Goal: Task Accomplishment & Management: Manage account settings

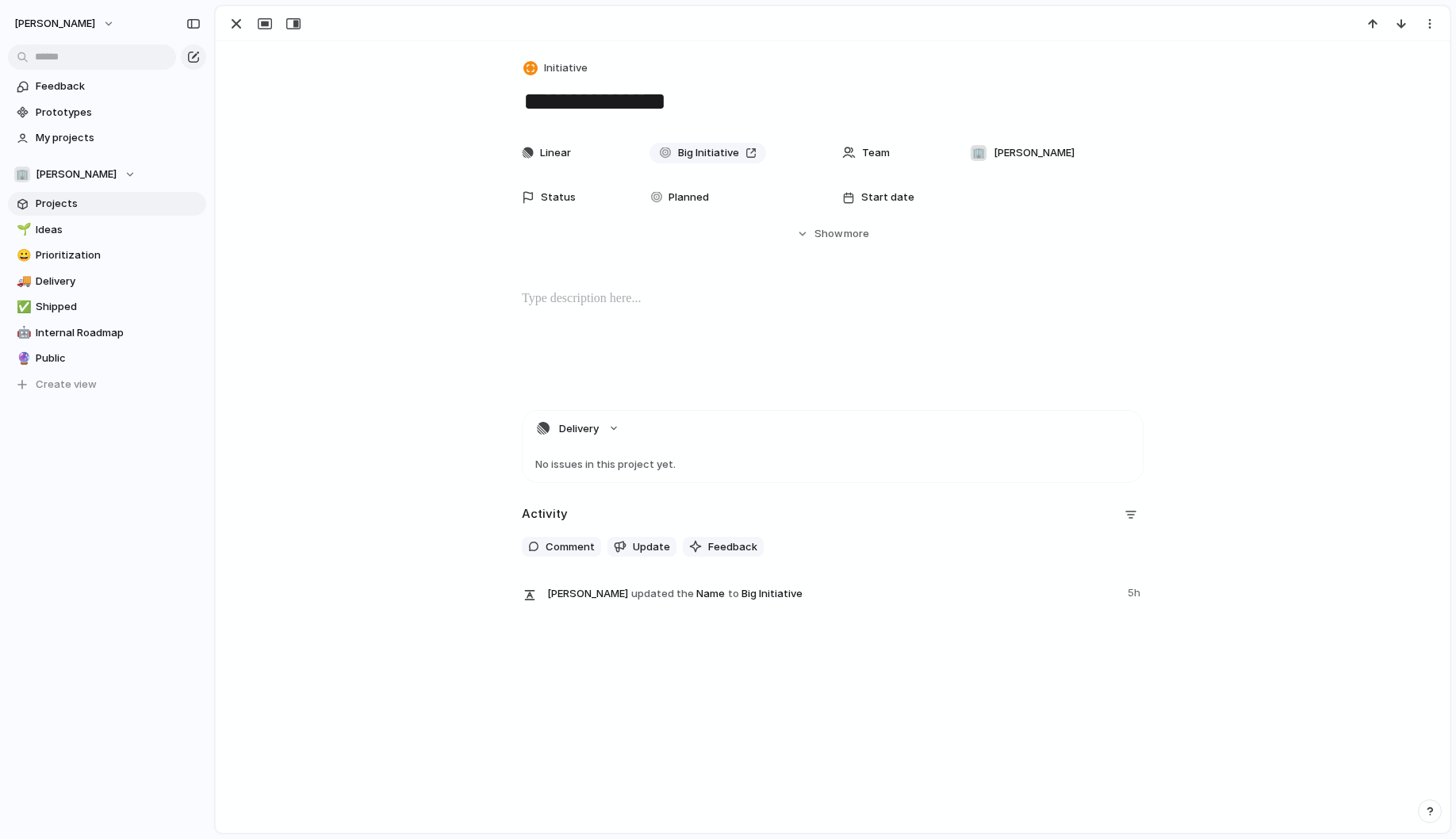
click at [91, 211] on link "Projects" at bounding box center [107, 204] width 198 height 24
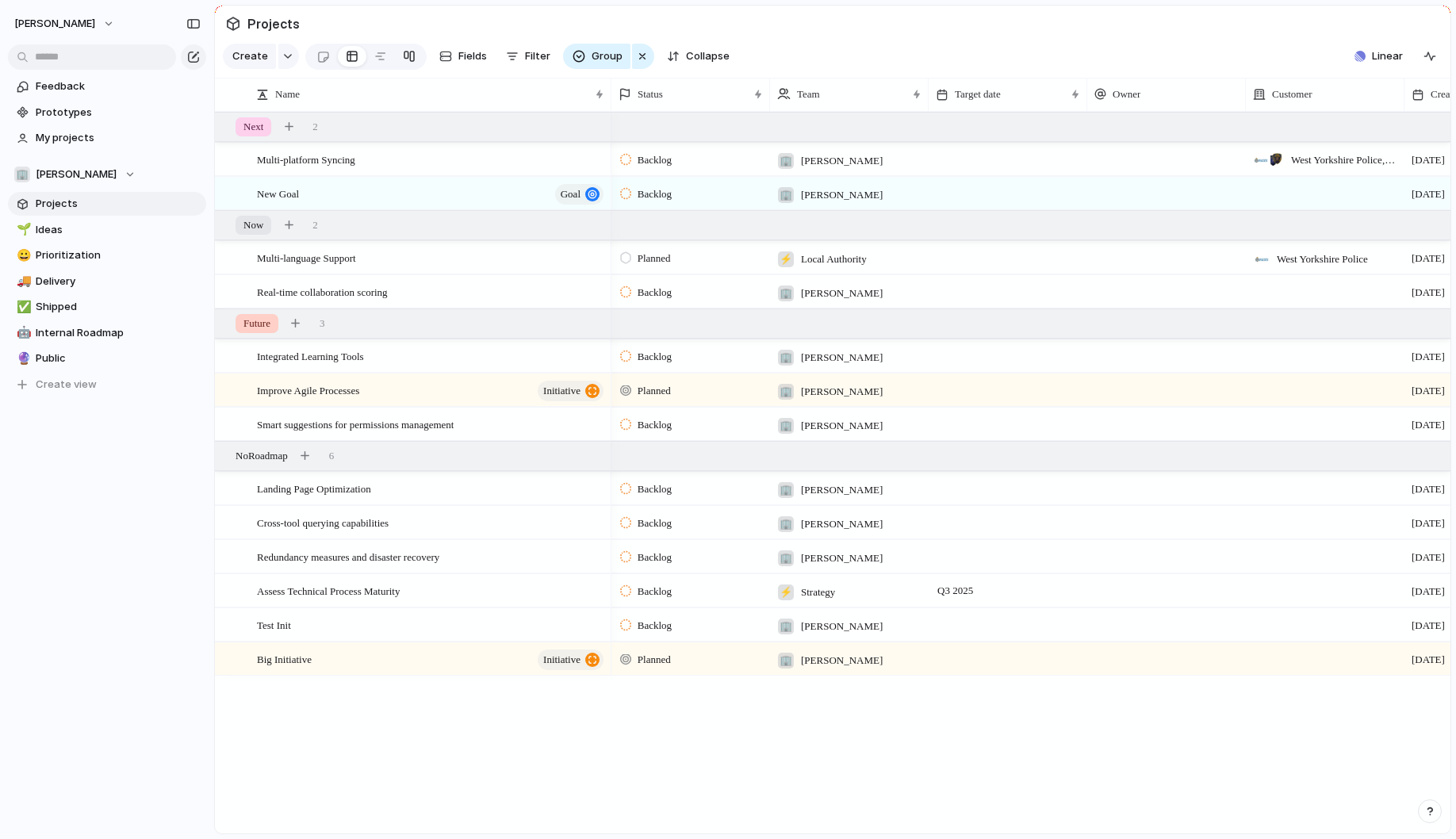
click at [404, 52] on div at bounding box center [409, 56] width 13 height 26
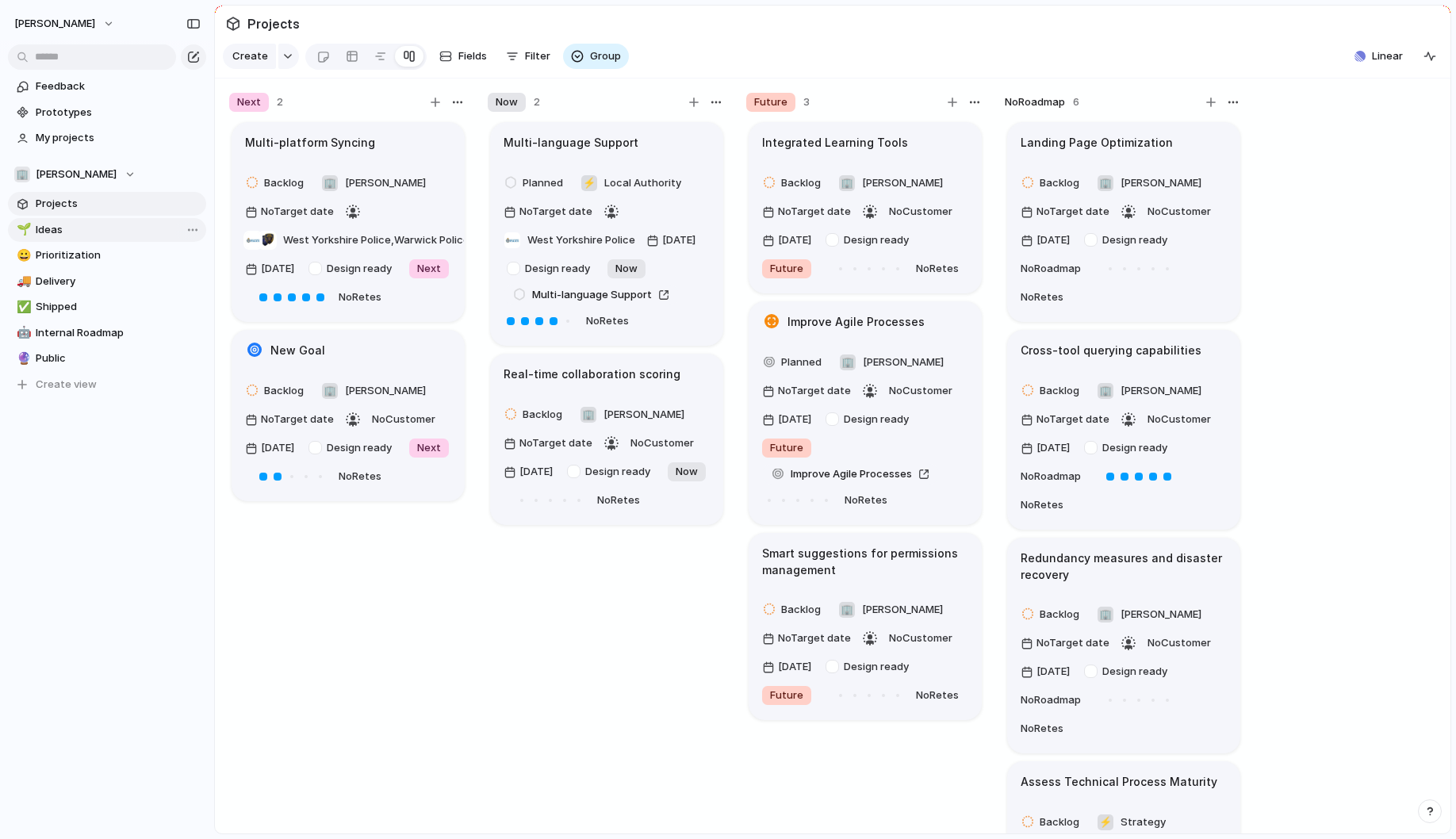
click at [67, 232] on span "Ideas" at bounding box center [118, 229] width 165 height 16
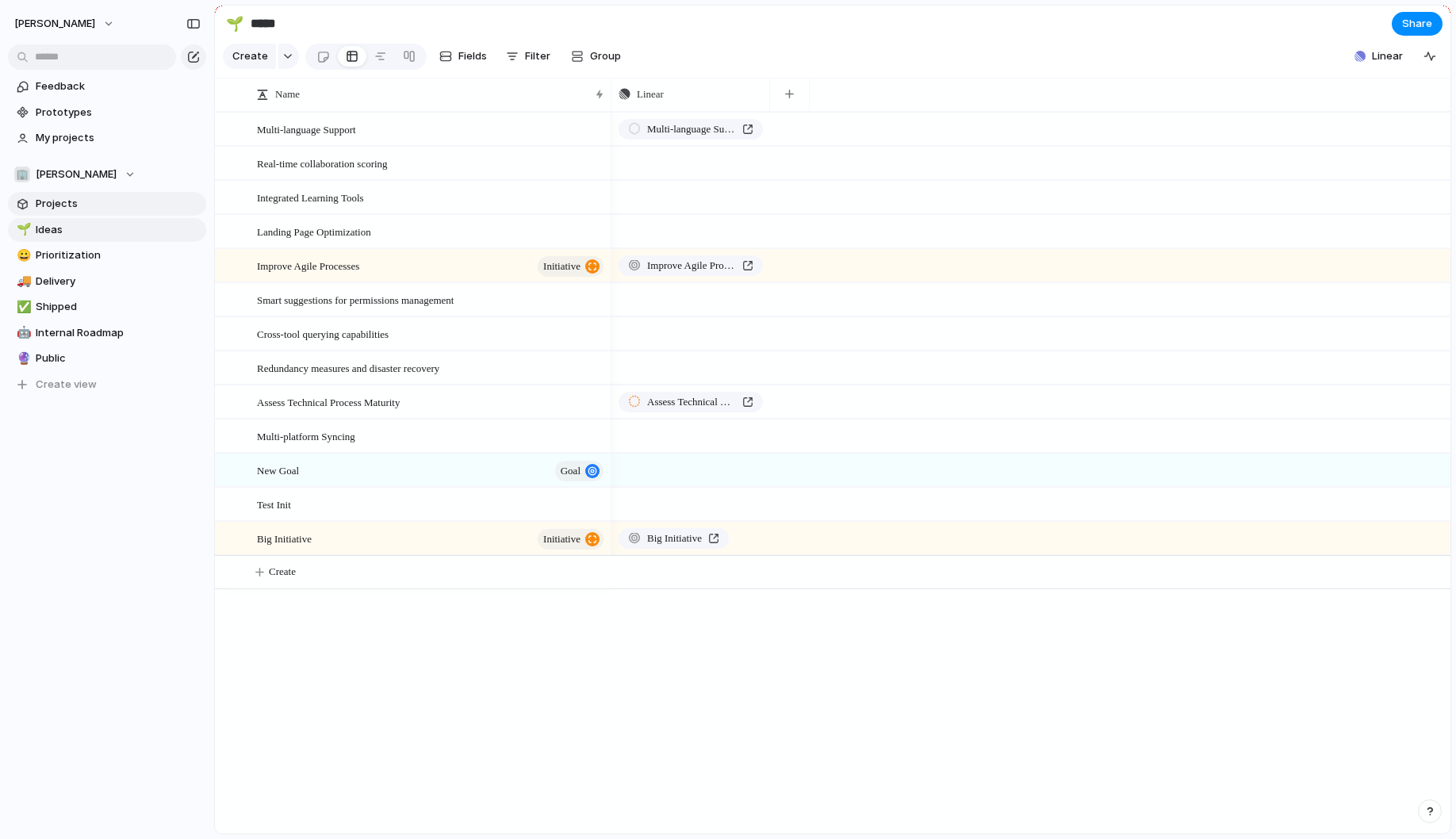
click at [79, 208] on span "Projects" at bounding box center [118, 204] width 165 height 16
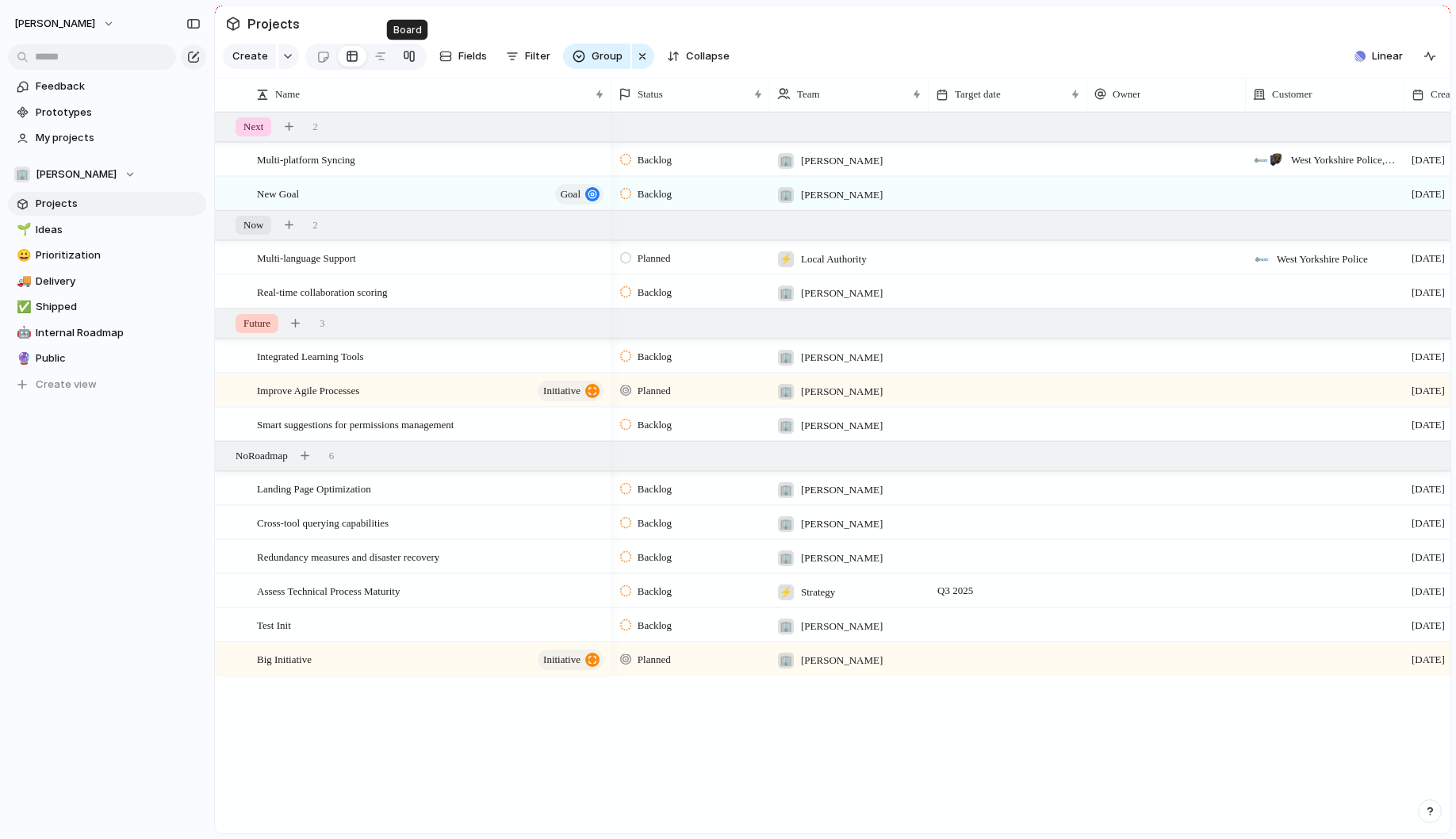
click at [406, 62] on div at bounding box center [409, 56] width 13 height 26
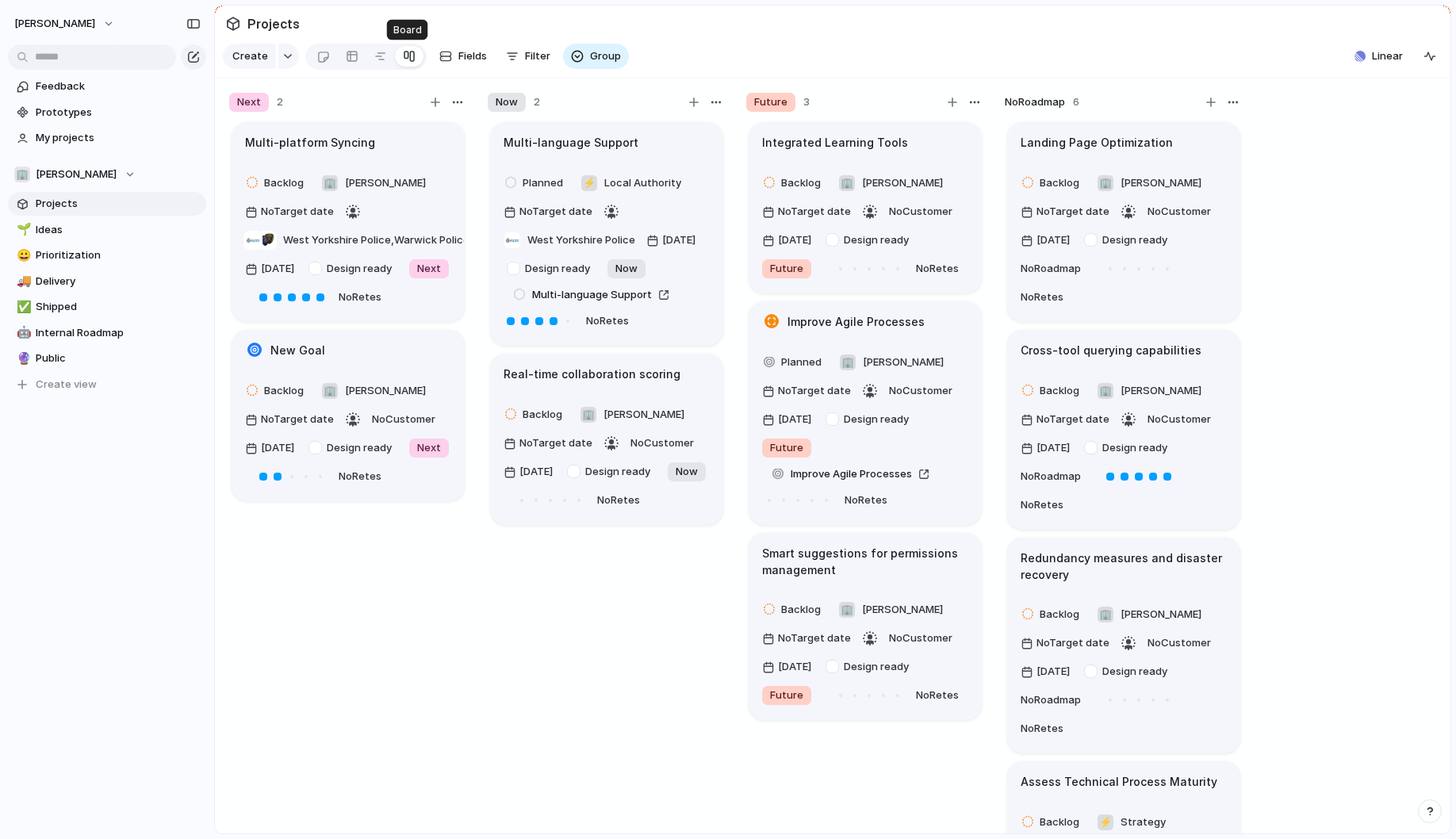
click at [406, 60] on div at bounding box center [409, 56] width 13 height 26
click at [403, 59] on div at bounding box center [409, 56] width 13 height 26
drag, startPoint x: 402, startPoint y: 59, endPoint x: 341, endPoint y: 68, distance: 61.7
click at [341, 68] on div at bounding box center [366, 56] width 121 height 26
click at [347, 61] on div at bounding box center [351, 56] width 13 height 26
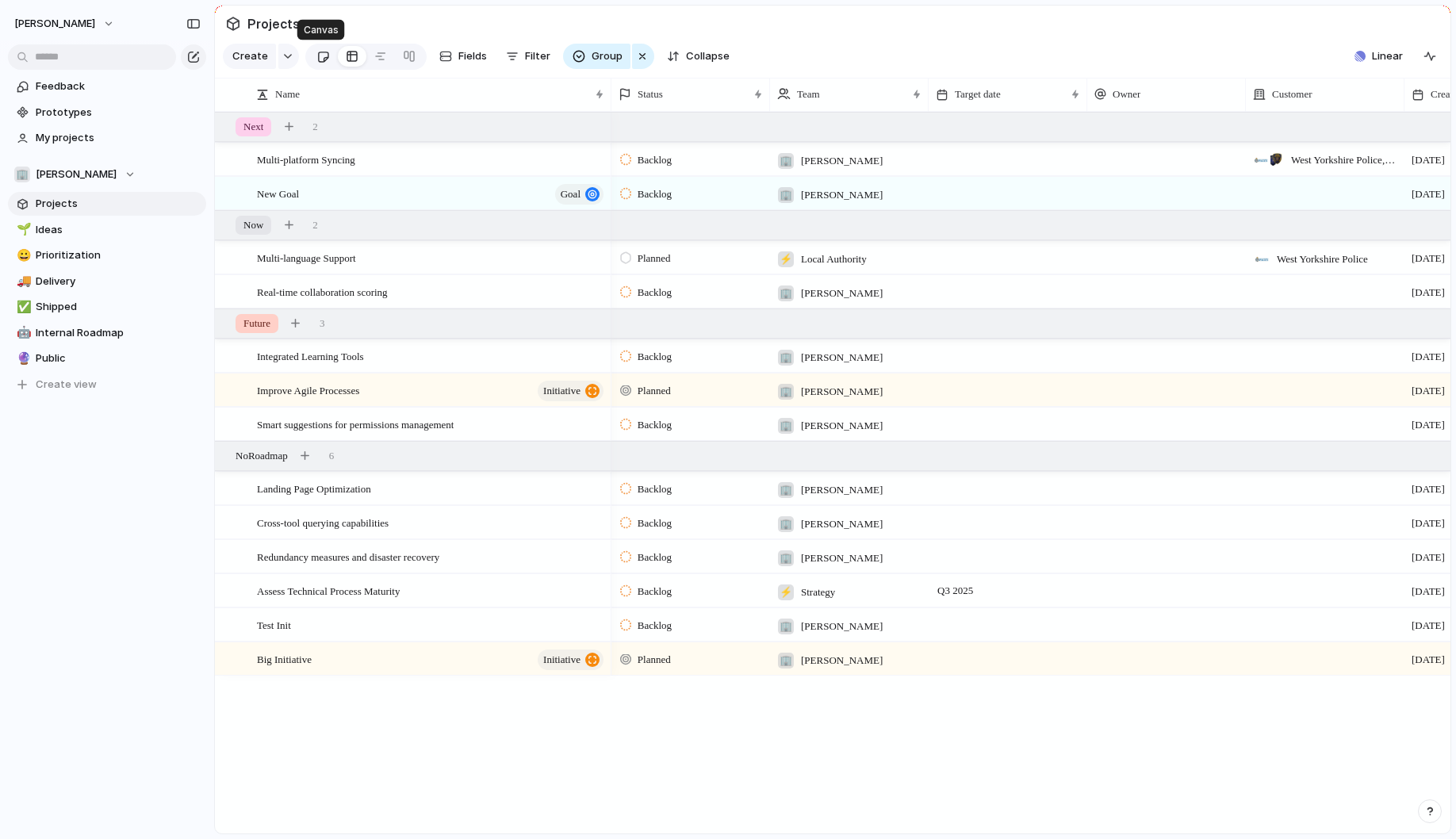
click at [321, 61] on div at bounding box center [323, 56] width 14 height 26
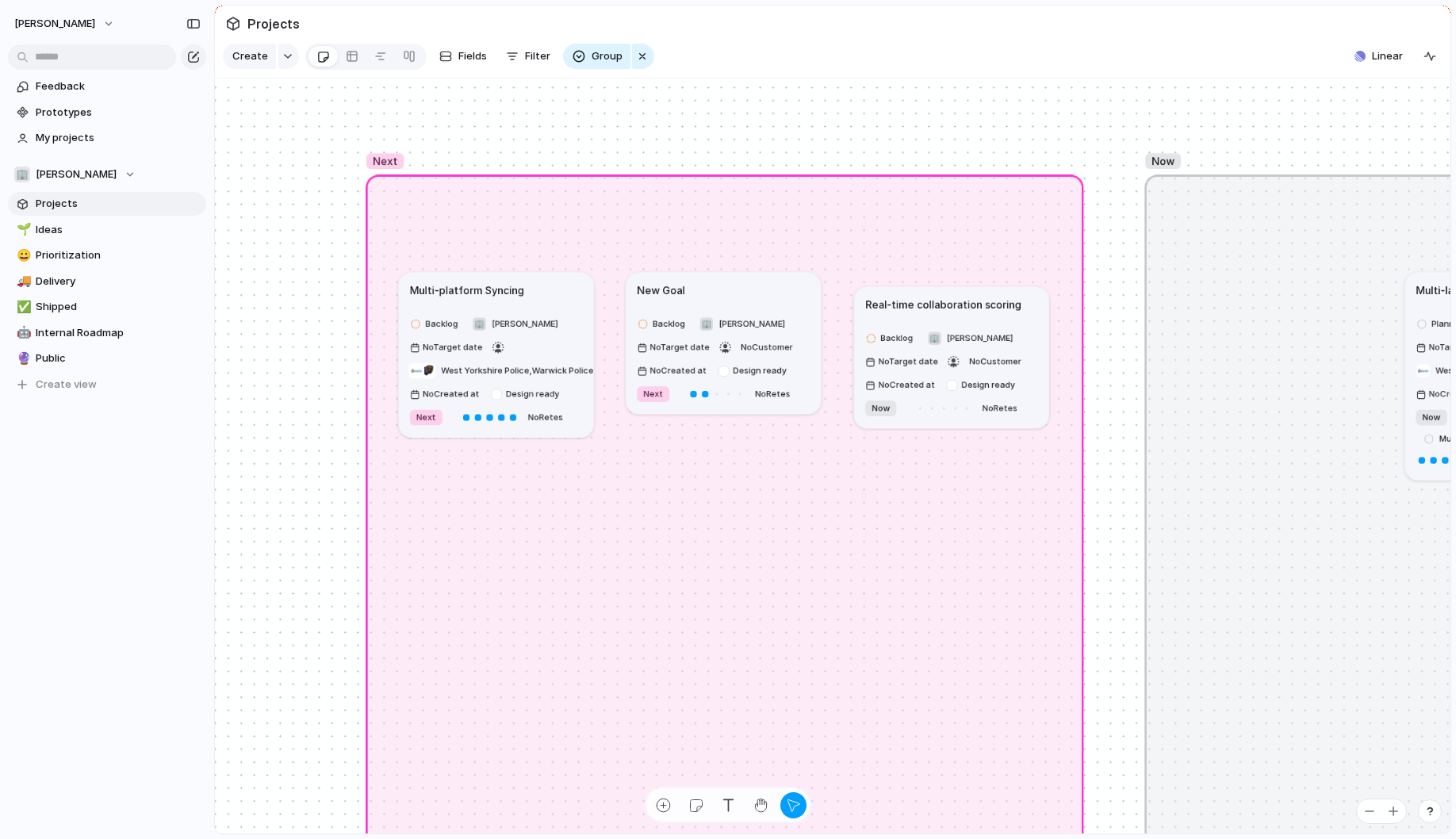
drag, startPoint x: 1259, startPoint y: 303, endPoint x: 856, endPoint y: 314, distance: 403.2
click at [856, 314] on article "Real-time collaboration scoring Backlog 🏢 [PERSON_NAME] No Target date No Custo…" at bounding box center [951, 357] width 195 height 142
drag, startPoint x: 888, startPoint y: 310, endPoint x: 955, endPoint y: 296, distance: 68.4
click at [955, 296] on article "Real-time collaboration scoring Backlog 🏢 [PERSON_NAME] No Target date No Custo…" at bounding box center [939, 338] width 195 height 142
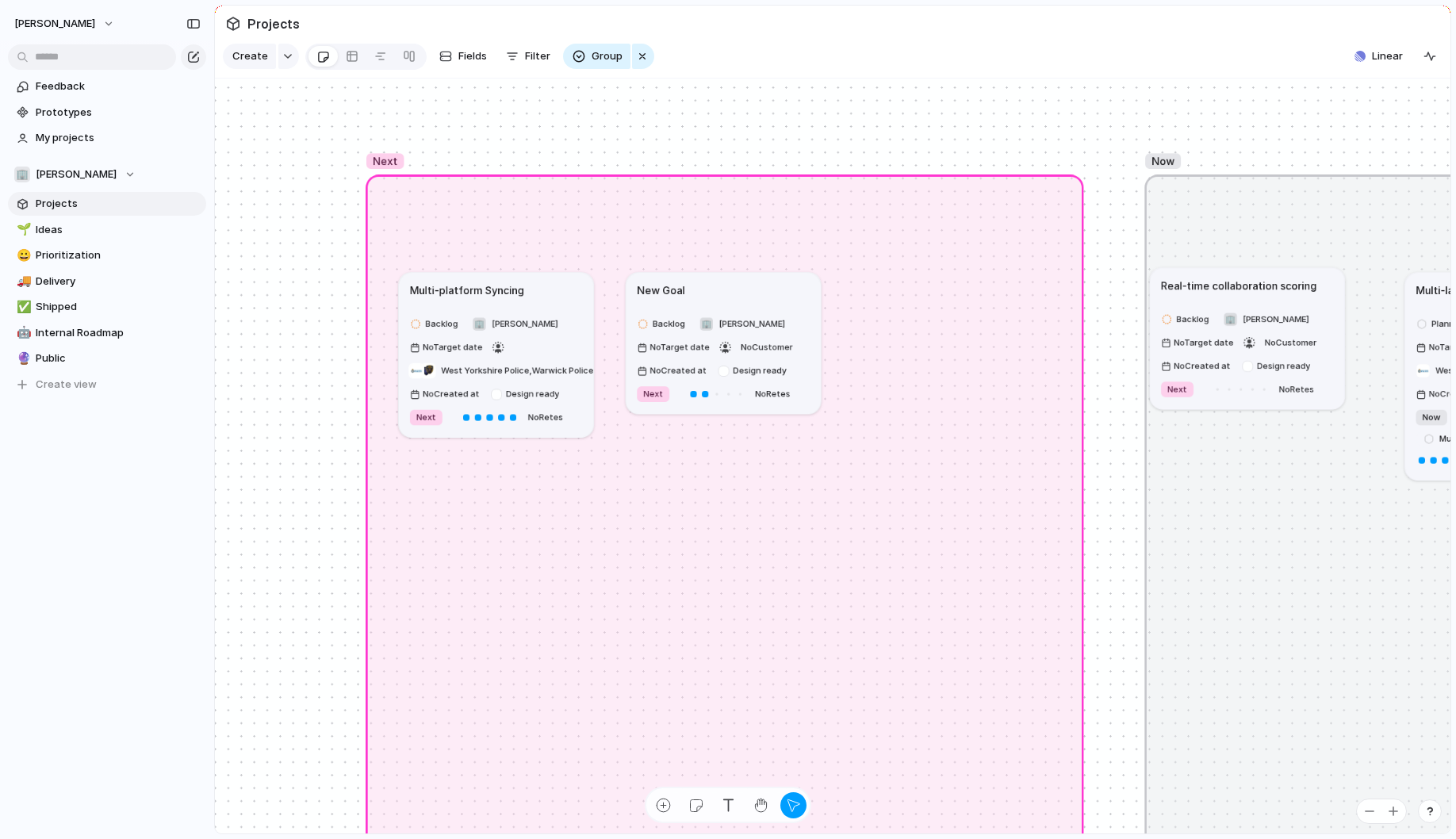
drag, startPoint x: 955, startPoint y: 296, endPoint x: 1273, endPoint y: 299, distance: 318.0
click at [1273, 299] on article "Real-time collaboration scoring Backlog 🏢 [PERSON_NAME] No Target date No Custo…" at bounding box center [1247, 338] width 195 height 142
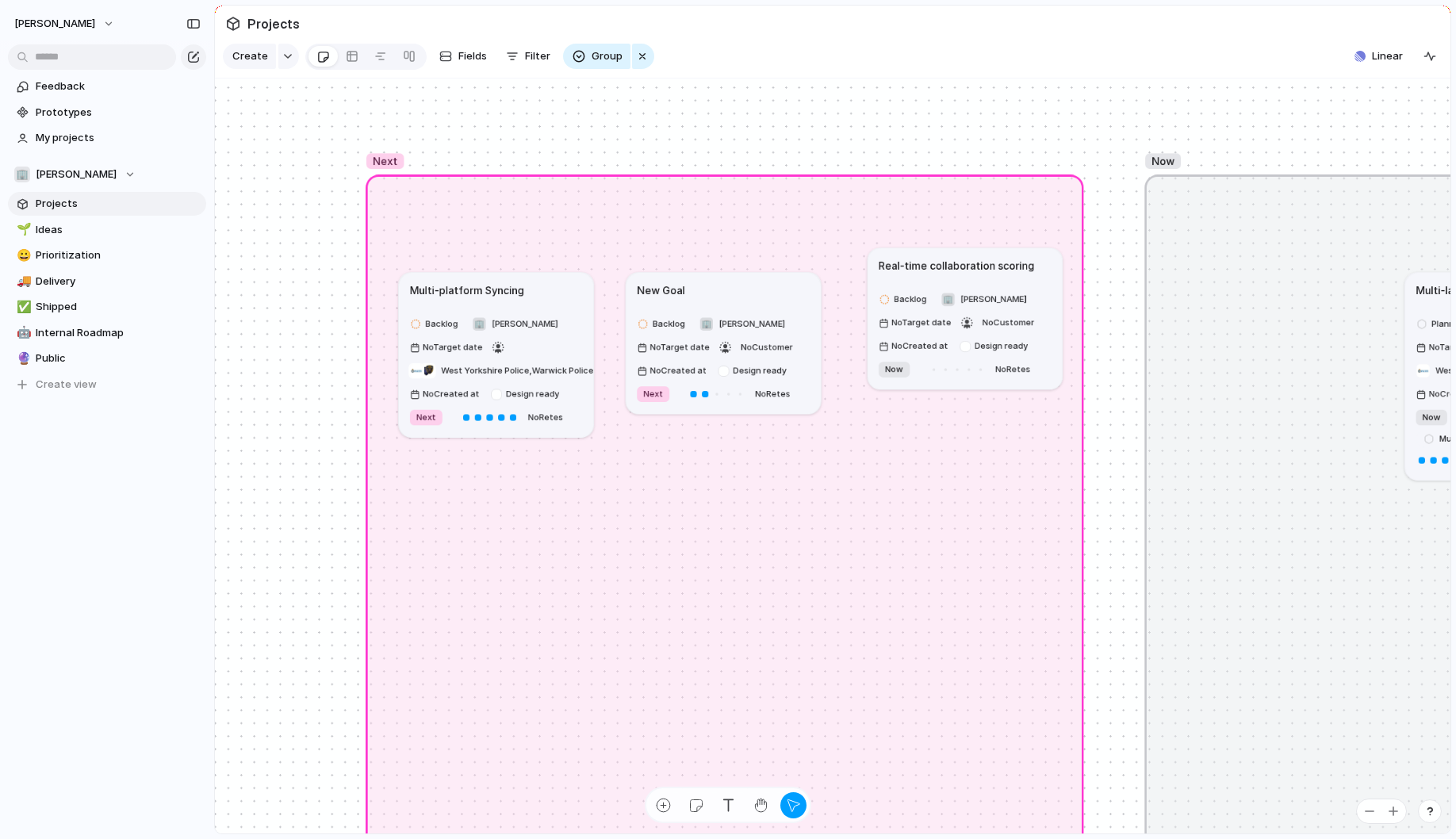
drag, startPoint x: 1277, startPoint y: 299, endPoint x: 977, endPoint y: 287, distance: 300.2
click at [977, 286] on article "Real-time collaboration scoring Backlog 🏢 [PERSON_NAME] No Target date No Custo…" at bounding box center [965, 318] width 195 height 142
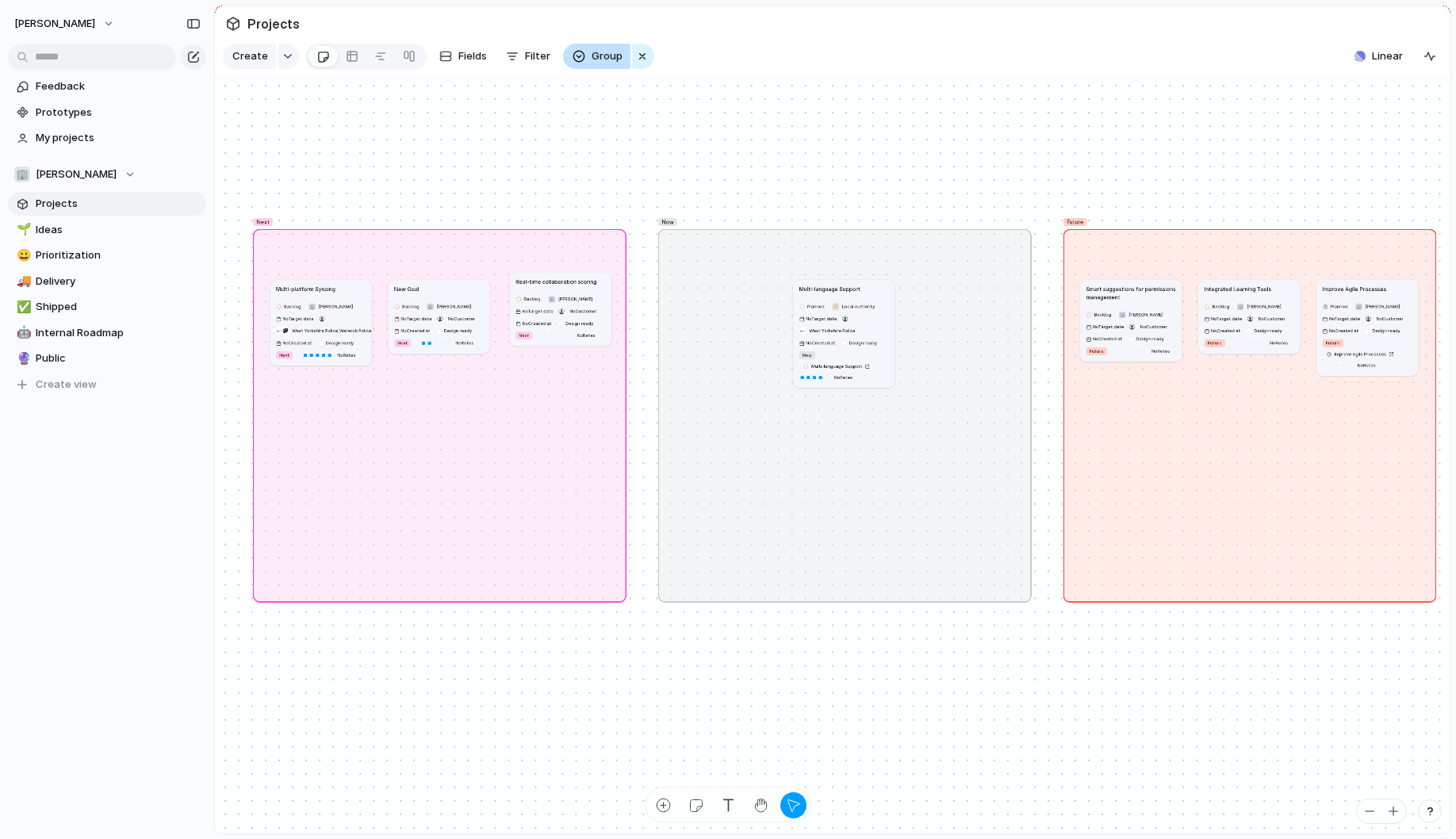
click at [607, 61] on span "Group" at bounding box center [607, 56] width 31 height 16
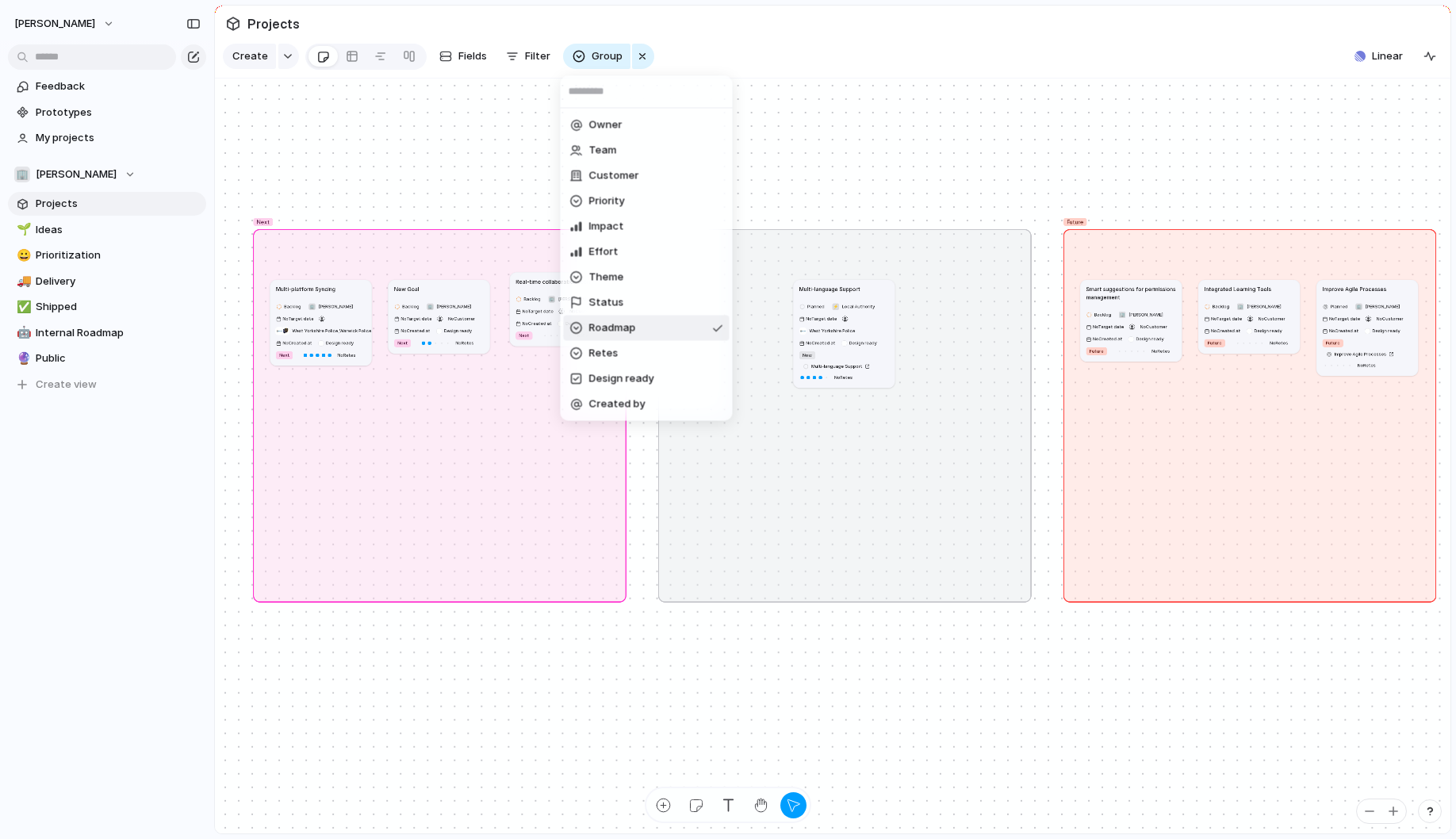
click at [473, 124] on div "Owner Team Customer Priority Impact Effort Theme Status Roadmap Retes Design re…" at bounding box center [728, 420] width 1456 height 839
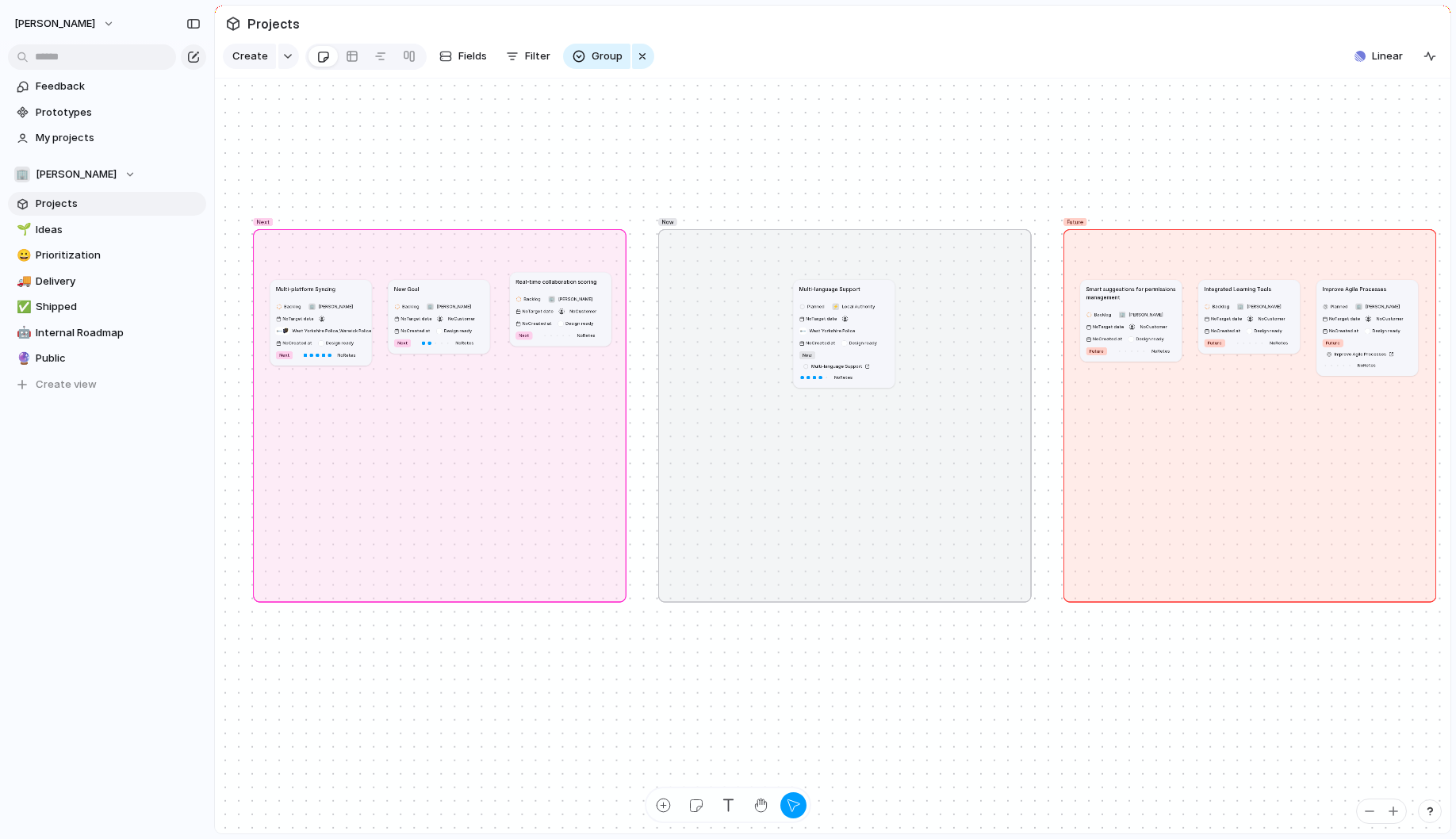
click at [190, 205] on span "Projects" at bounding box center [118, 204] width 165 height 16
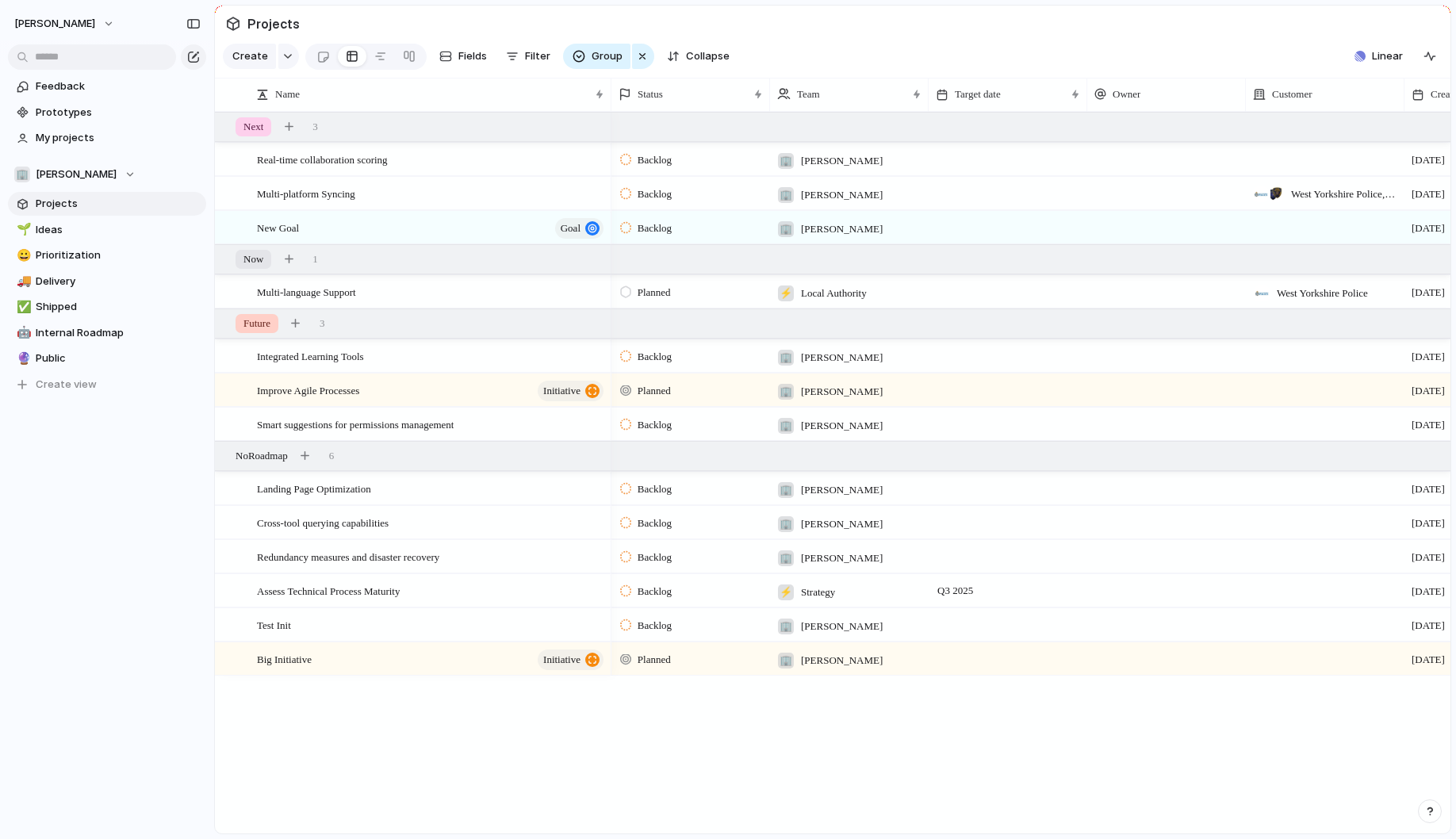
click at [190, 205] on span "Projects" at bounding box center [118, 204] width 165 height 16
click at [78, 232] on span "Ideas" at bounding box center [118, 229] width 165 height 16
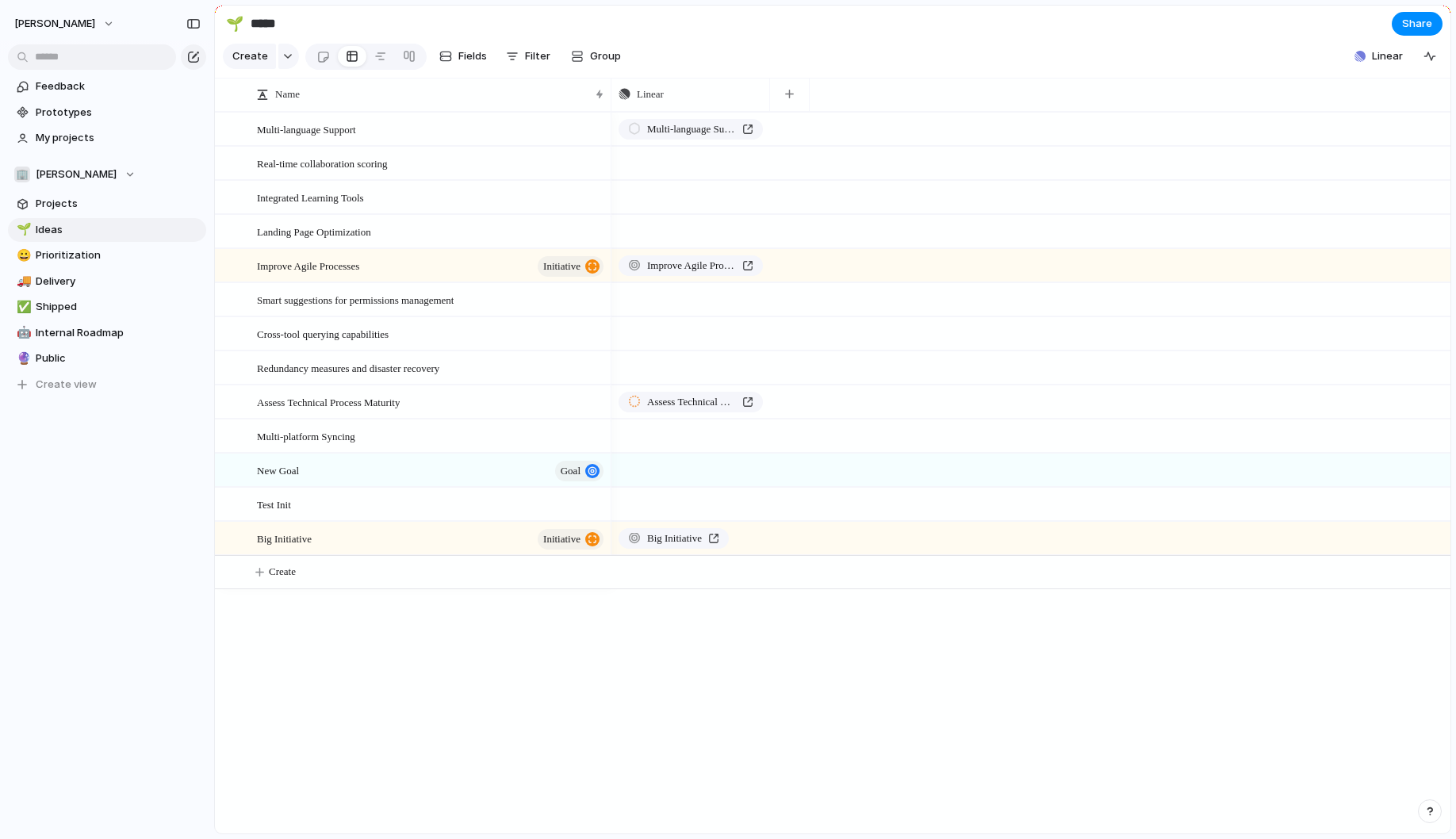
click at [186, 233] on div "Open in new tab Copy link Duplicate view Rename view Delete view" at bounding box center [728, 420] width 1456 height 839
click at [720, 45] on div "Open in new tab Copy link Duplicate view Rename view Delete view" at bounding box center [728, 420] width 1456 height 839
click at [370, 58] on div "Open in new tab Copy link Duplicate view Rename view Delete view" at bounding box center [728, 420] width 1456 height 839
click at [381, 58] on div at bounding box center [380, 56] width 13 height 26
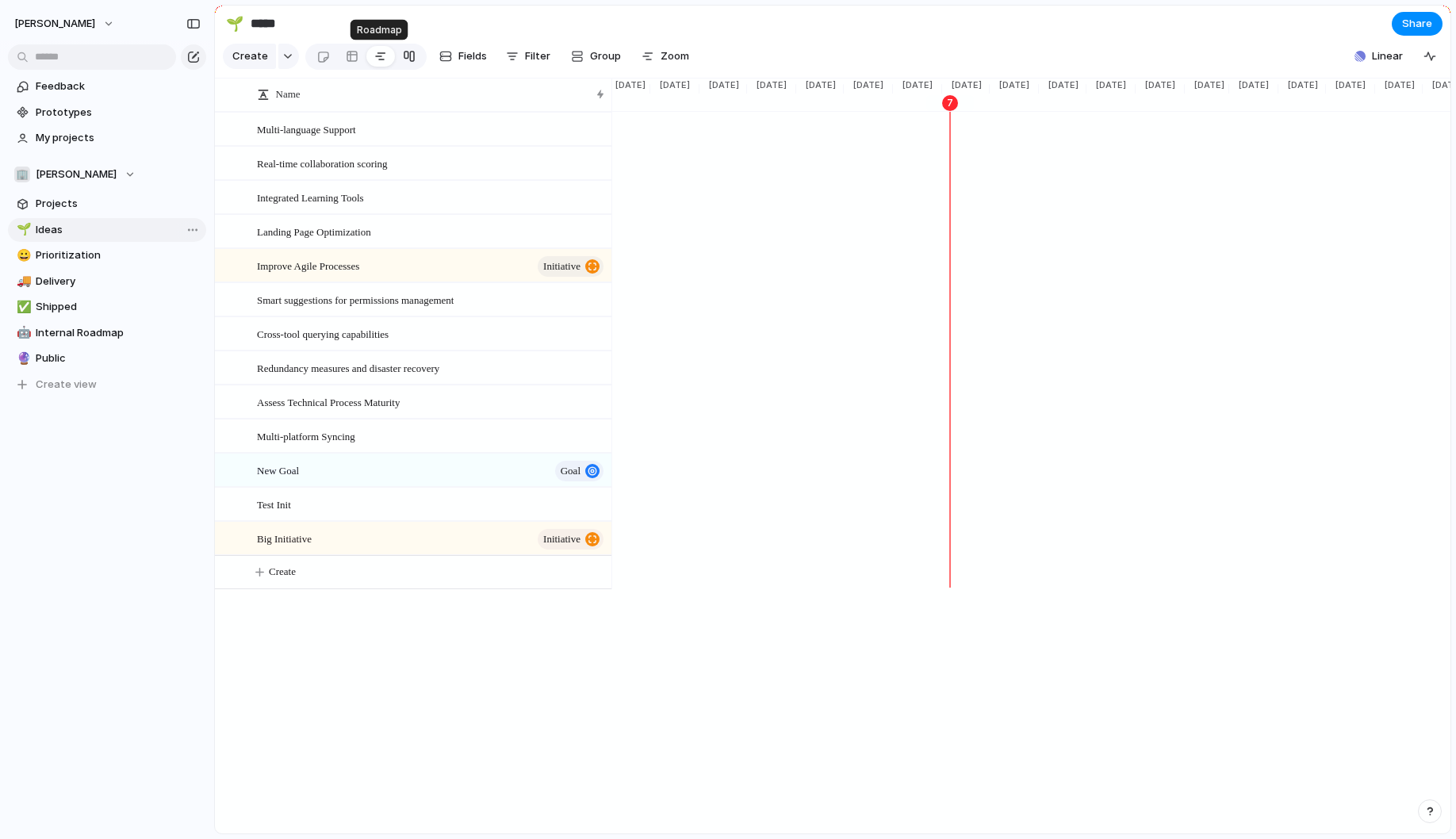
scroll to position [0, 1408]
click at [405, 59] on div at bounding box center [409, 56] width 13 height 26
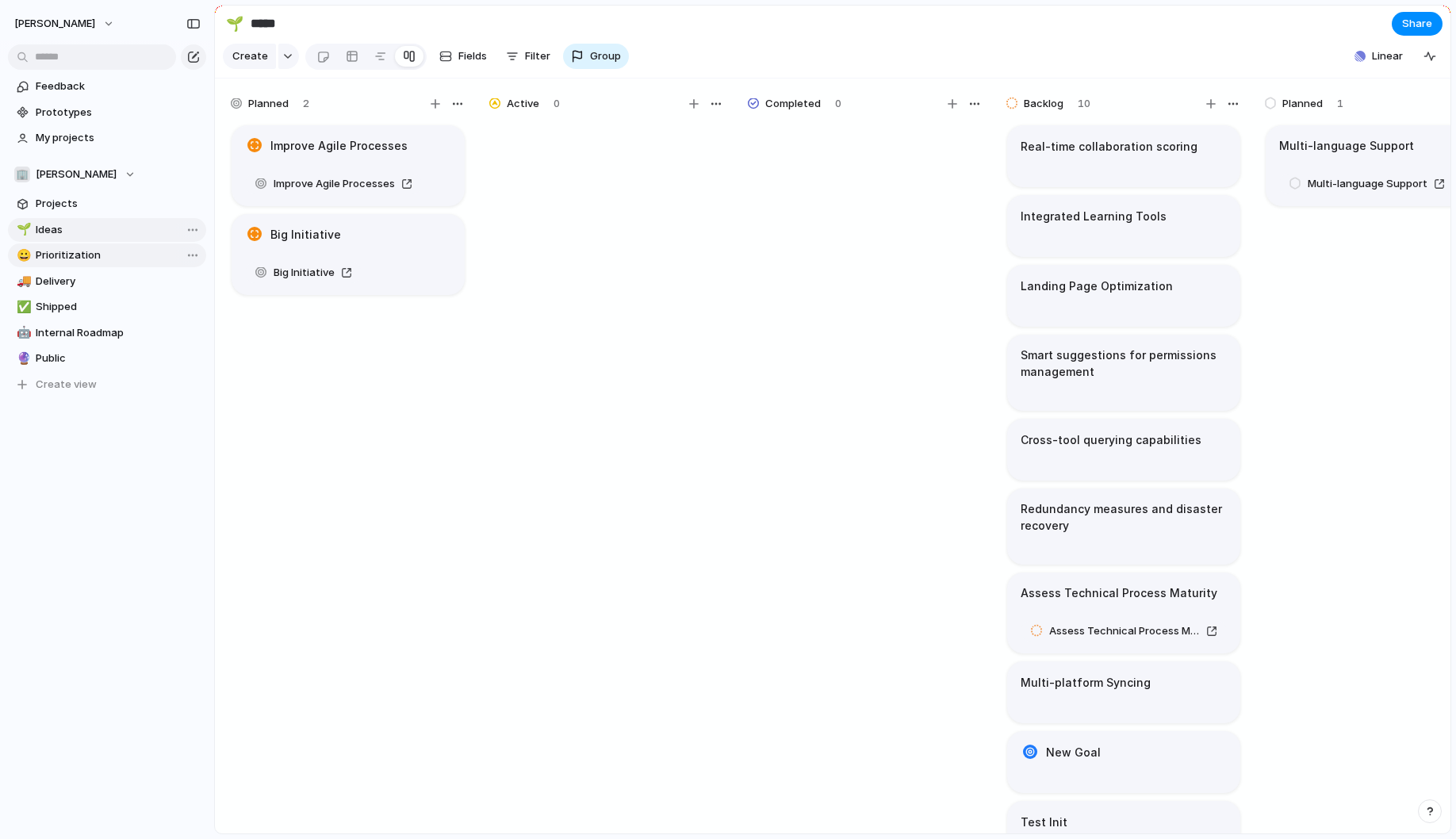
click at [112, 263] on link "😀 Prioritization" at bounding box center [107, 255] width 198 height 24
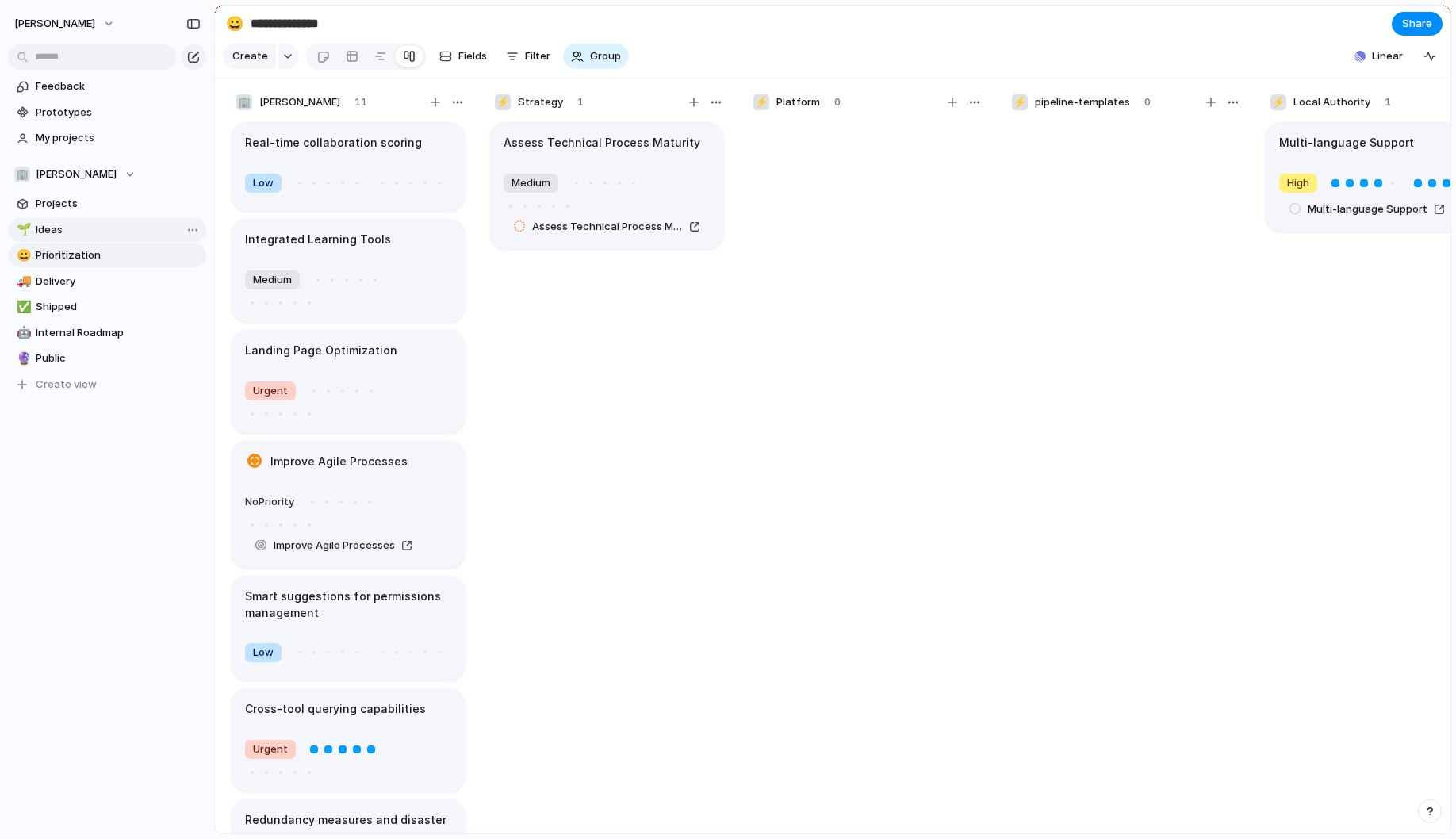
click at [107, 233] on span "Ideas" at bounding box center [118, 229] width 165 height 16
type input "*****"
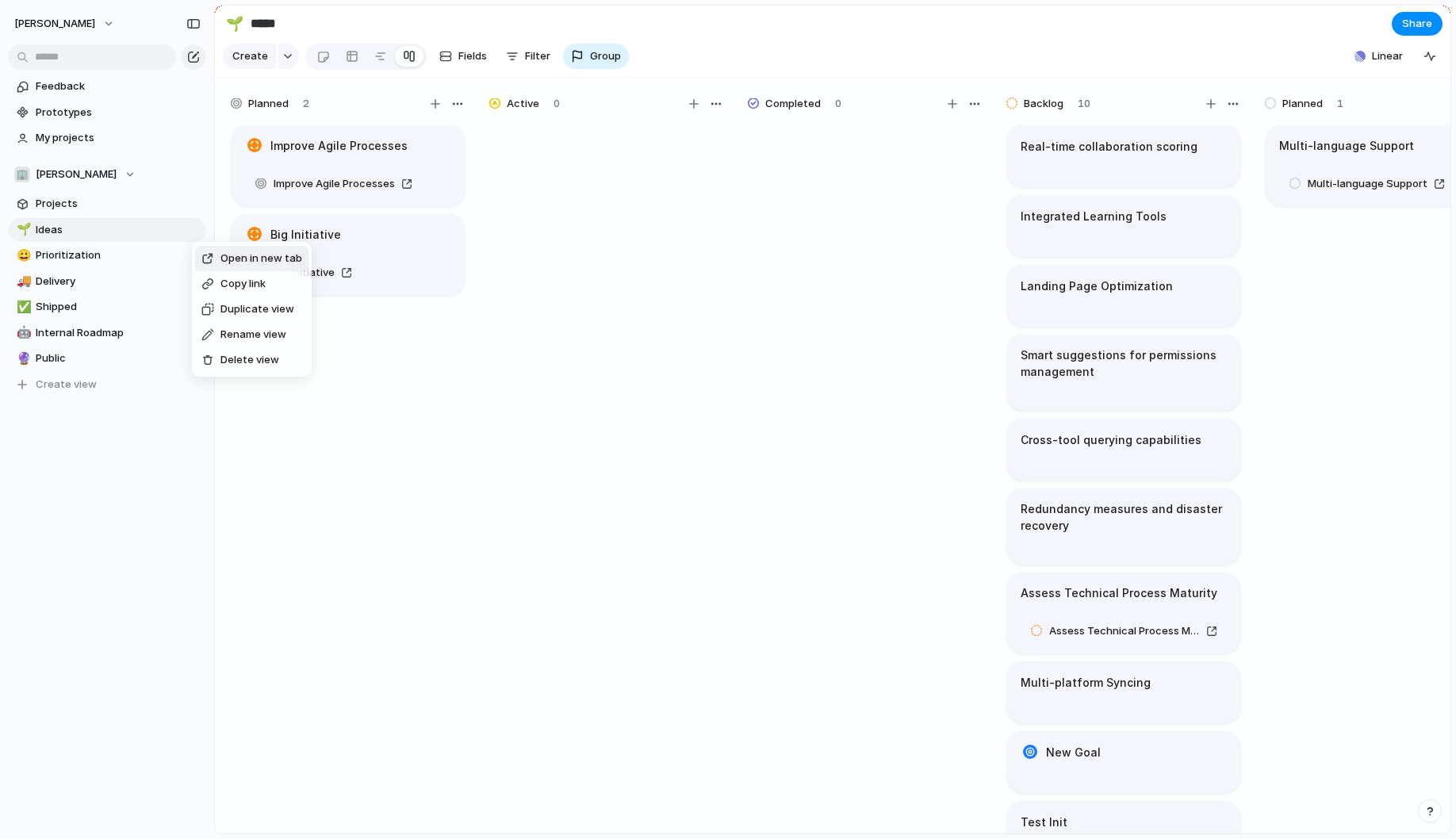
click at [149, 239] on div "Open in new tab Copy link Duplicate view Rename view Delete view" at bounding box center [728, 420] width 1456 height 839
click at [281, 26] on div "Open in new tab Copy link Duplicate view Rename view Delete view" at bounding box center [728, 420] width 1456 height 839
click at [270, 27] on input "*****" at bounding box center [340, 23] width 187 height 28
click at [241, 25] on div "🌱" at bounding box center [235, 23] width 17 height 21
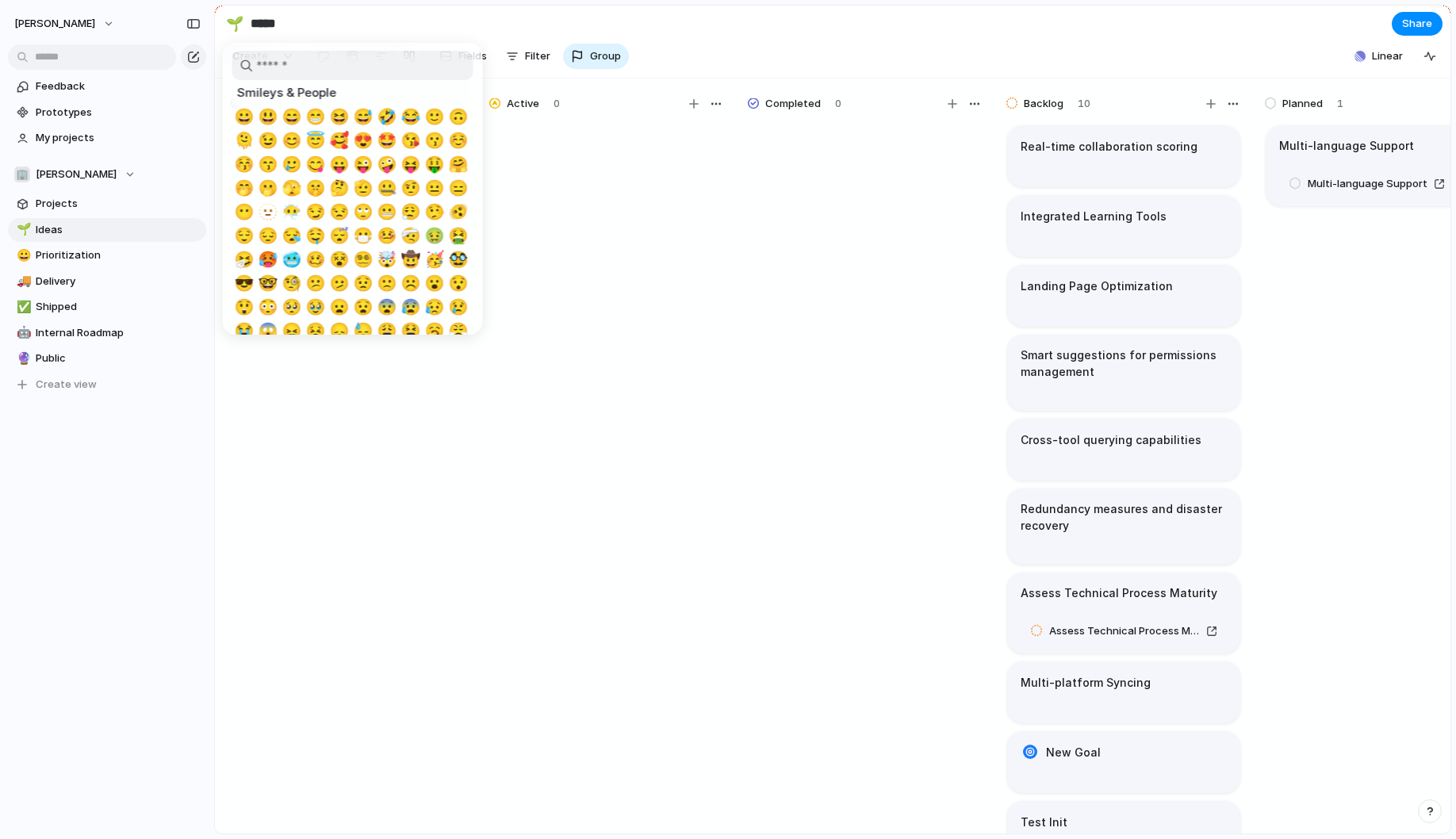
click at [340, 12] on div at bounding box center [728, 420] width 1456 height 839
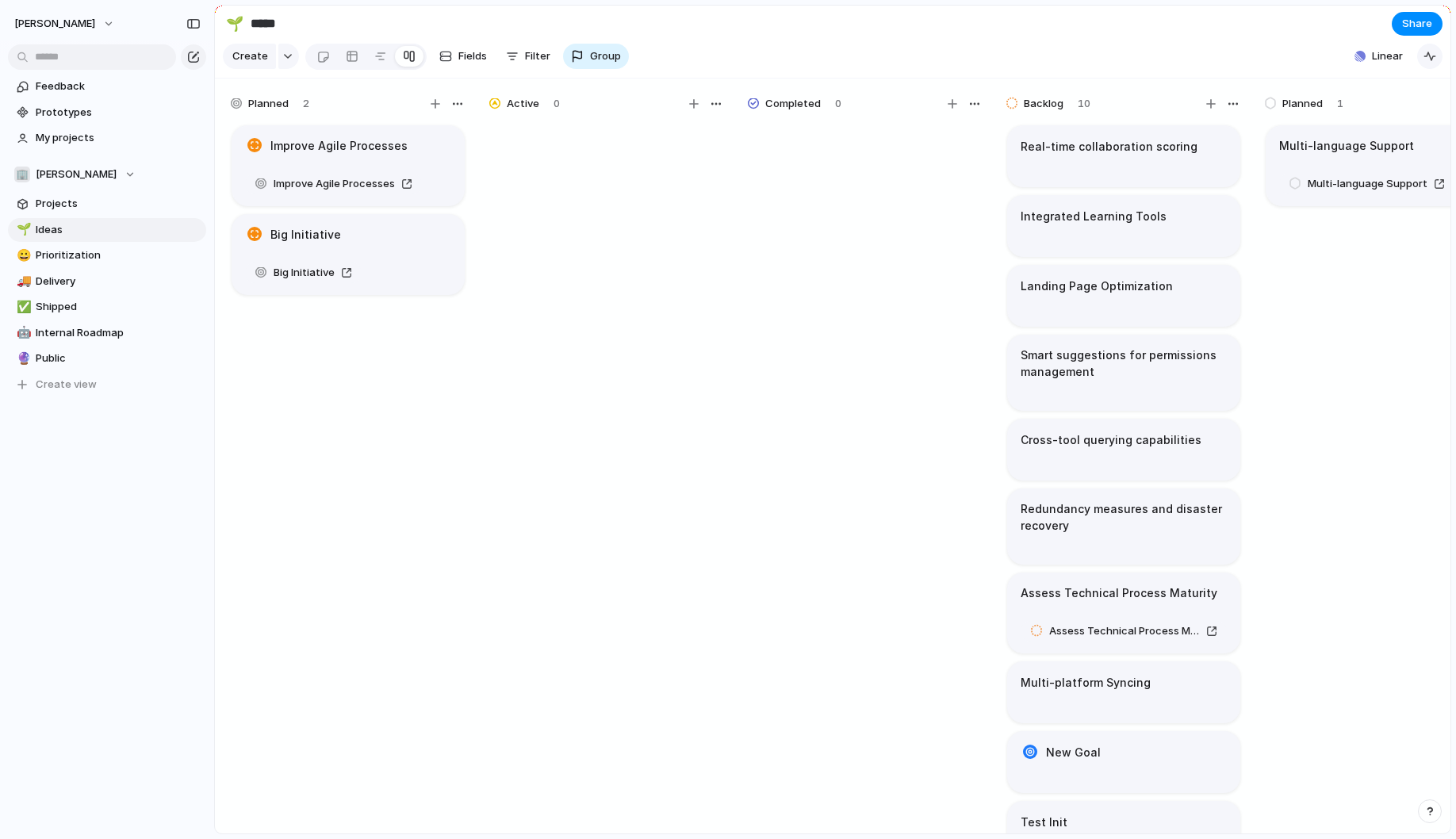
click at [1433, 63] on button "button" at bounding box center [1430, 56] width 26 height 26
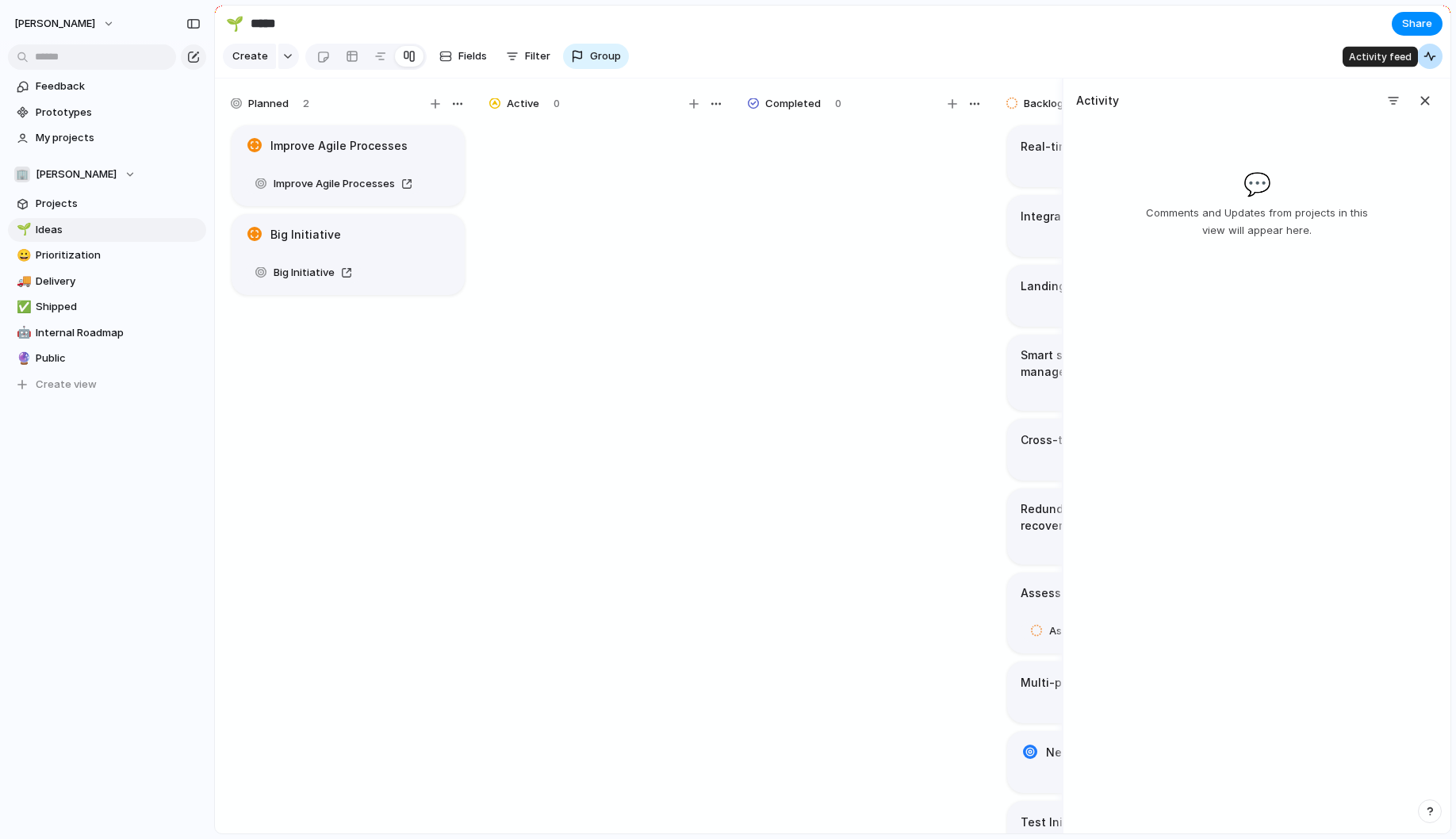
click at [1433, 63] on button "button" at bounding box center [1430, 56] width 26 height 26
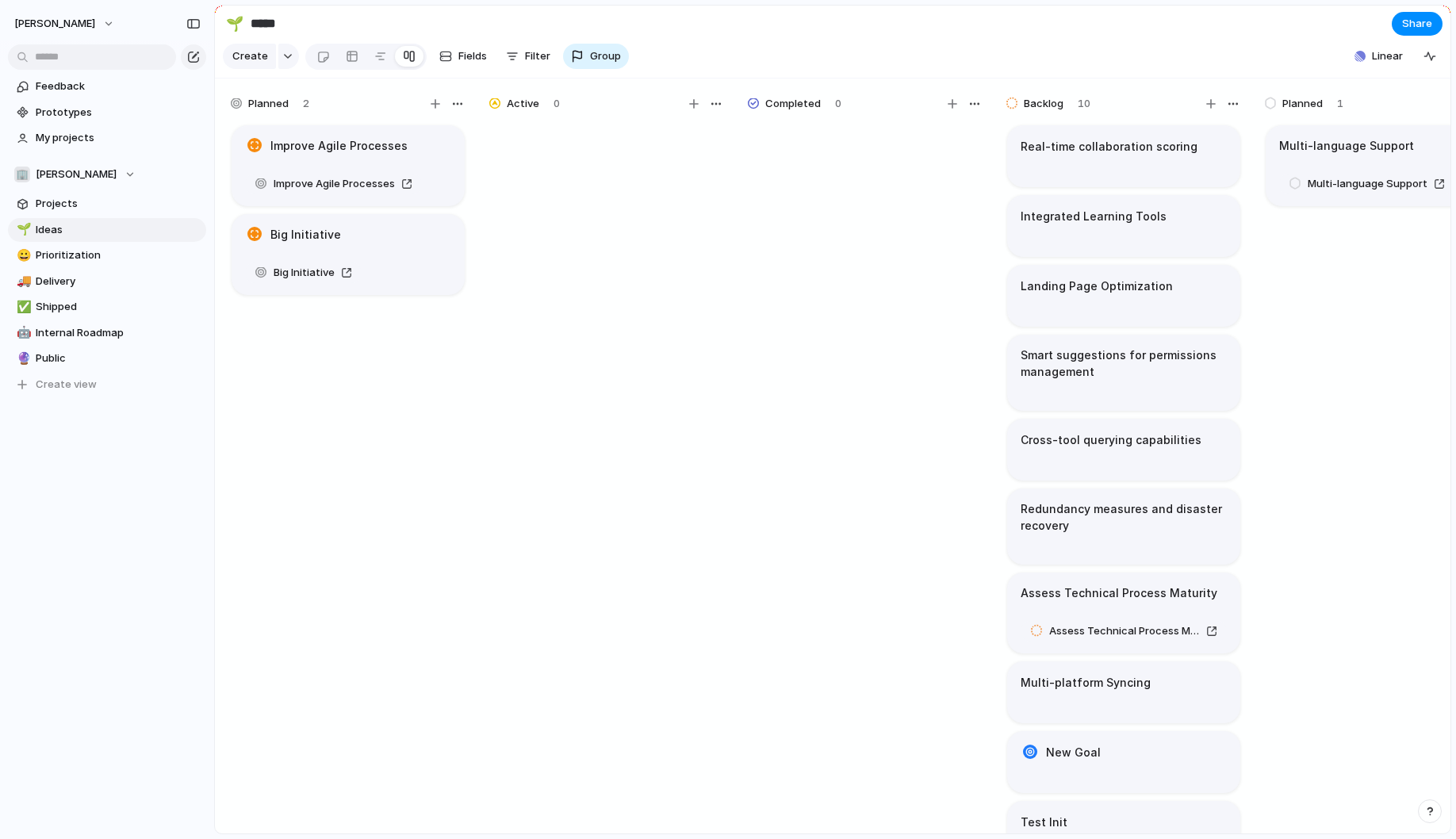
click at [403, 59] on div at bounding box center [409, 56] width 13 height 26
click at [190, 262] on div "Open in new tab Copy link Duplicate view Rename view Delete view" at bounding box center [728, 420] width 1456 height 839
click at [375, 55] on div at bounding box center [380, 56] width 13 height 26
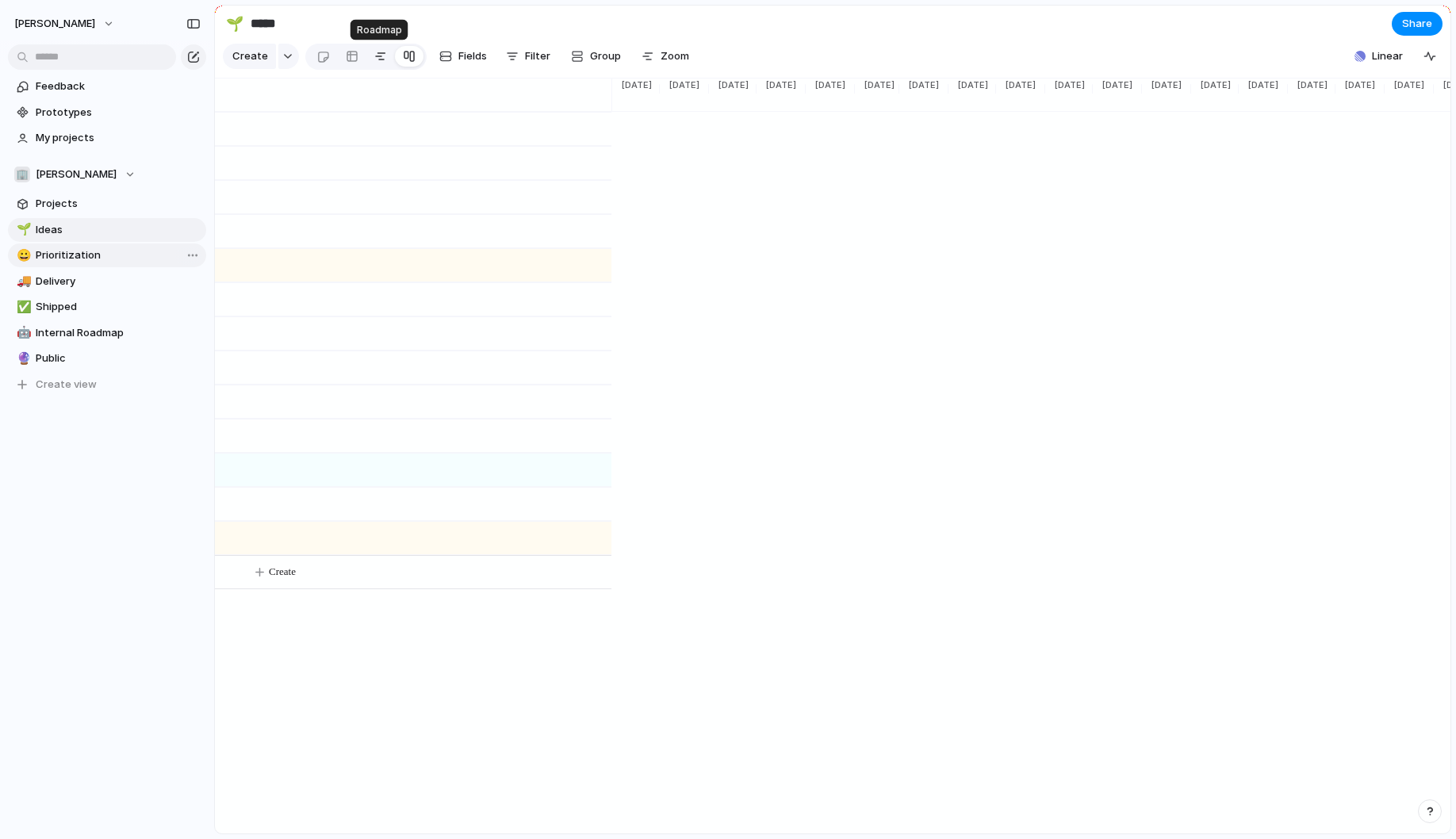
scroll to position [0, 1329]
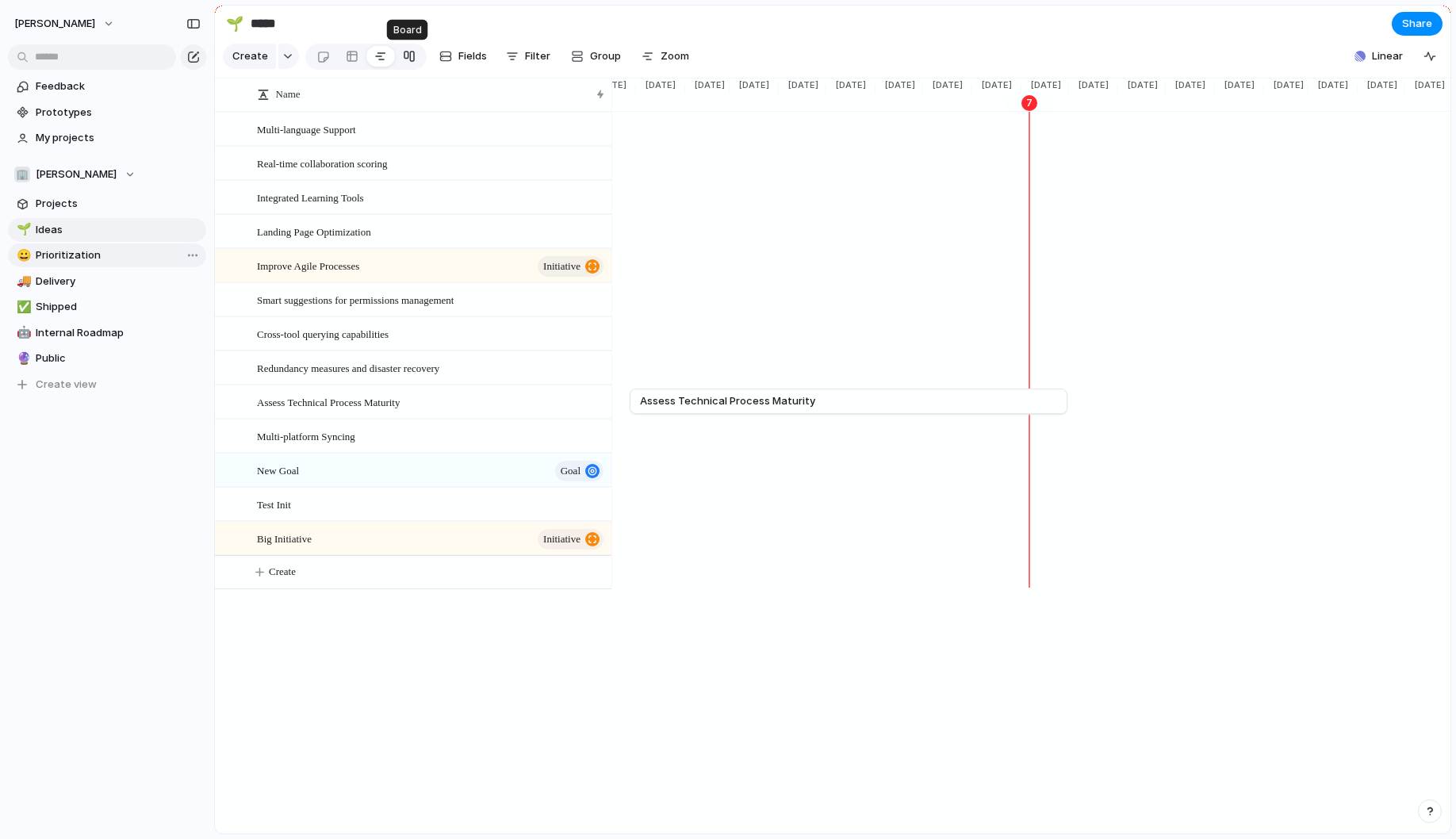
click at [403, 58] on div at bounding box center [409, 56] width 13 height 26
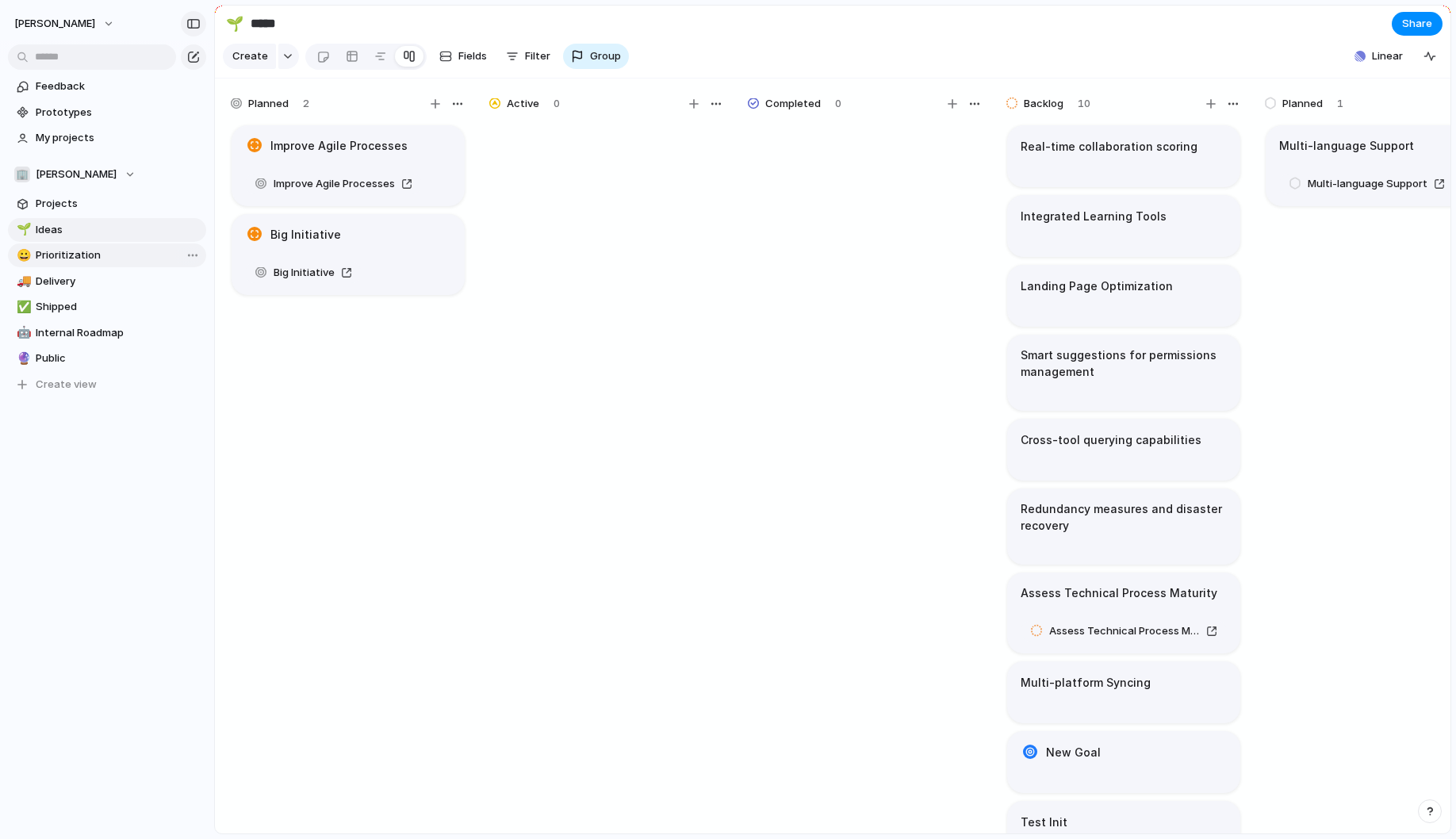
click at [188, 26] on div "button" at bounding box center [194, 23] width 15 height 11
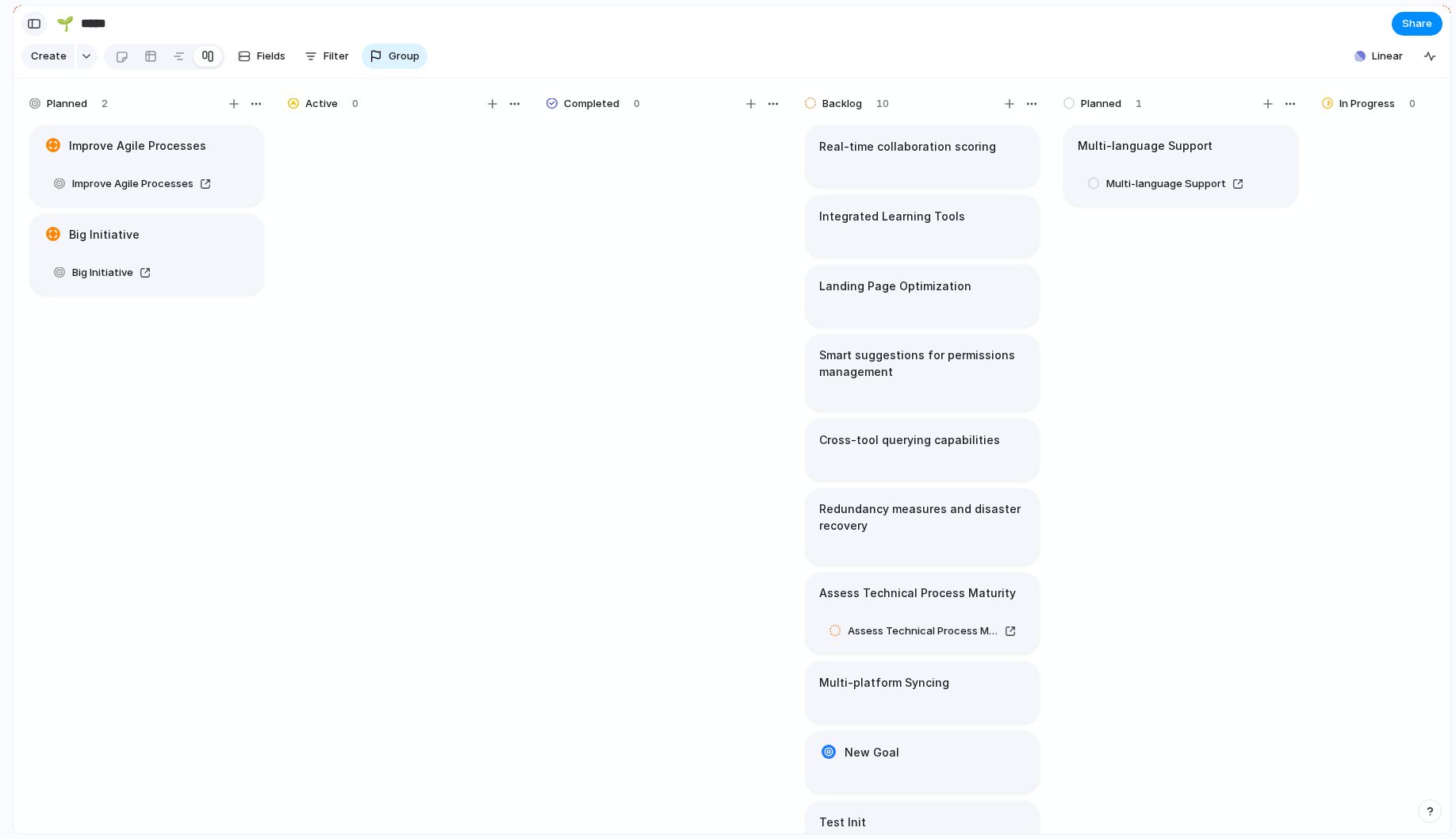
click at [37, 32] on button "button" at bounding box center [34, 24] width 26 height 26
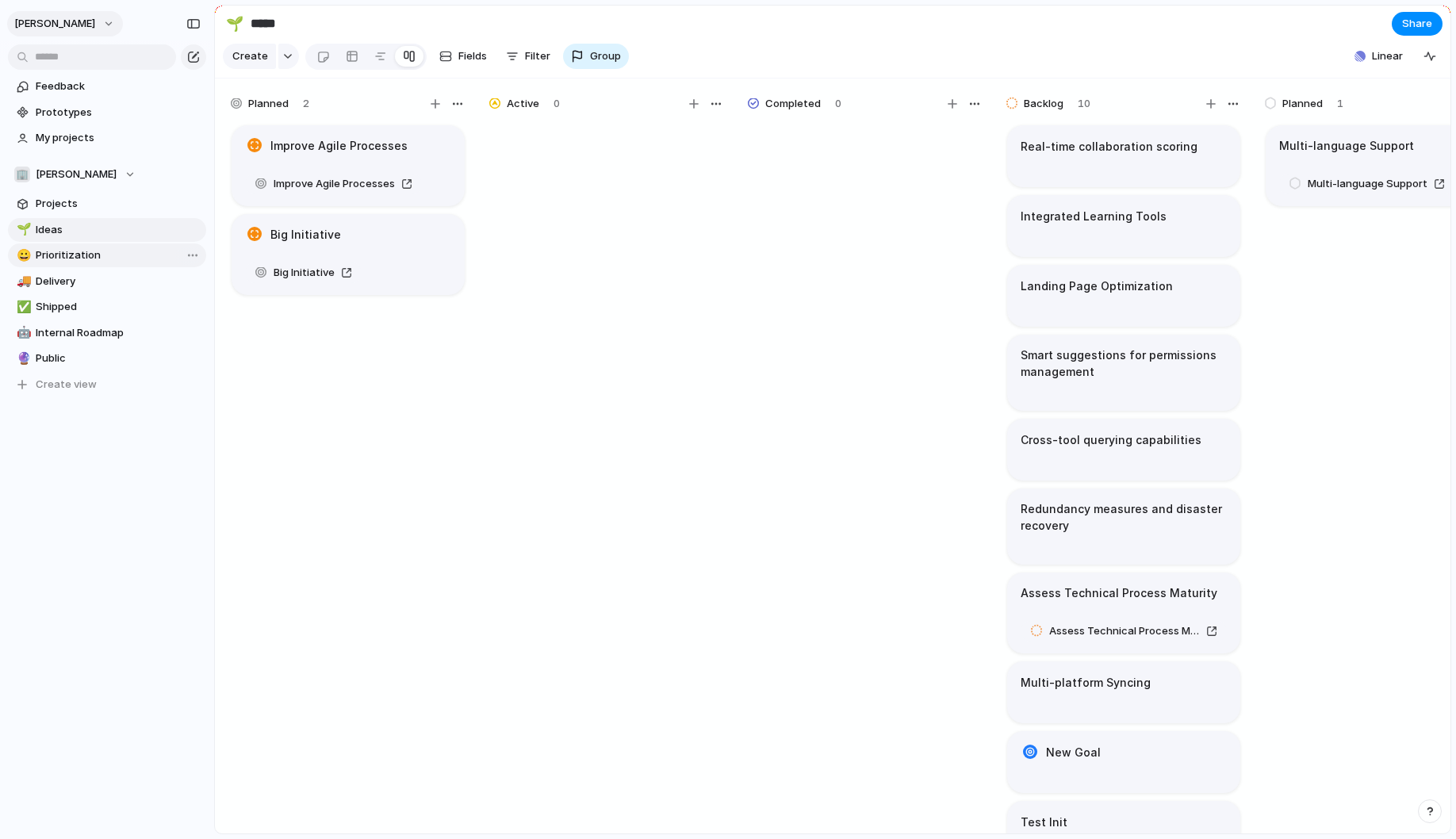
click at [98, 25] on button "[PERSON_NAME]" at bounding box center [65, 24] width 116 height 26
click at [186, 185] on span "Neutral dark" at bounding box center [183, 186] width 62 height 16
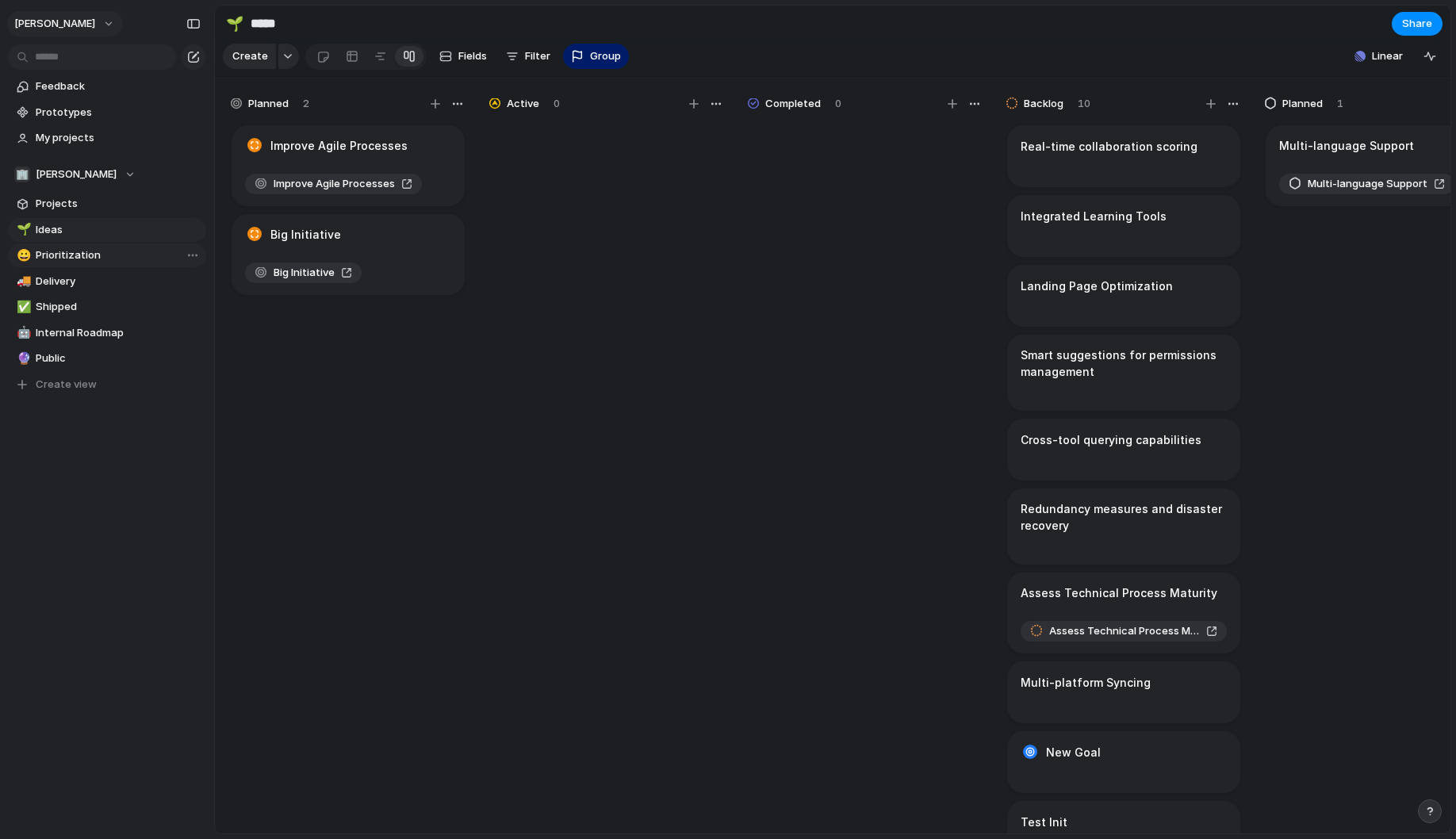
click at [96, 25] on button "[PERSON_NAME]" at bounding box center [65, 24] width 116 height 26
click at [178, 205] on span "Forest" at bounding box center [169, 211] width 32 height 16
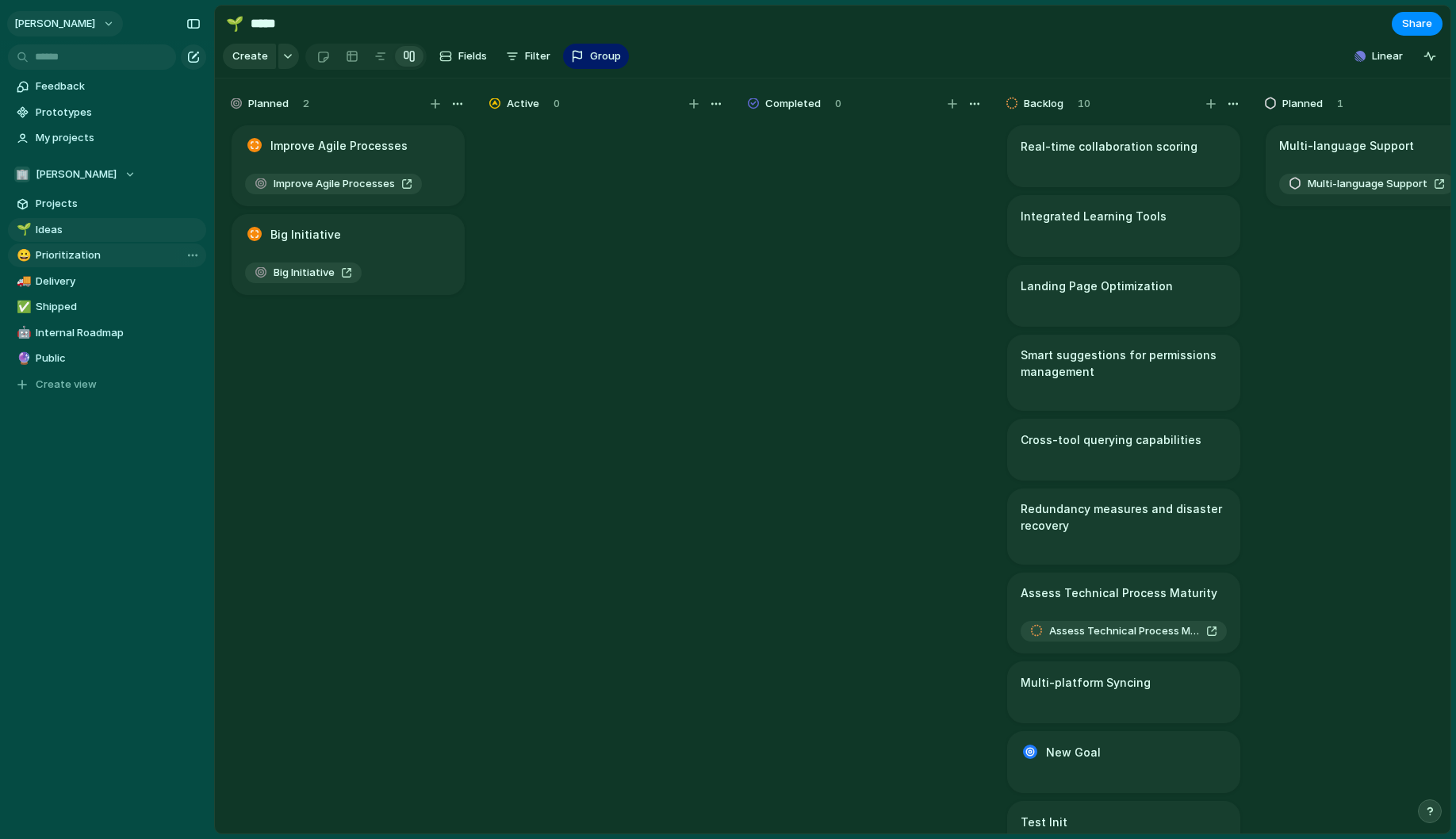
click at [90, 24] on button "[PERSON_NAME]" at bounding box center [65, 24] width 116 height 26
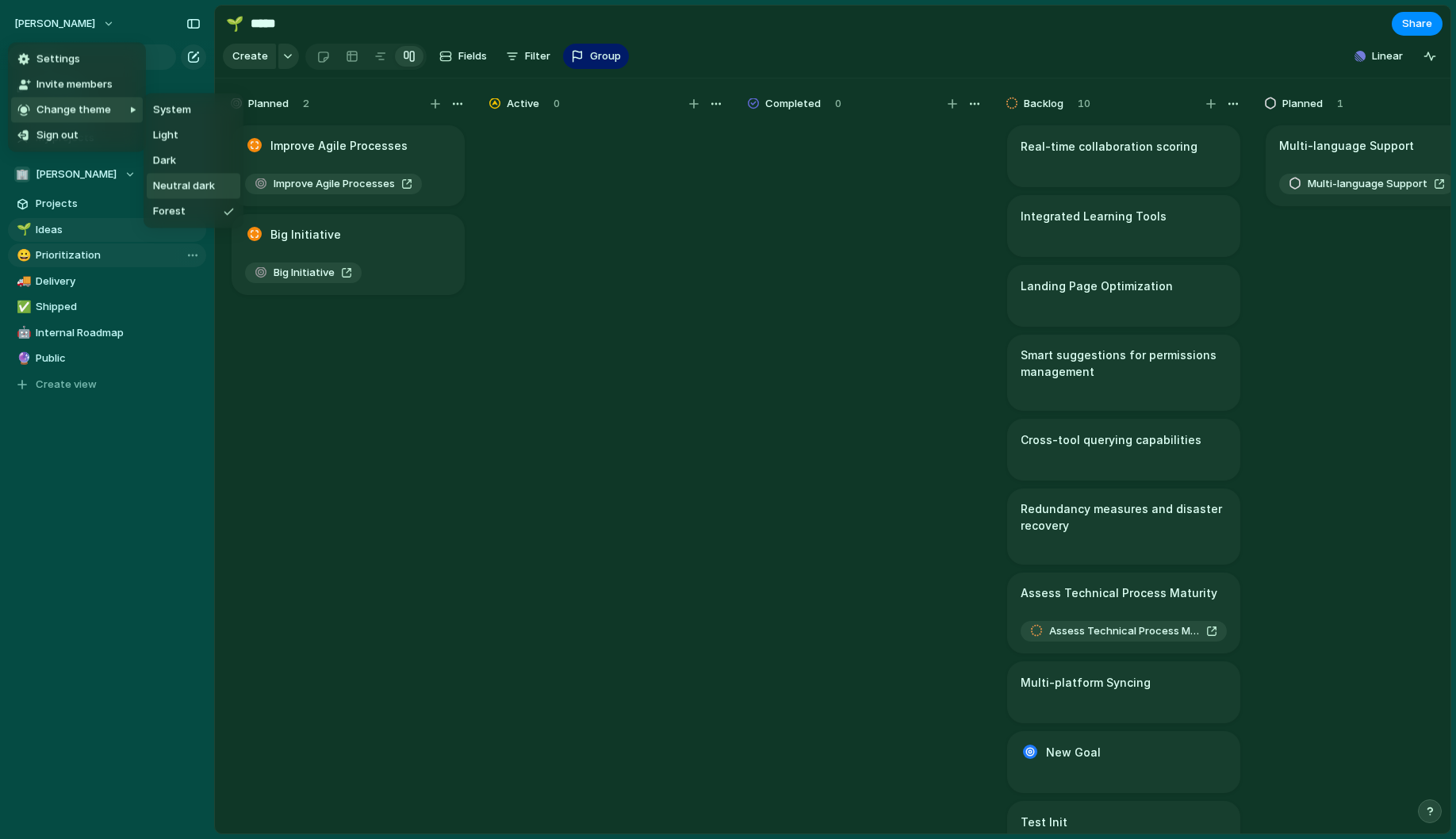
click at [189, 190] on span "Neutral dark" at bounding box center [183, 186] width 62 height 16
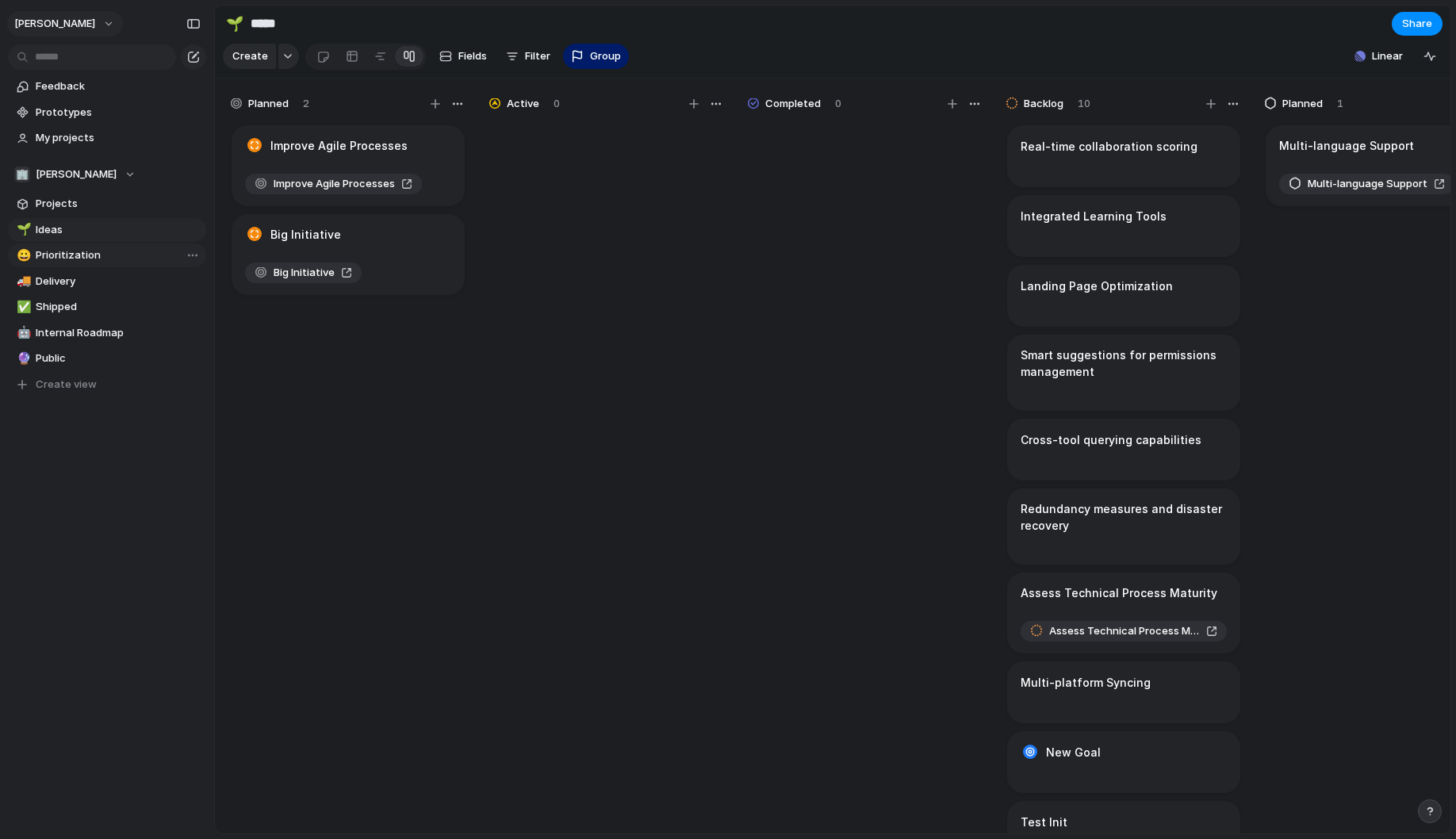
click at [102, 21] on button "[PERSON_NAME]" at bounding box center [65, 24] width 116 height 26
click at [188, 169] on li "Dark" at bounding box center [199, 161] width 104 height 26
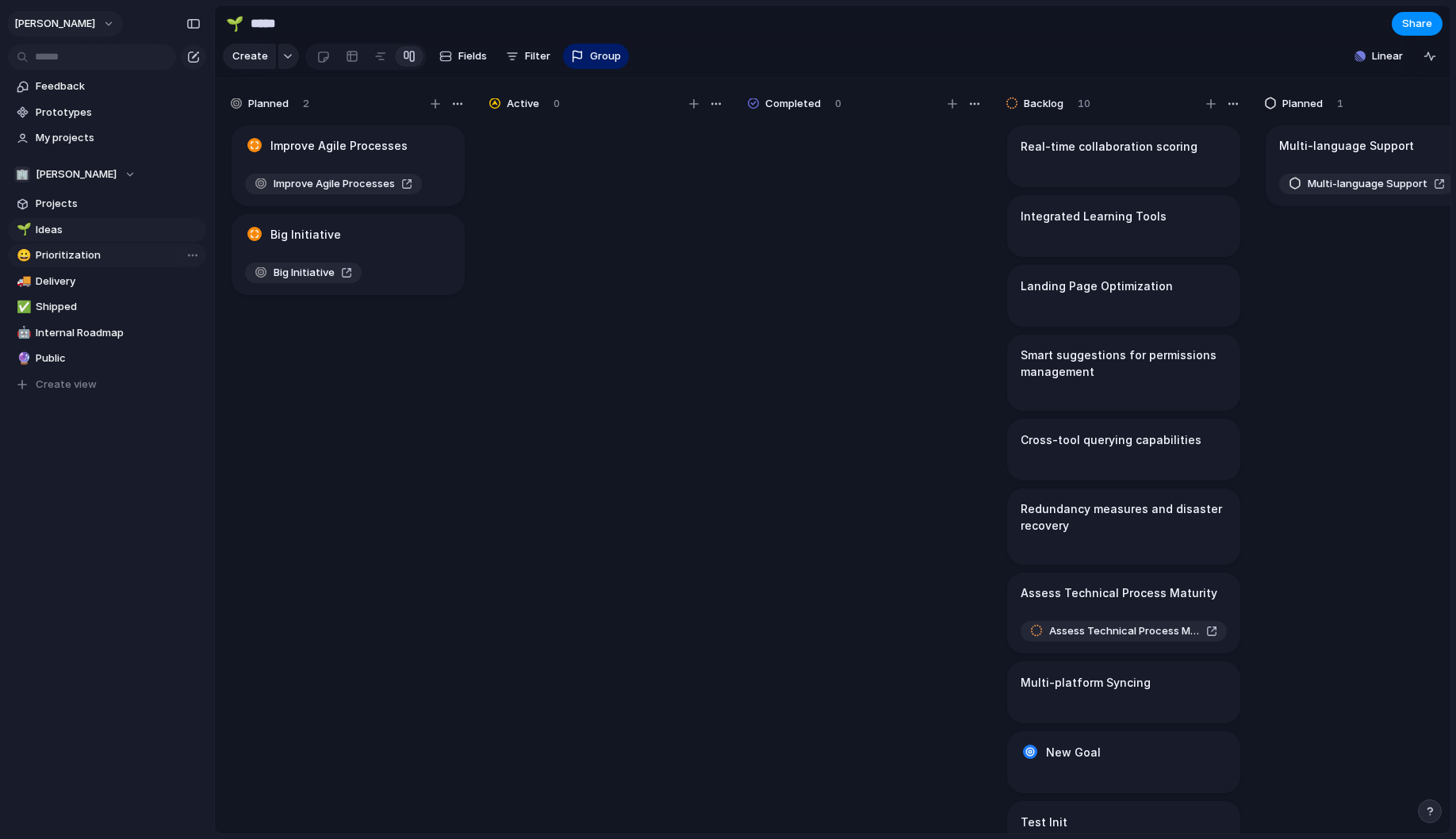
click at [96, 25] on button "[PERSON_NAME]" at bounding box center [65, 24] width 116 height 26
click at [167, 187] on span "Neutral dark" at bounding box center [183, 186] width 62 height 16
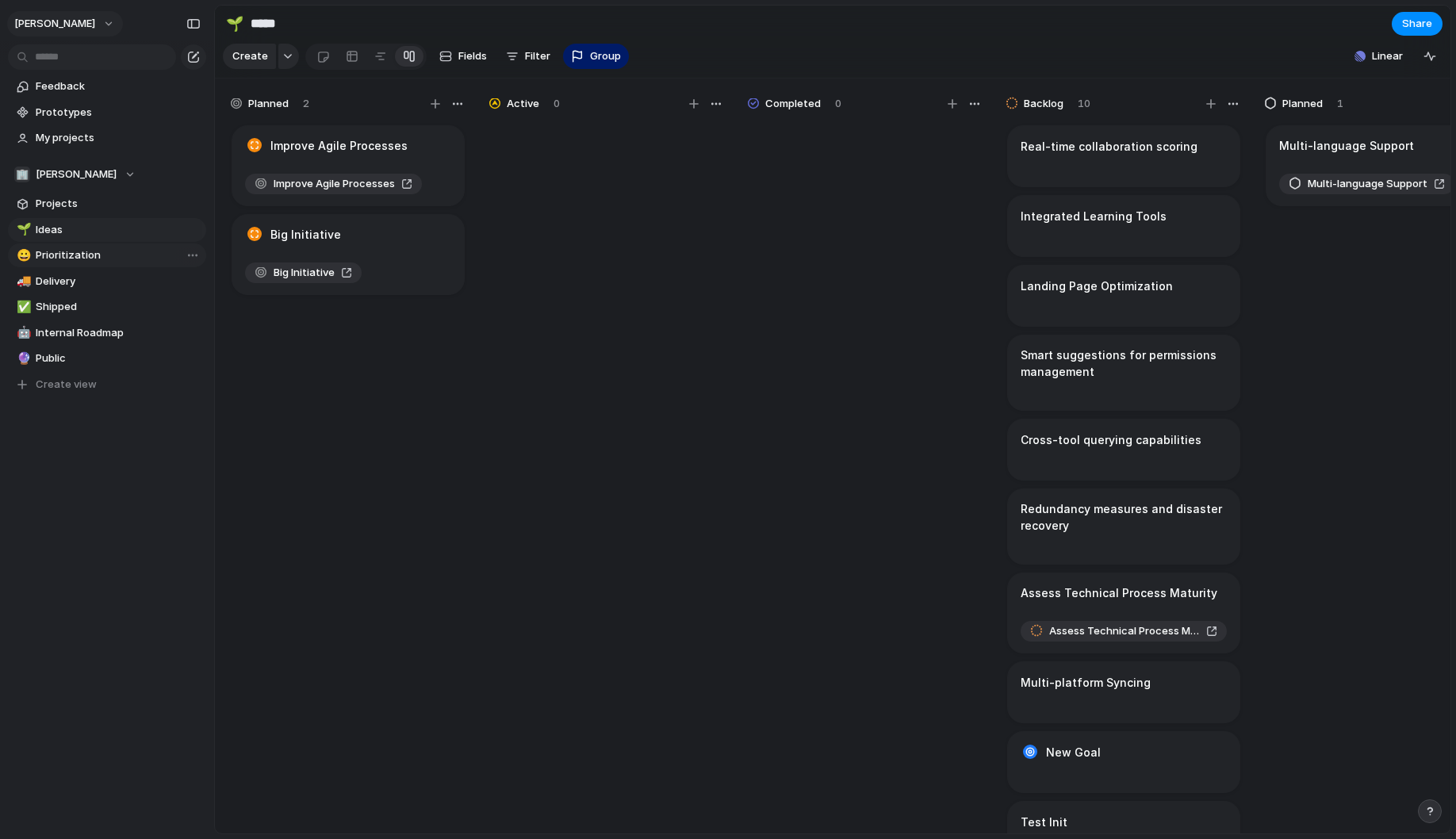
click at [101, 26] on button "[PERSON_NAME]" at bounding box center [65, 24] width 116 height 26
click at [89, 58] on li "Settings" at bounding box center [77, 60] width 131 height 26
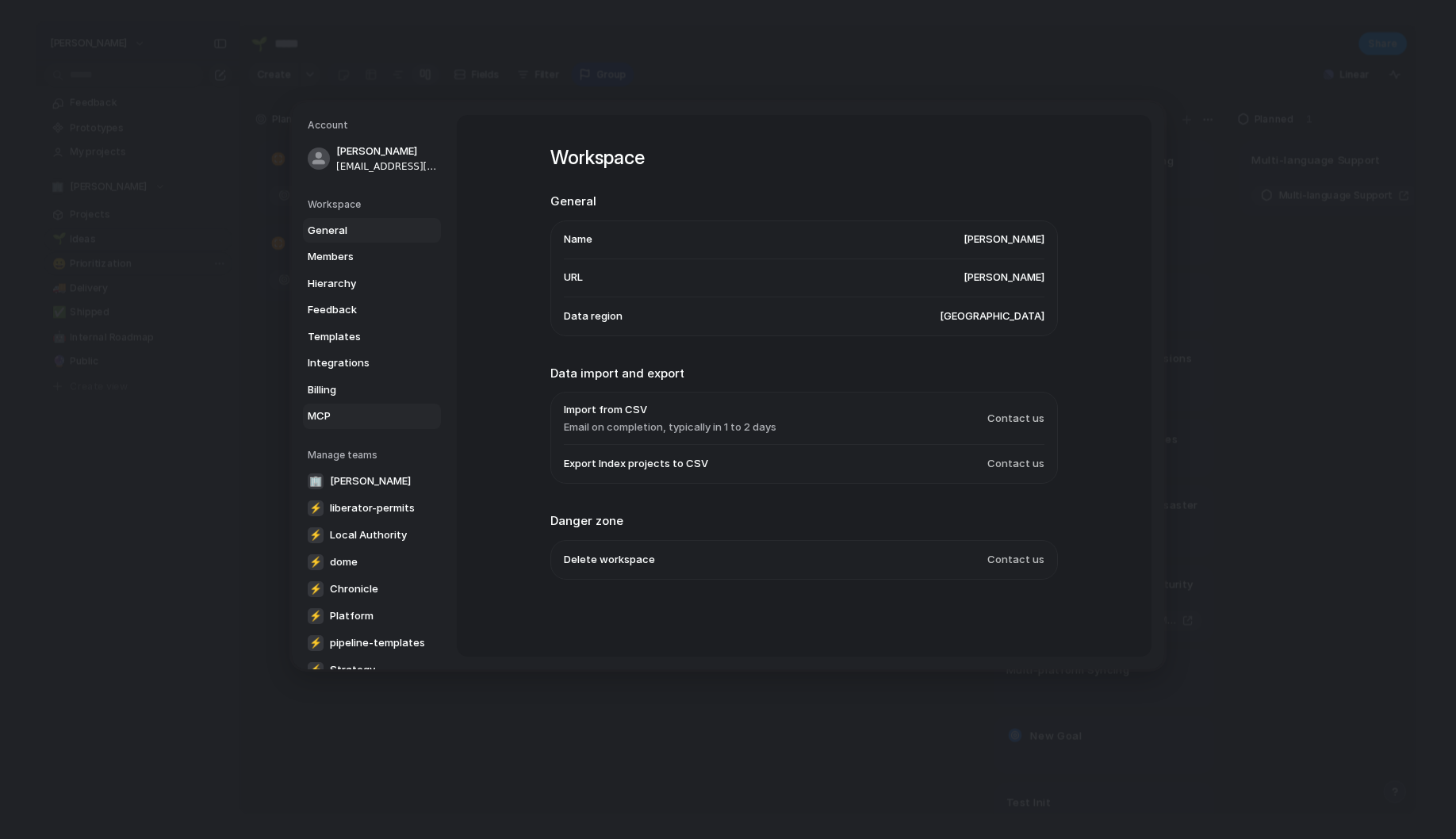
click at [333, 421] on link "MCP" at bounding box center [372, 416] width 138 height 26
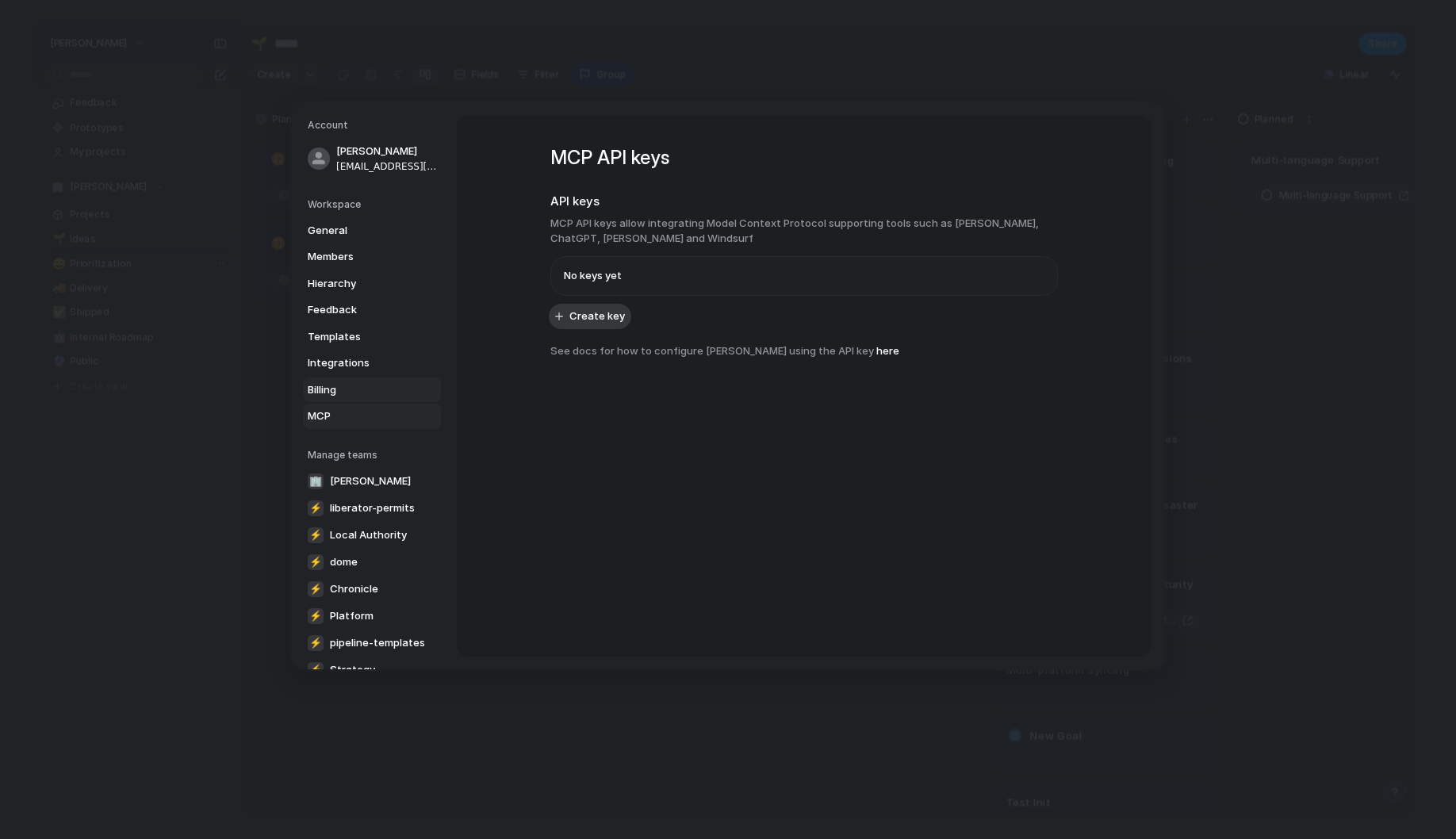
click at [354, 392] on span "Billing" at bounding box center [358, 390] width 102 height 16
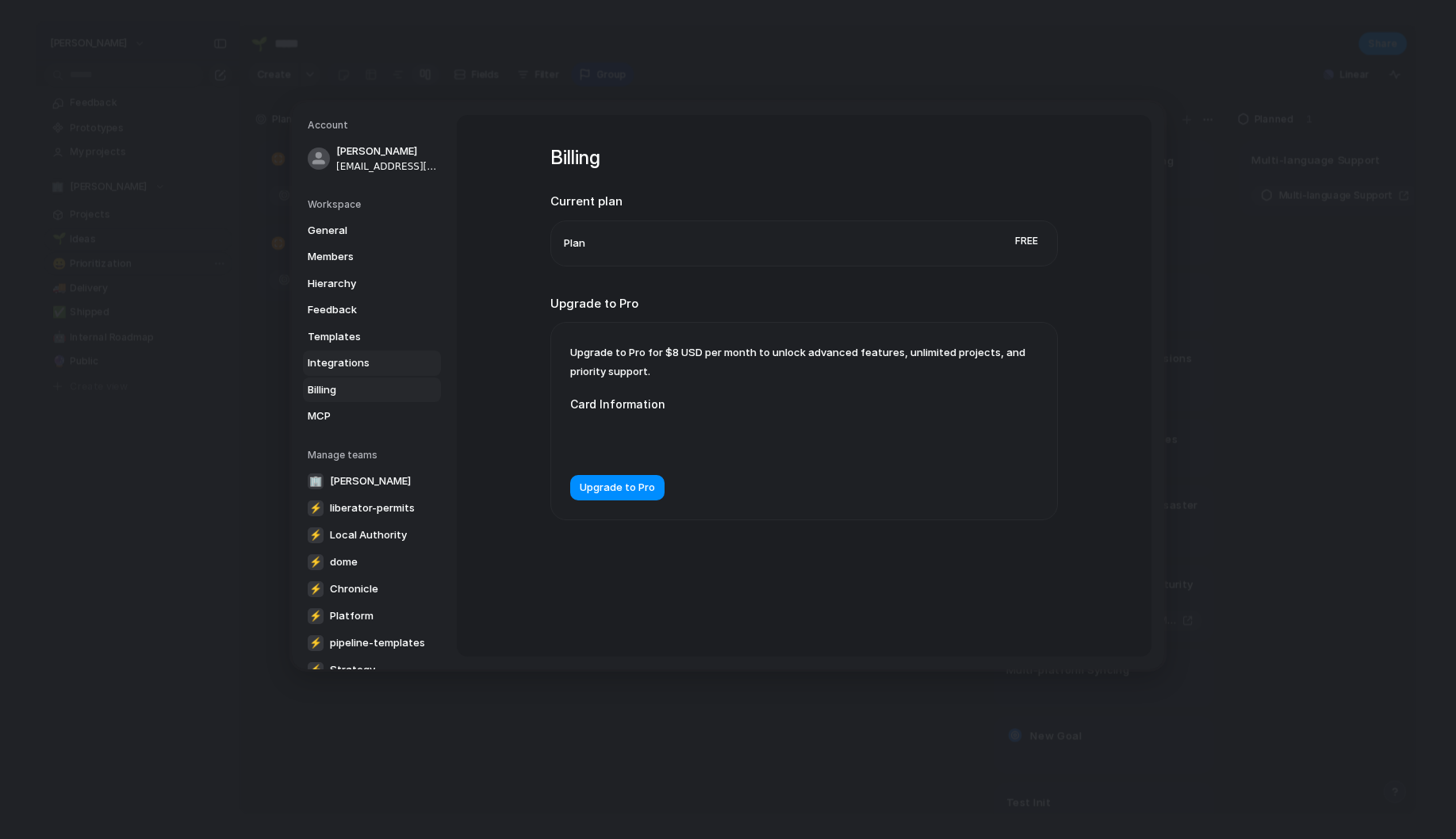
click at [366, 373] on link "Integrations" at bounding box center [372, 363] width 138 height 26
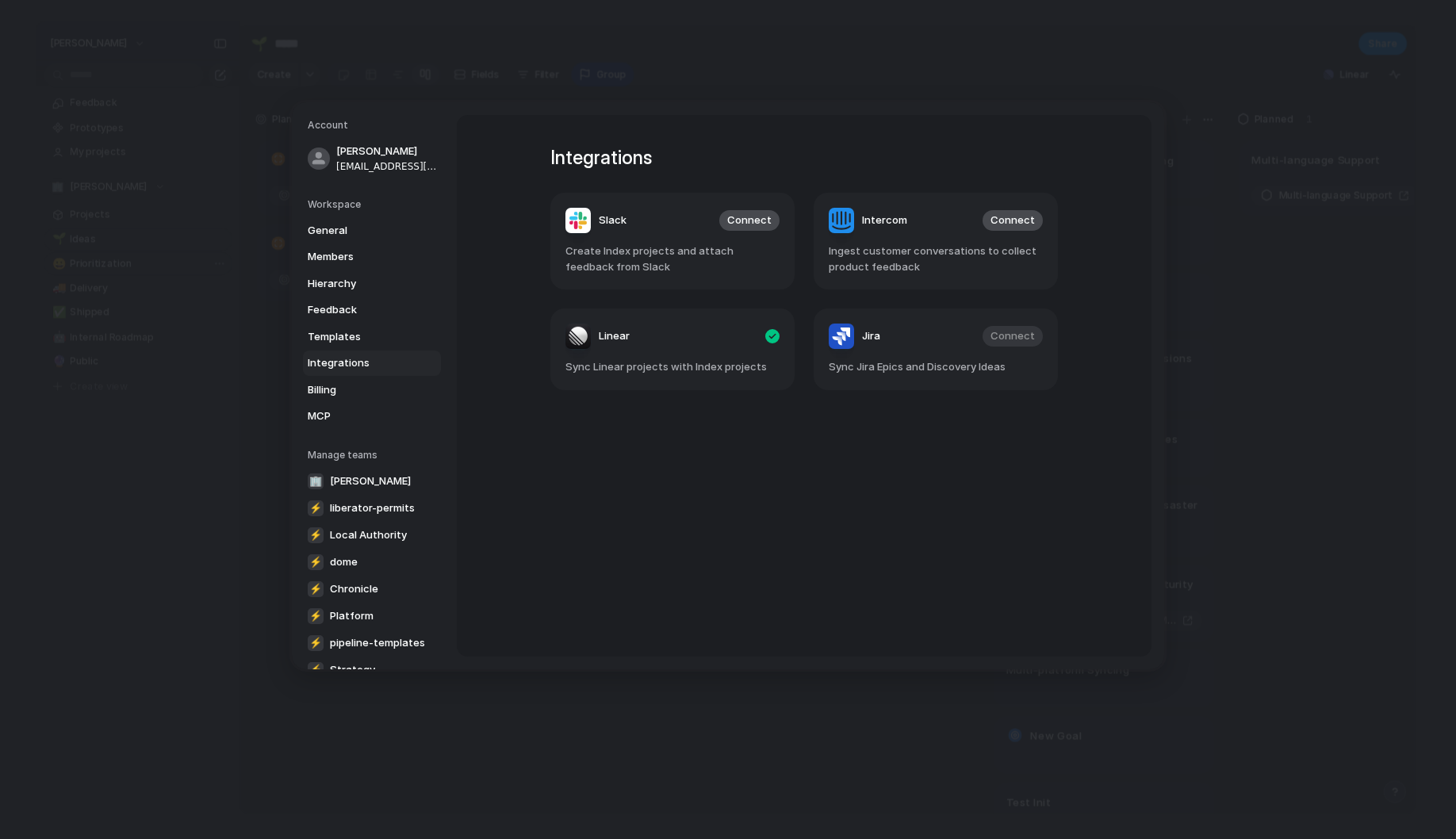
click at [359, 356] on span "Integrations" at bounding box center [358, 363] width 102 height 16
click at [355, 333] on span "Templates" at bounding box center [358, 337] width 102 height 16
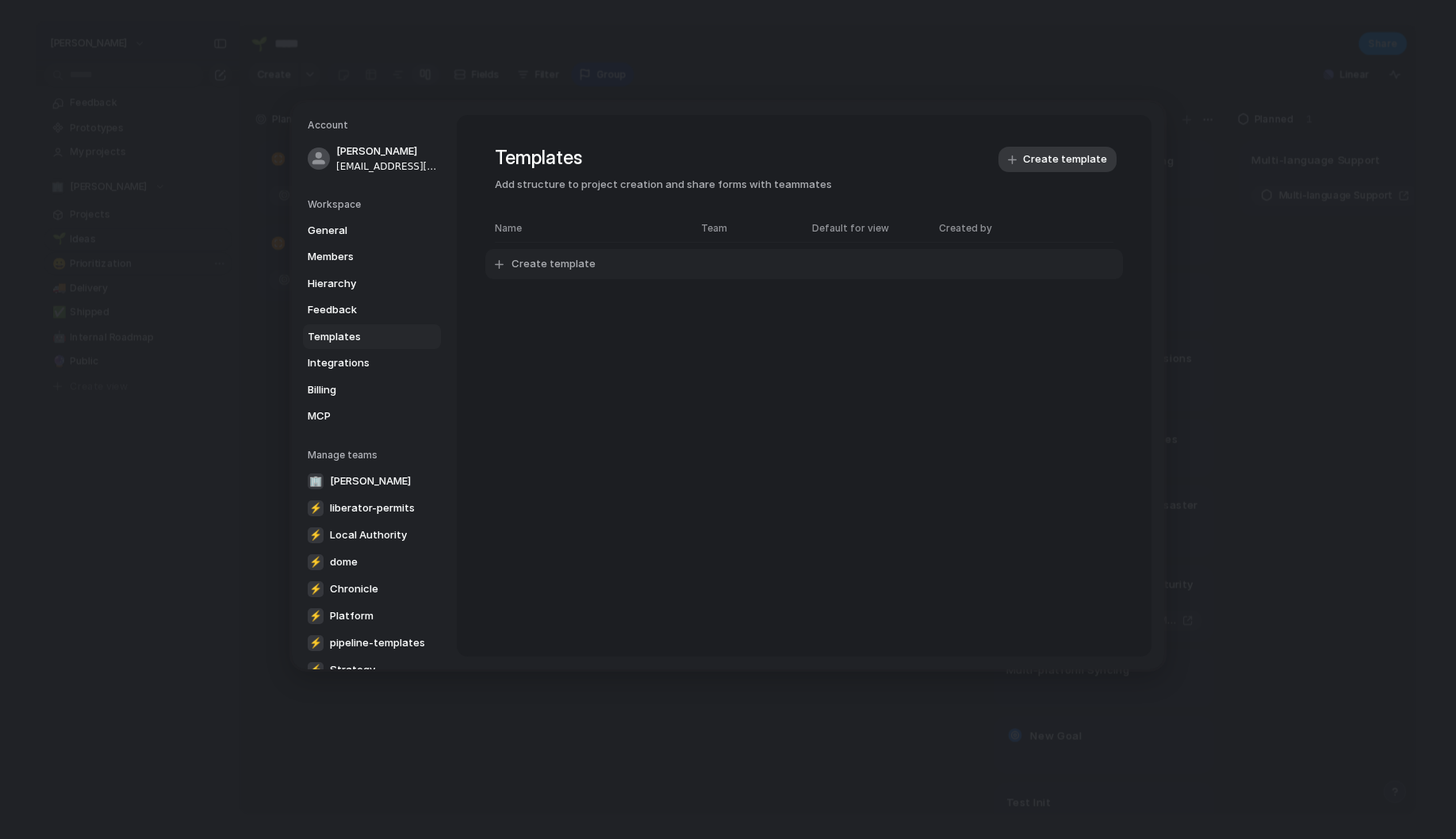
click at [510, 262] on button "Create template" at bounding box center [804, 263] width 638 height 30
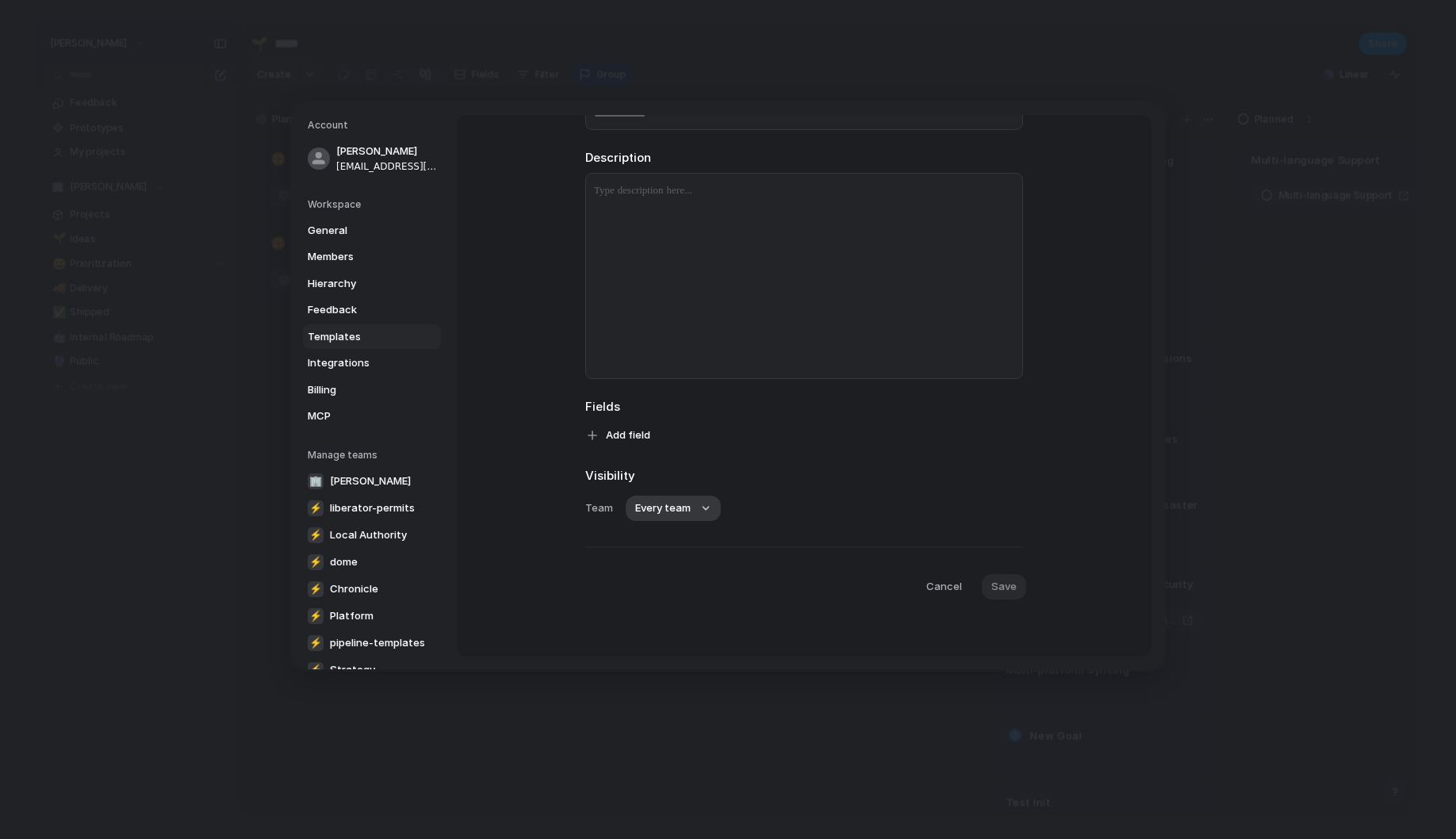
scroll to position [136, 0]
click at [360, 302] on span "Feedback" at bounding box center [358, 310] width 102 height 16
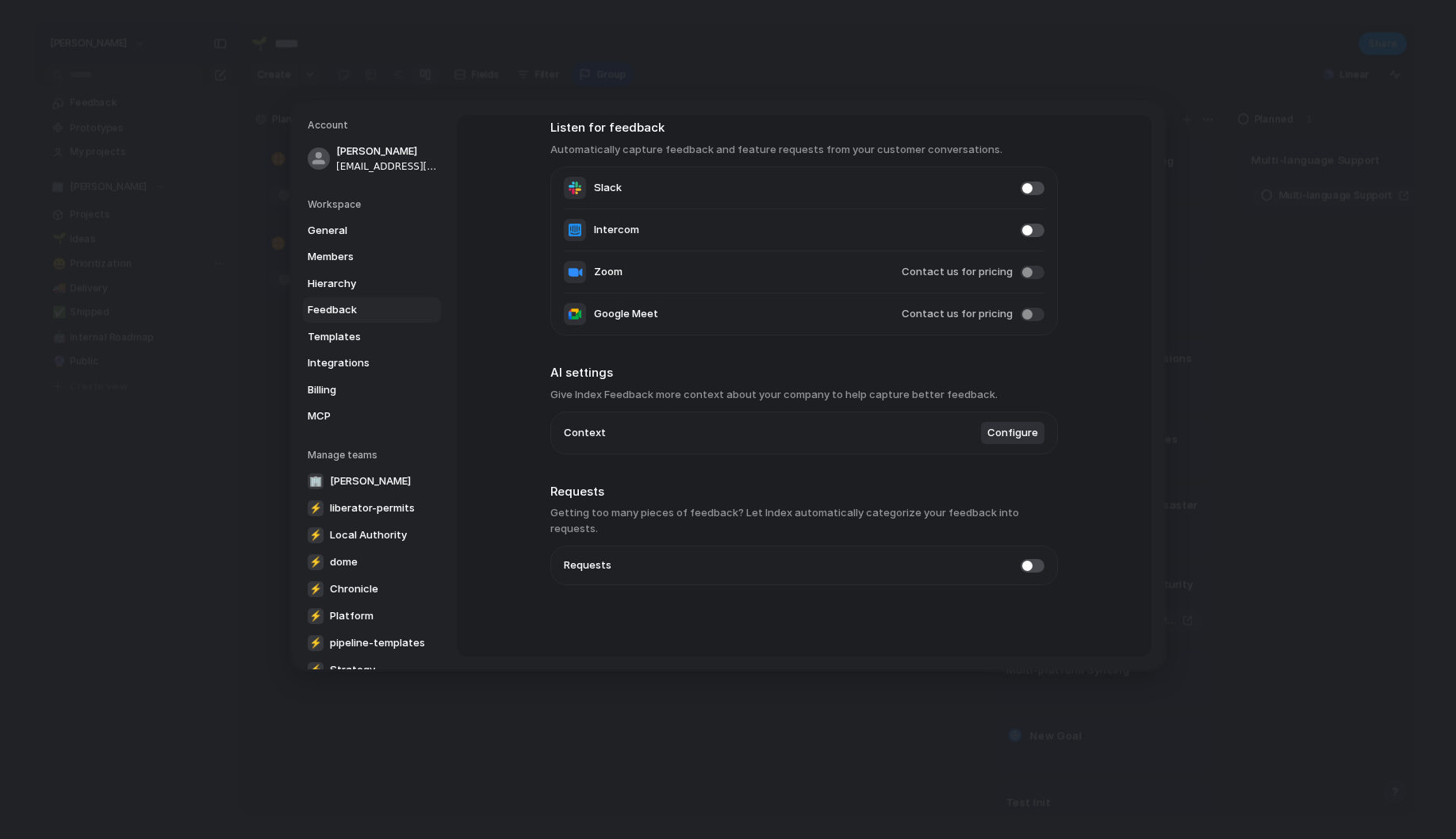
scroll to position [60, 0]
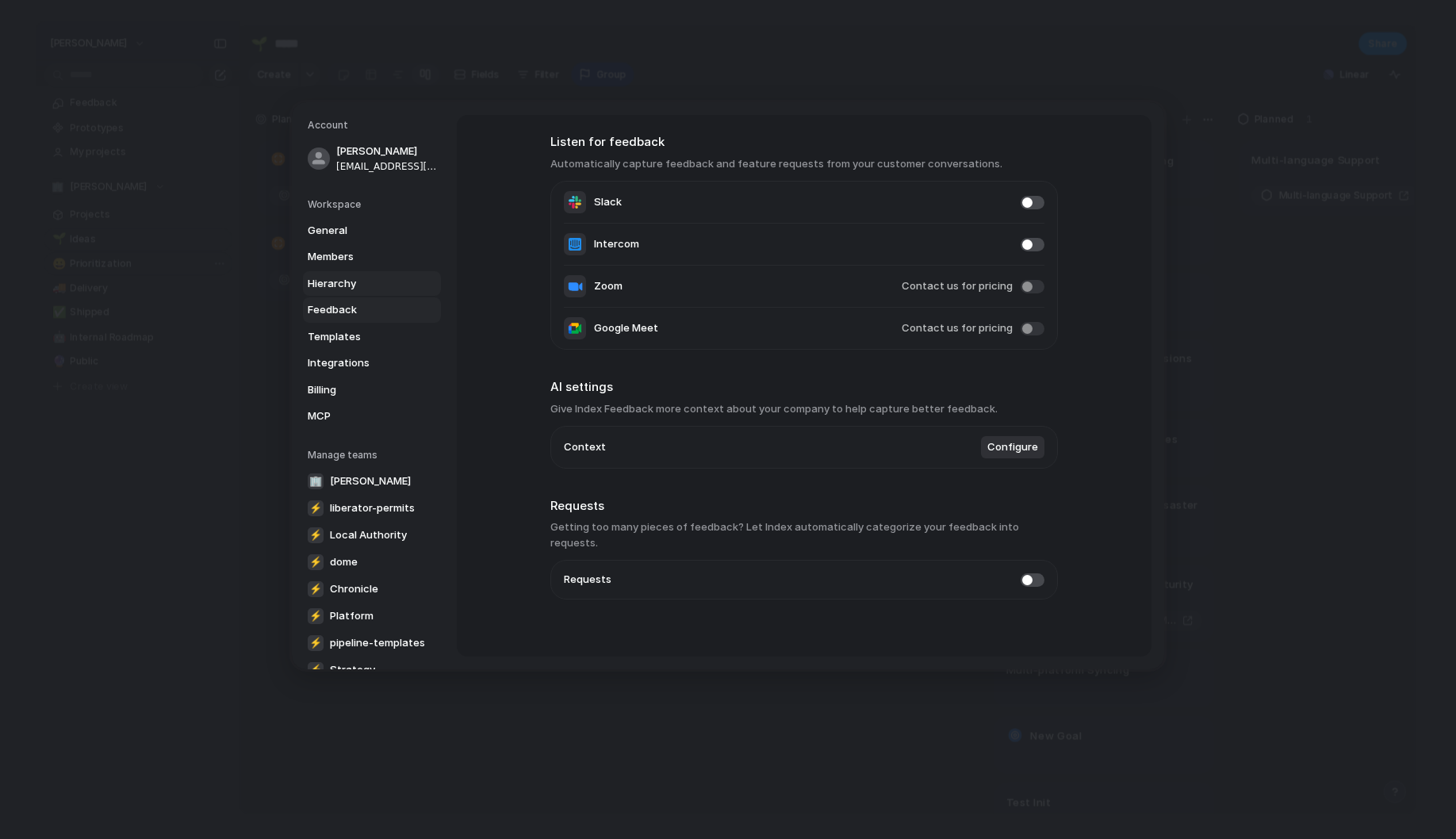
click at [355, 279] on span "Hierarchy" at bounding box center [358, 284] width 102 height 16
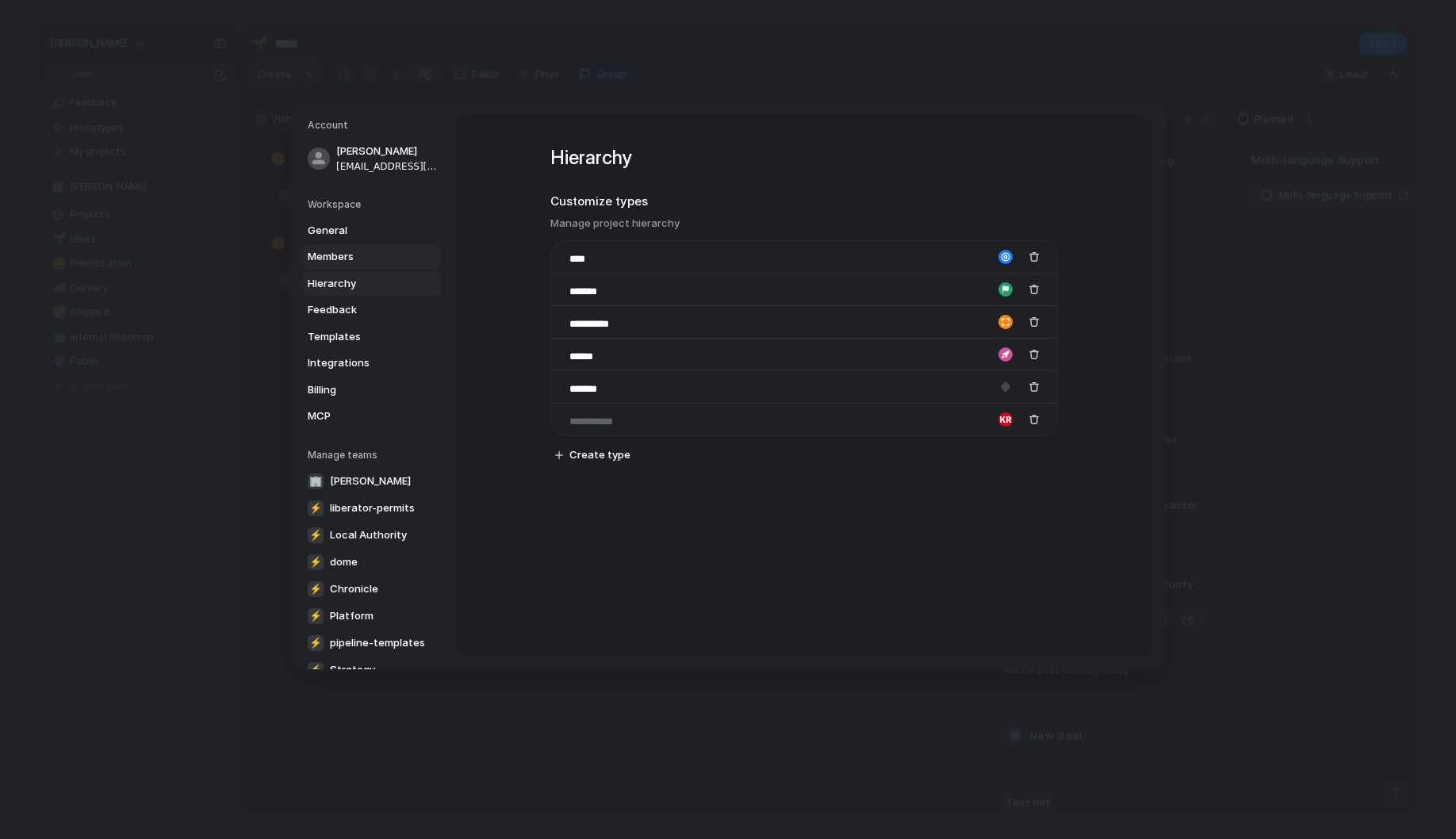
click at [356, 260] on span "Members" at bounding box center [358, 257] width 102 height 16
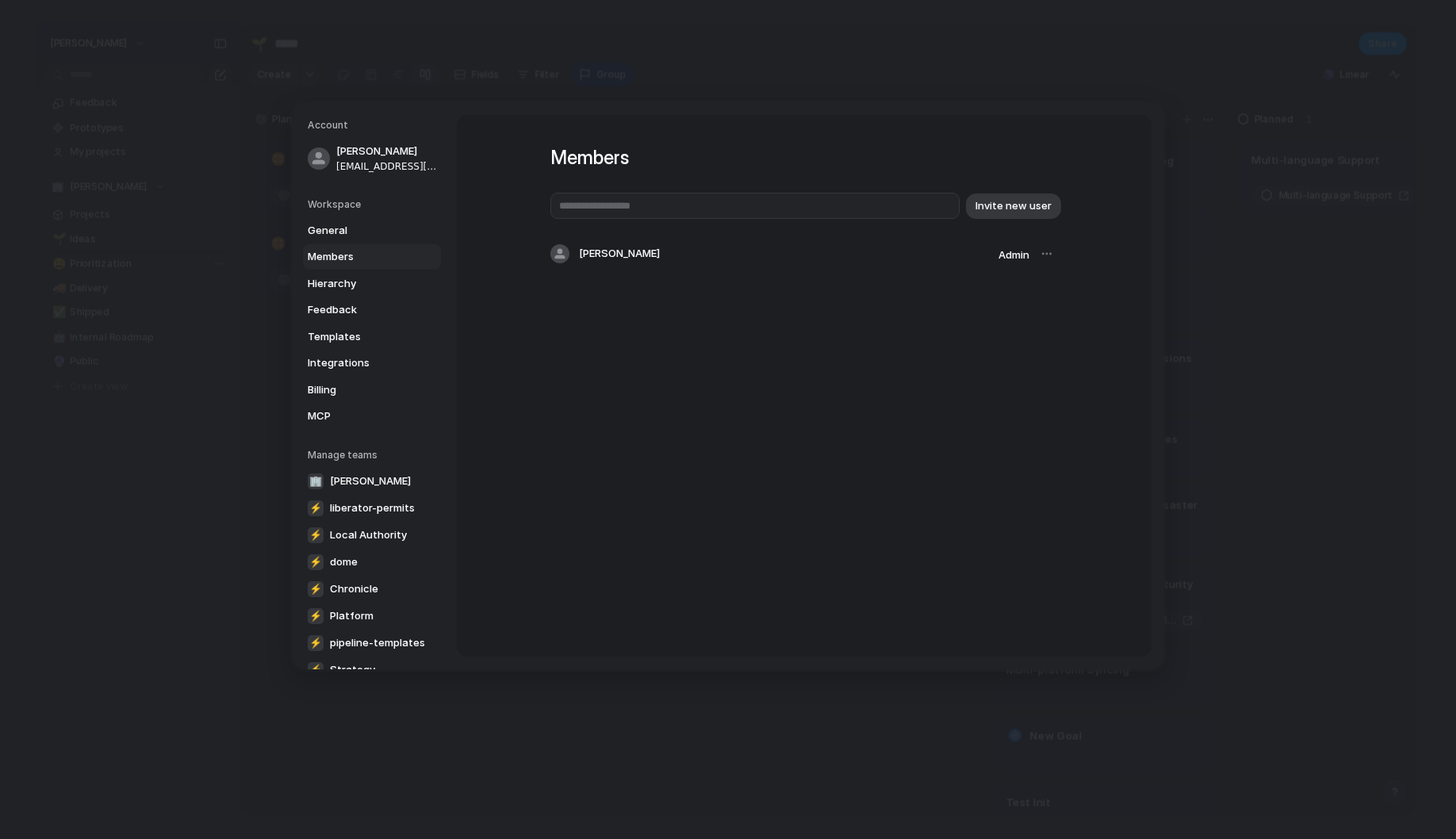
click at [360, 243] on div "General Members Hierarchy Feedback Templates Integrations Billing MCP" at bounding box center [374, 323] width 133 height 211
click at [356, 217] on div "Workspace General Members Hierarchy Feedback Templates Integrations Billing MCP" at bounding box center [374, 314] width 133 height 232
click at [351, 222] on link "General" at bounding box center [372, 231] width 138 height 26
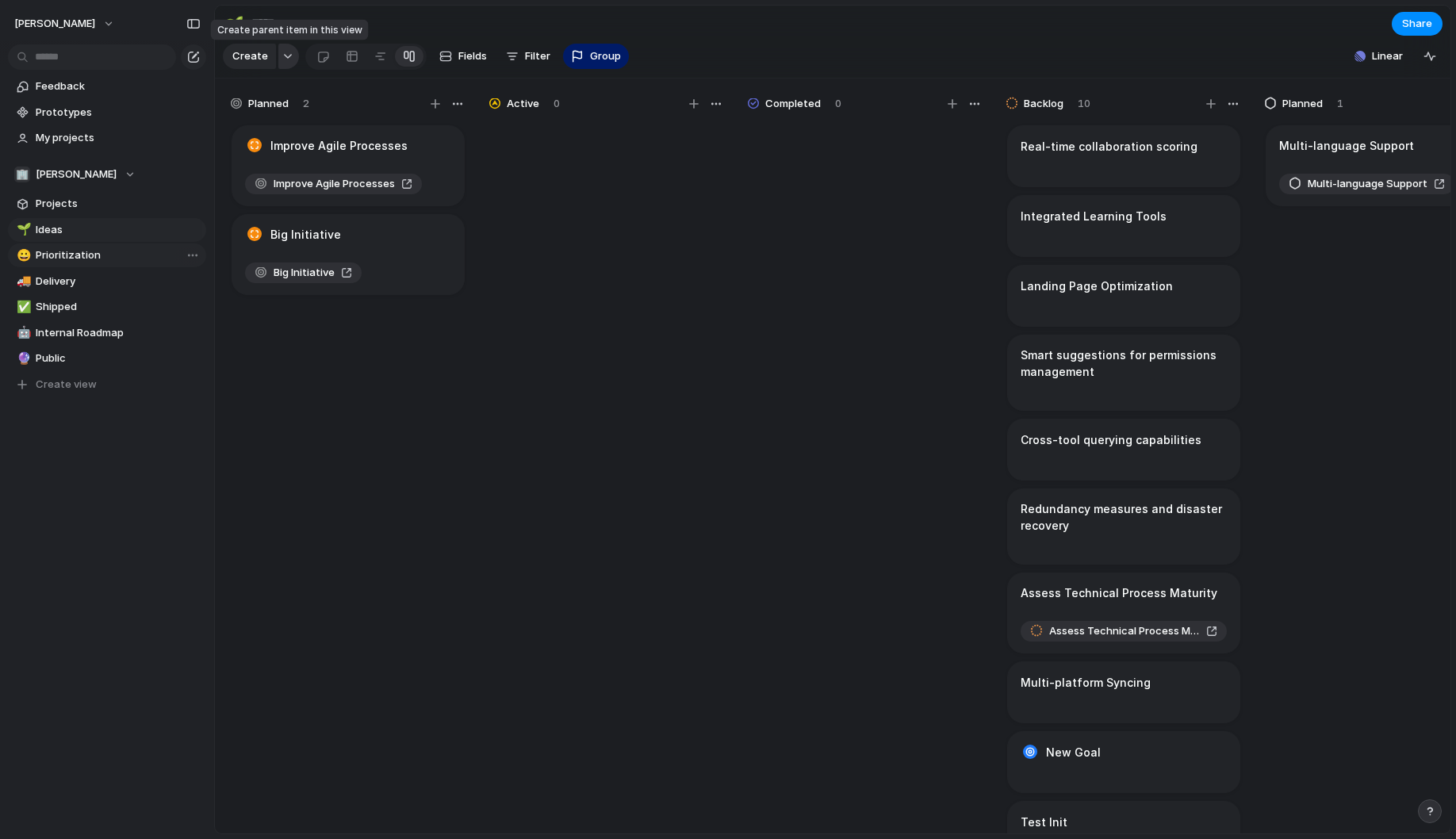
click at [286, 54] on div "button" at bounding box center [287, 55] width 11 height 6
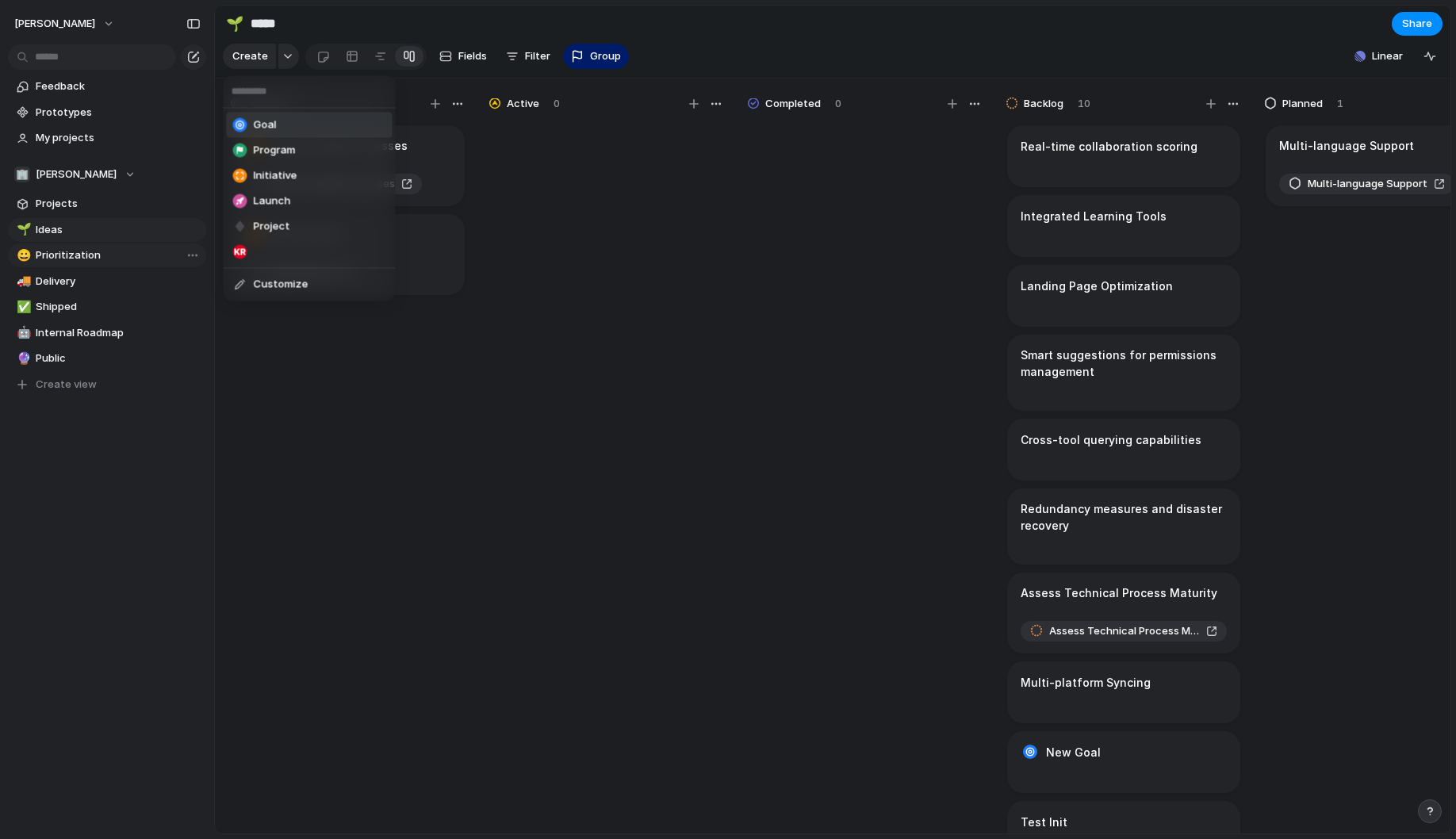
click at [297, 125] on li "Goal" at bounding box center [310, 125] width 165 height 26
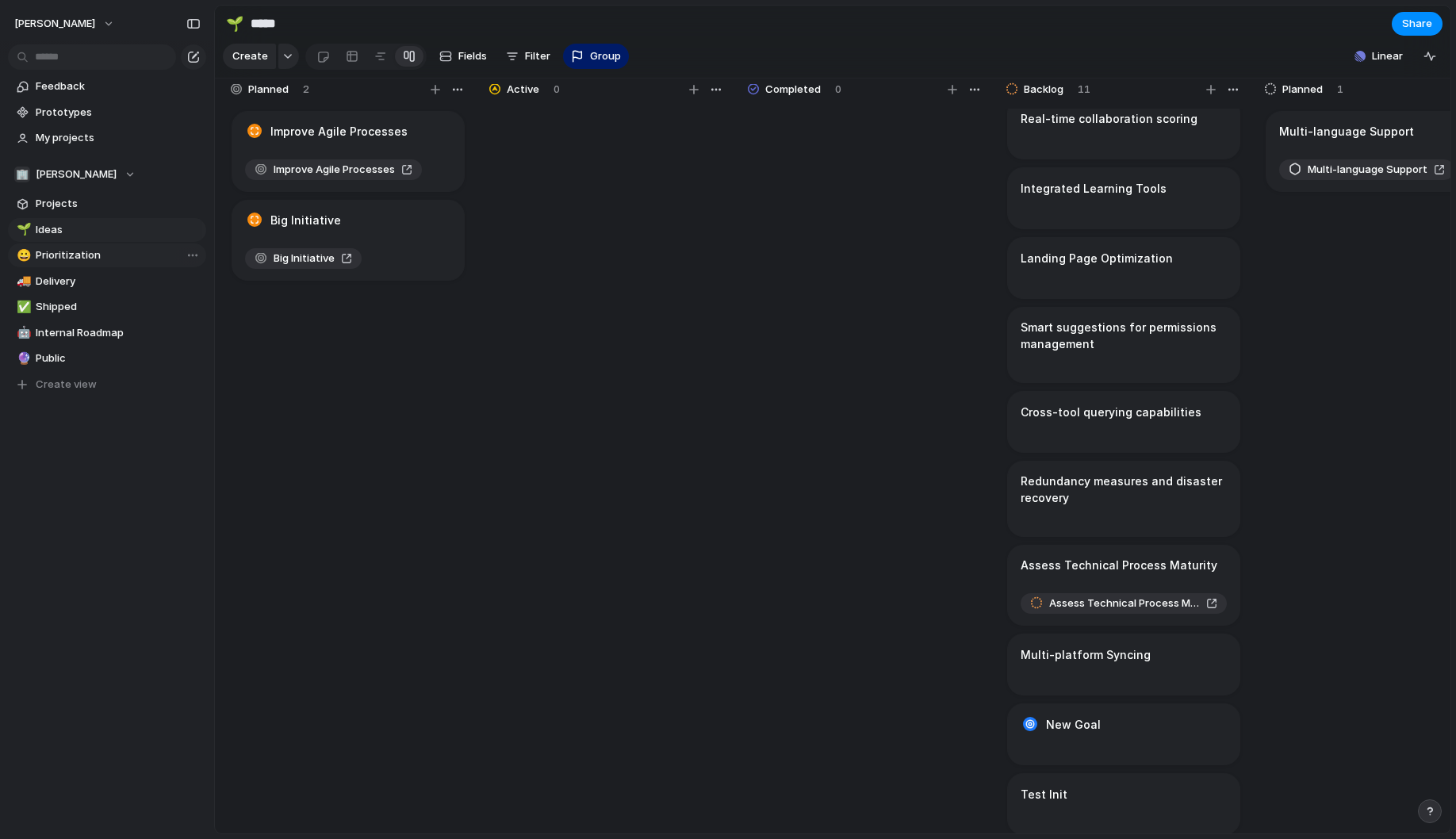
click at [1081, 729] on article "New Goal" at bounding box center [1123, 734] width 233 height 62
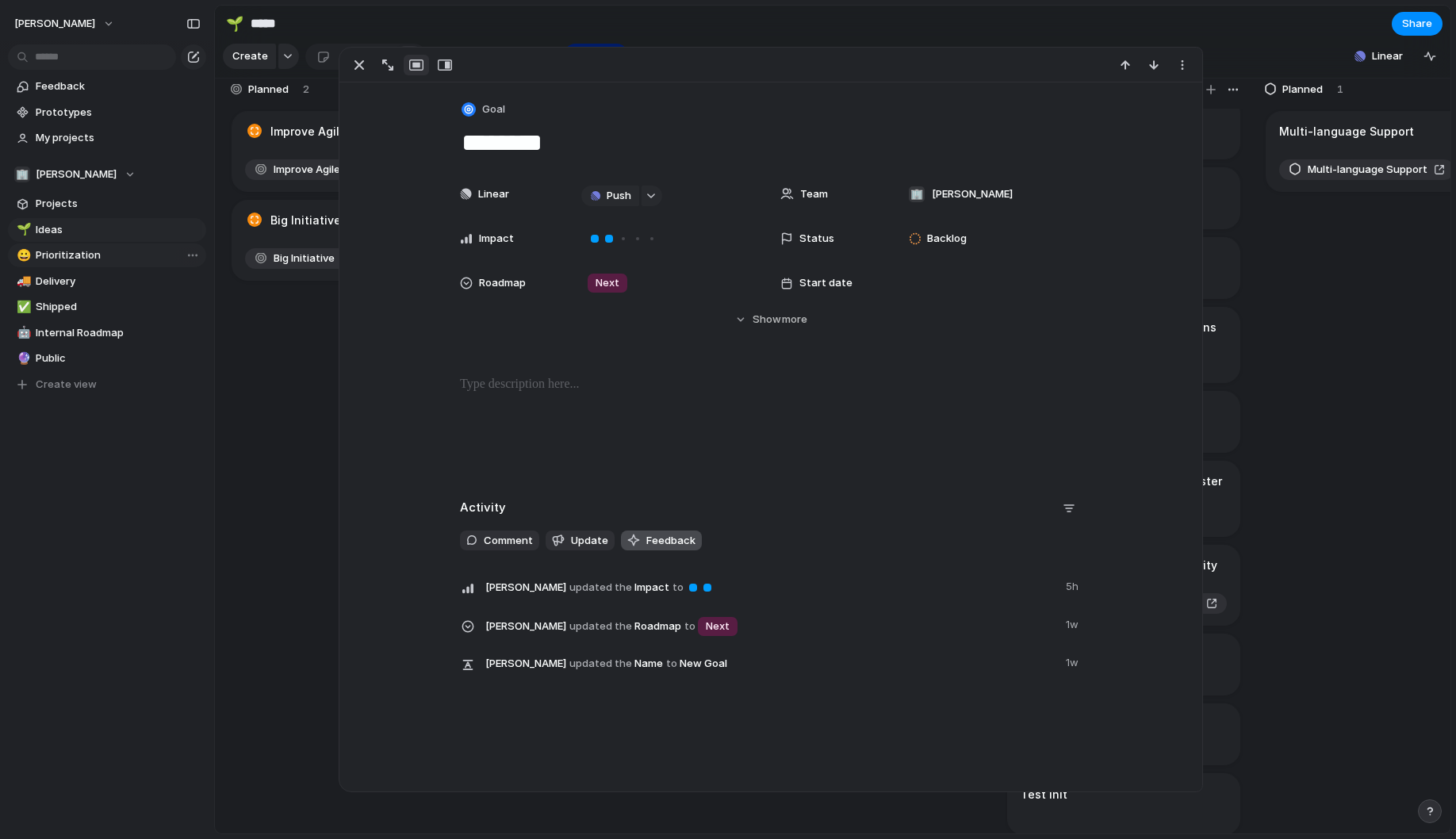
click at [680, 539] on span "Feedback" at bounding box center [671, 541] width 49 height 16
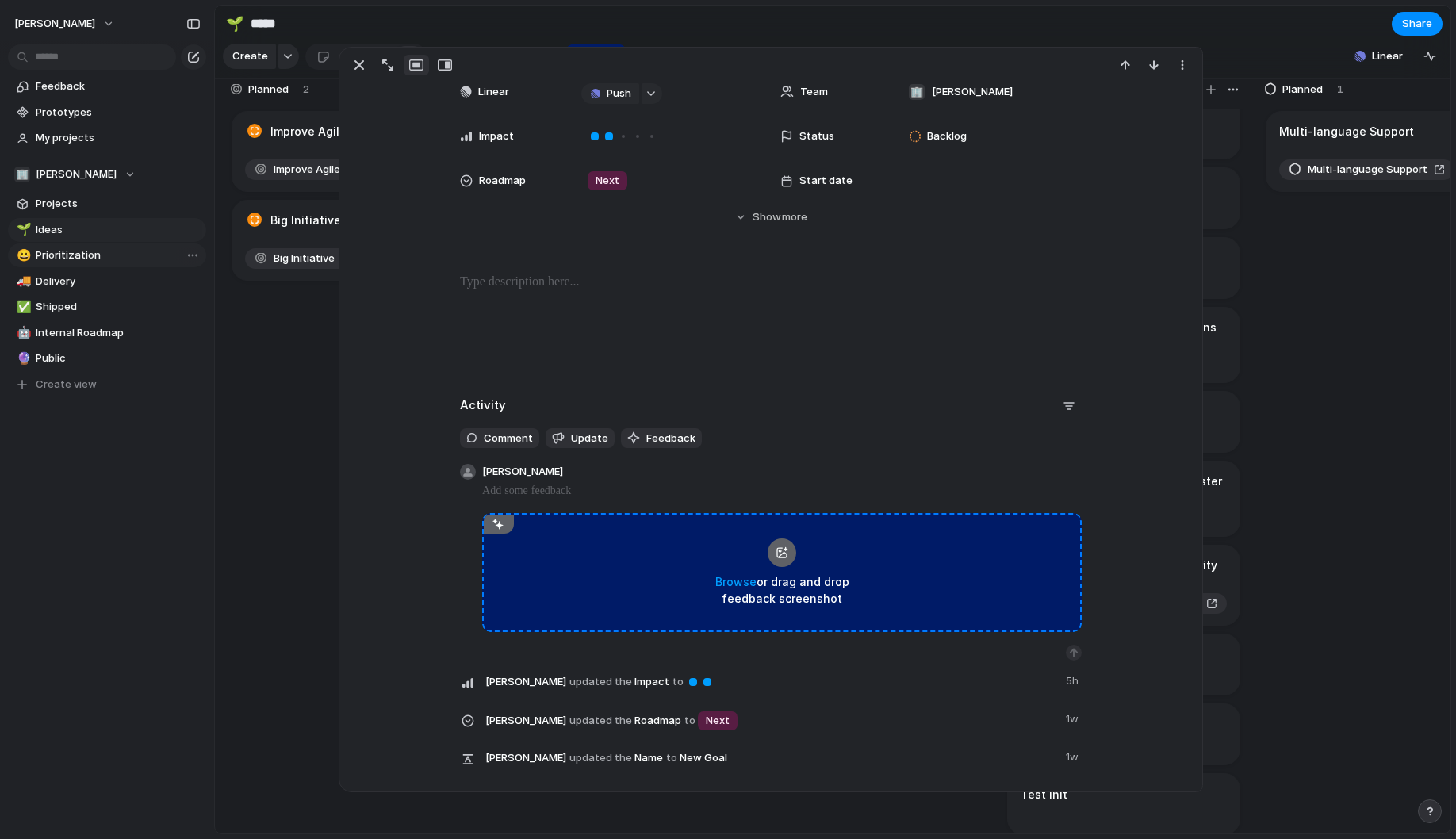
scroll to position [177, 0]
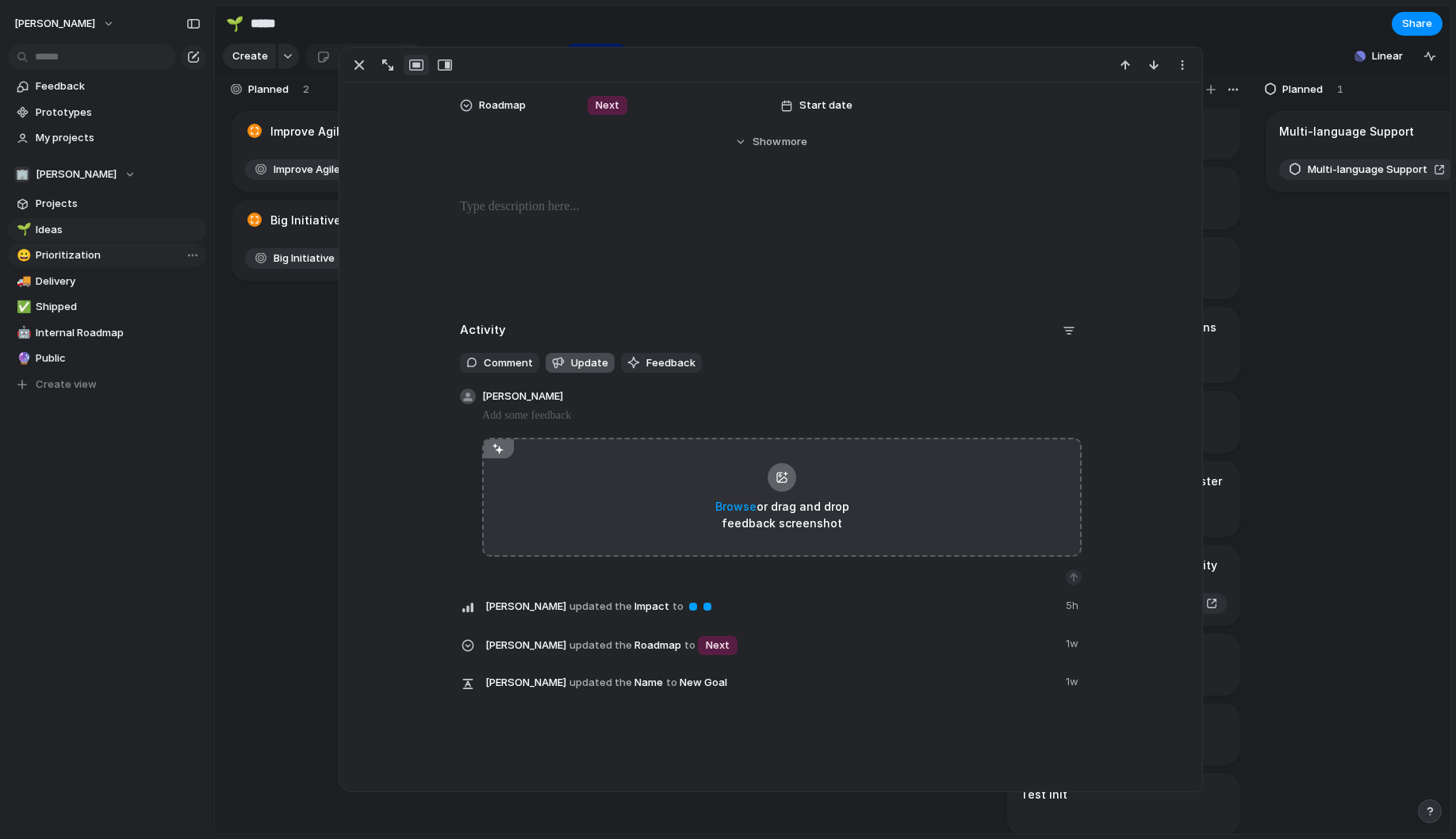
click at [583, 364] on span "Update" at bounding box center [589, 363] width 38 height 16
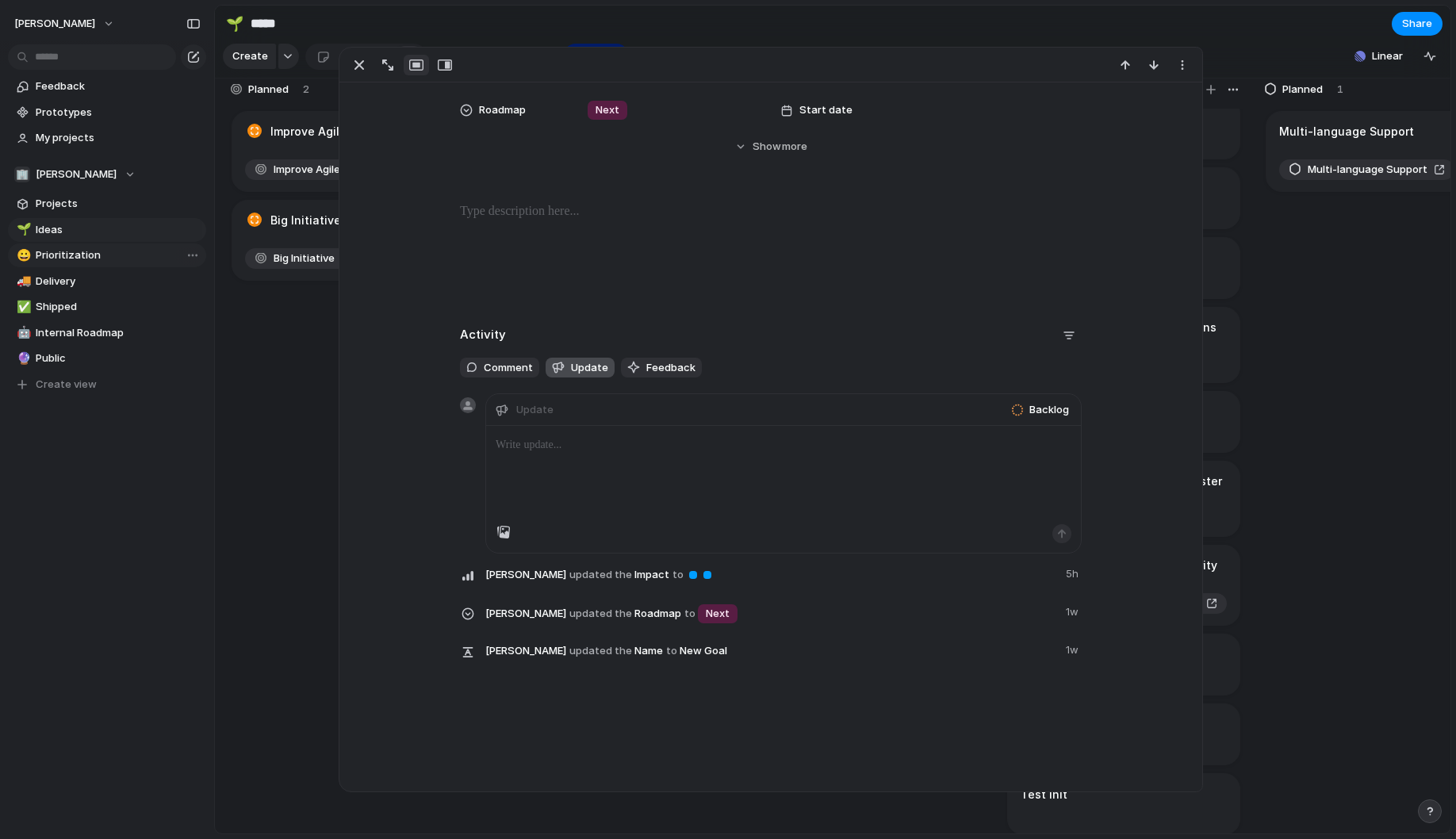
scroll to position [173, 0]
click at [670, 369] on span "Feedback" at bounding box center [671, 367] width 49 height 16
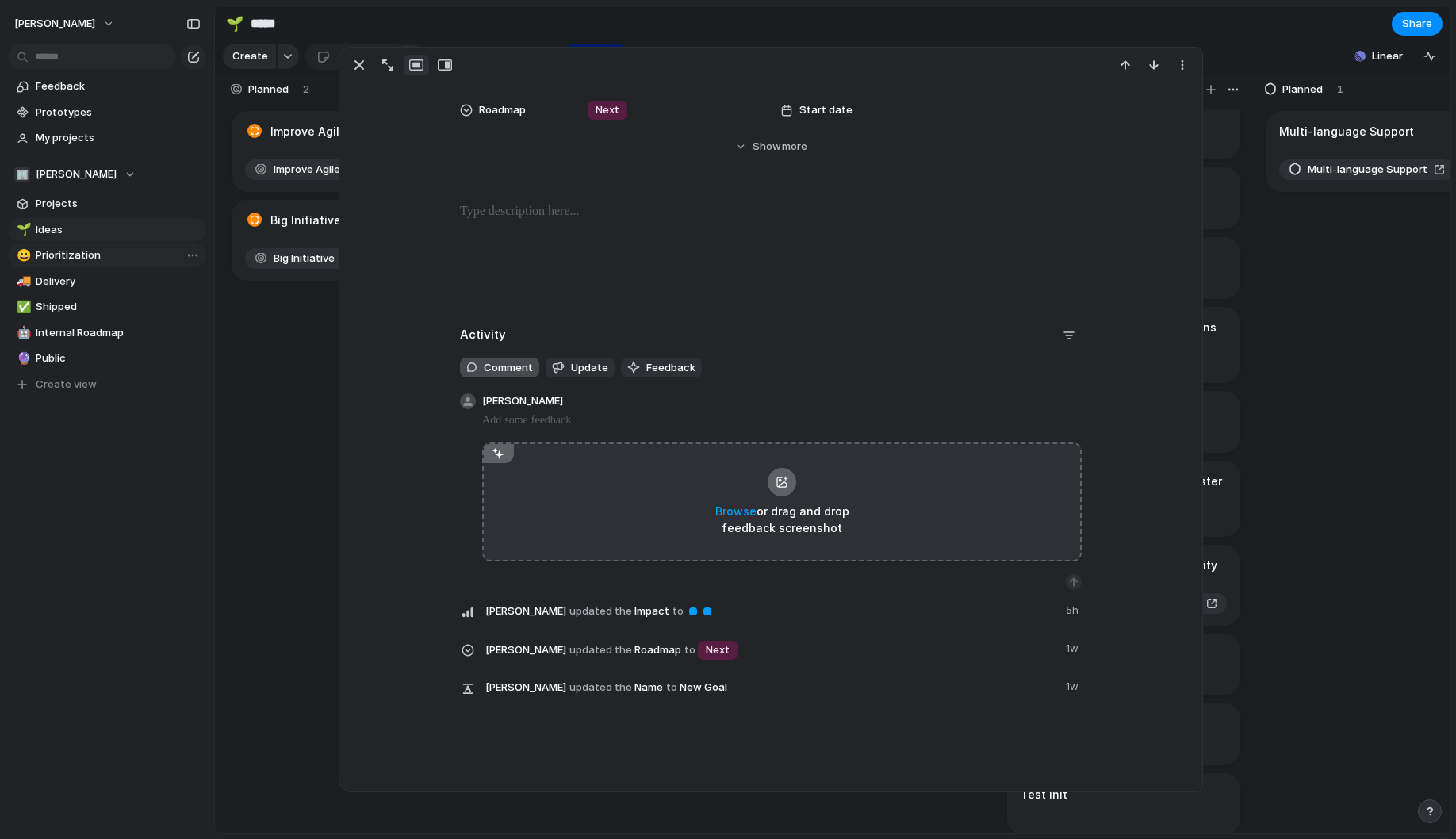
click at [502, 367] on span "Comment" at bounding box center [508, 367] width 49 height 16
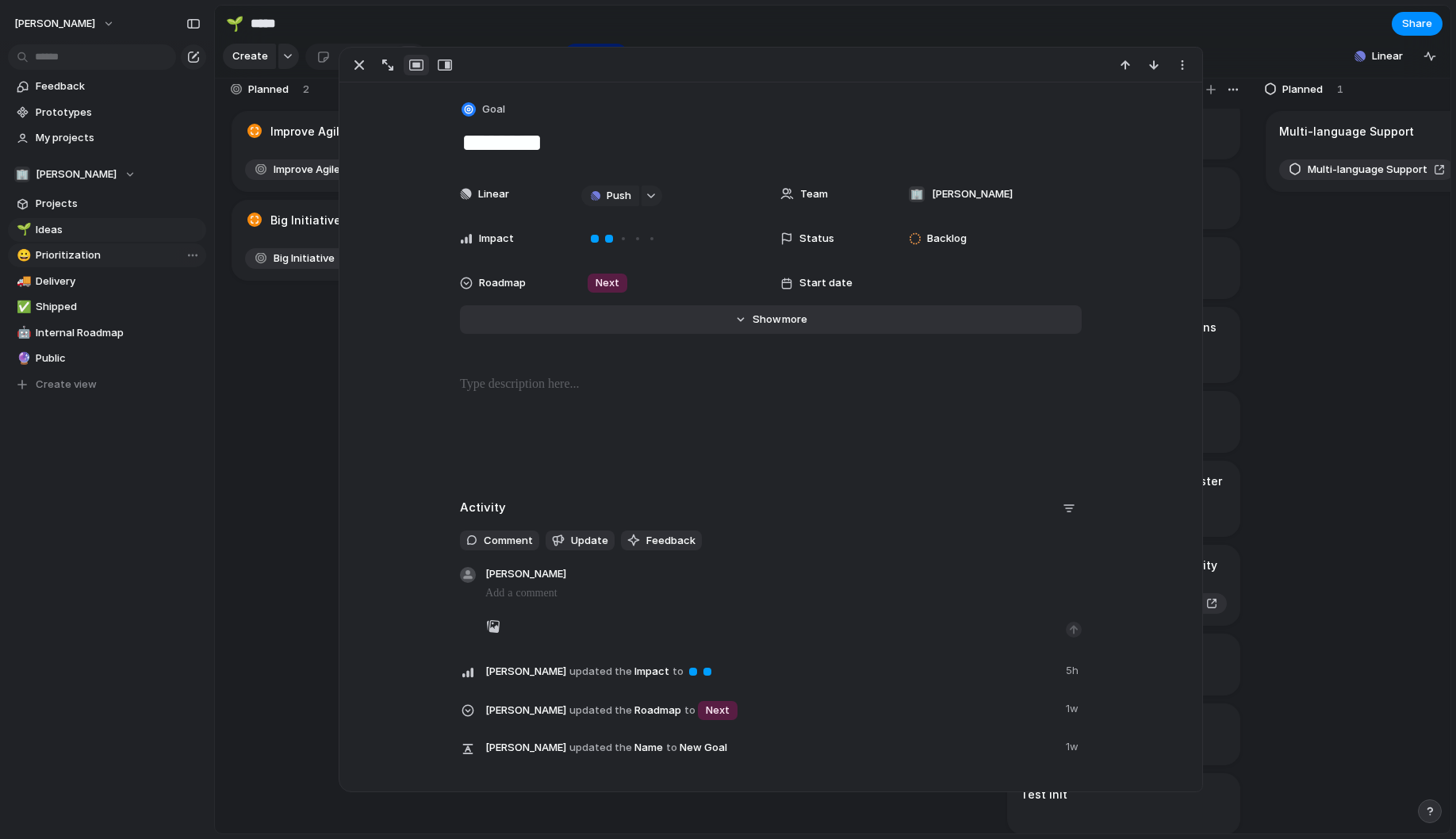
scroll to position [0, 0]
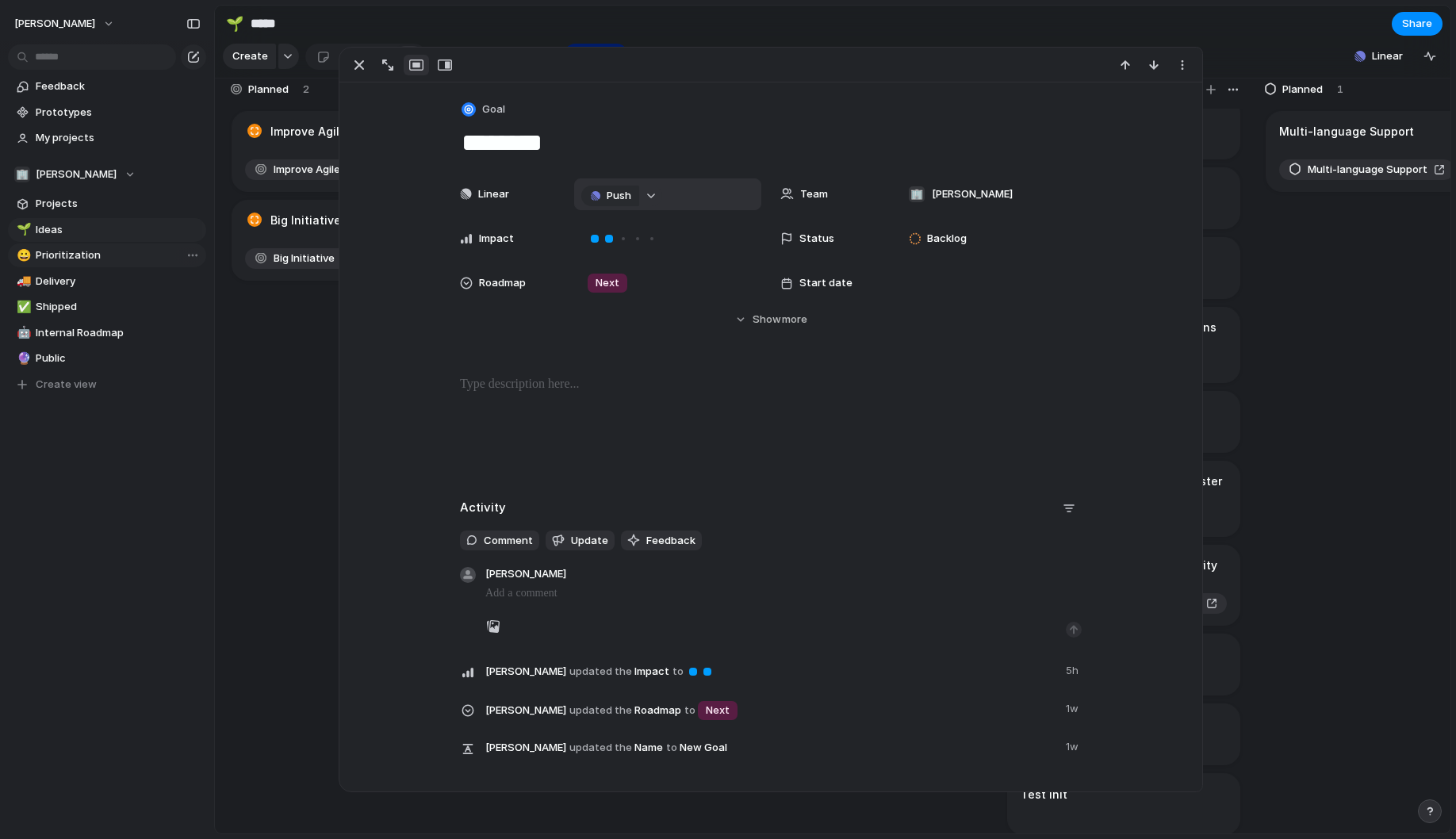
click at [661, 194] on button "button" at bounding box center [652, 196] width 20 height 20
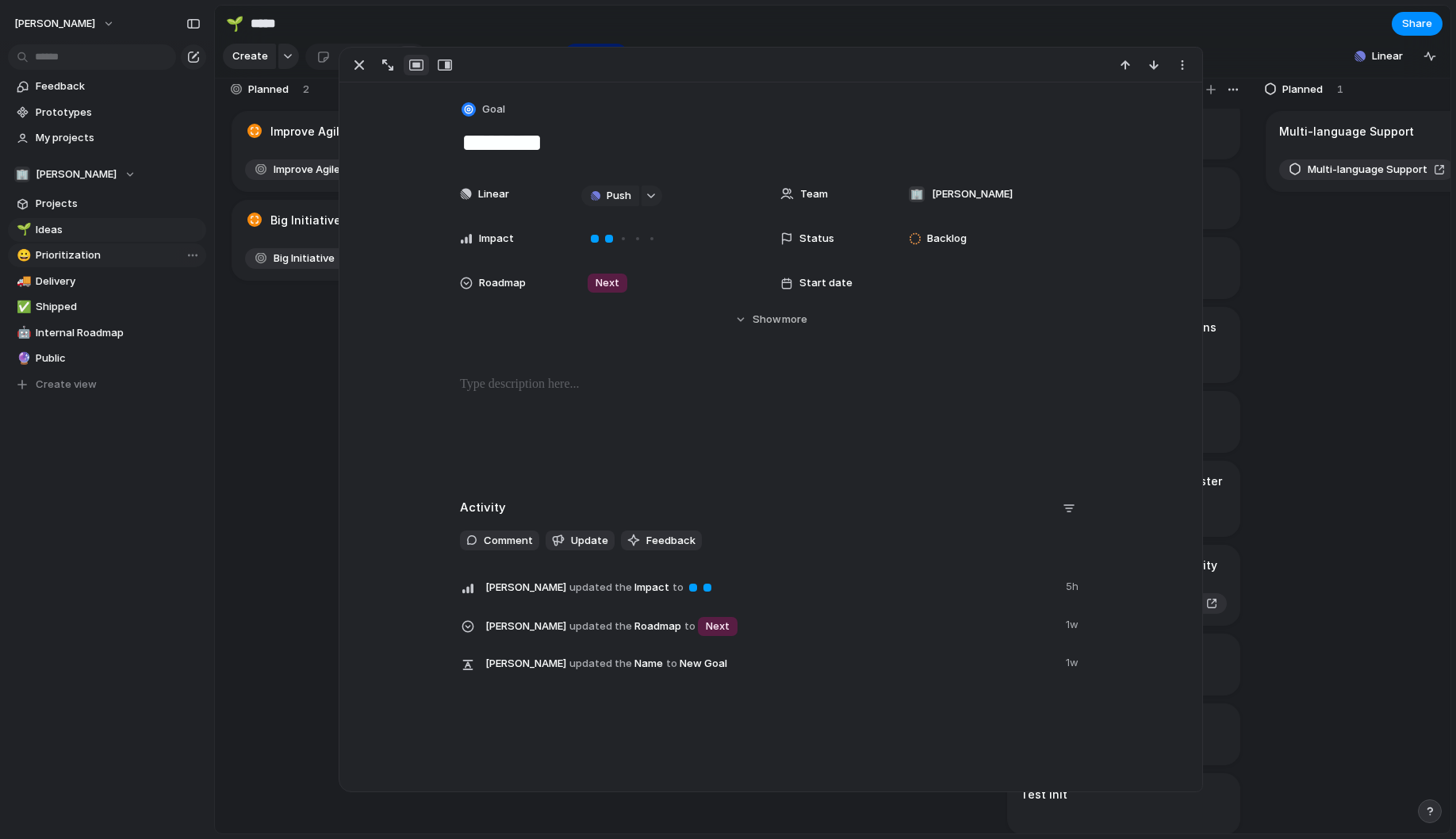
click at [656, 196] on div "Projects Issues Assess Technical Process Maturity Able to respond to incidents …" at bounding box center [728, 420] width 1456 height 839
click at [651, 197] on div "button" at bounding box center [651, 195] width 11 height 6
click at [670, 152] on div "Projects Issues Assess Technical Process Maturity Able to respond to incidents …" at bounding box center [728, 420] width 1456 height 839
click at [1181, 69] on div "button" at bounding box center [1182, 65] width 13 height 13
click at [1001, 126] on div "Mark as duplicate Delete" at bounding box center [728, 420] width 1456 height 839
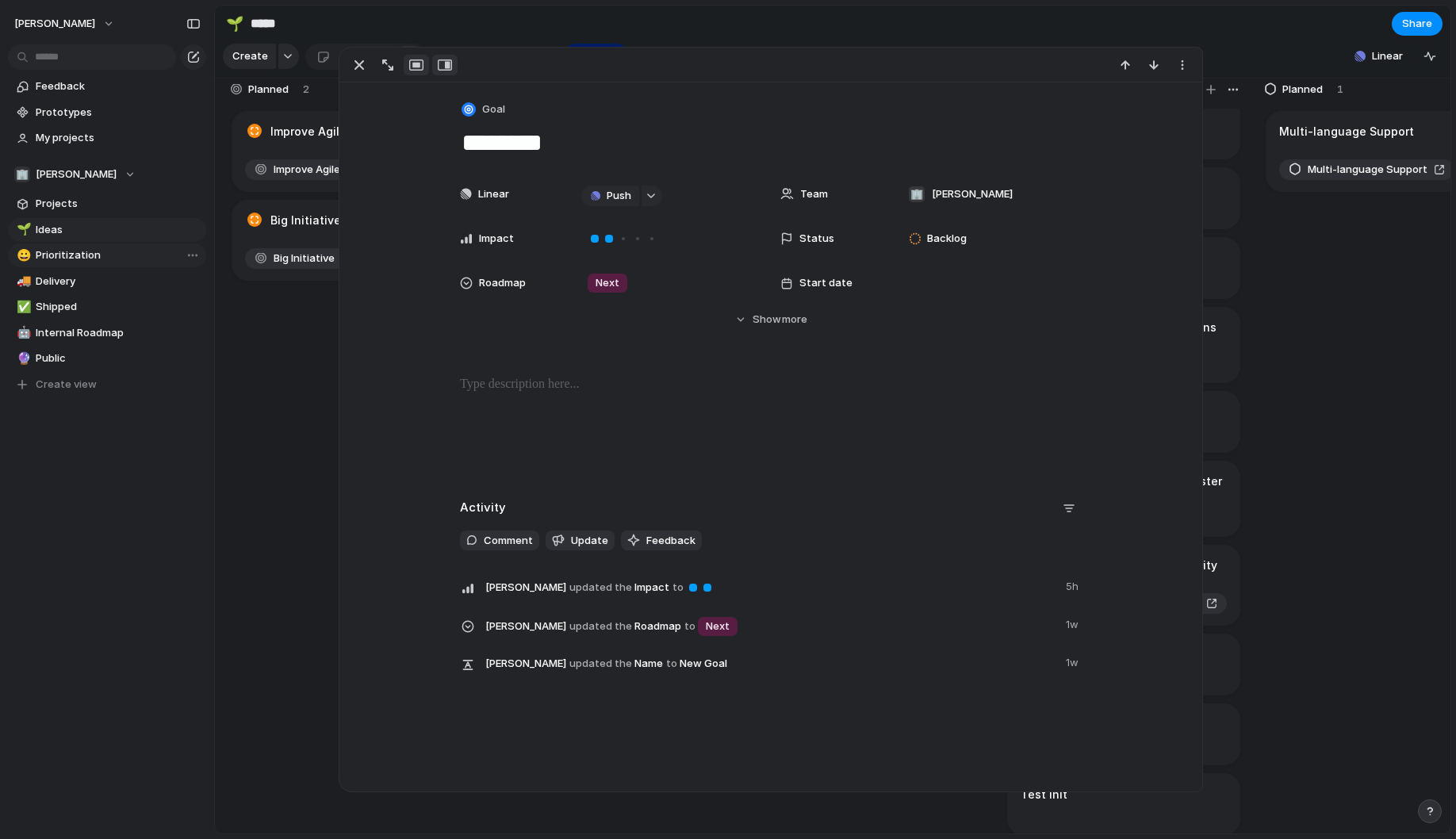
click at [443, 67] on div "button" at bounding box center [444, 65] width 15 height 13
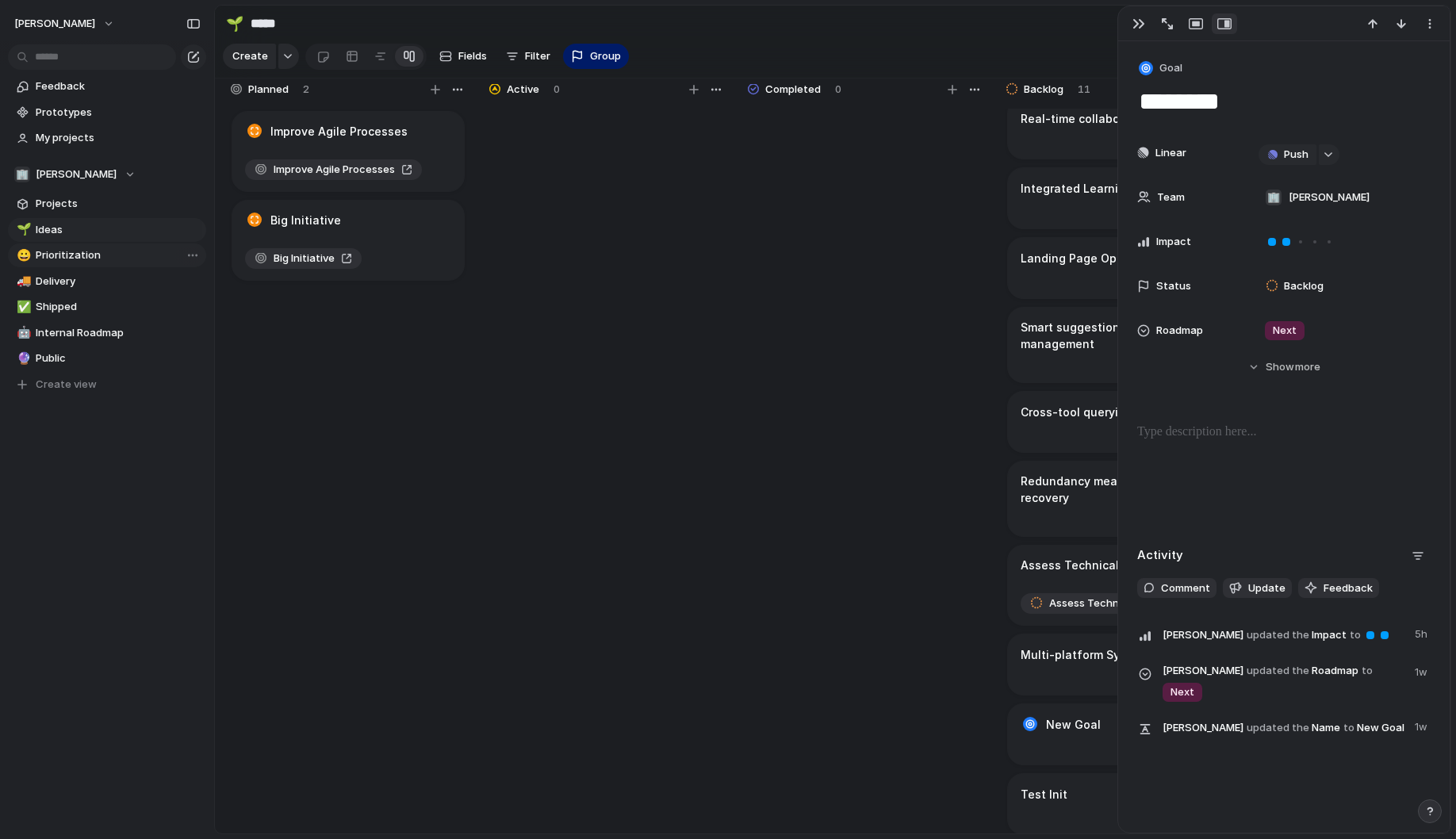
scroll to position [14, 0]
click at [1194, 26] on div "button" at bounding box center [1196, 23] width 15 height 13
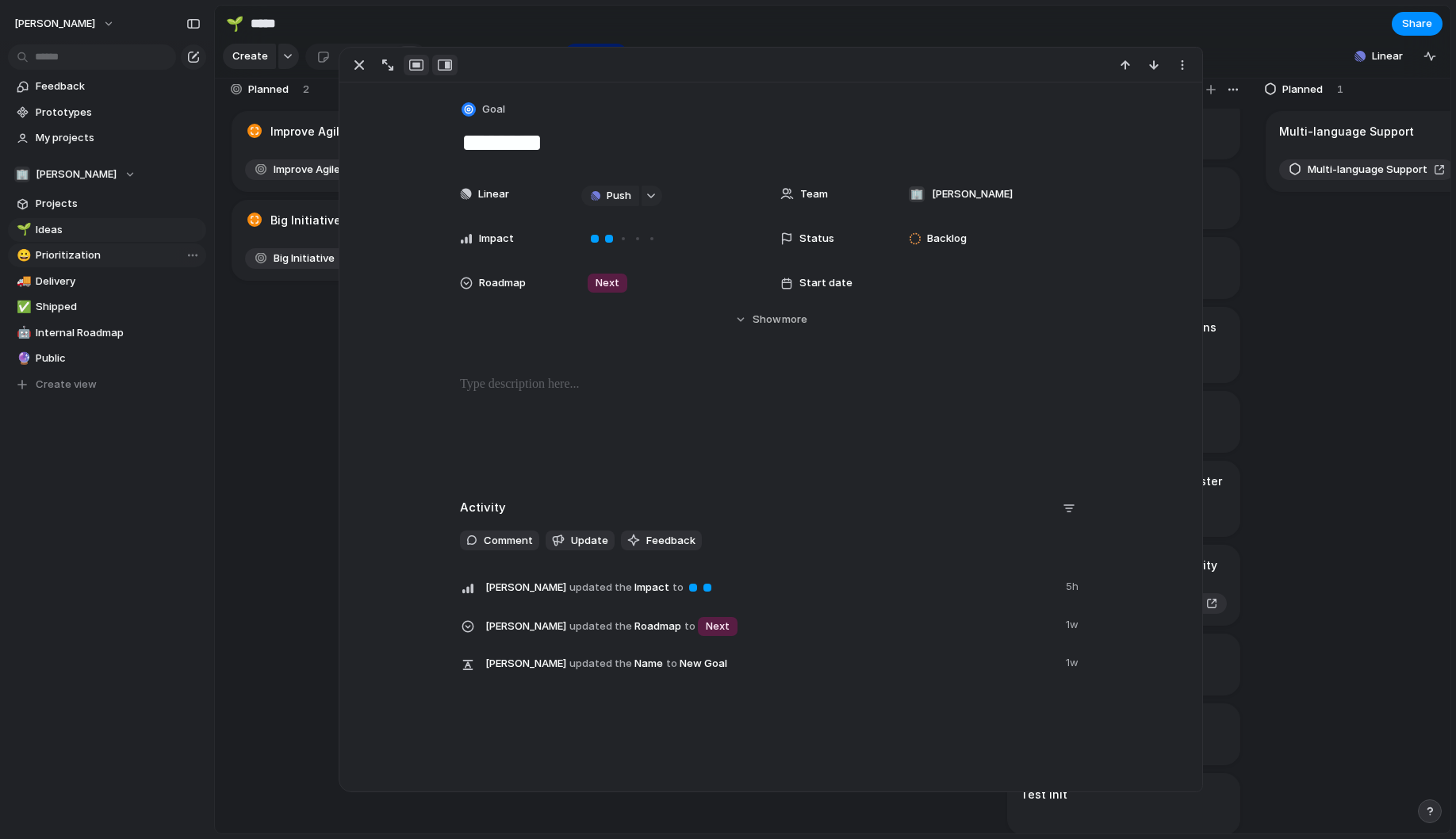
click at [452, 68] on div "button" at bounding box center [444, 65] width 15 height 13
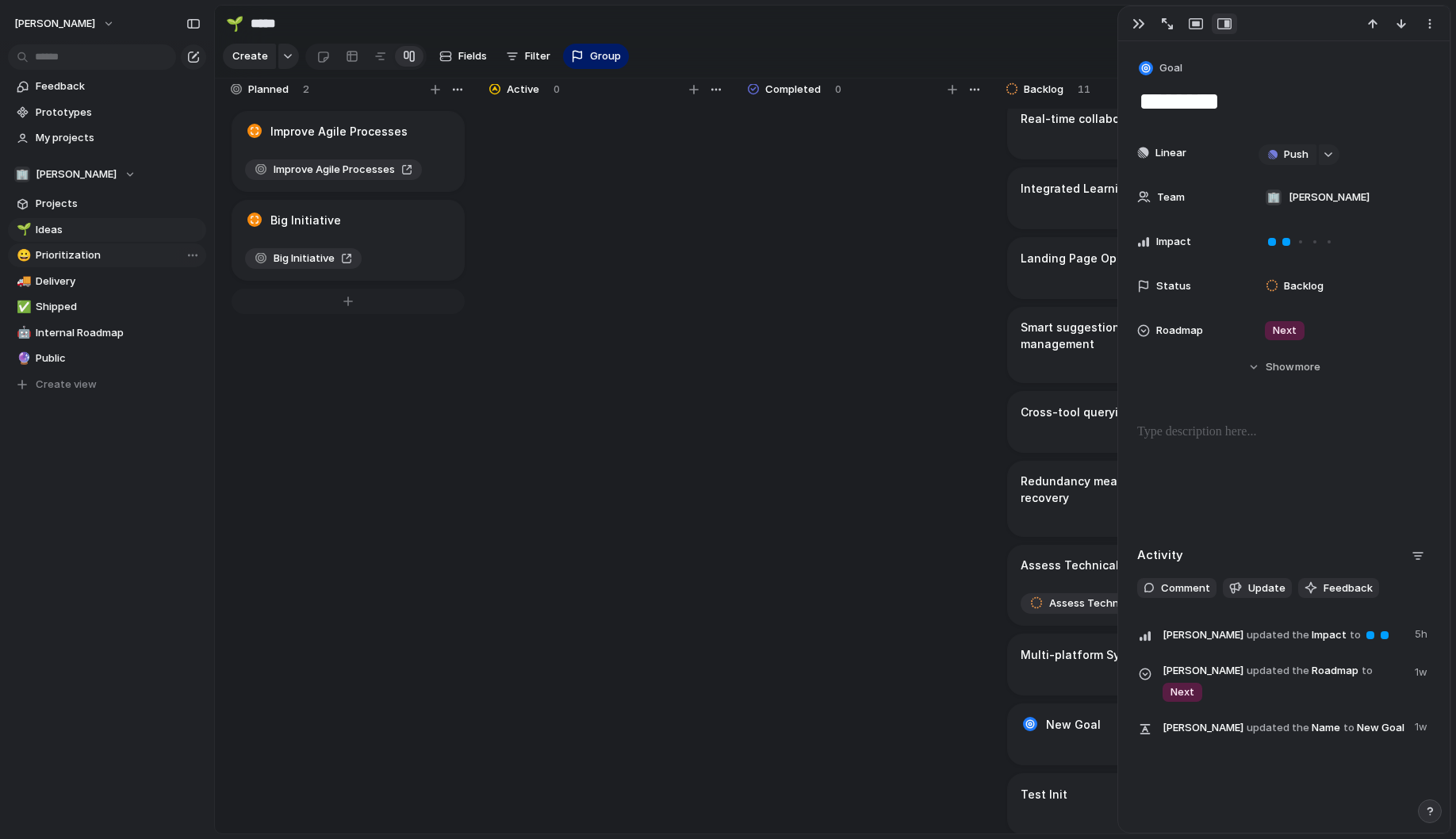
click at [353, 304] on div at bounding box center [348, 301] width 233 height 26
type textarea "****"
click at [349, 436] on div "Improve Agile Processes Improve Agile Processes Big Initiative Big Initiative *…" at bounding box center [348, 471] width 238 height 726
click at [341, 301] on div "Test" at bounding box center [348, 310] width 206 height 17
type textarea "****"
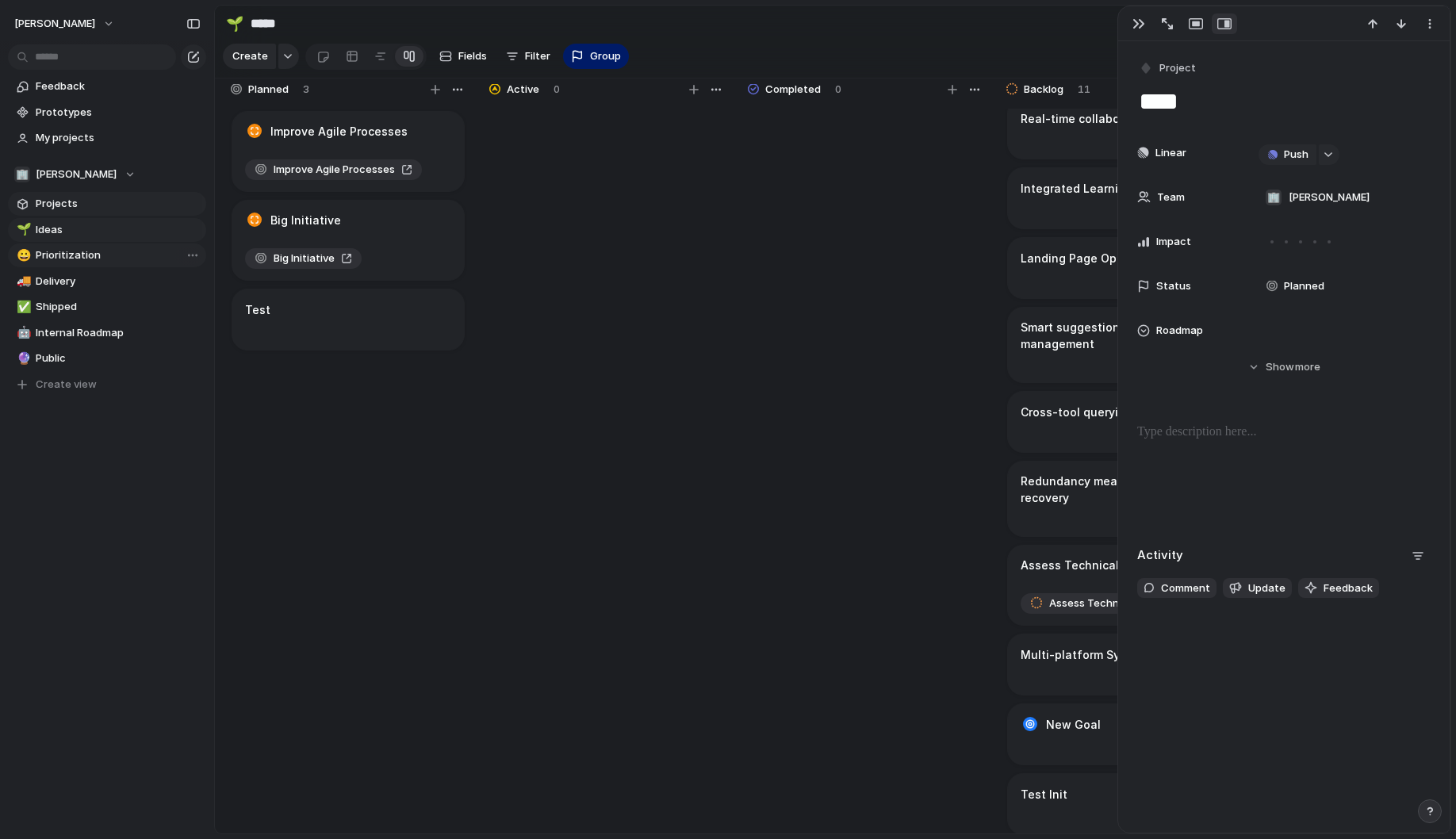
click at [96, 204] on span "Projects" at bounding box center [118, 204] width 165 height 16
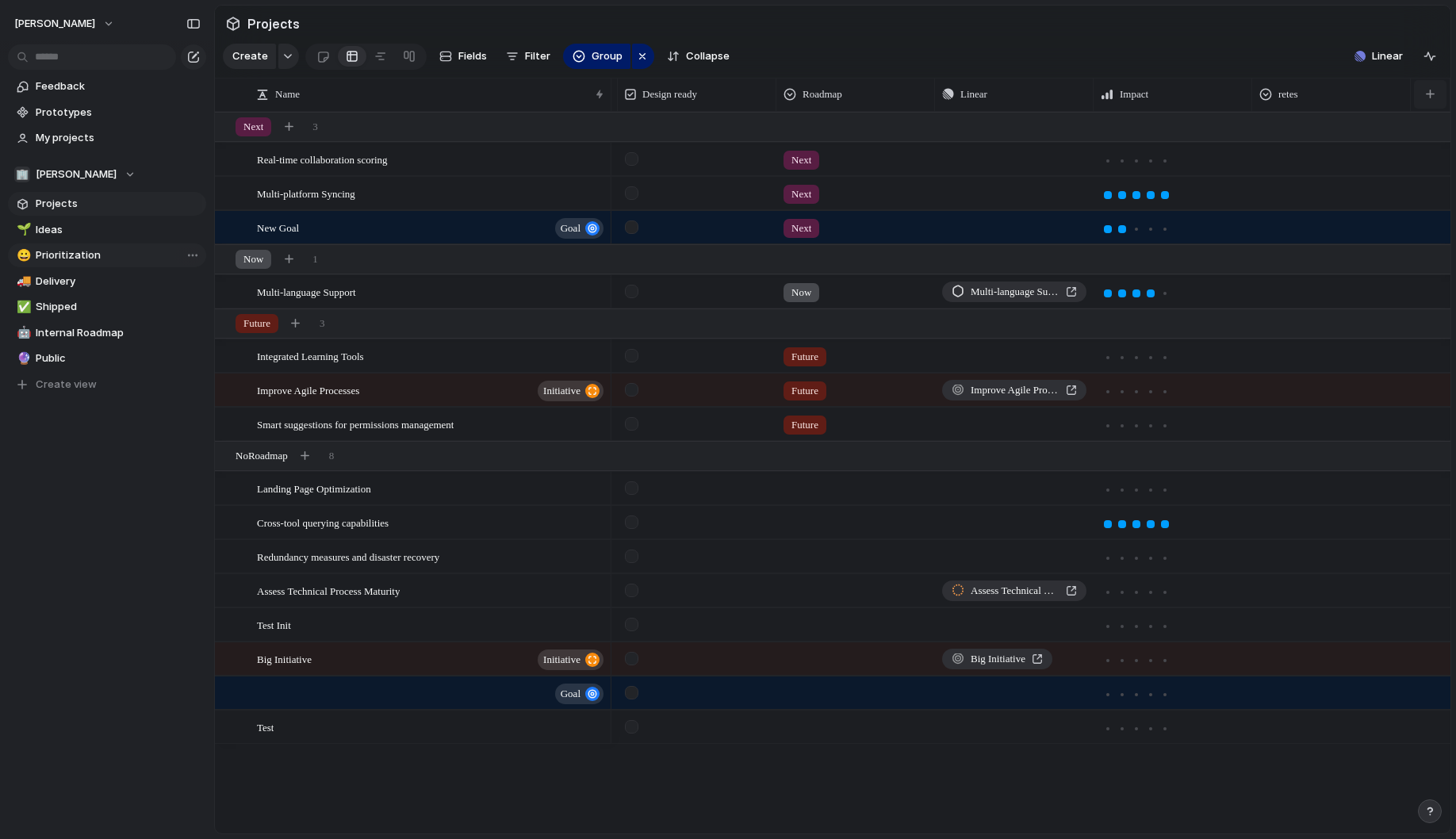
click at [1430, 95] on div "button" at bounding box center [1430, 94] width 9 height 9
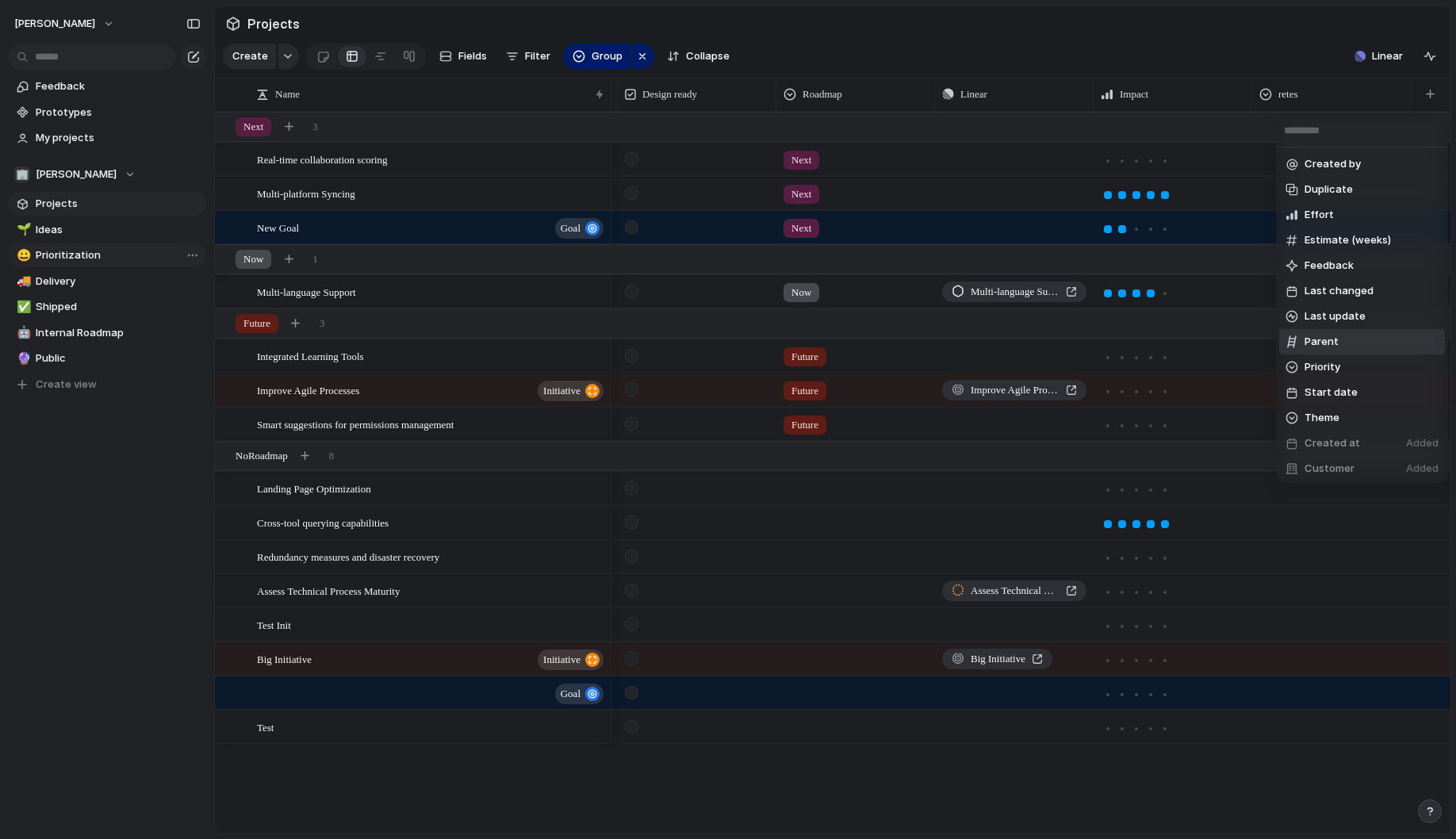
click at [1349, 339] on li "Parent" at bounding box center [1362, 342] width 165 height 26
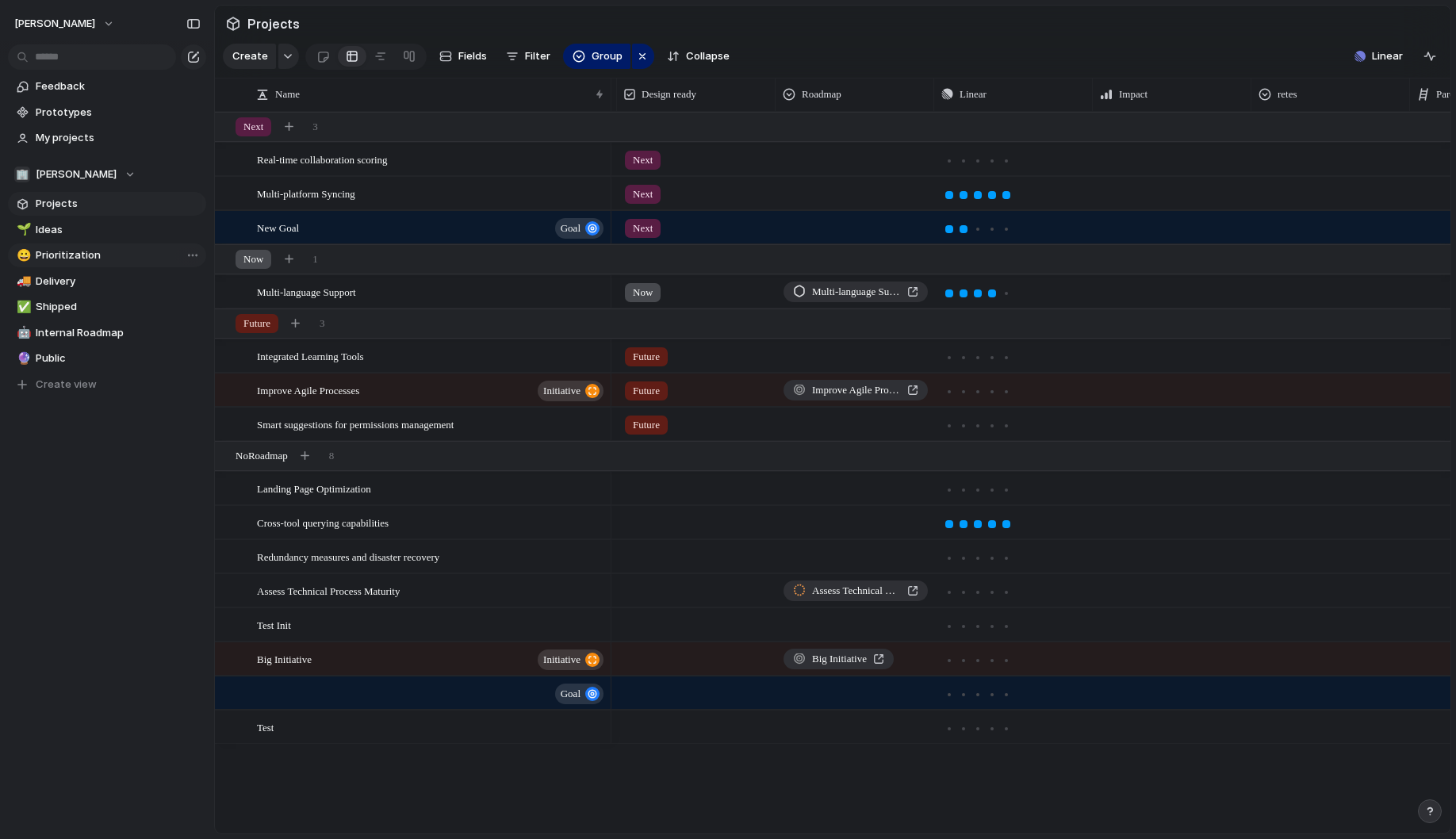
scroll to position [0, 1105]
click at [610, 59] on span "Group" at bounding box center [607, 56] width 31 height 16
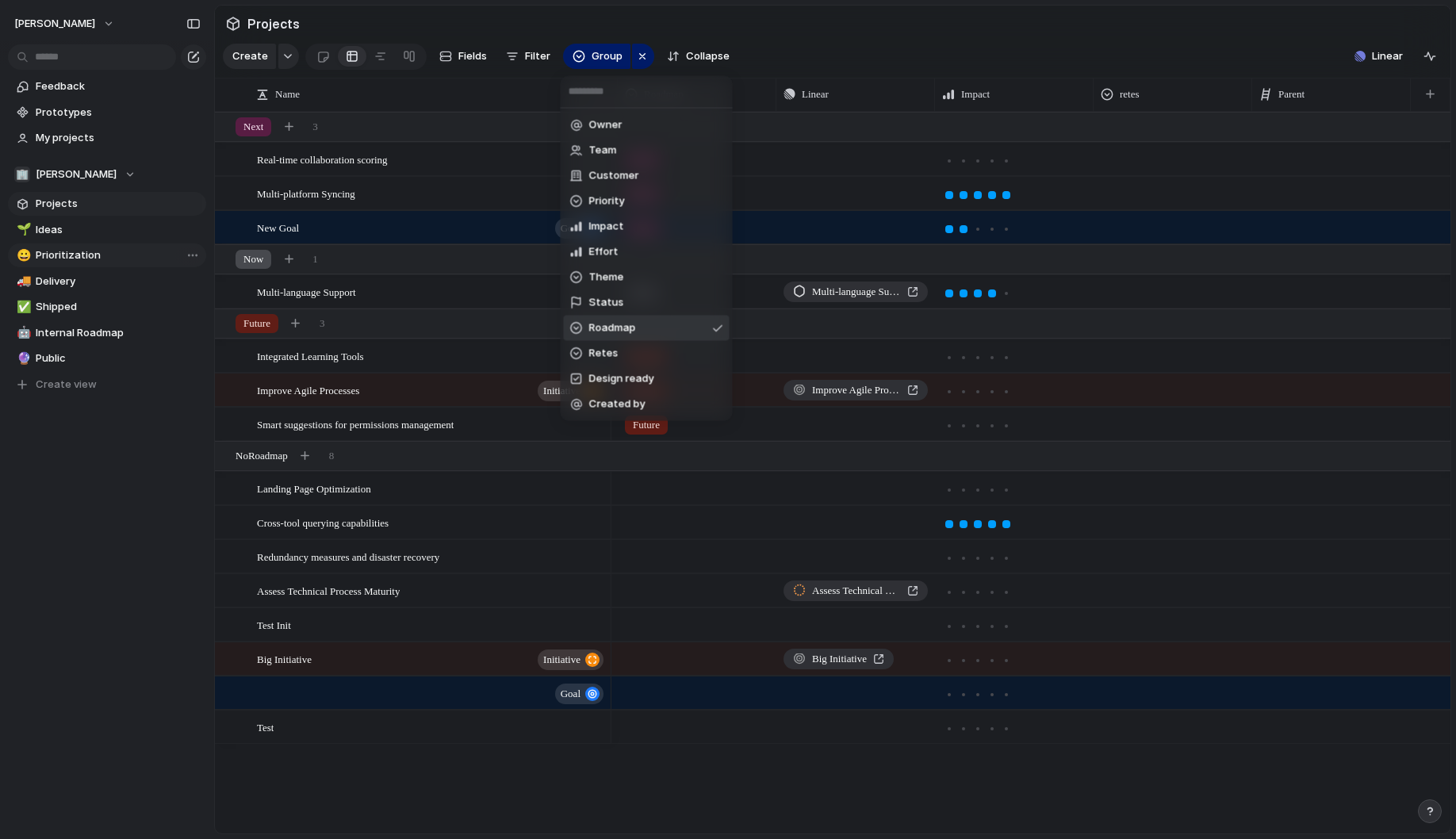
click at [312, 661] on div "Owner Team Customer Priority Impact Effort Theme Status Roadmap Retes Design re…" at bounding box center [728, 420] width 1456 height 839
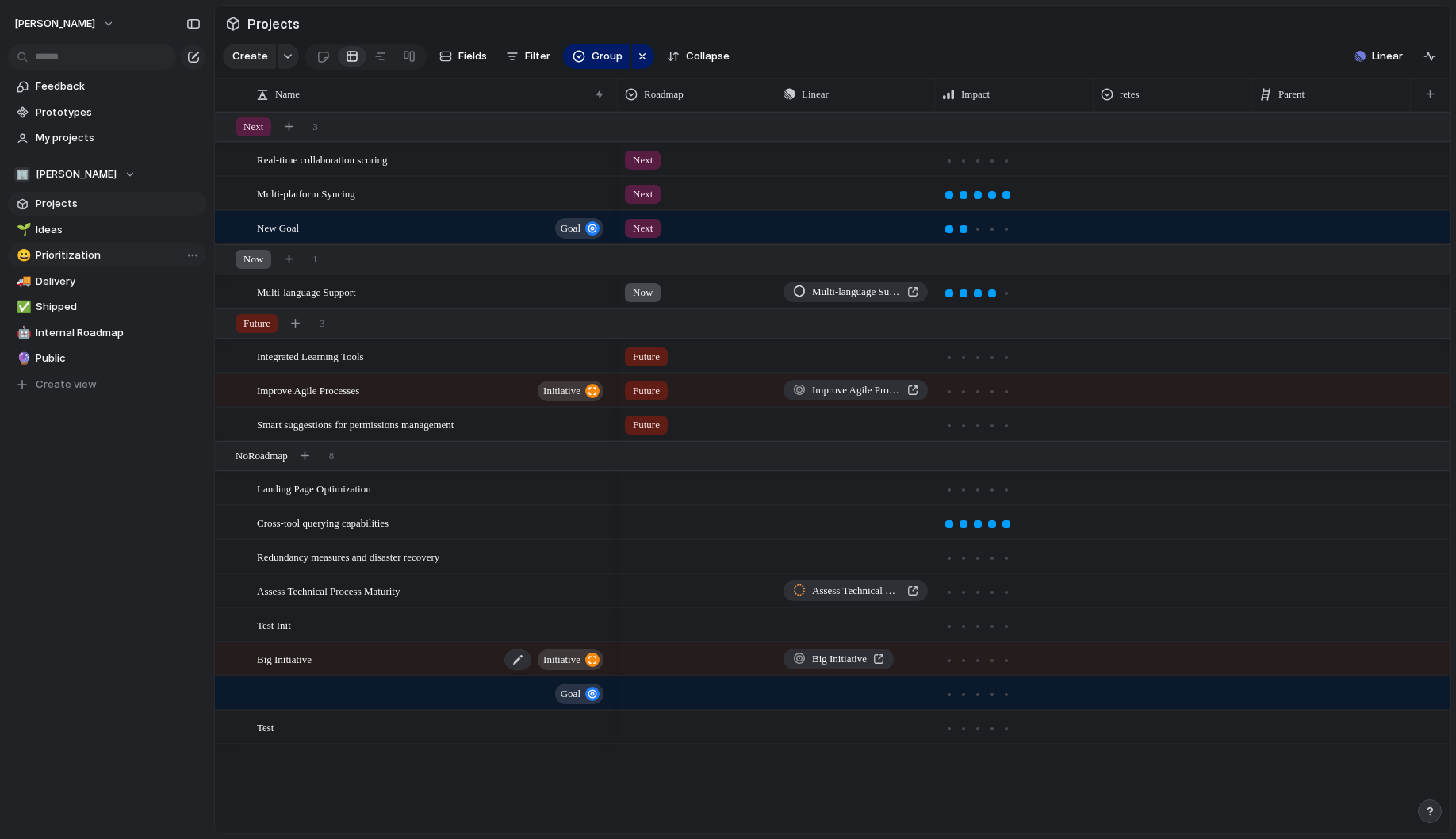
click at [332, 660] on div "Big Initiative initiative" at bounding box center [431, 659] width 349 height 32
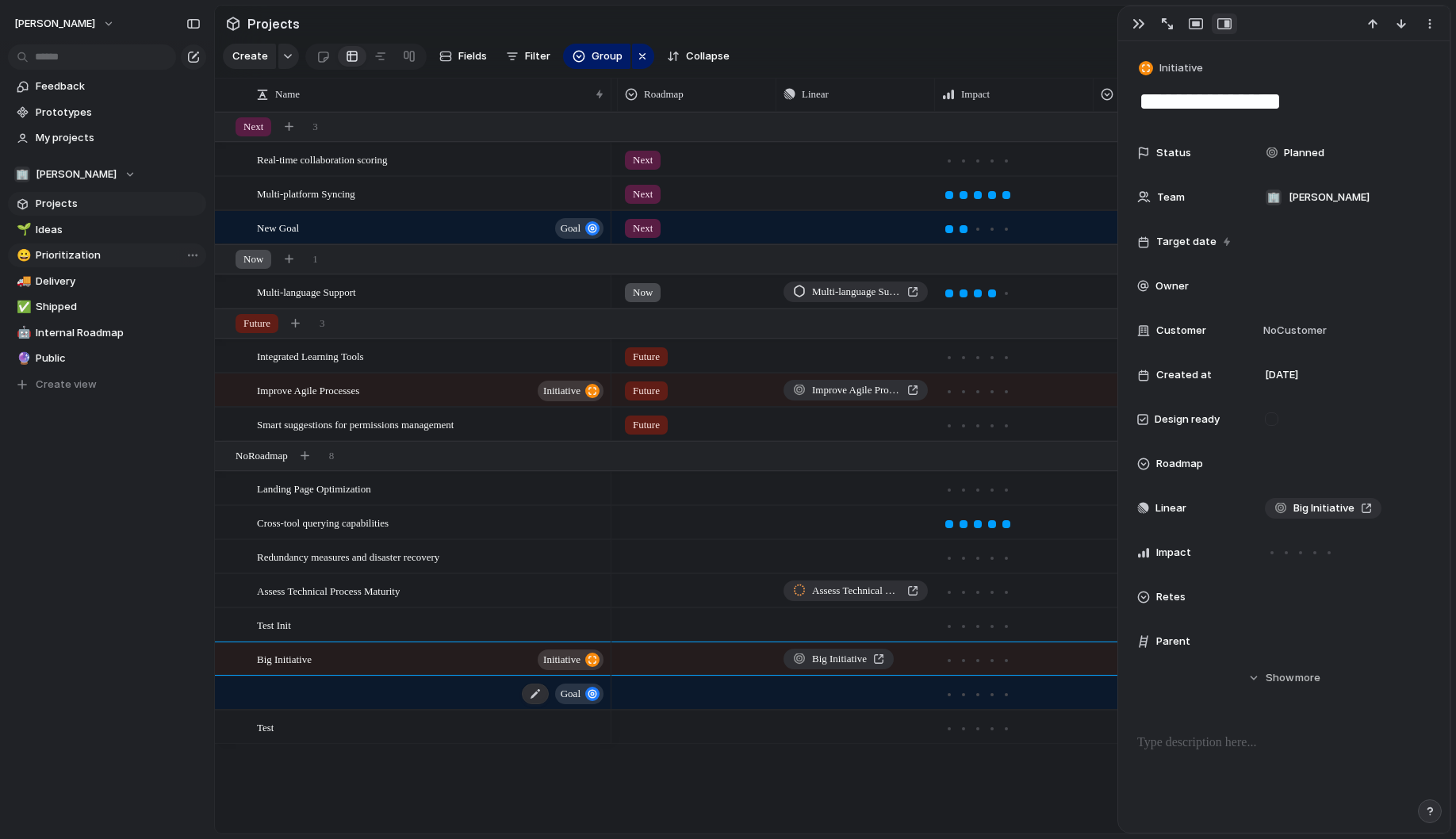
click at [341, 691] on div "goal" at bounding box center [431, 693] width 349 height 32
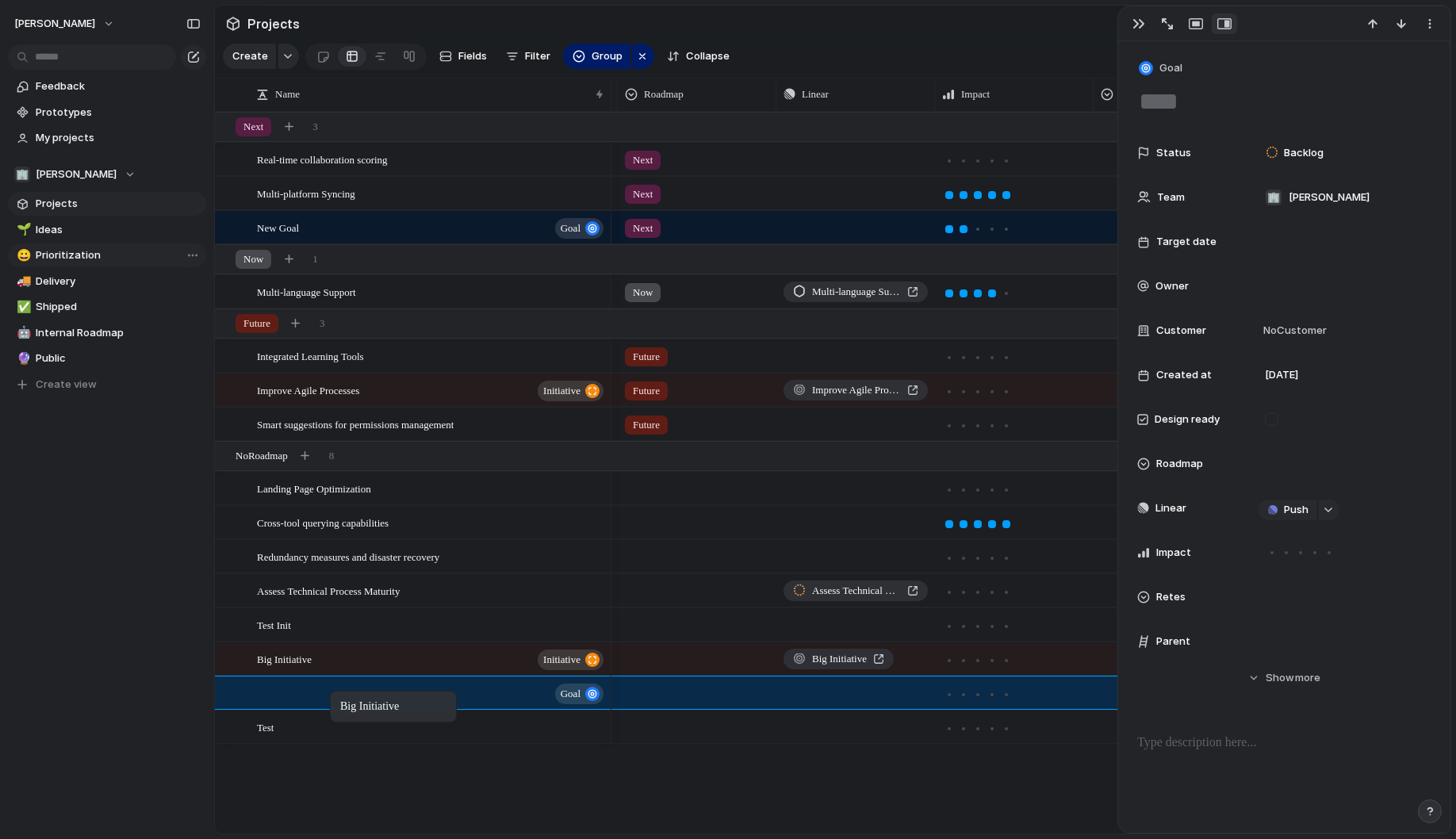
drag, startPoint x: 301, startPoint y: 664, endPoint x: 338, endPoint y: 694, distance: 47.6
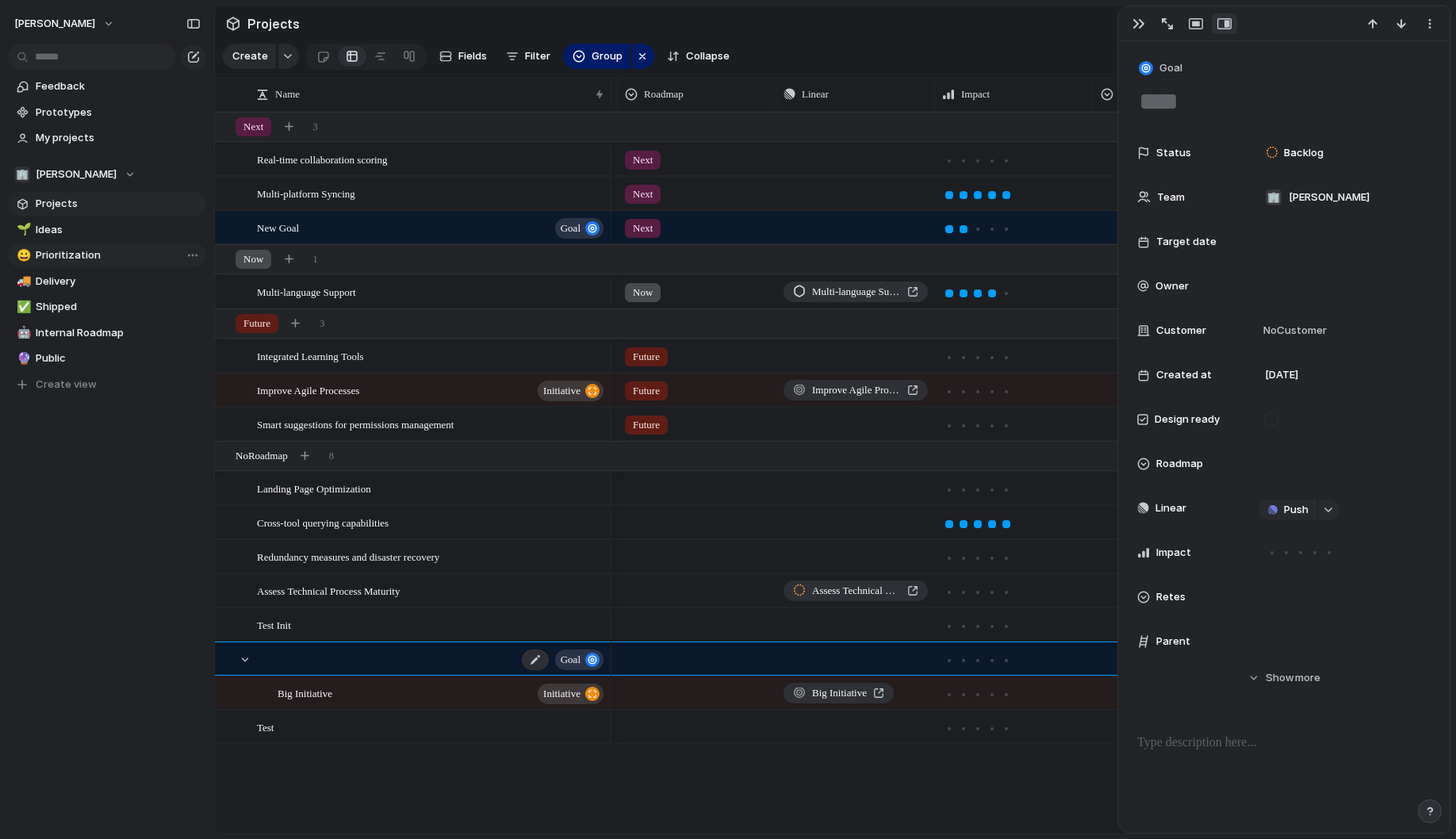
click at [310, 663] on div "goal" at bounding box center [431, 659] width 349 height 32
click at [299, 659] on div "goal" at bounding box center [431, 659] width 349 height 32
type textarea "*"
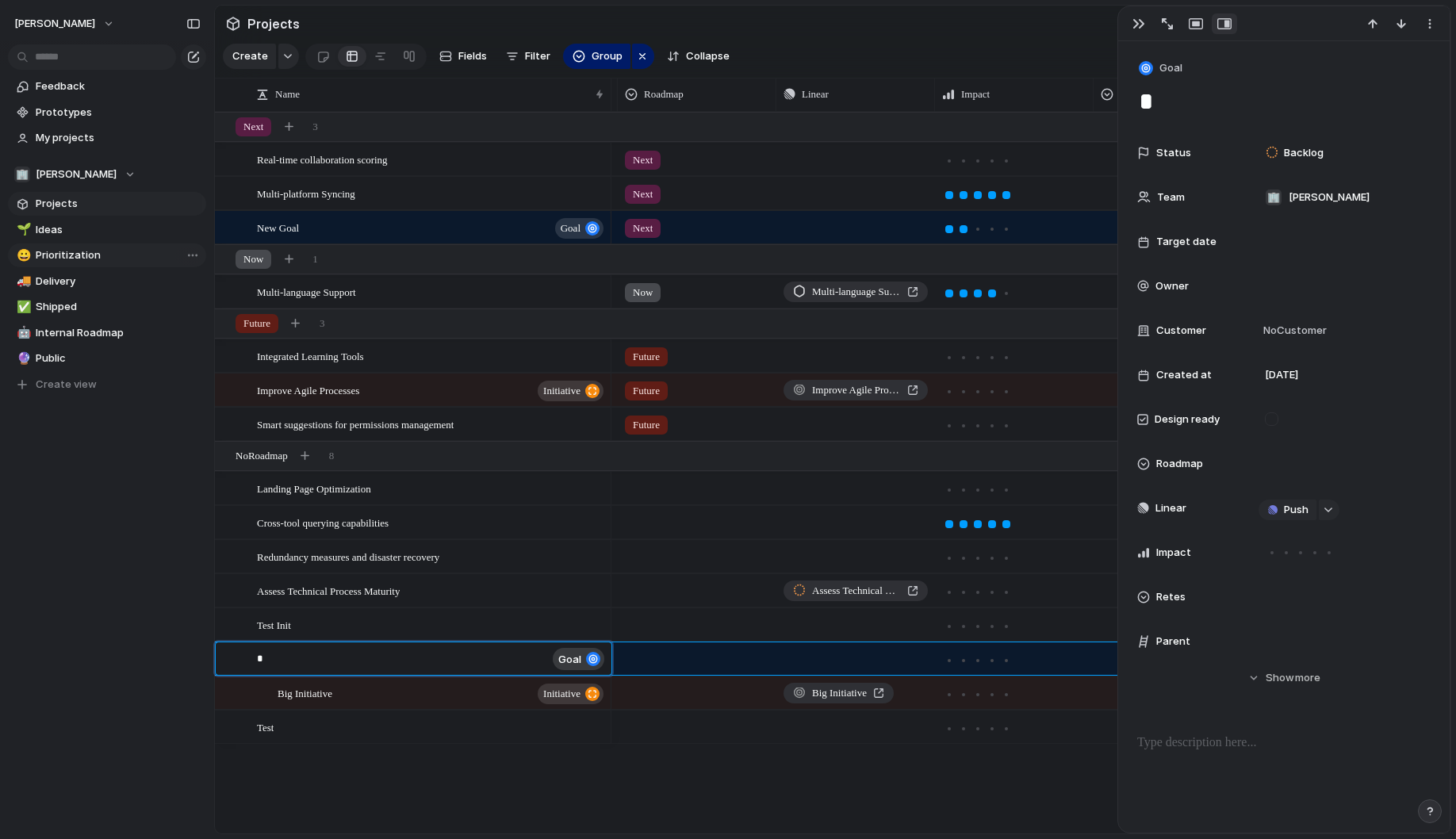
type textarea "**"
type textarea "***"
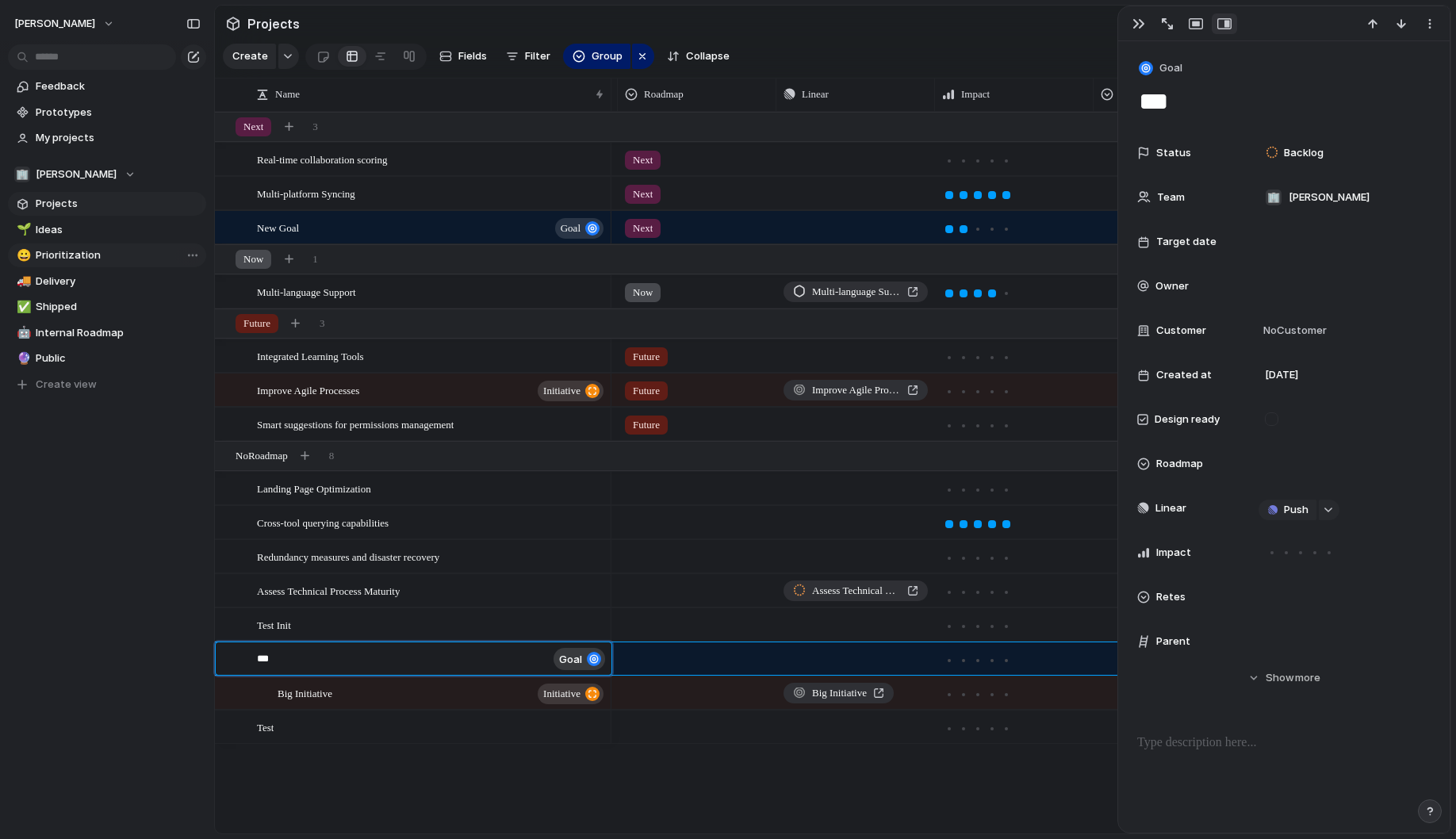
type textarea "***"
type textarea "*****"
type textarea "******"
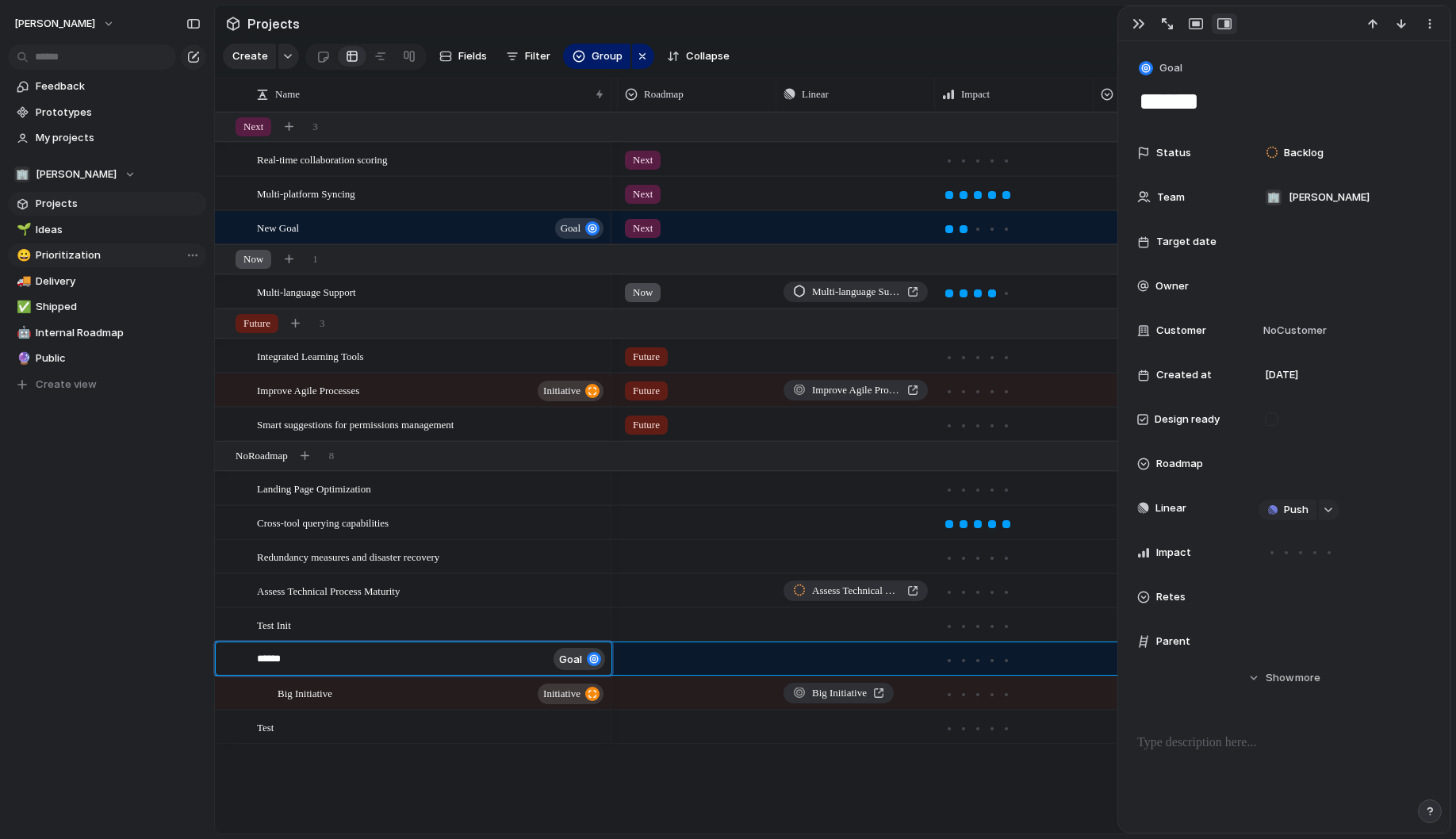
type textarea "*******"
type textarea "********"
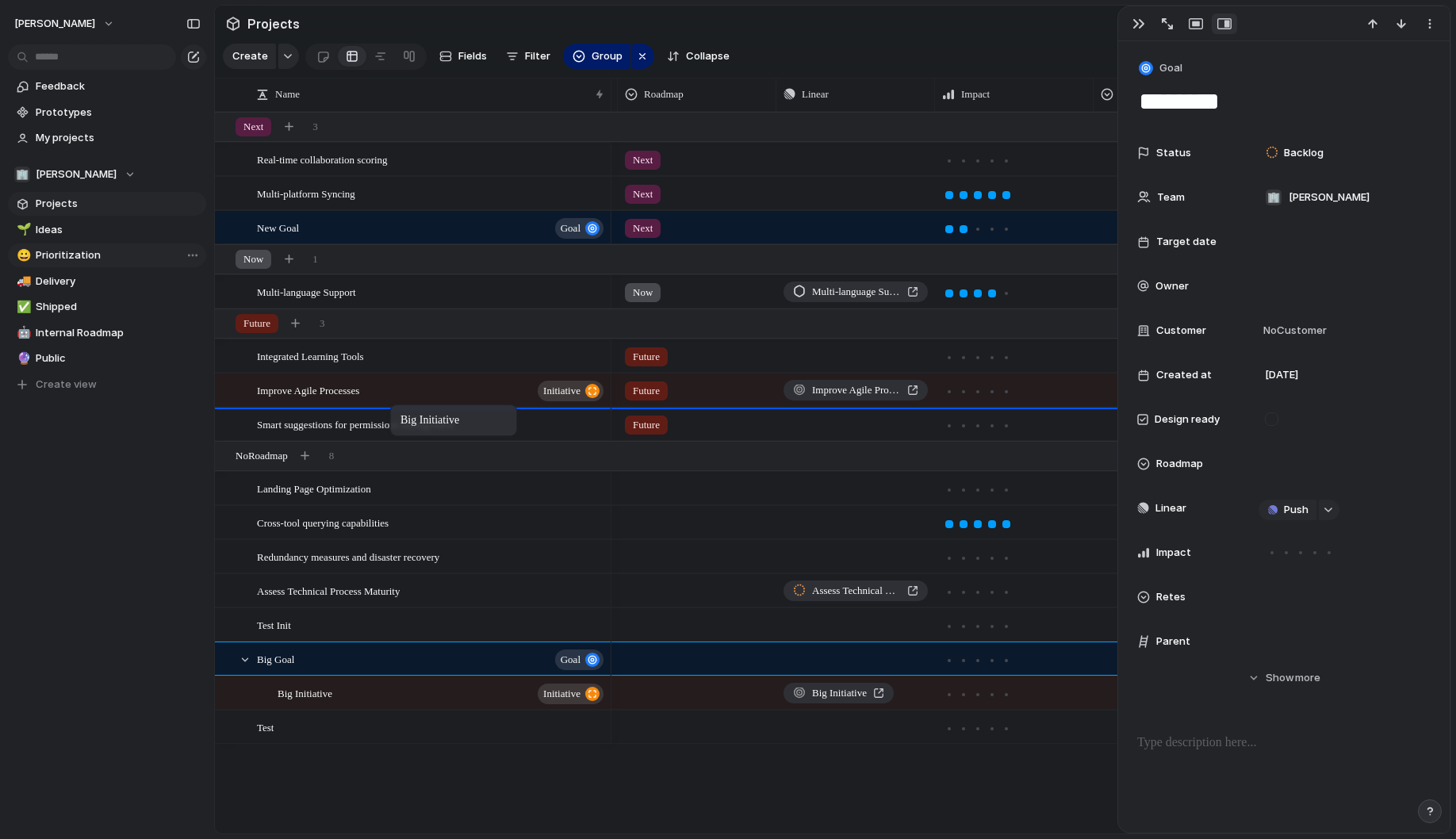
drag, startPoint x: 327, startPoint y: 703, endPoint x: 398, endPoint y: 408, distance: 303.4
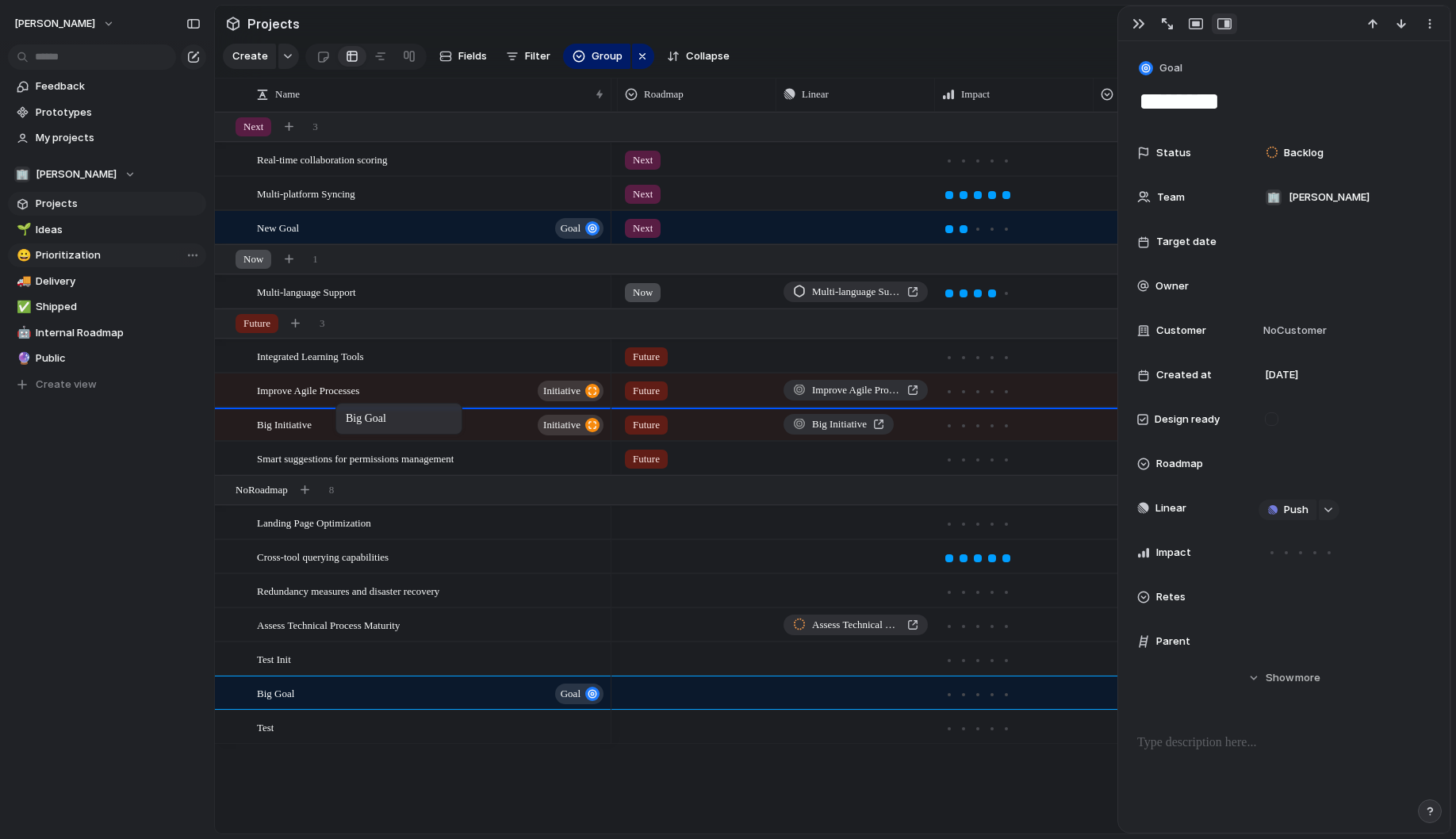
drag, startPoint x: 311, startPoint y: 690, endPoint x: 345, endPoint y: 406, distance: 286.0
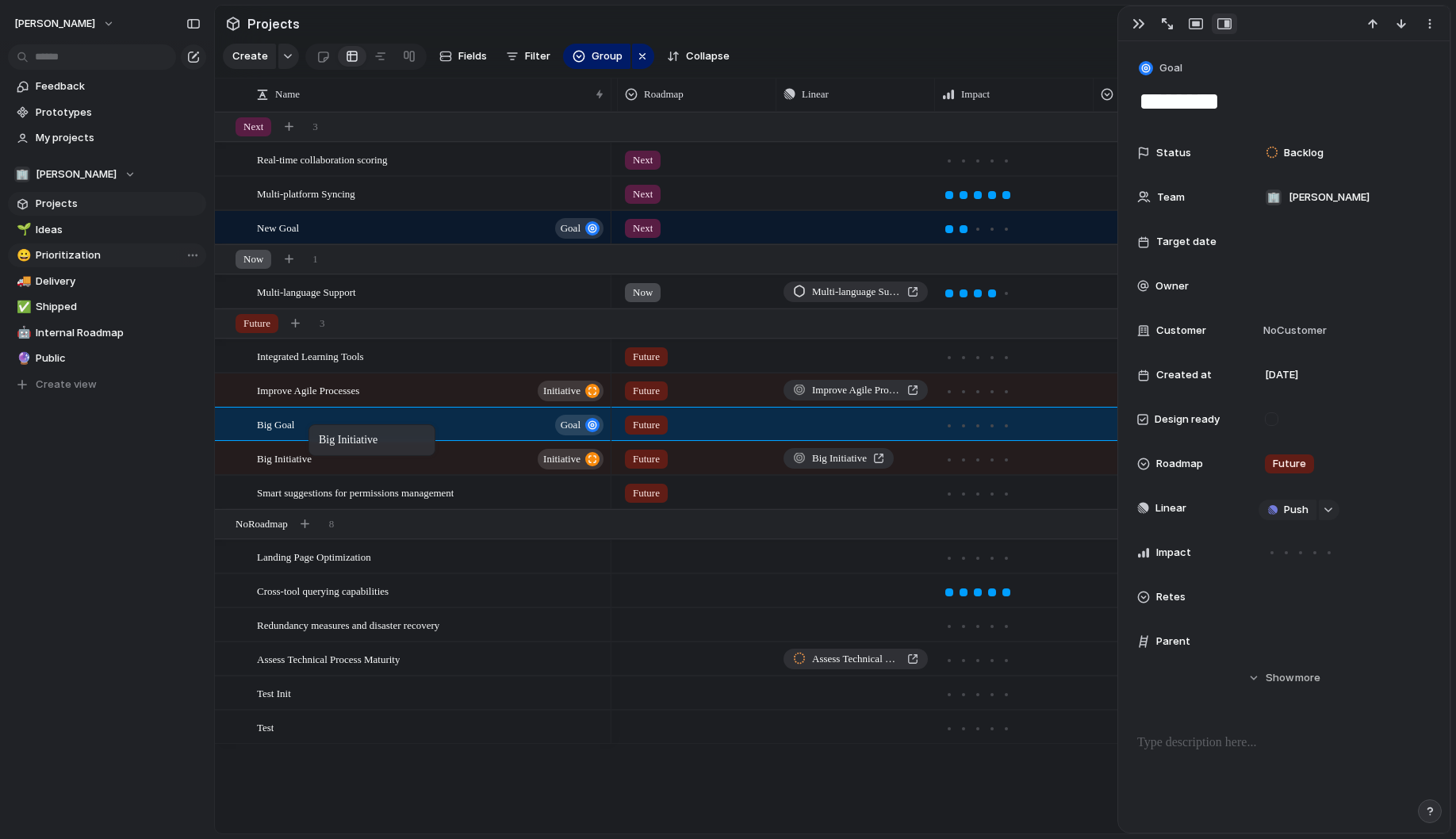
drag, startPoint x: 298, startPoint y: 463, endPoint x: 317, endPoint y: 426, distance: 41.6
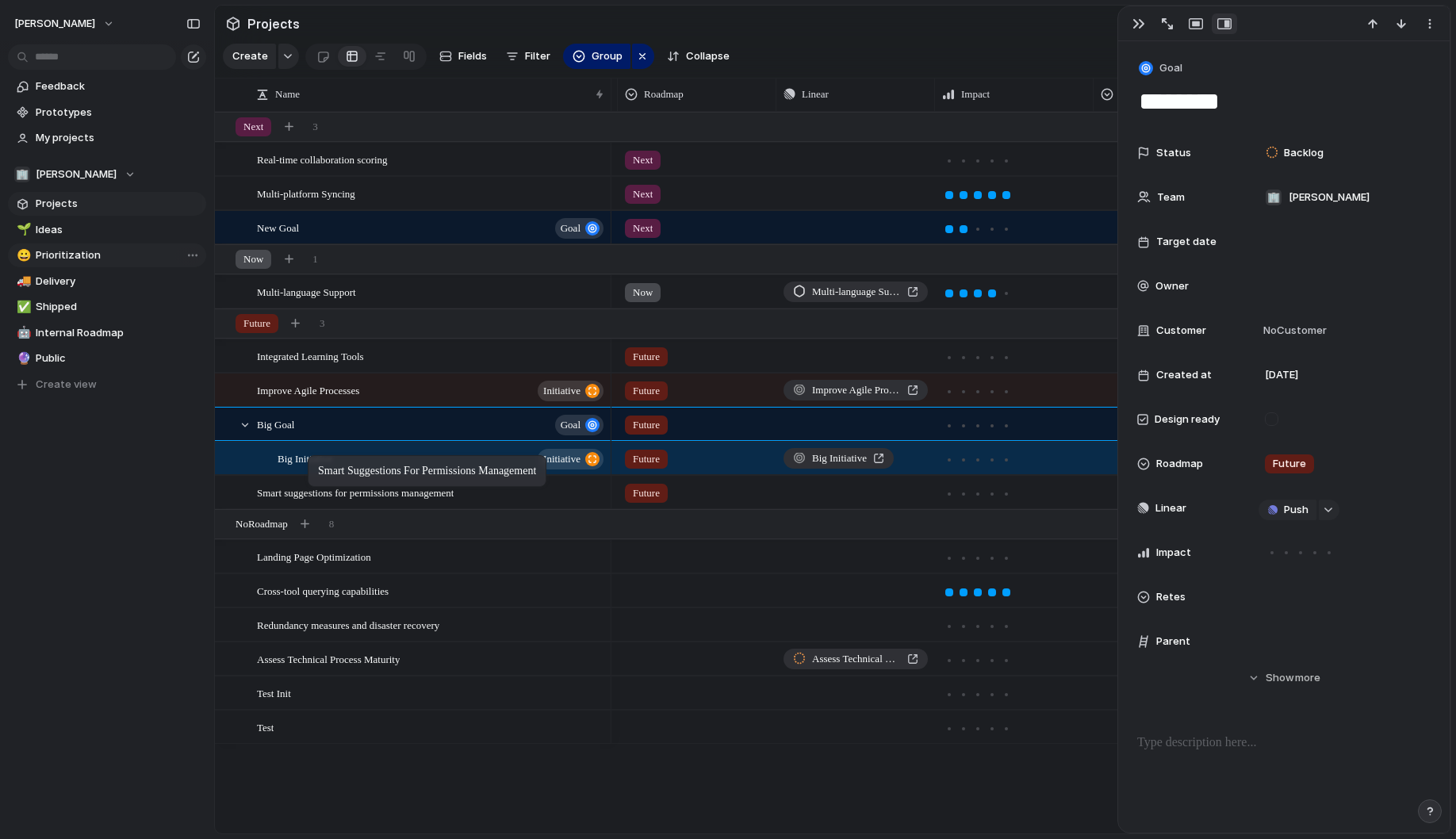
drag, startPoint x: 297, startPoint y: 495, endPoint x: 316, endPoint y: 458, distance: 41.6
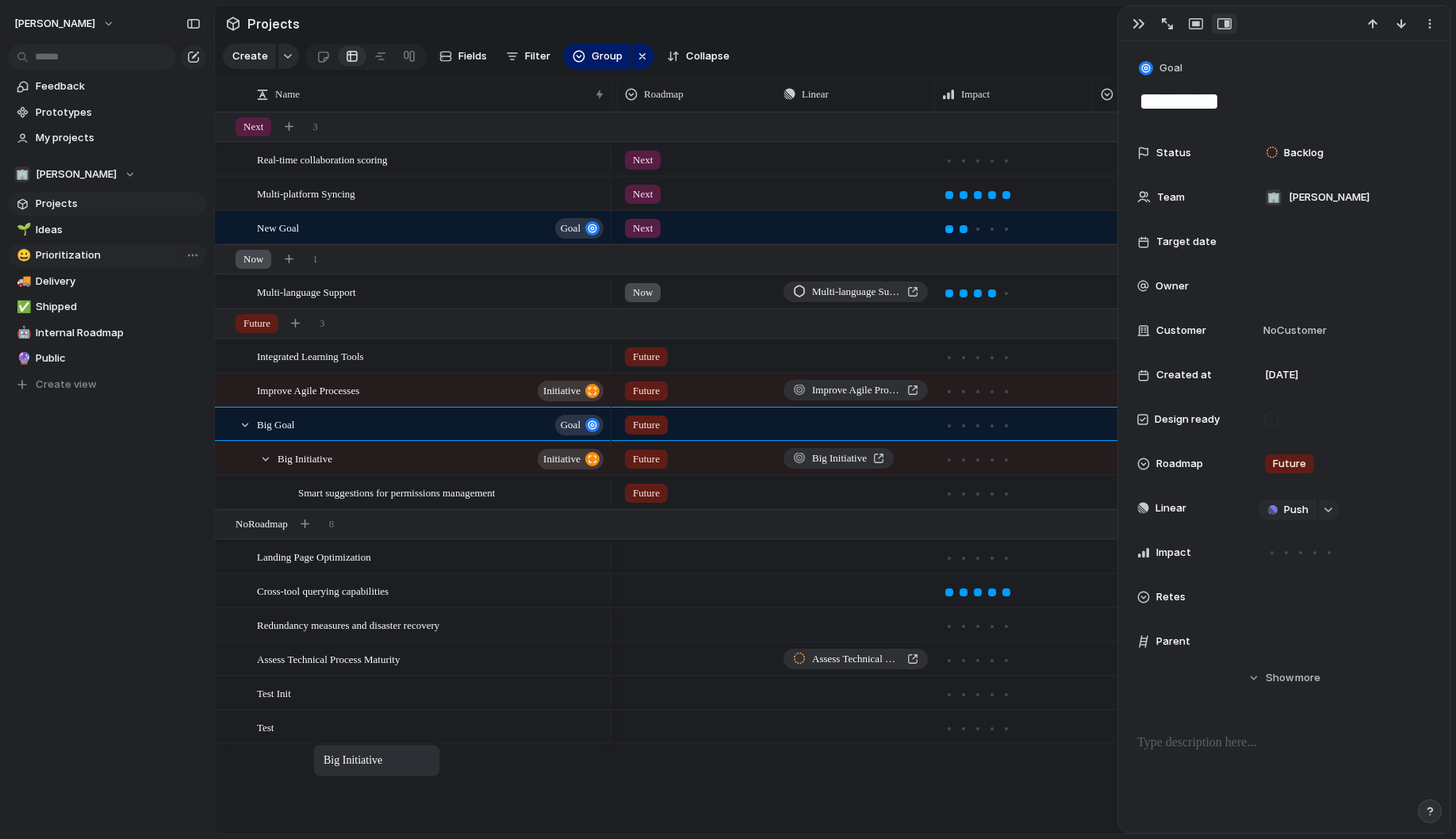
drag, startPoint x: 303, startPoint y: 460, endPoint x: 322, endPoint y: 748, distance: 288.6
drag, startPoint x: 316, startPoint y: 465, endPoint x: 337, endPoint y: 738, distance: 273.8
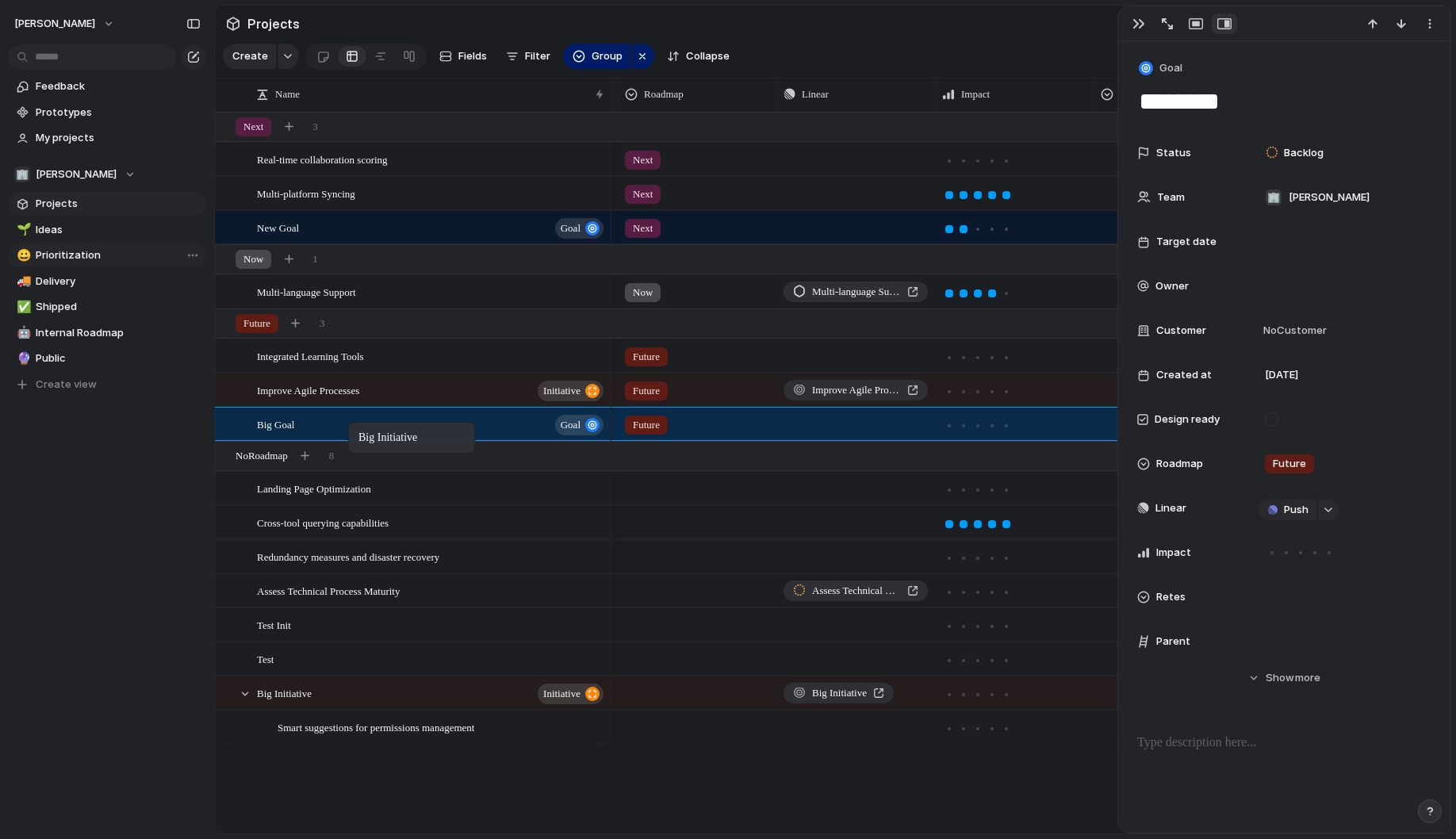
drag, startPoint x: 302, startPoint y: 700, endPoint x: 356, endPoint y: 425, distance: 280.3
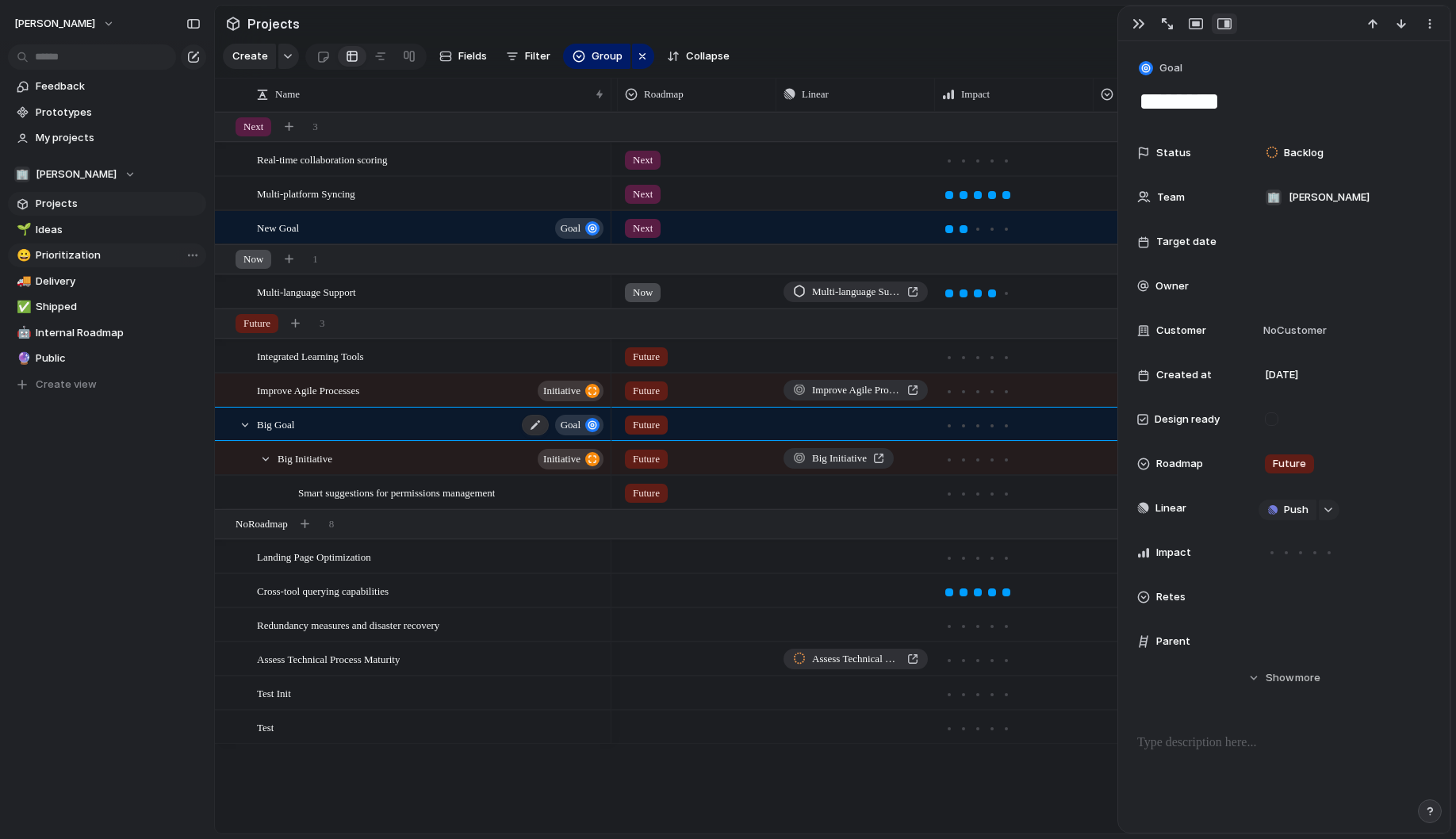
click at [320, 431] on div "Big Goal goal" at bounding box center [431, 425] width 349 height 32
click at [310, 458] on span "Big Initiative" at bounding box center [305, 457] width 55 height 18
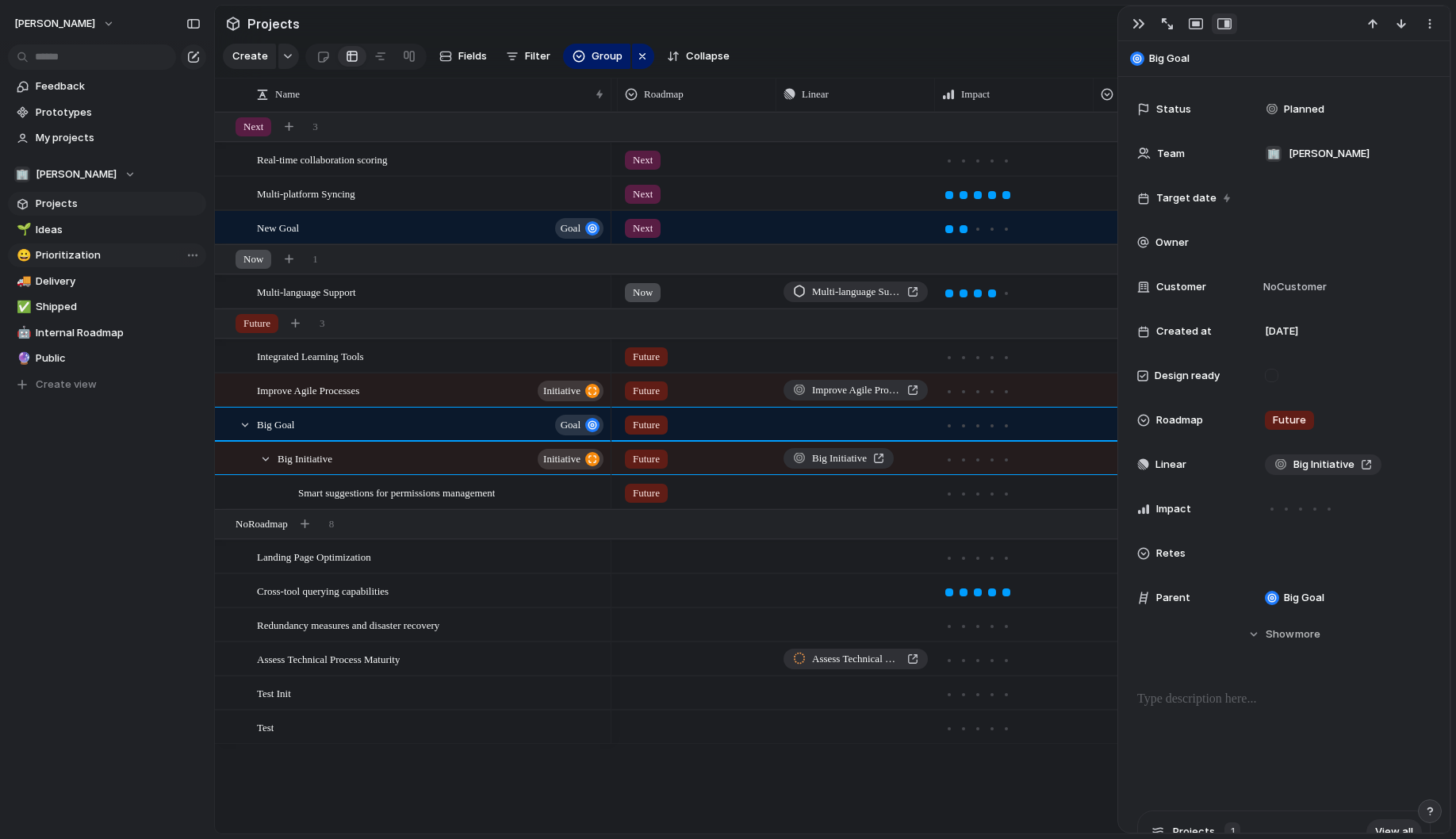
scroll to position [80, 0]
drag, startPoint x: 386, startPoint y: 457, endPoint x: 390, endPoint y: 706, distance: 249.0
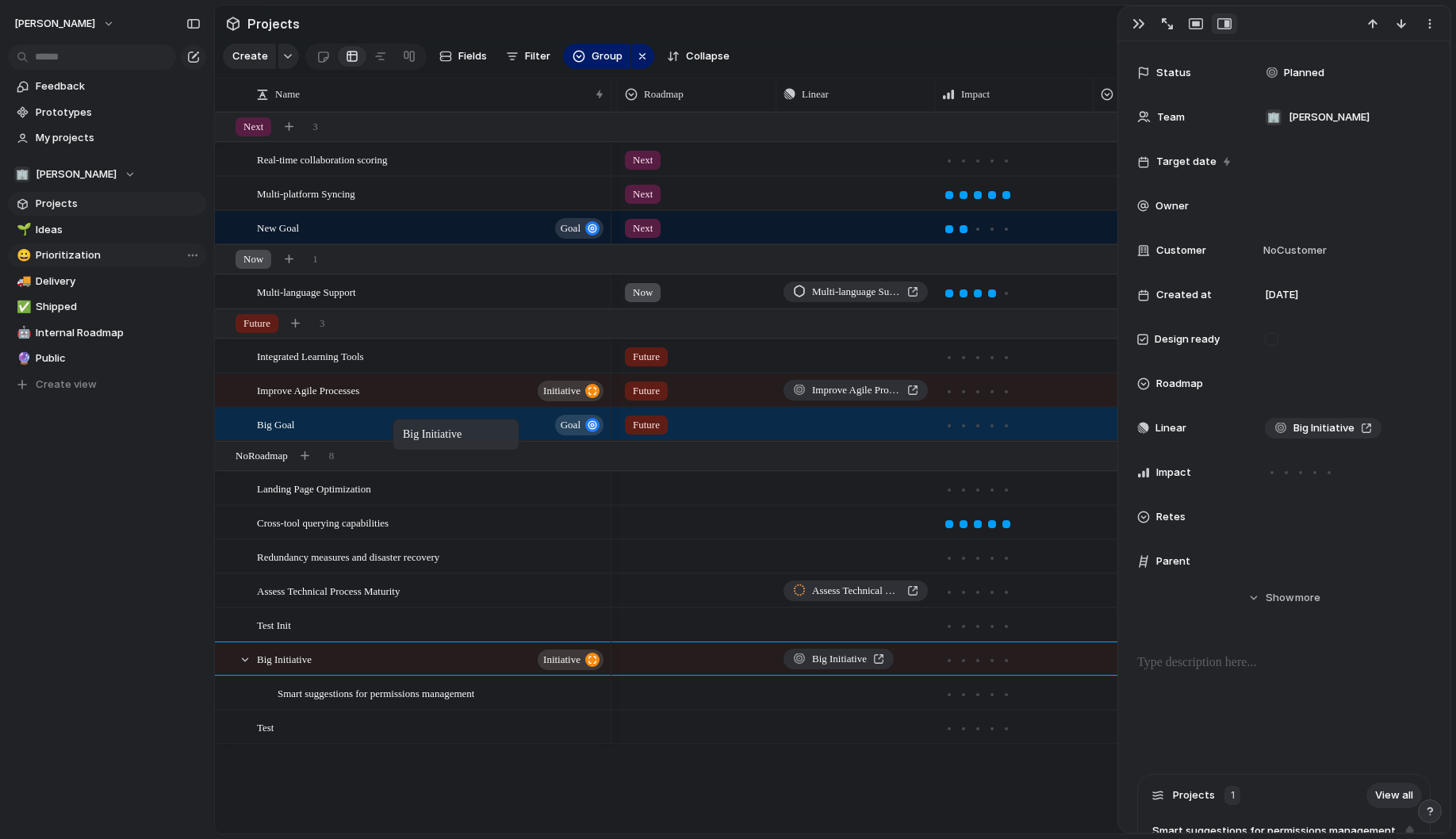
drag, startPoint x: 360, startPoint y: 663, endPoint x: 401, endPoint y: 424, distance: 242.5
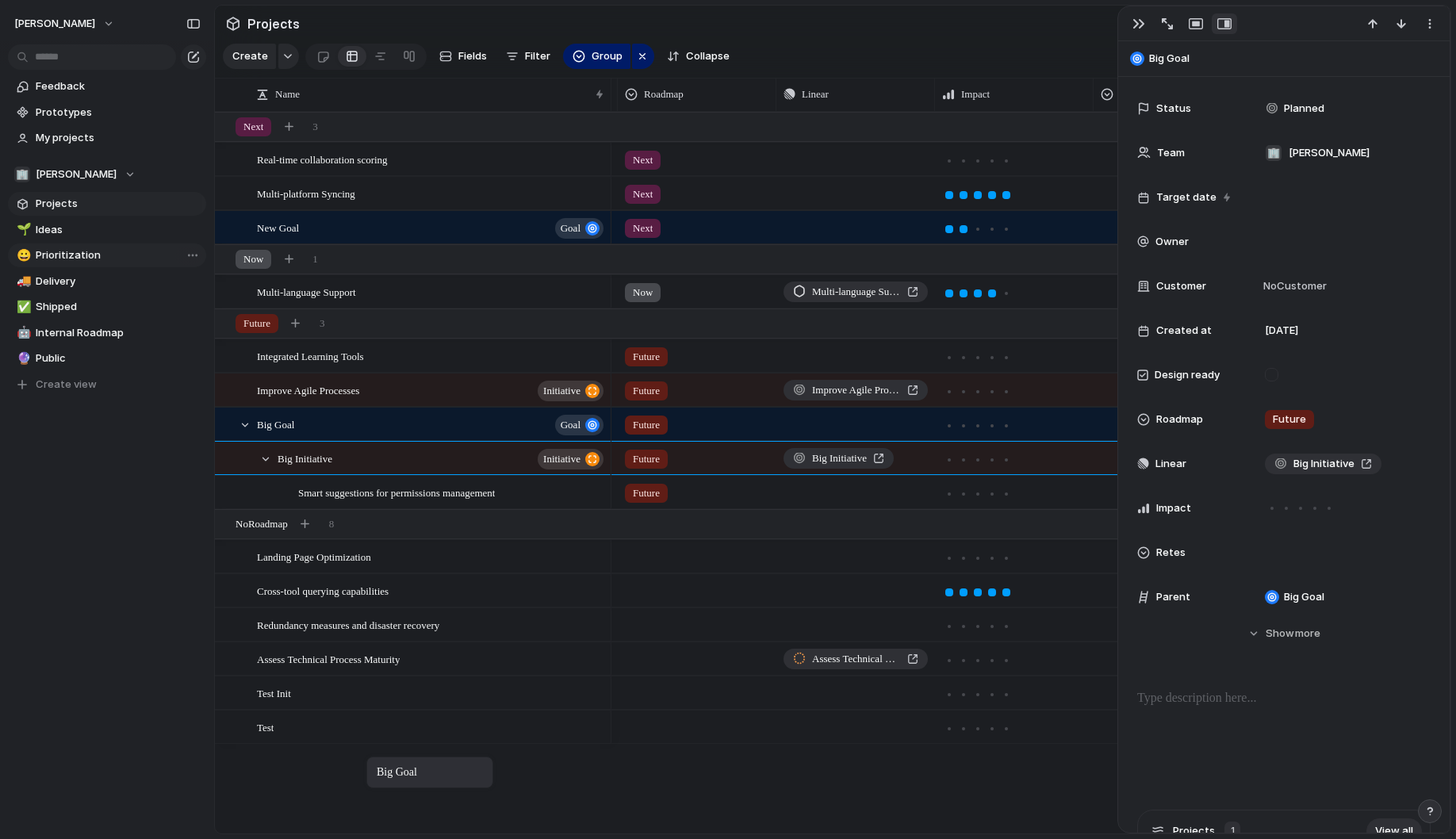
drag, startPoint x: 350, startPoint y: 418, endPoint x: 374, endPoint y: 760, distance: 342.8
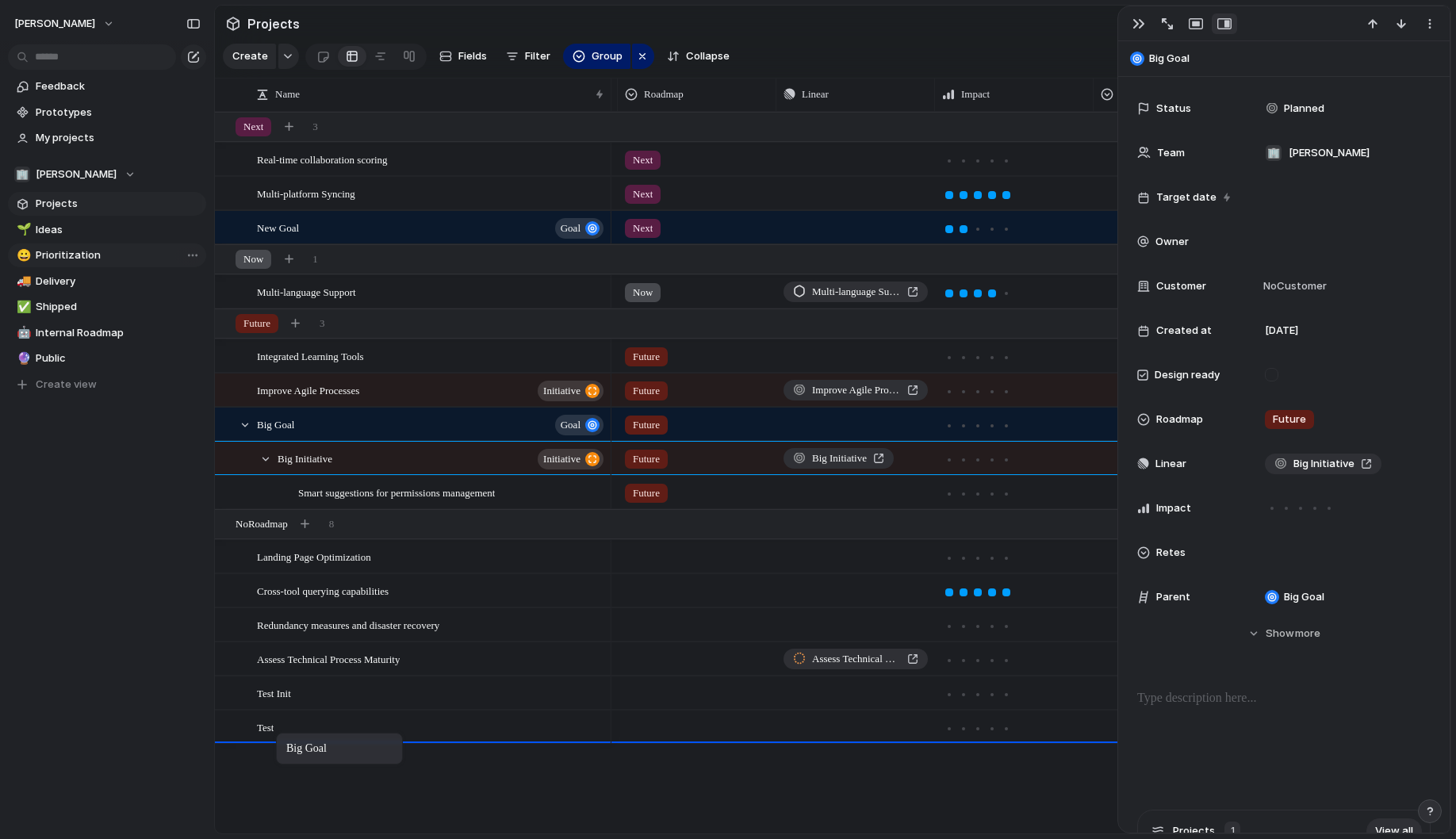
drag, startPoint x: 277, startPoint y: 429, endPoint x: 284, endPoint y: 736, distance: 307.1
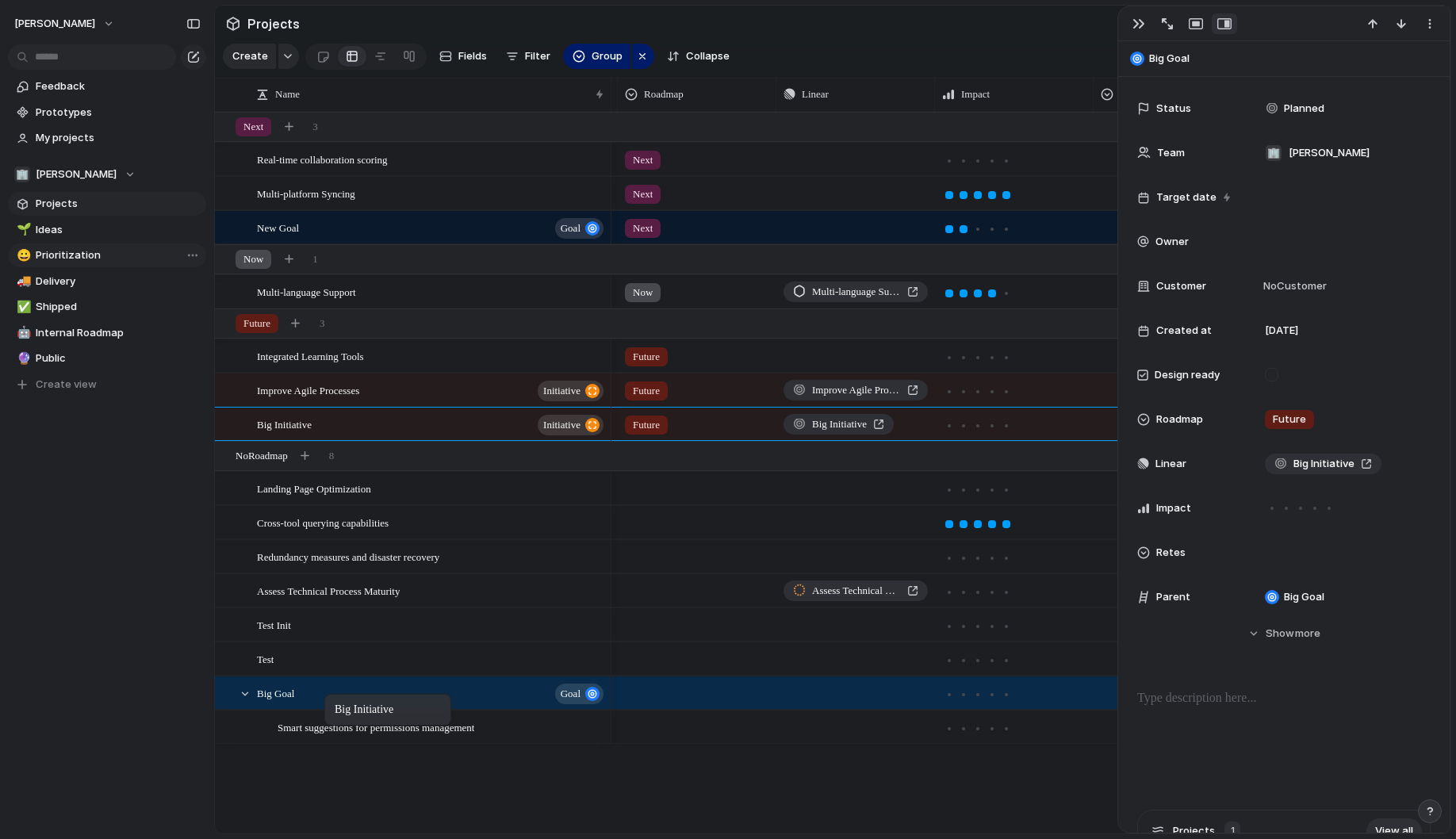
drag, startPoint x: 310, startPoint y: 414, endPoint x: 333, endPoint y: 697, distance: 283.9
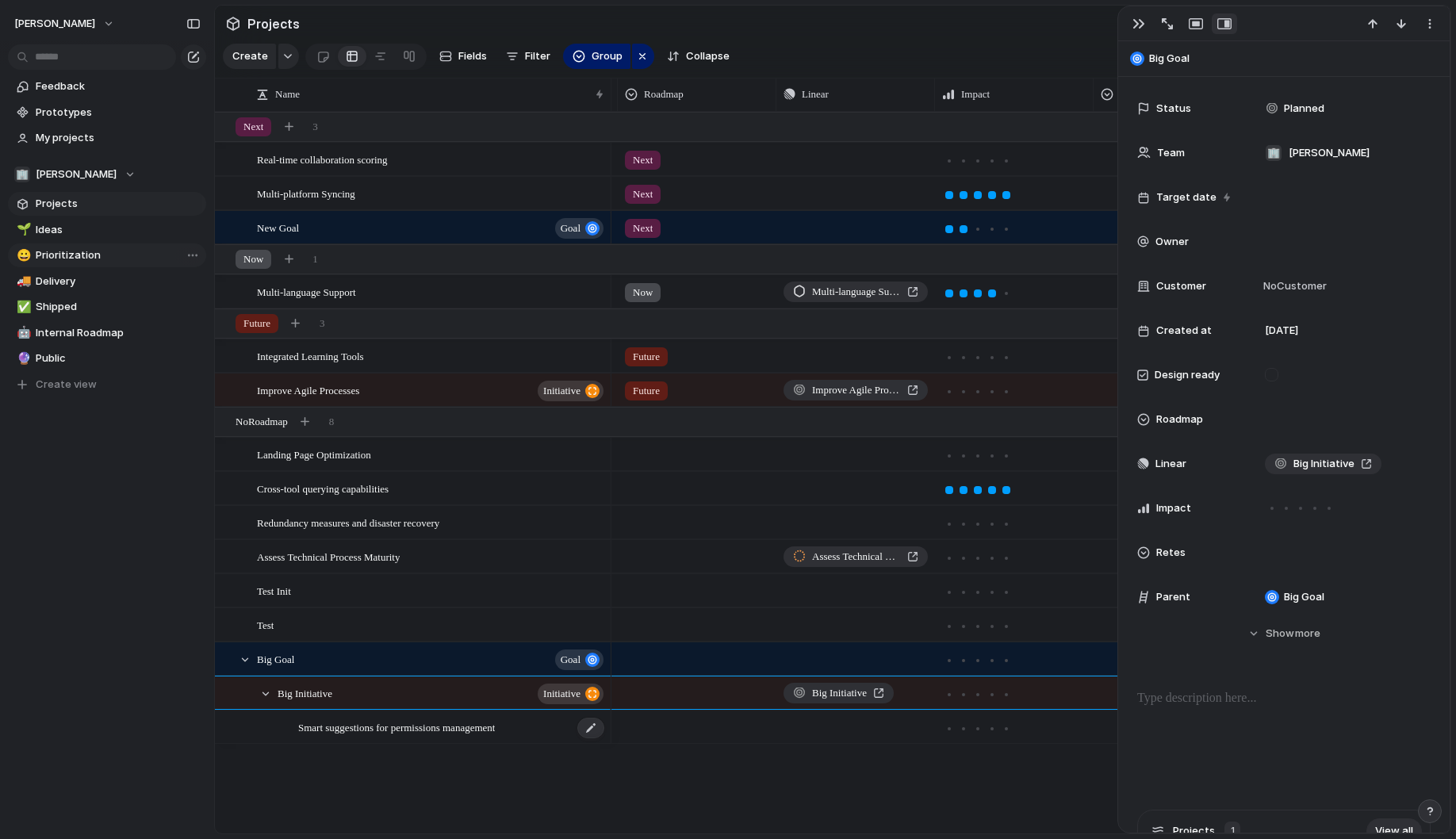
click at [349, 731] on span "Smart suggestions for permissions management" at bounding box center [397, 726] width 197 height 18
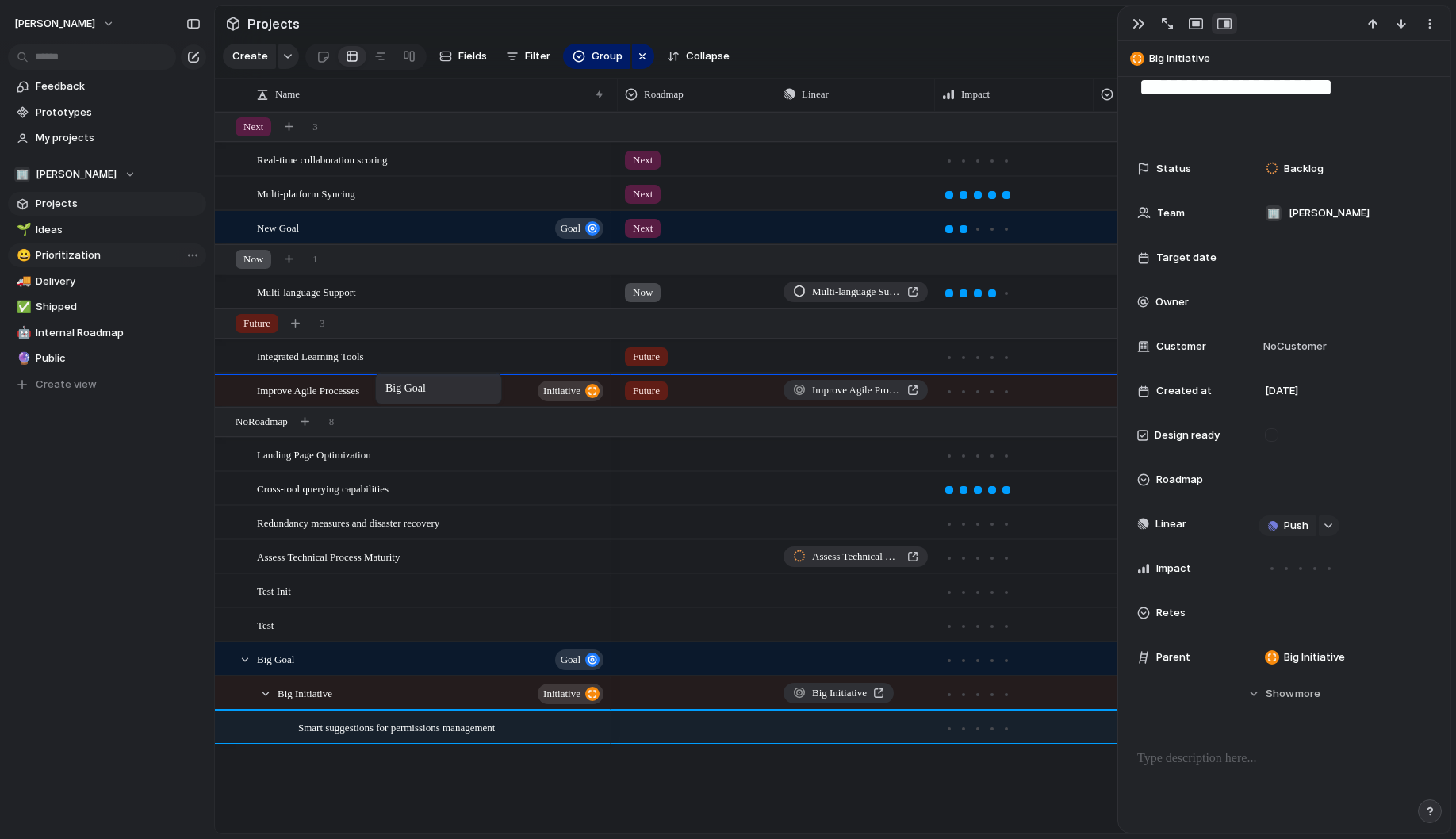
drag, startPoint x: 313, startPoint y: 661, endPoint x: 383, endPoint y: 376, distance: 293.5
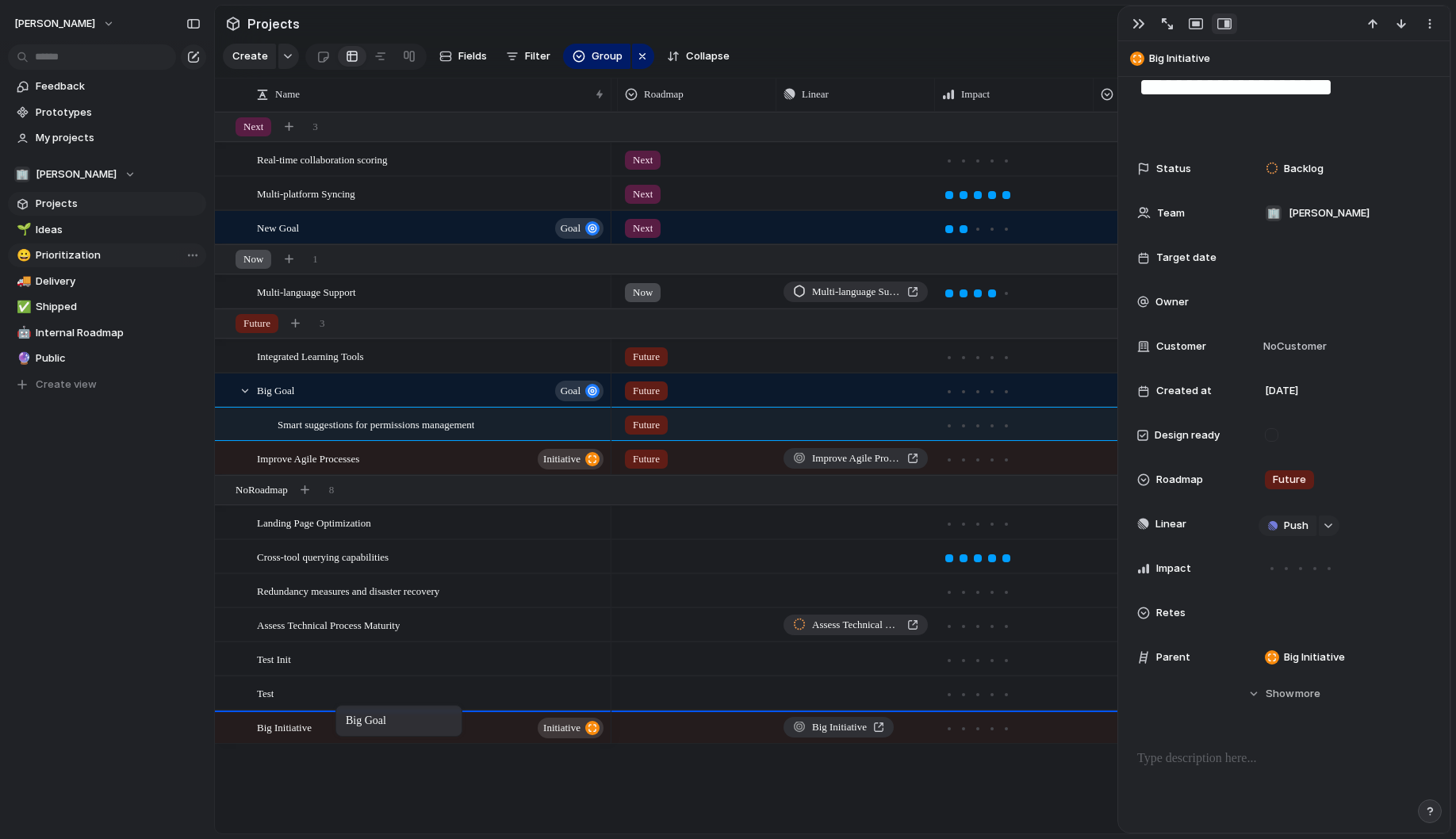
drag, startPoint x: 340, startPoint y: 387, endPoint x: 344, endPoint y: 708, distance: 321.0
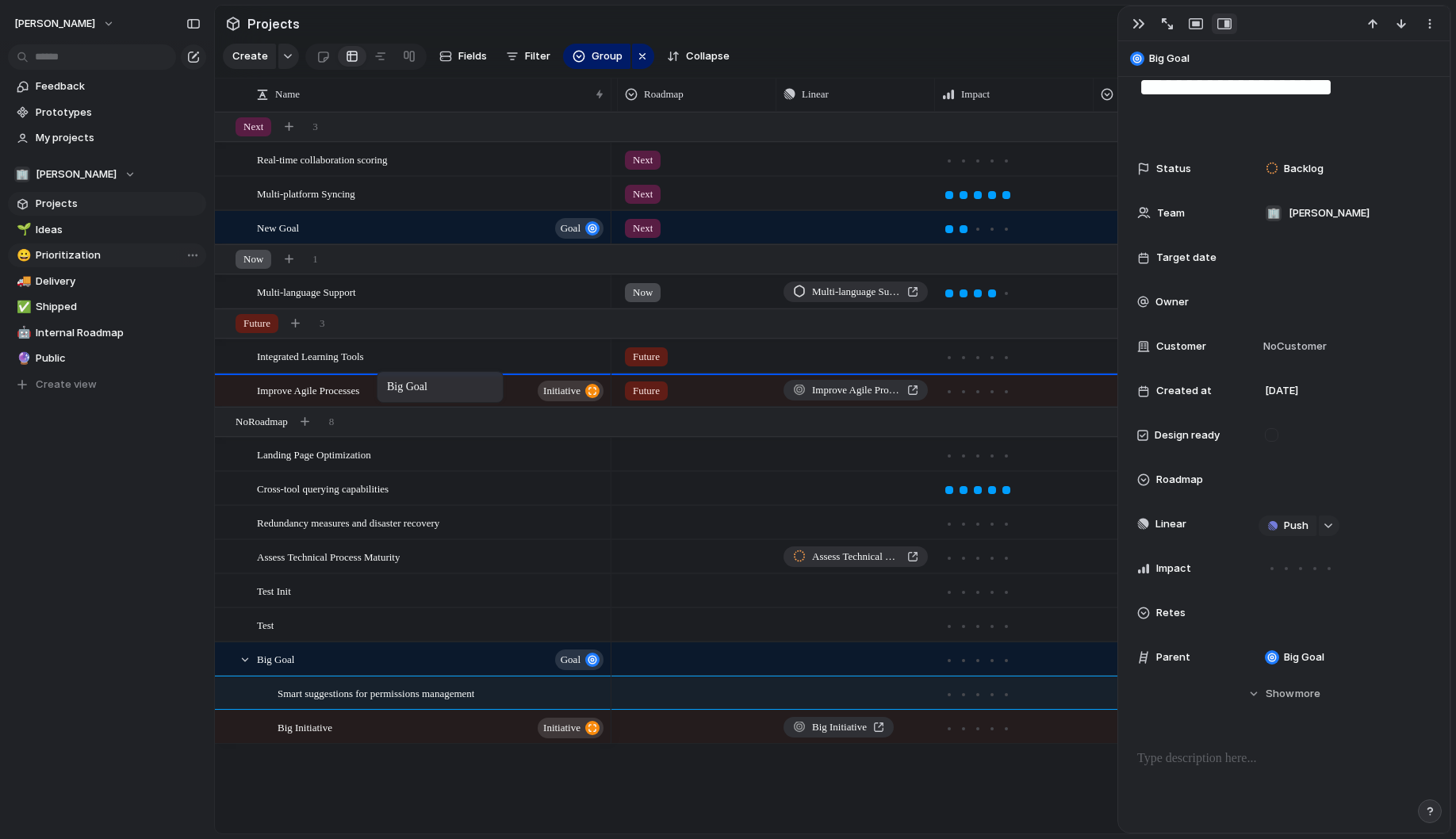
drag, startPoint x: 335, startPoint y: 663, endPoint x: 385, endPoint y: 374, distance: 293.3
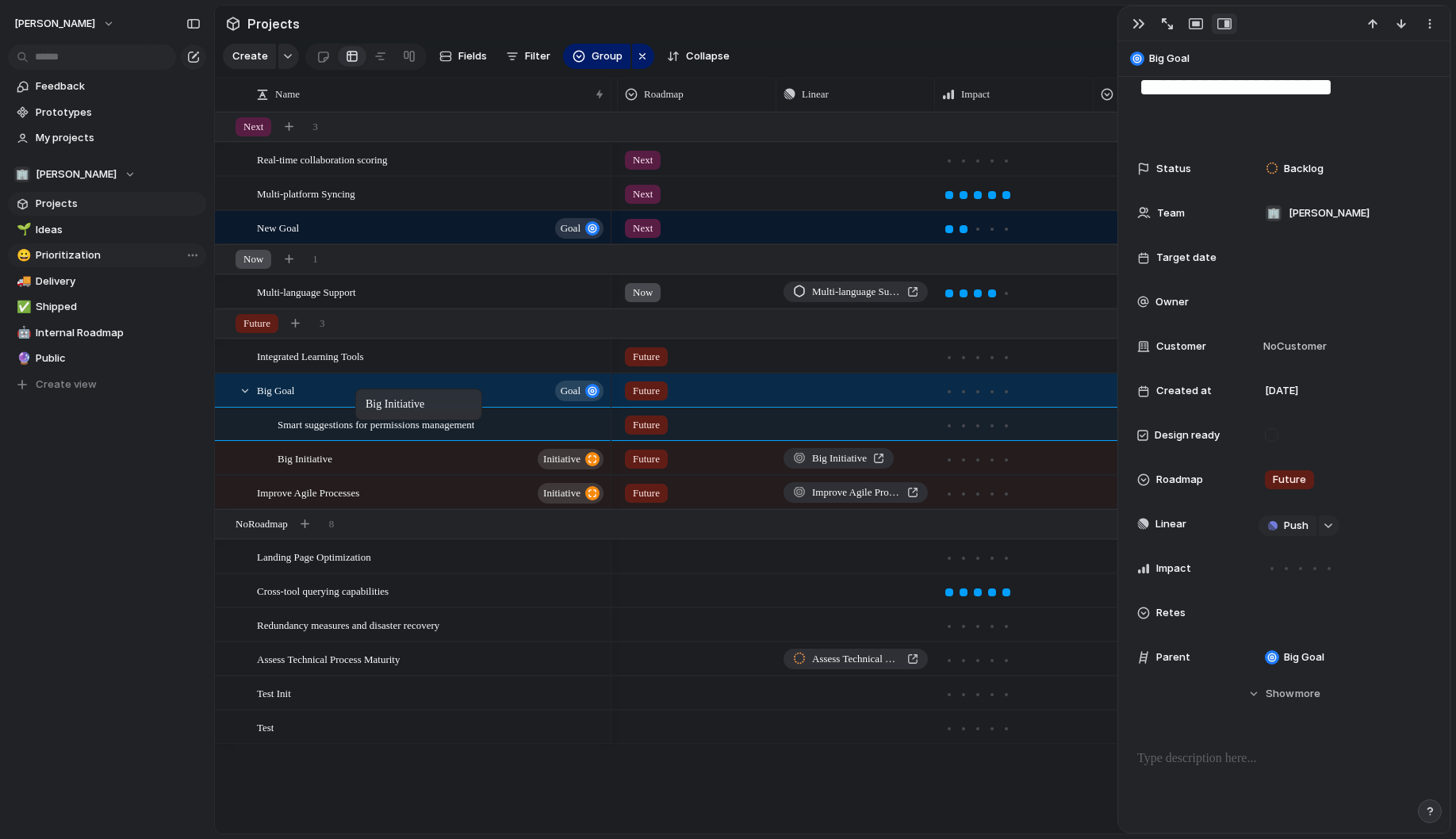
drag, startPoint x: 349, startPoint y: 462, endPoint x: 363, endPoint y: 391, distance: 72.4
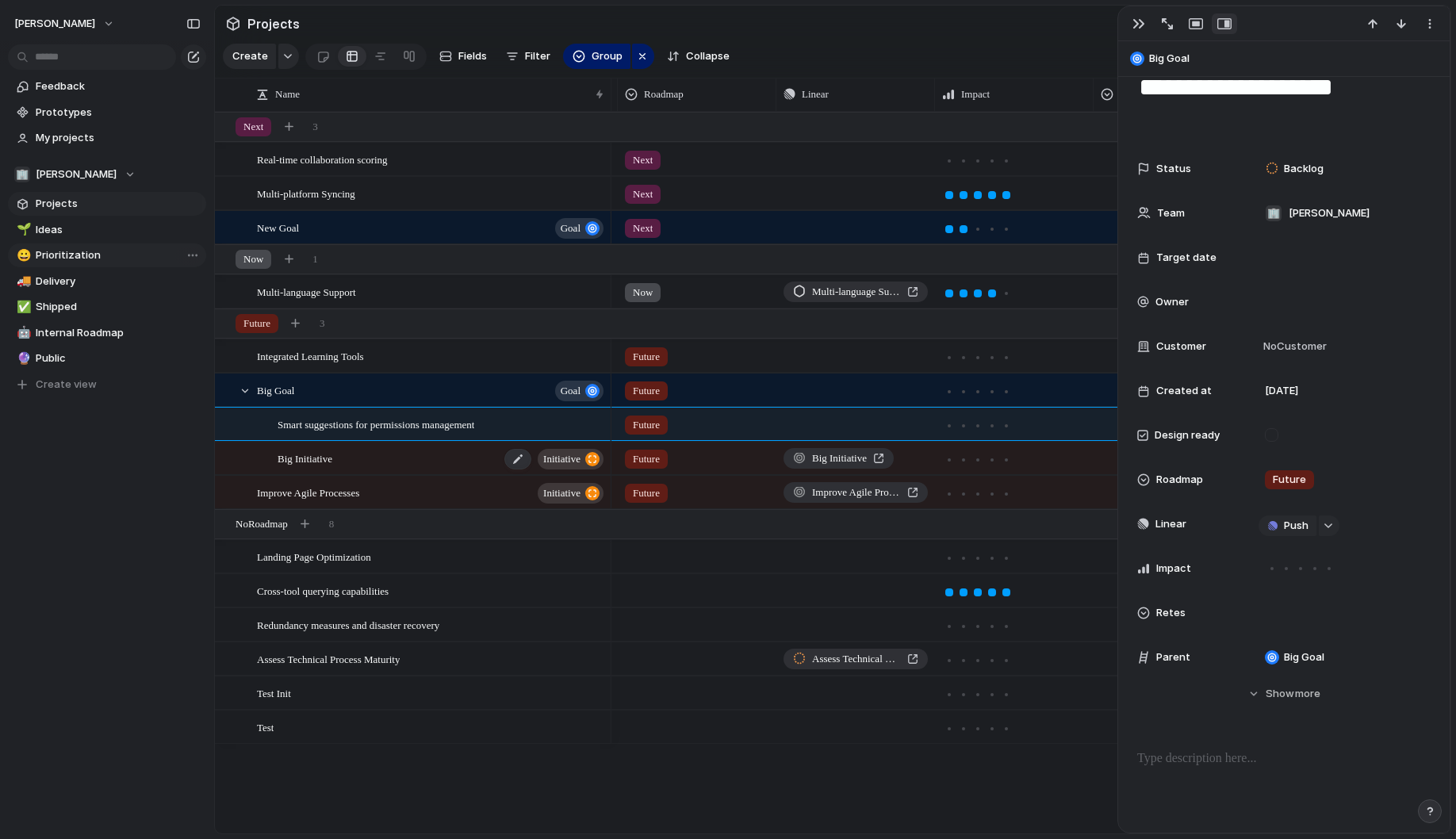
click at [303, 466] on div "Big Initiative initiative" at bounding box center [441, 459] width 328 height 32
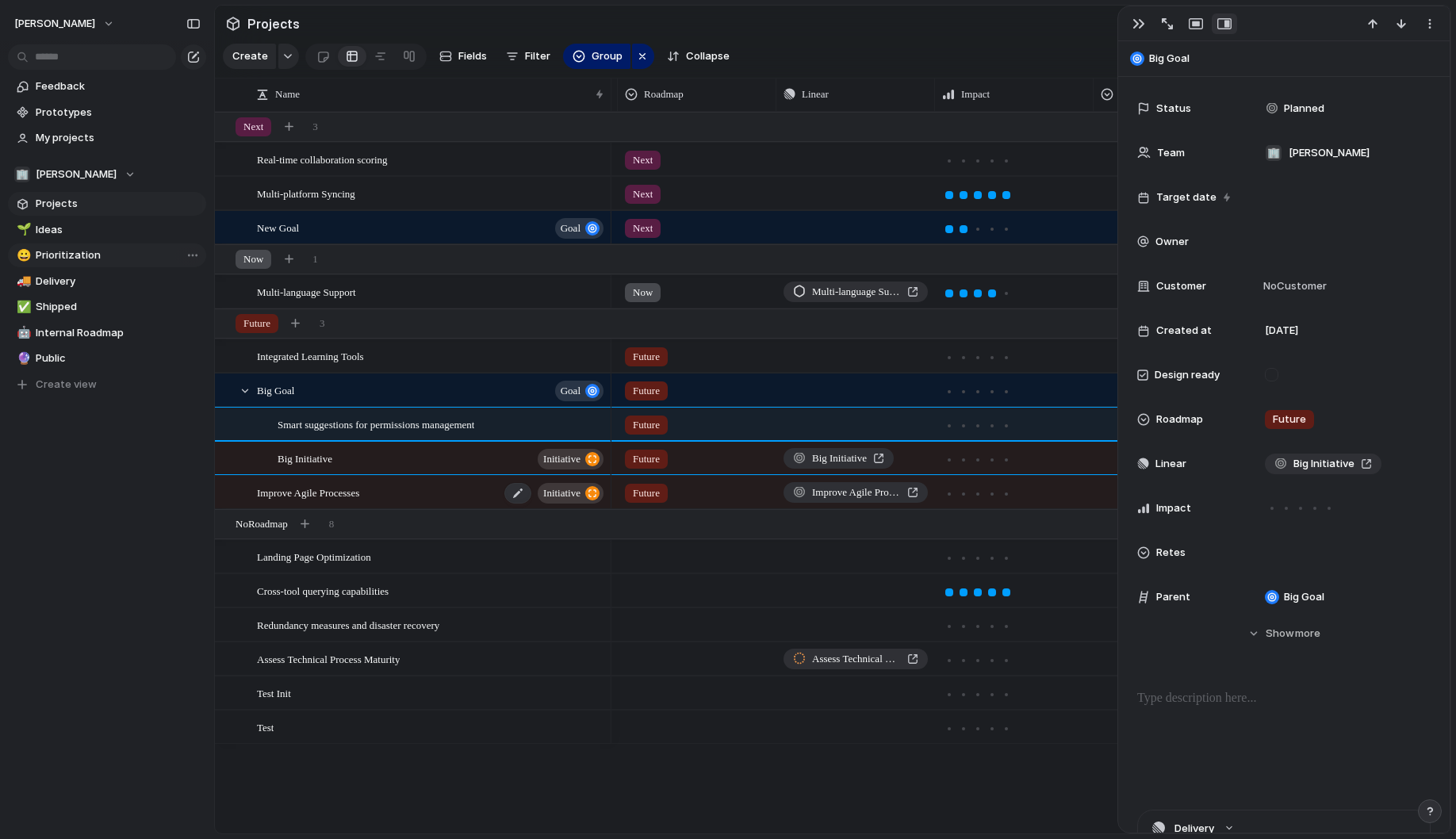
click at [304, 500] on span "Improve Agile Processes" at bounding box center [308, 491] width 102 height 18
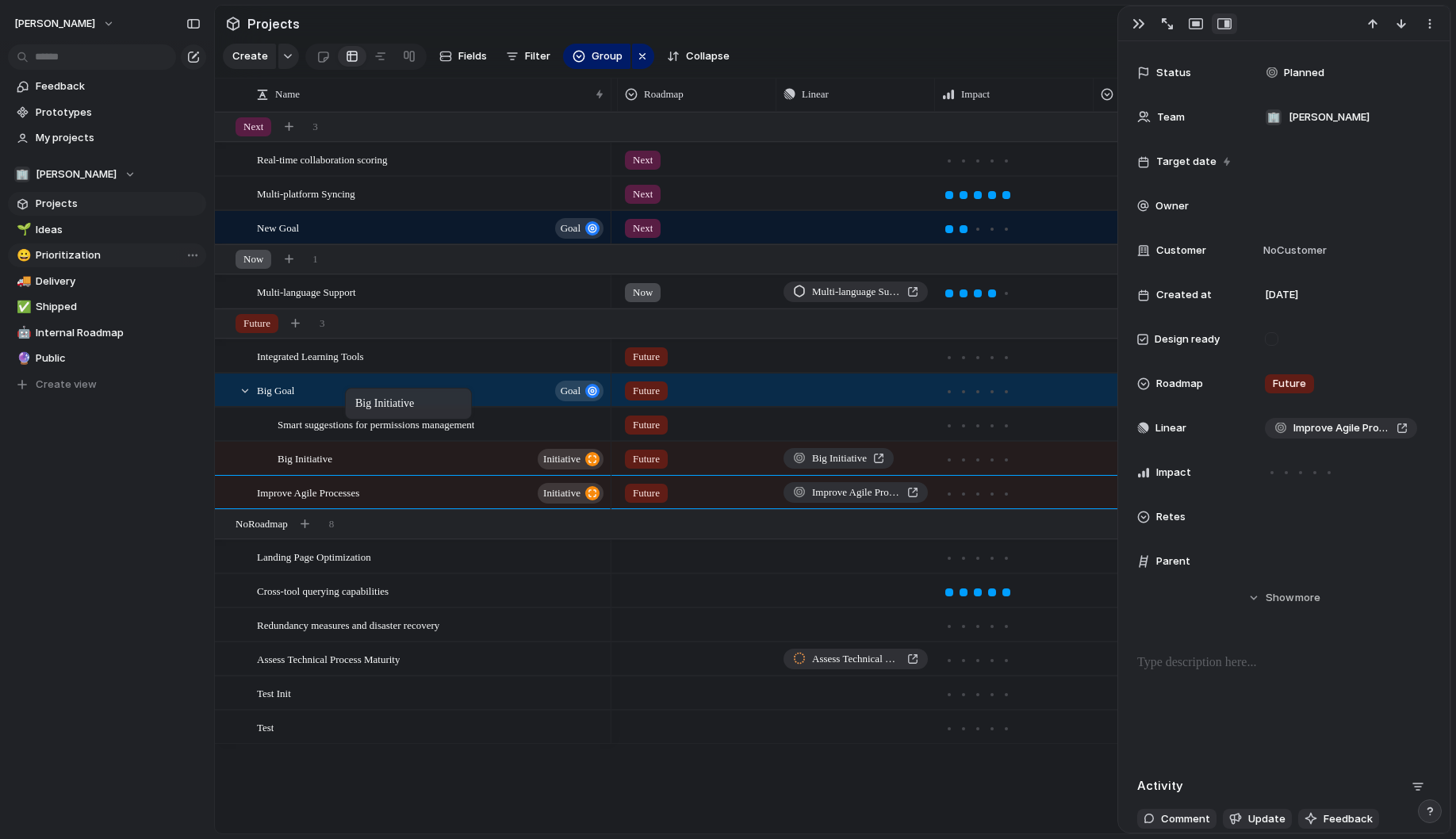
drag, startPoint x: 292, startPoint y: 461, endPoint x: 353, endPoint y: 391, distance: 92.8
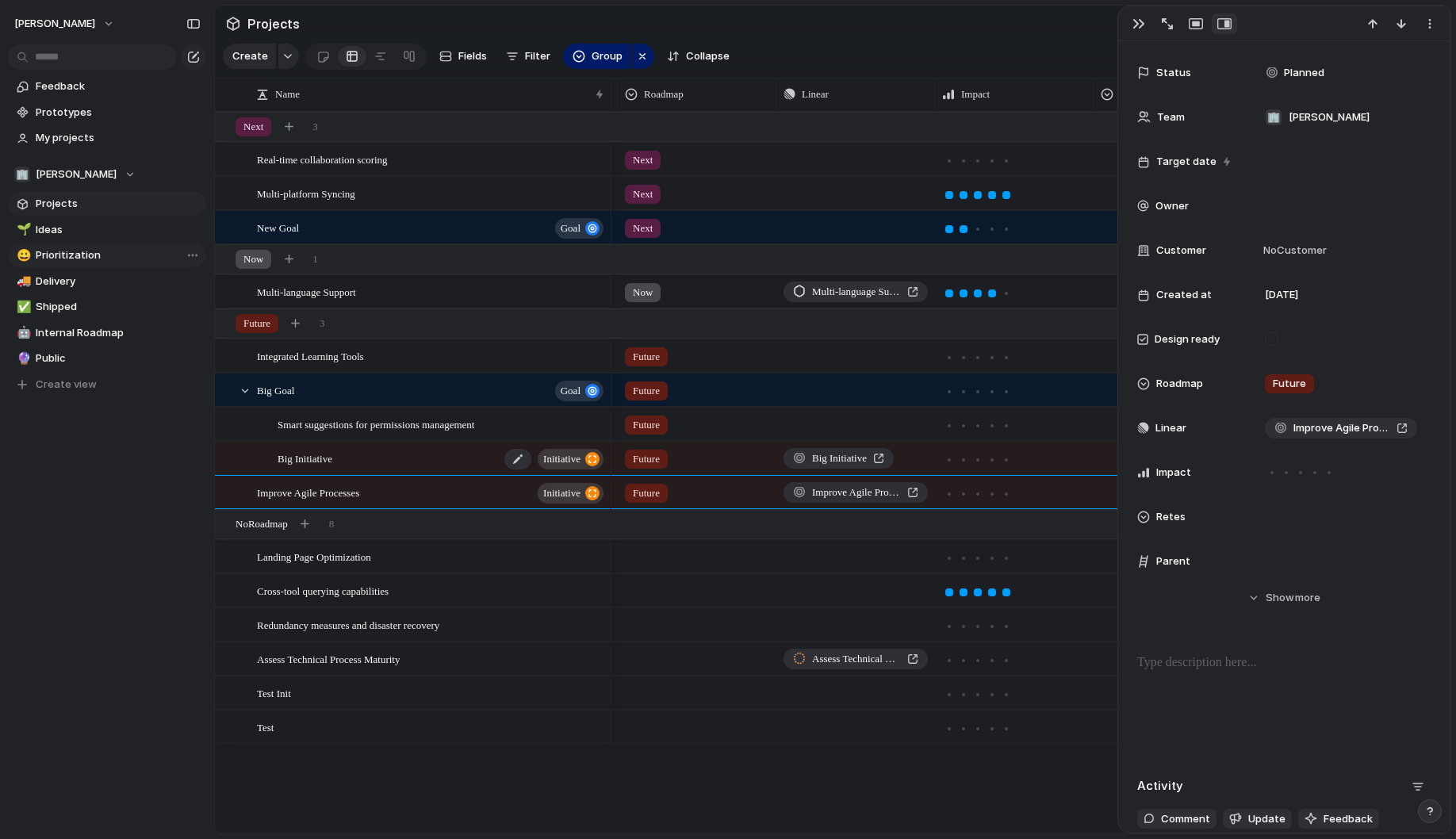
click at [318, 460] on span "Big Initiative" at bounding box center [305, 457] width 55 height 18
type textarea "**********"
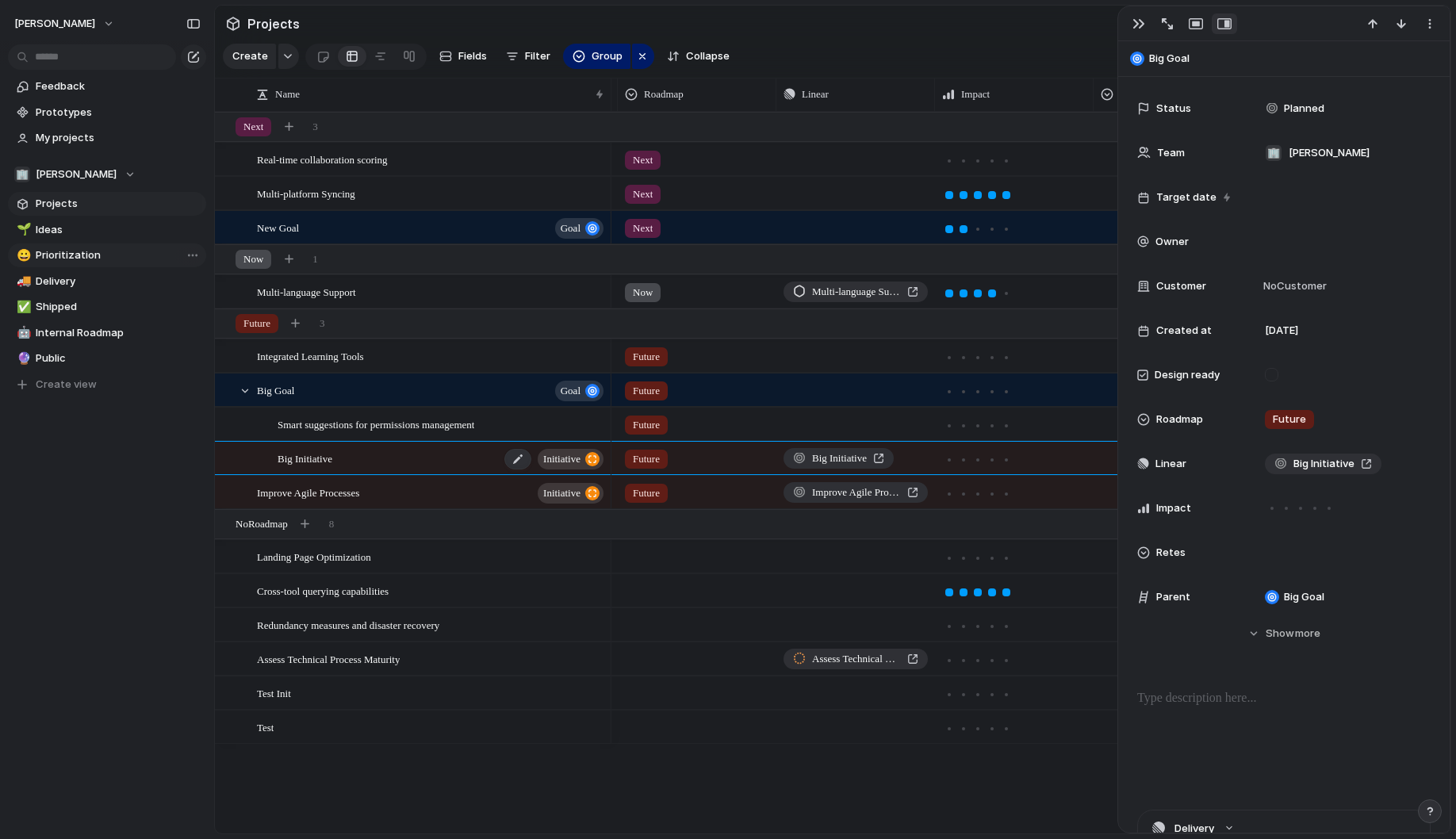
click at [304, 469] on div "Big Initiative initiative" at bounding box center [441, 459] width 328 height 32
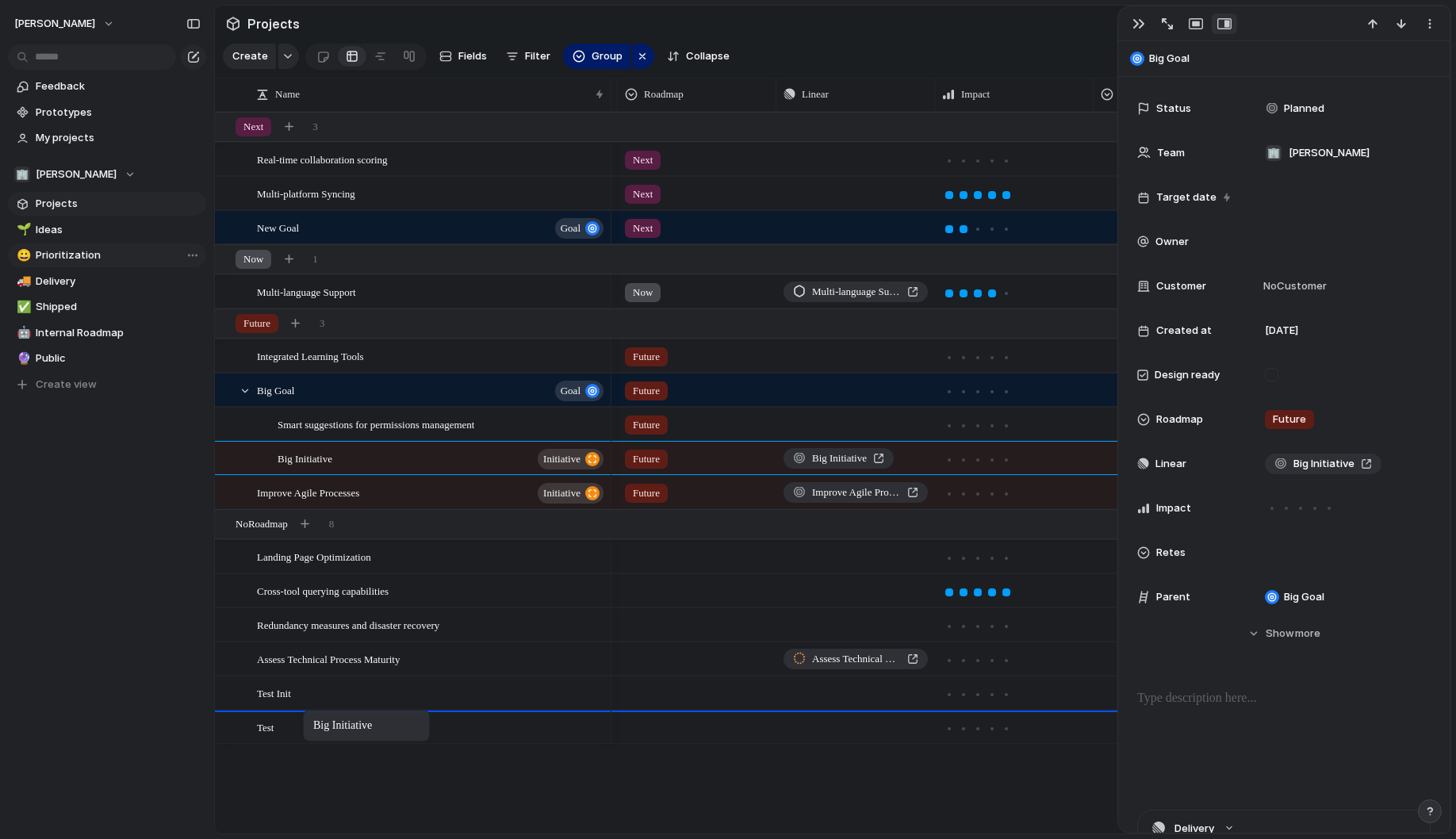
drag, startPoint x: 316, startPoint y: 460, endPoint x: 310, endPoint y: 715, distance: 255.1
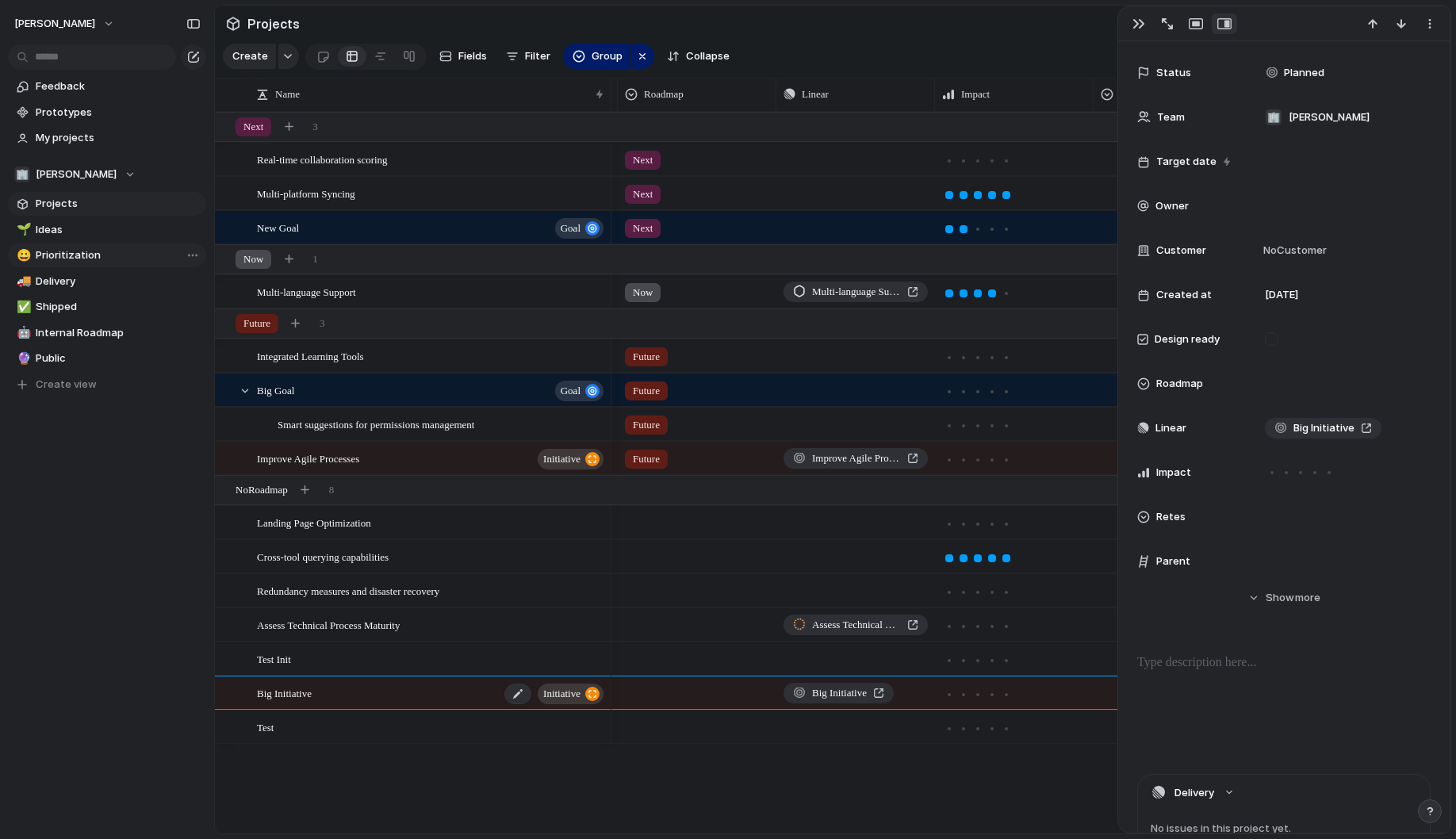
click at [311, 691] on span "Big Initiative" at bounding box center [284, 692] width 55 height 18
click at [316, 754] on div "Real-time collaboration scoring Multi-platform Syncing New Goal goal Multi-lang…" at bounding box center [832, 472] width 1236 height 721
click at [322, 695] on div "Big Initiative initiative" at bounding box center [431, 693] width 349 height 32
click at [1272, 593] on span "Show" at bounding box center [1279, 598] width 28 height 16
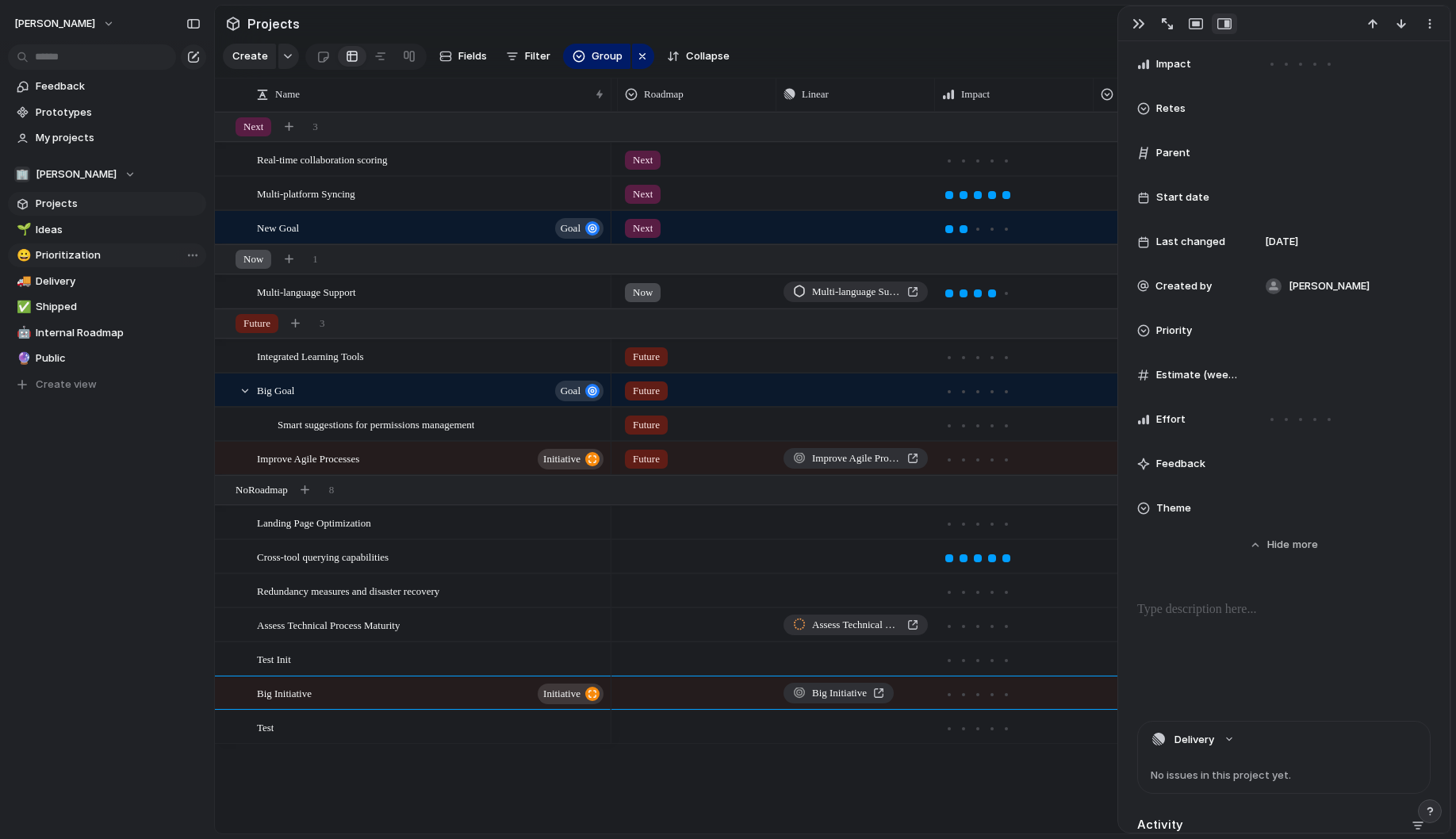
scroll to position [494, 0]
click at [1180, 463] on span "Feedback" at bounding box center [1181, 458] width 49 height 16
click at [1152, 460] on div "Feedback" at bounding box center [1187, 458] width 102 height 16
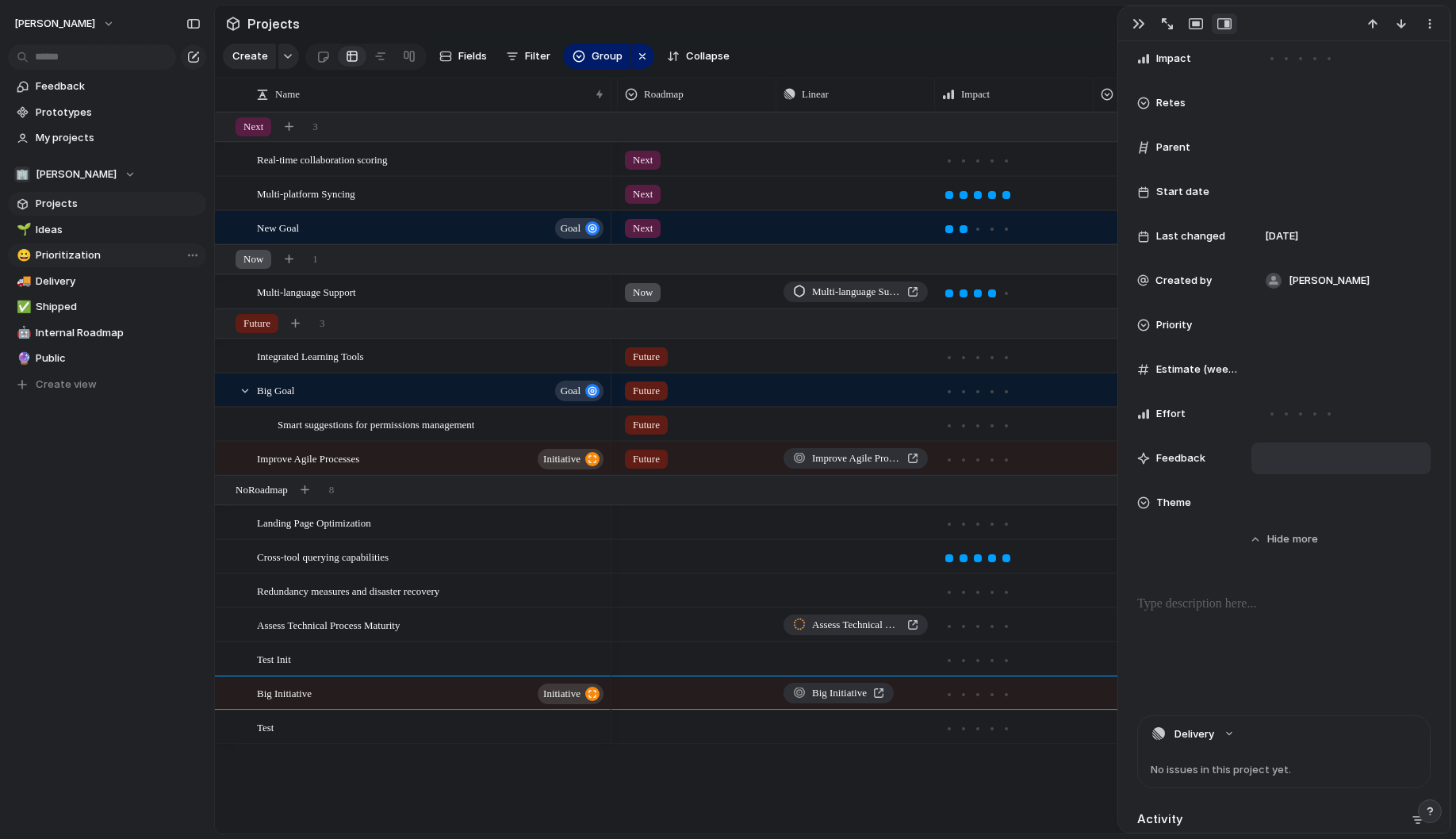
click at [1284, 458] on div at bounding box center [1341, 458] width 179 height 32
click at [1287, 465] on div at bounding box center [1341, 458] width 179 height 32
click at [1274, 512] on div at bounding box center [1341, 502] width 179 height 32
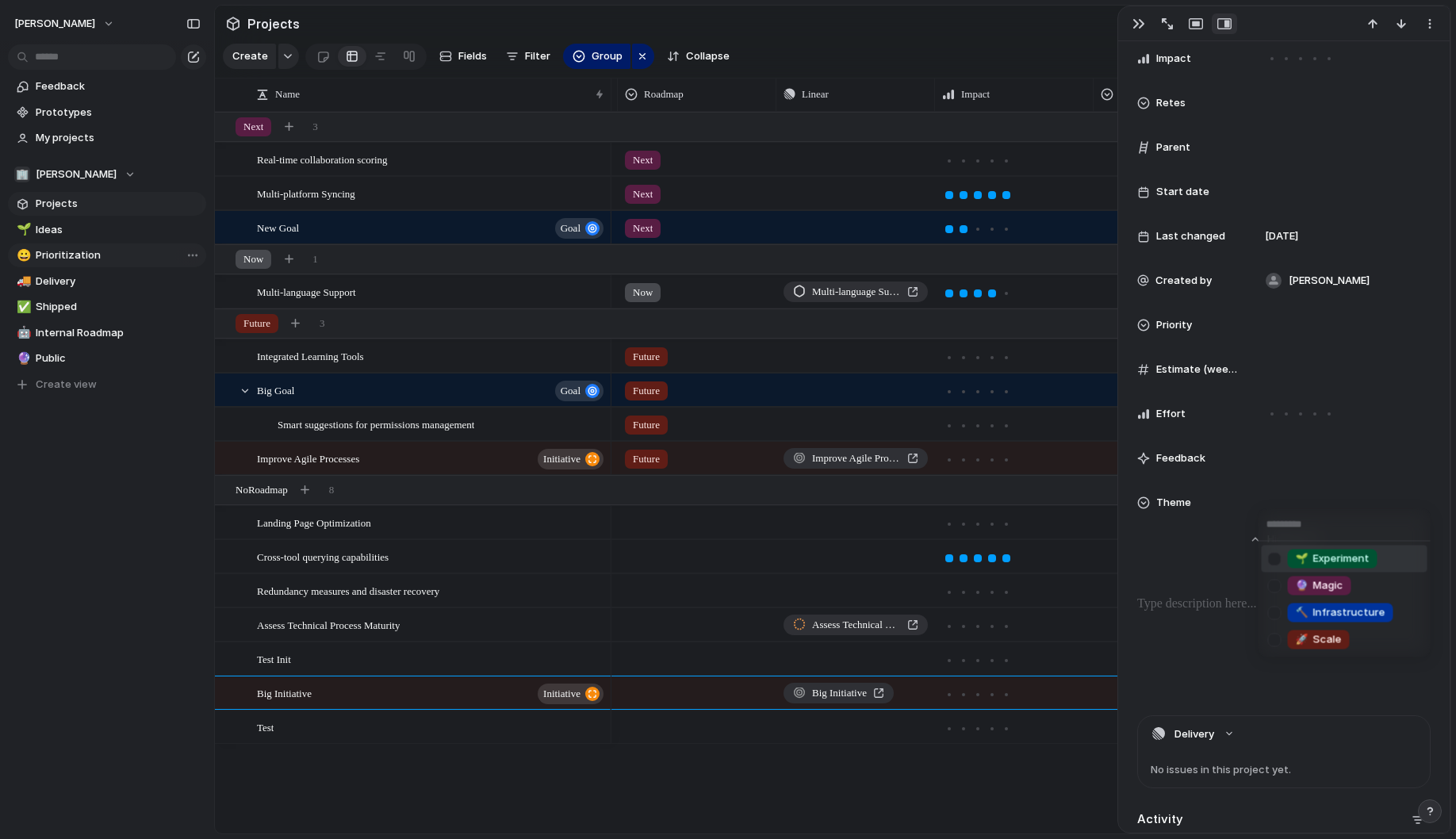
click at [1332, 211] on div "🌱 Experiment 🔮 Magic 🔨 Infrastructure 🚀 Scale" at bounding box center [728, 420] width 1456 height 839
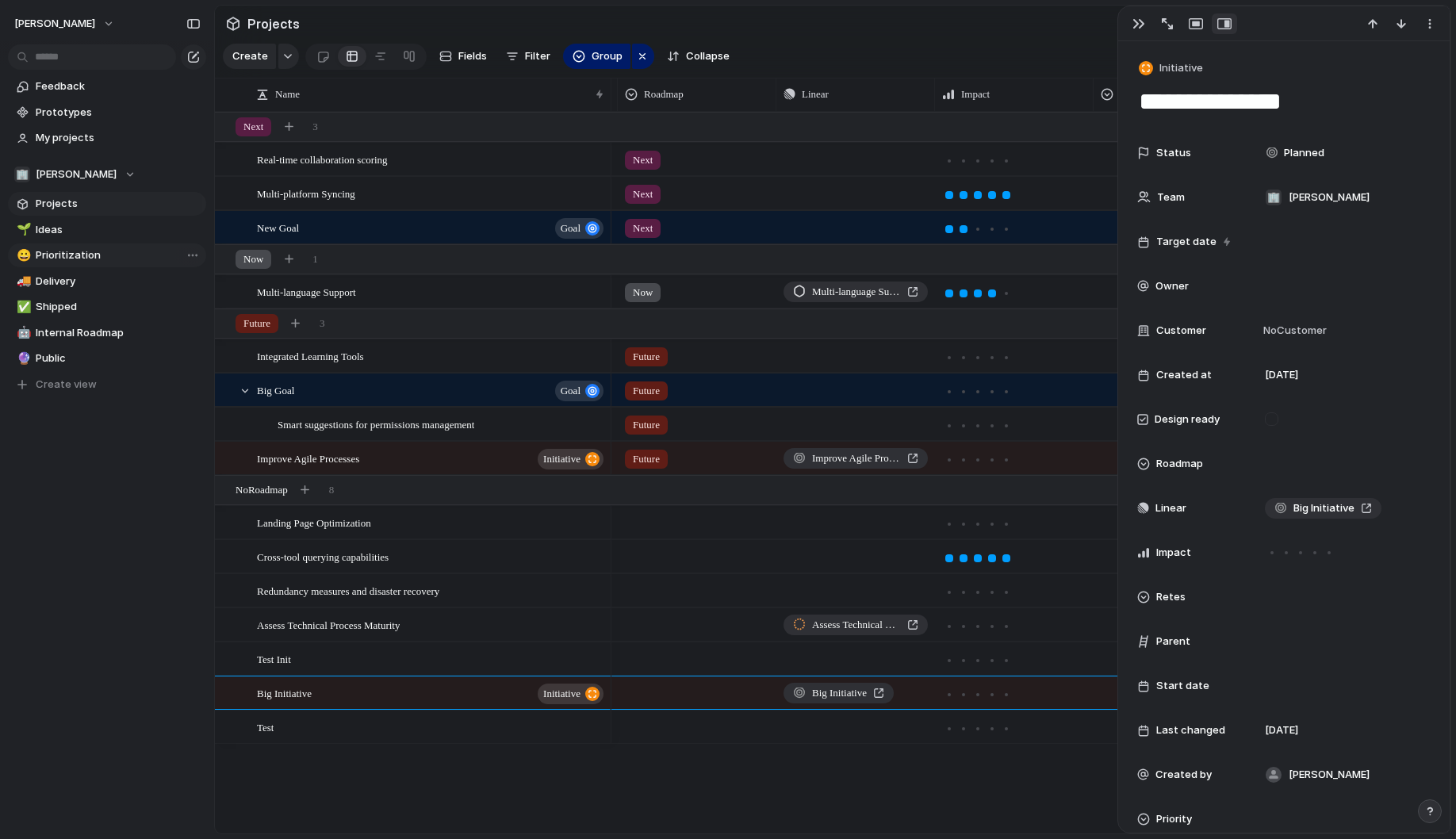
scroll to position [0, 0]
click at [1142, 26] on div "button" at bounding box center [1139, 23] width 13 height 13
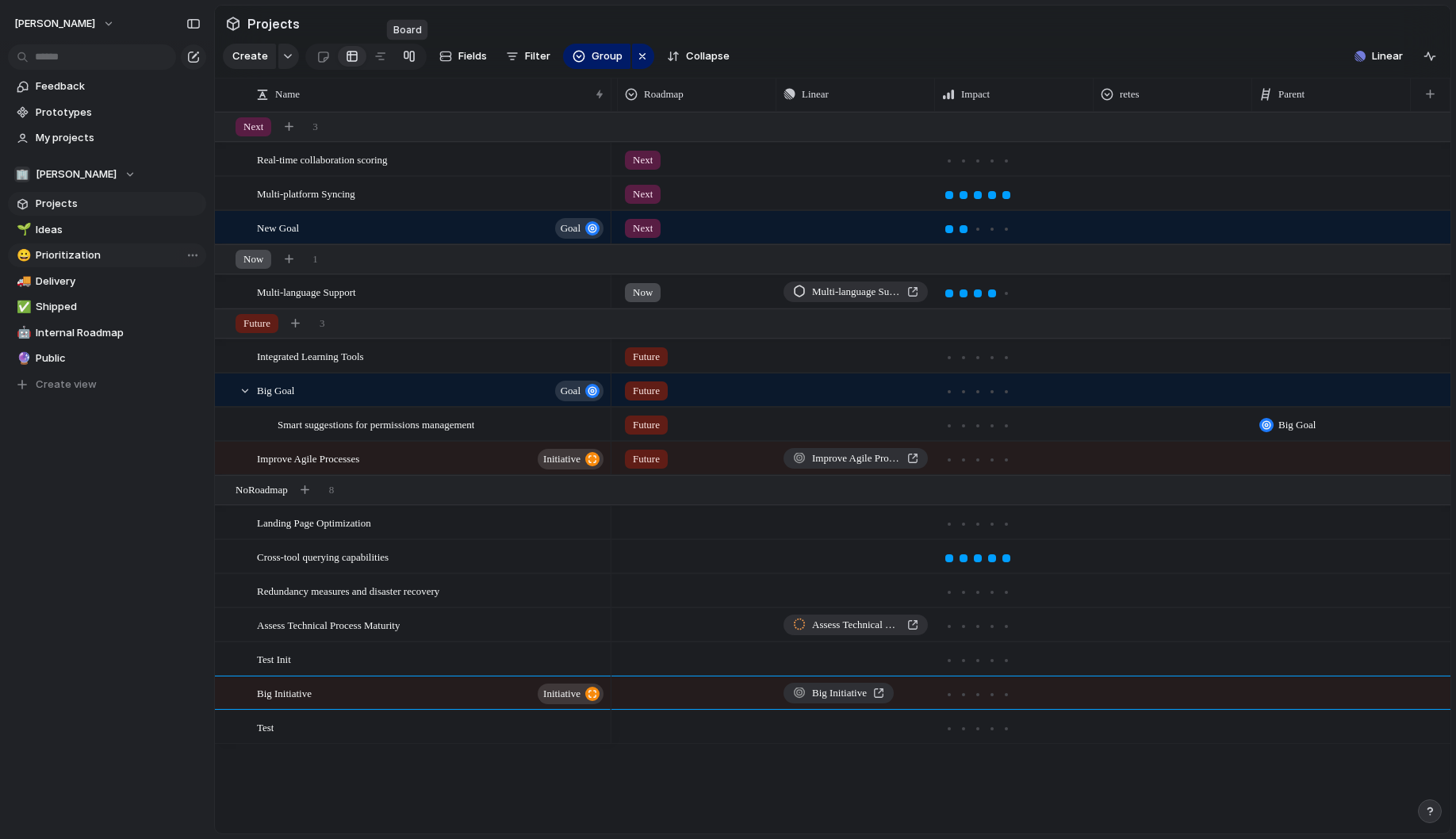
click at [403, 62] on div at bounding box center [409, 56] width 13 height 26
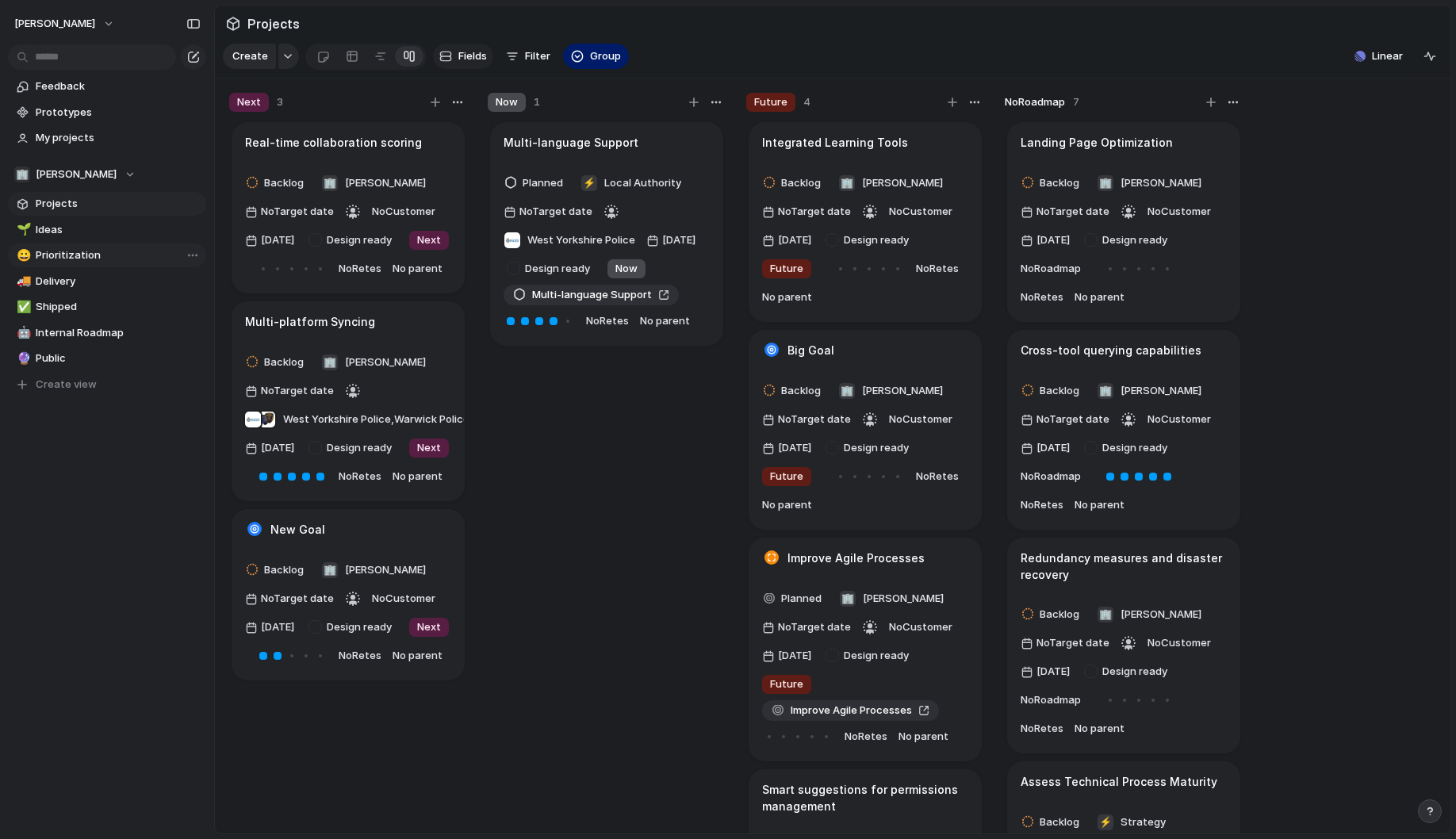
click at [465, 65] on button "Fields" at bounding box center [463, 56] width 61 height 26
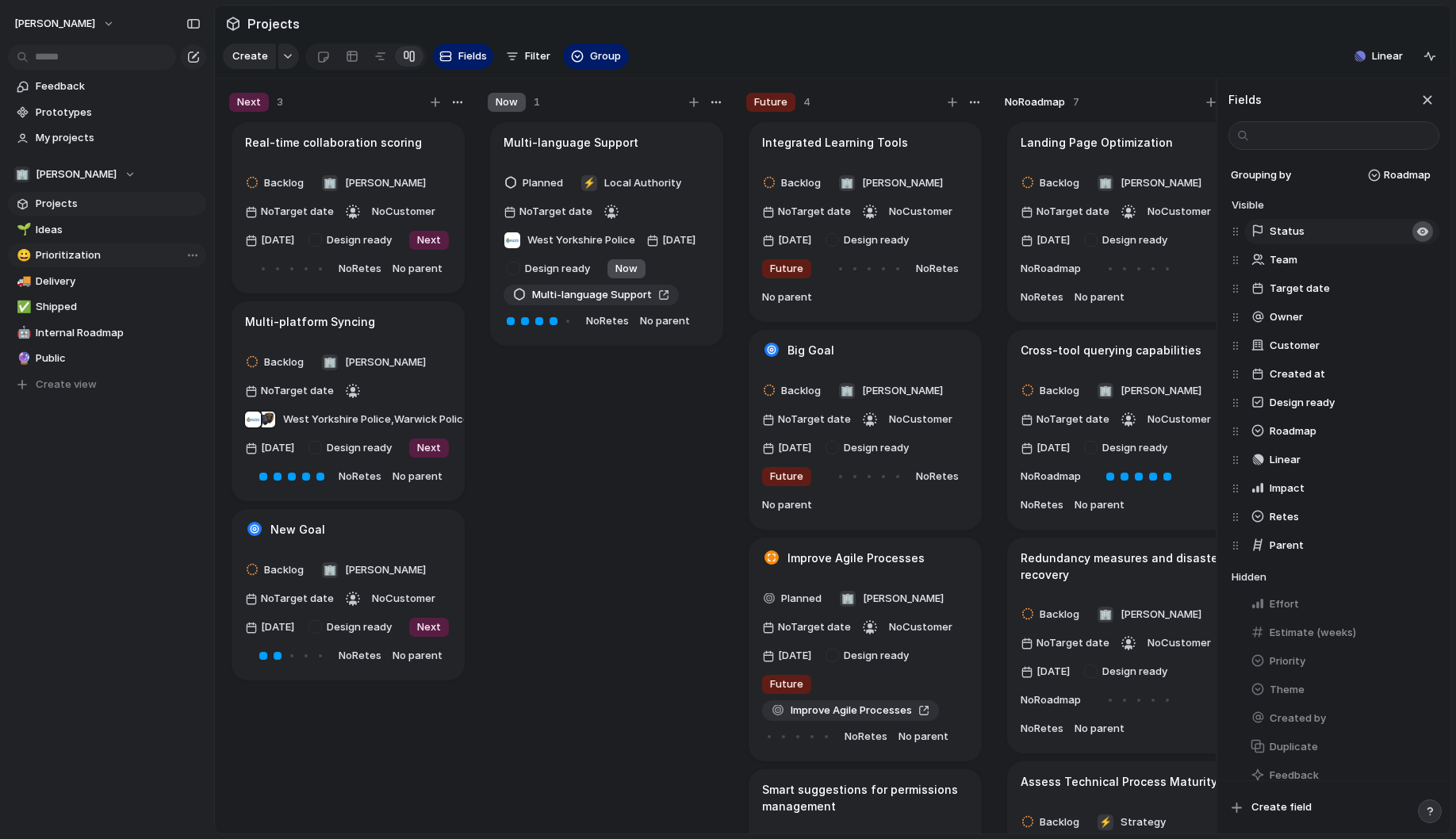
click at [1425, 233] on div "button" at bounding box center [1423, 231] width 13 height 13
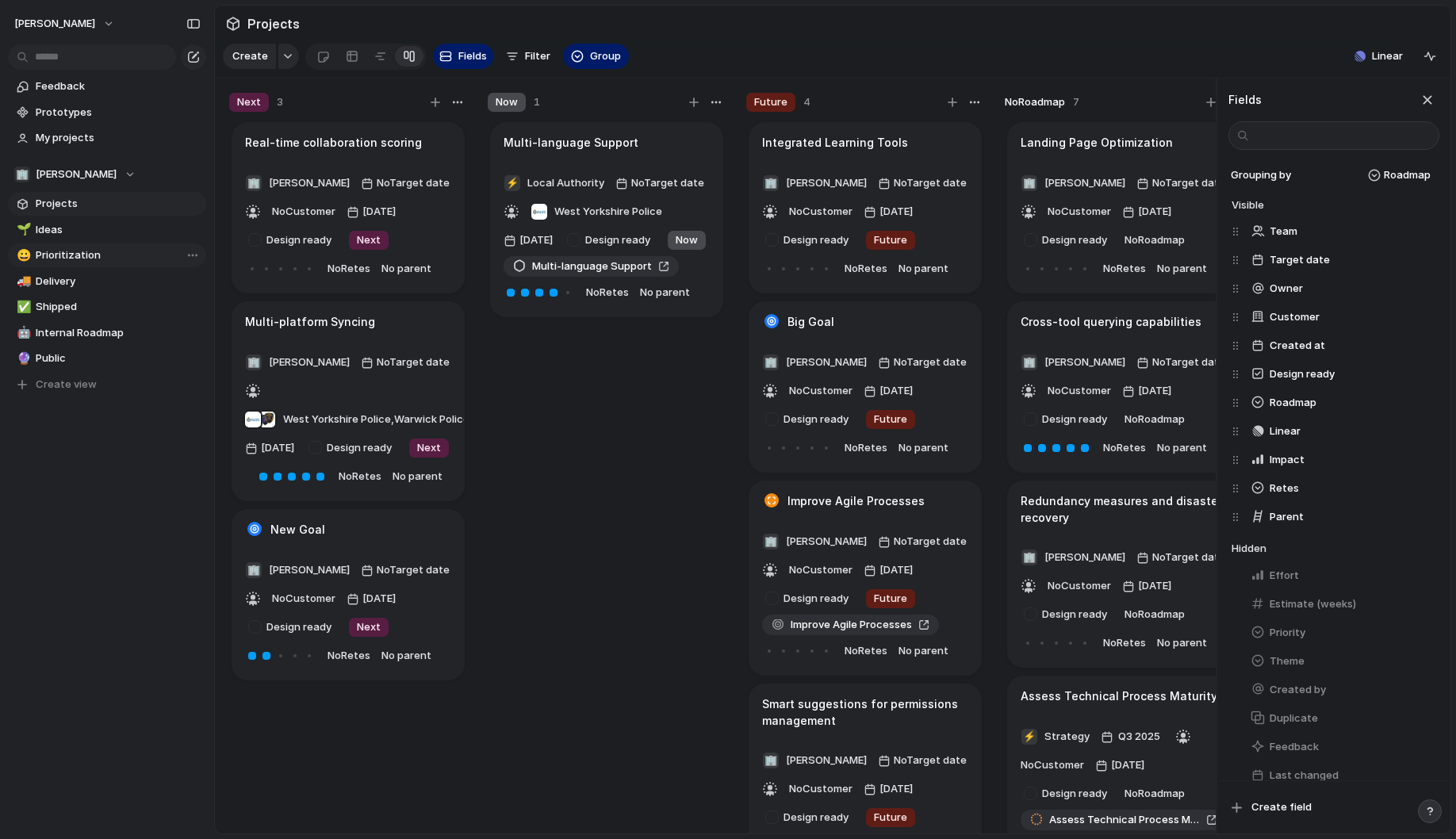
click at [1425, 233] on div "button" at bounding box center [1423, 231] width 13 height 13
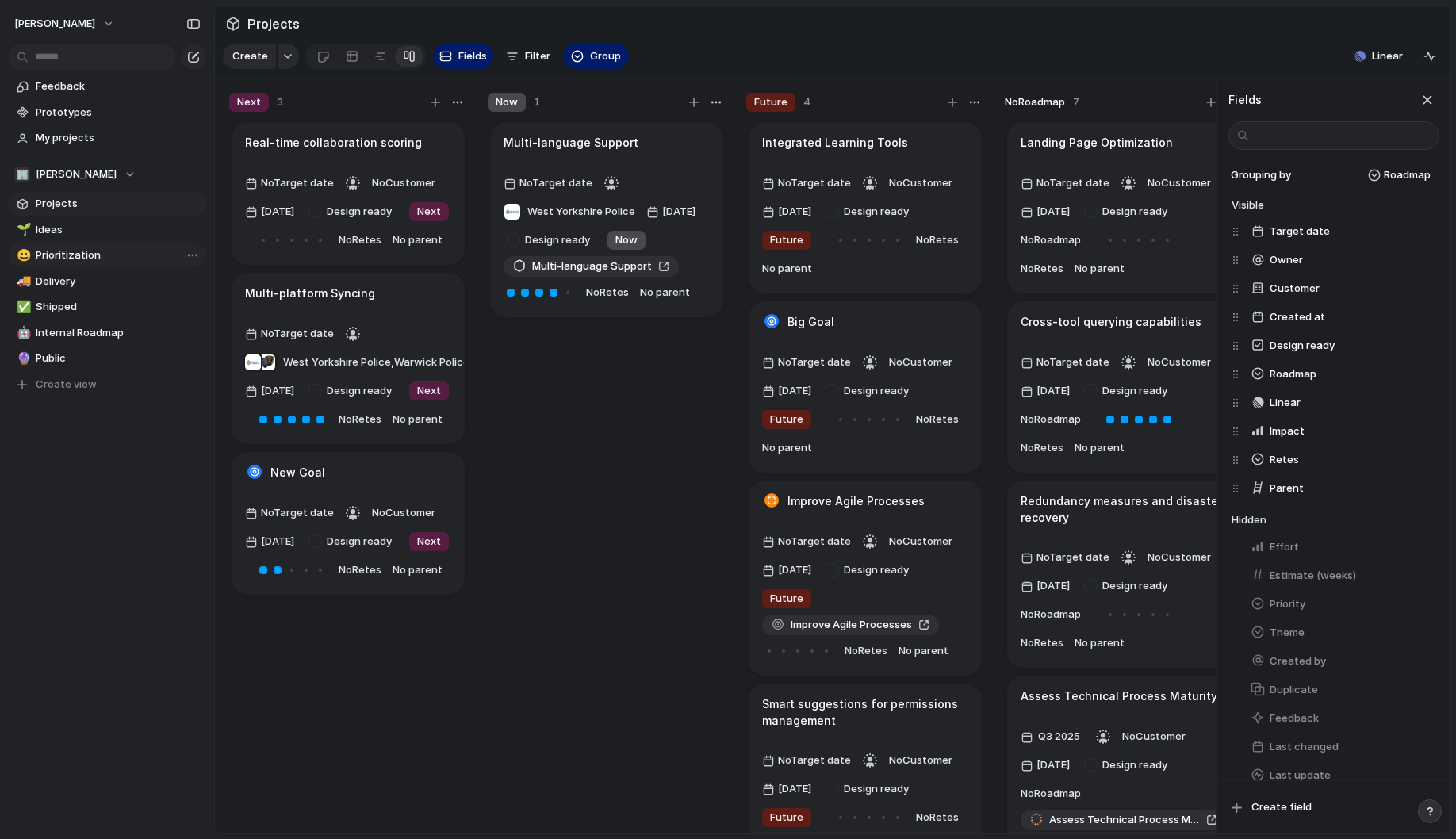
click at [1425, 233] on div "button" at bounding box center [1423, 231] width 13 height 13
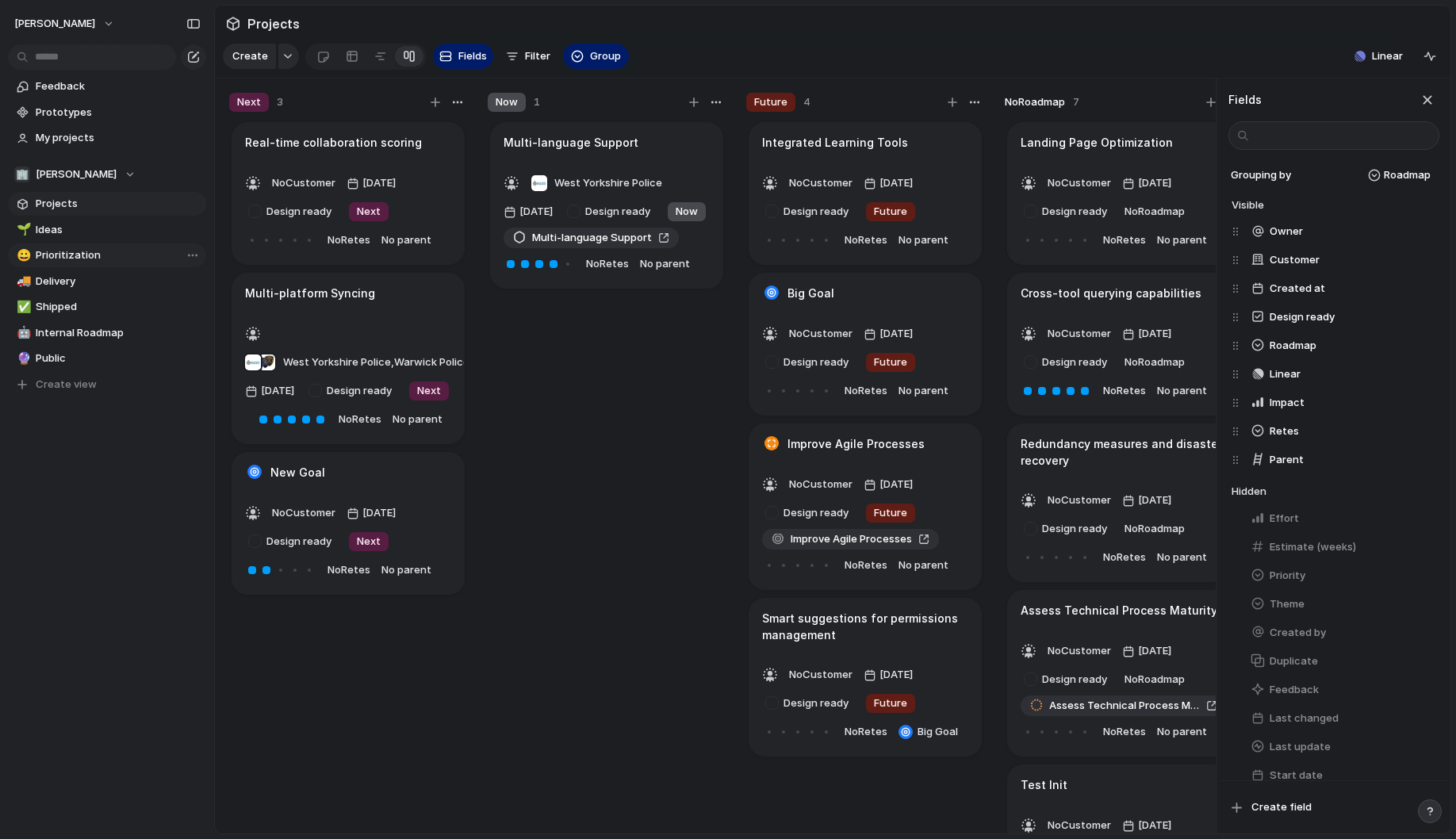
click at [1425, 233] on div "button" at bounding box center [1423, 231] width 13 height 13
click at [1425, 254] on div "button" at bounding box center [1423, 260] width 13 height 13
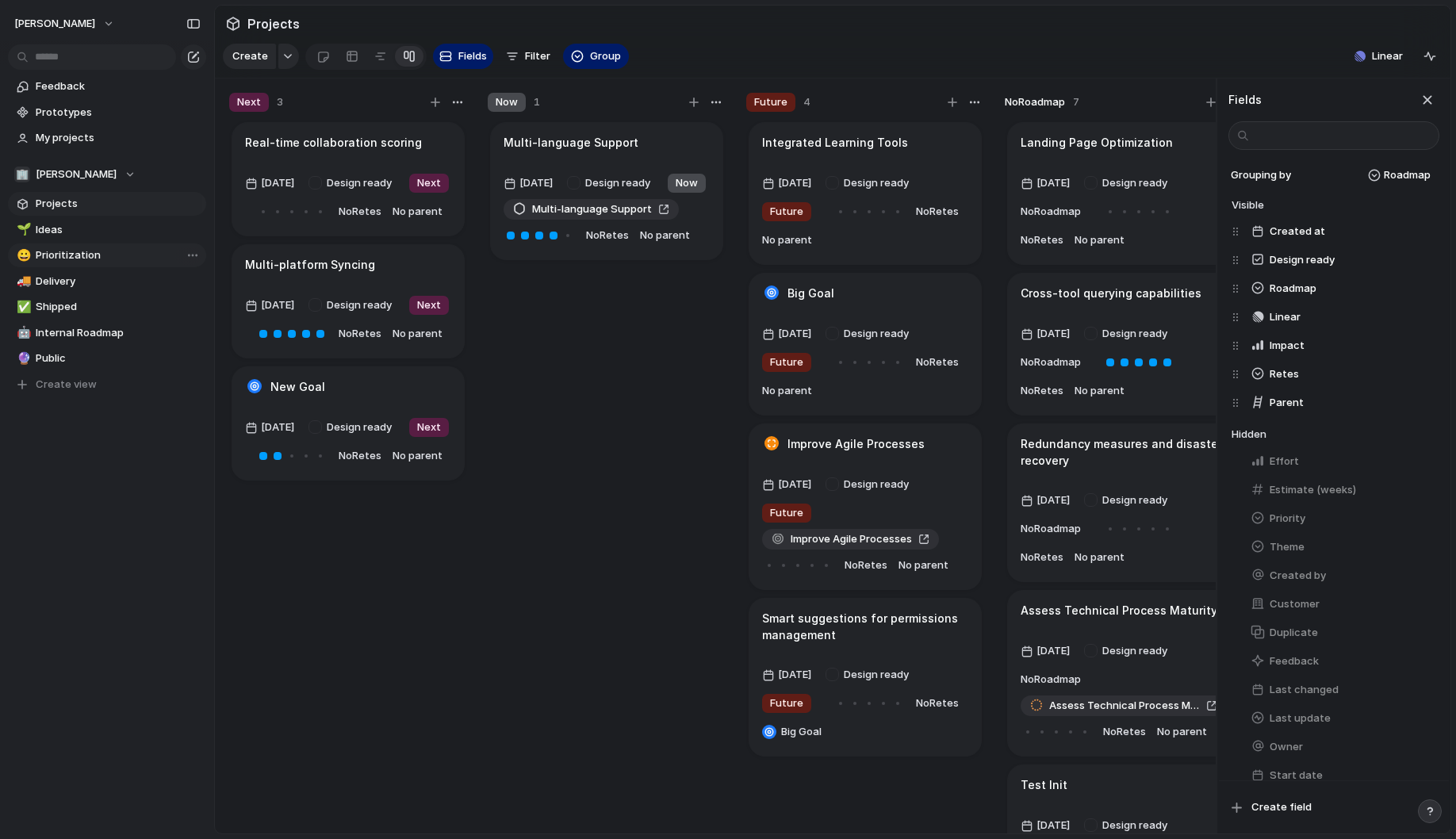
click at [1425, 233] on div "button" at bounding box center [1423, 231] width 13 height 13
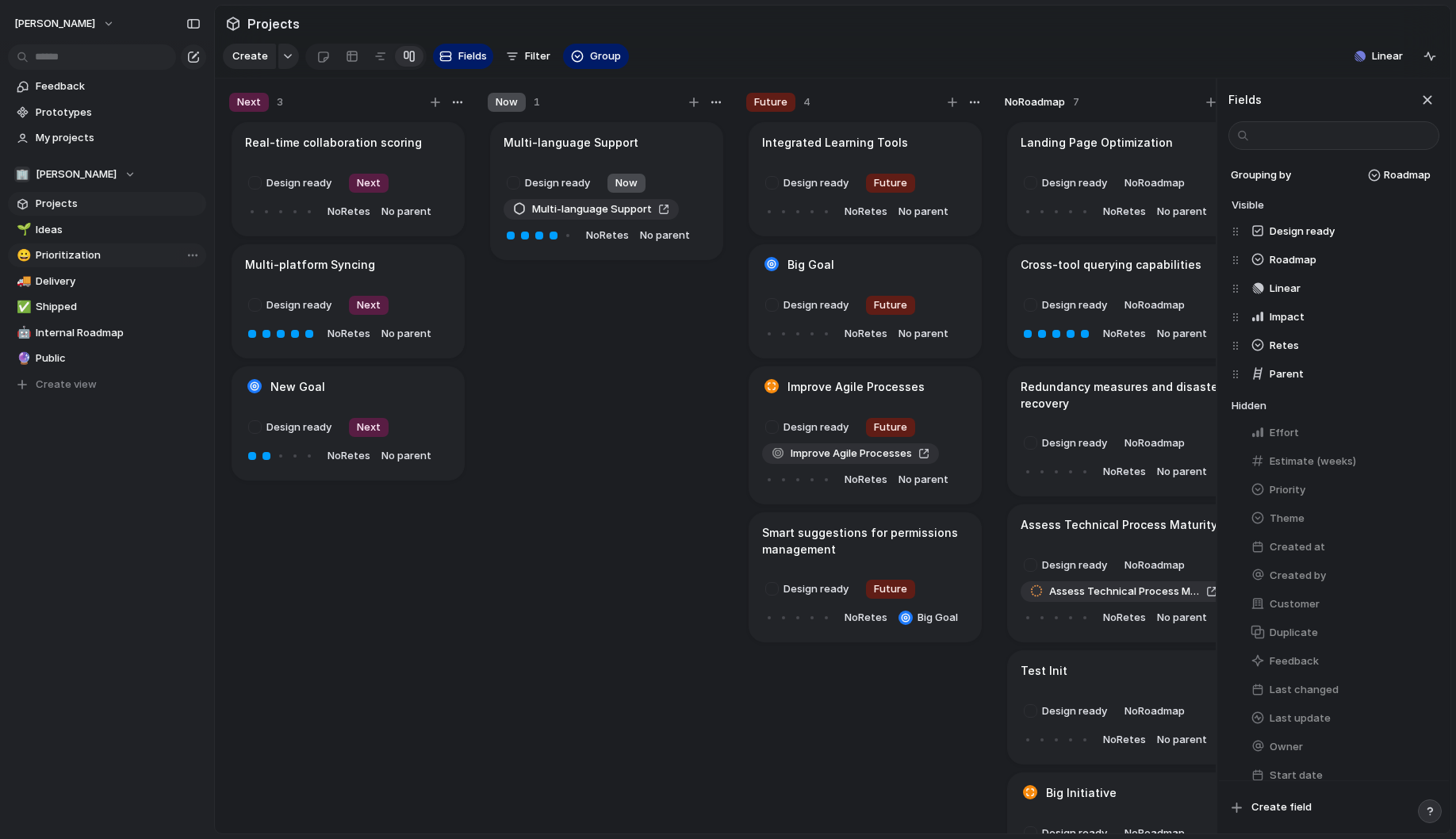
click at [1425, 233] on div "button" at bounding box center [1423, 231] width 13 height 13
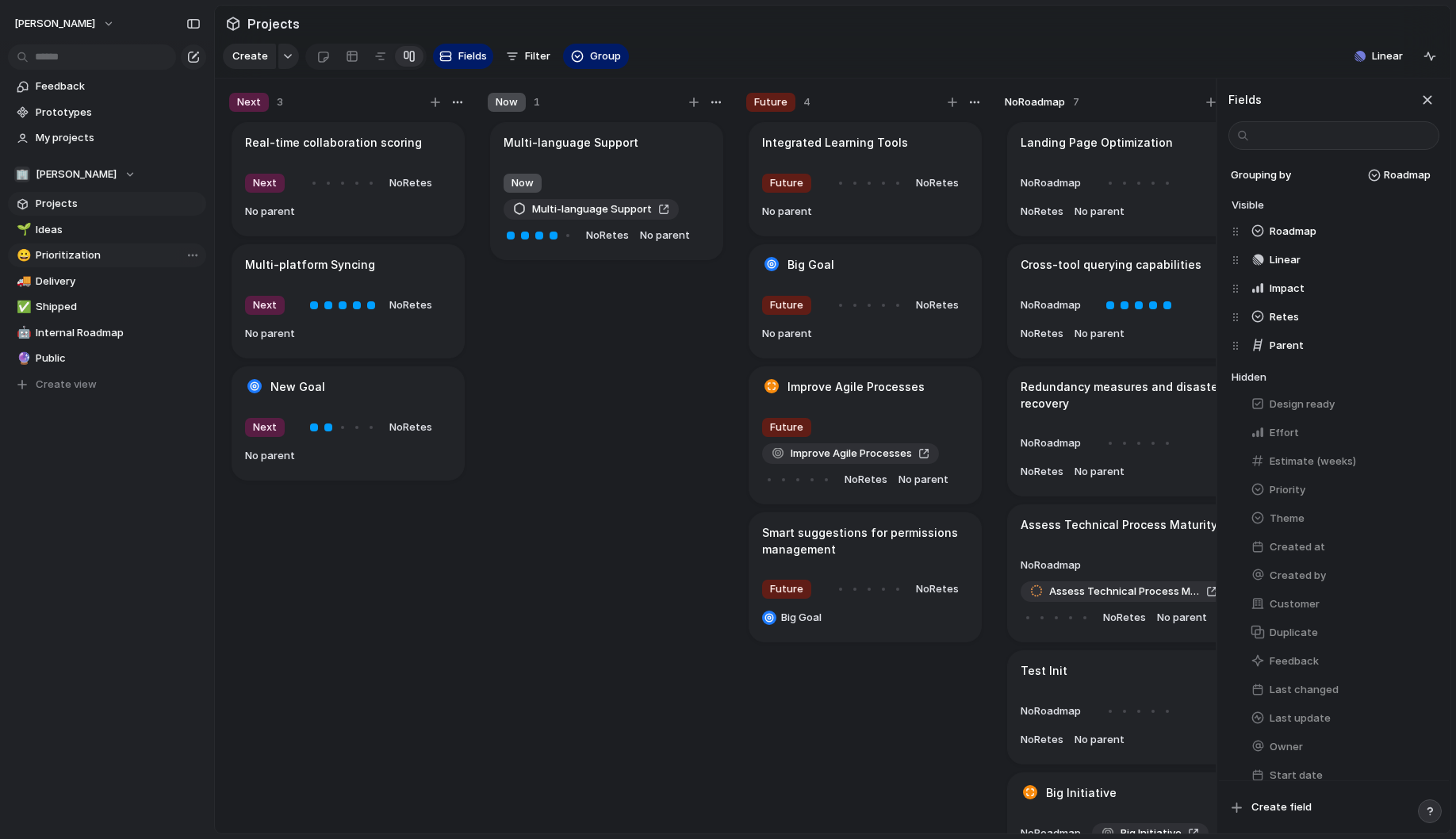
click at [1425, 233] on div "button" at bounding box center [1423, 231] width 13 height 13
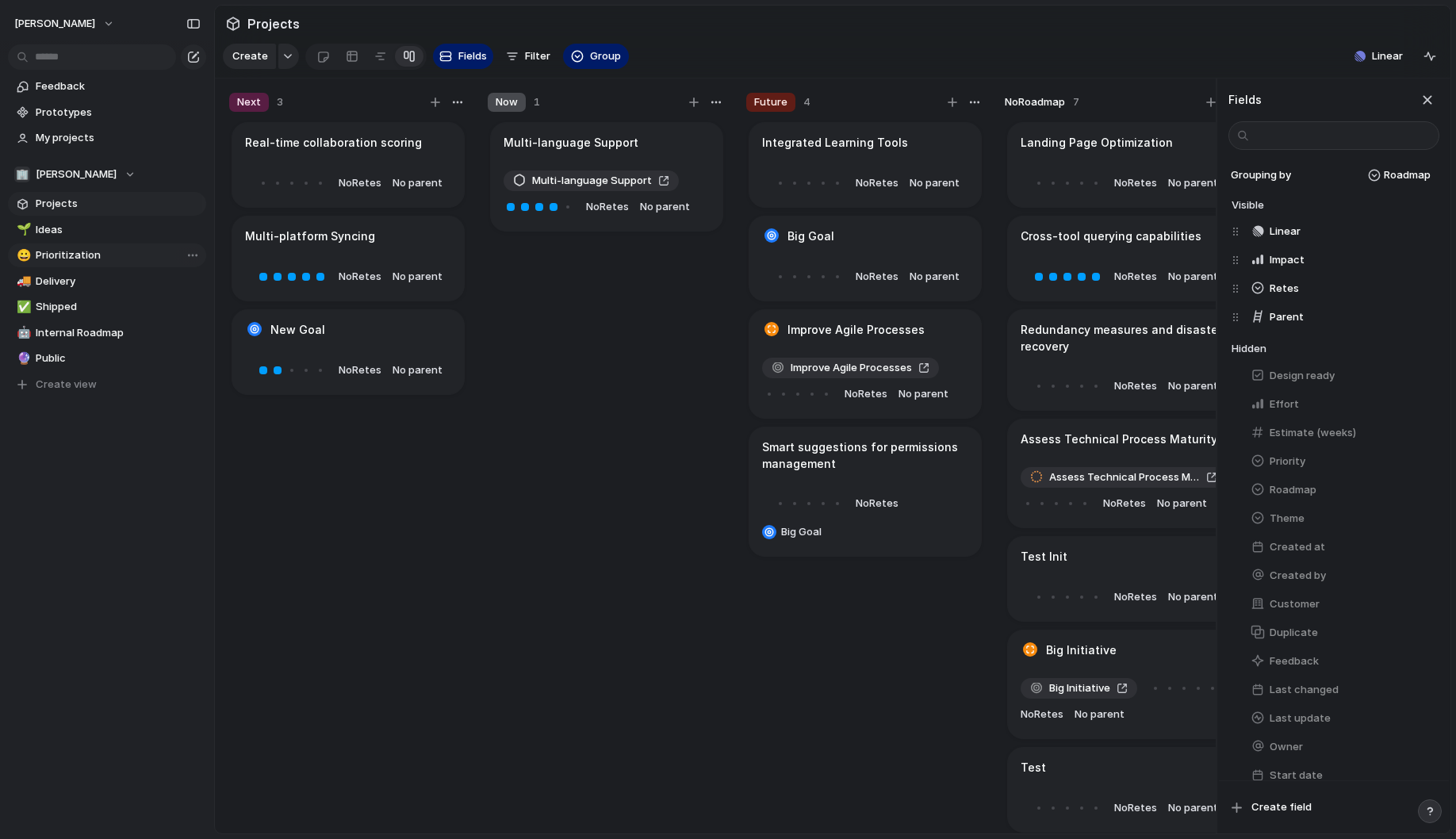
click at [1425, 233] on div "button" at bounding box center [1423, 231] width 13 height 13
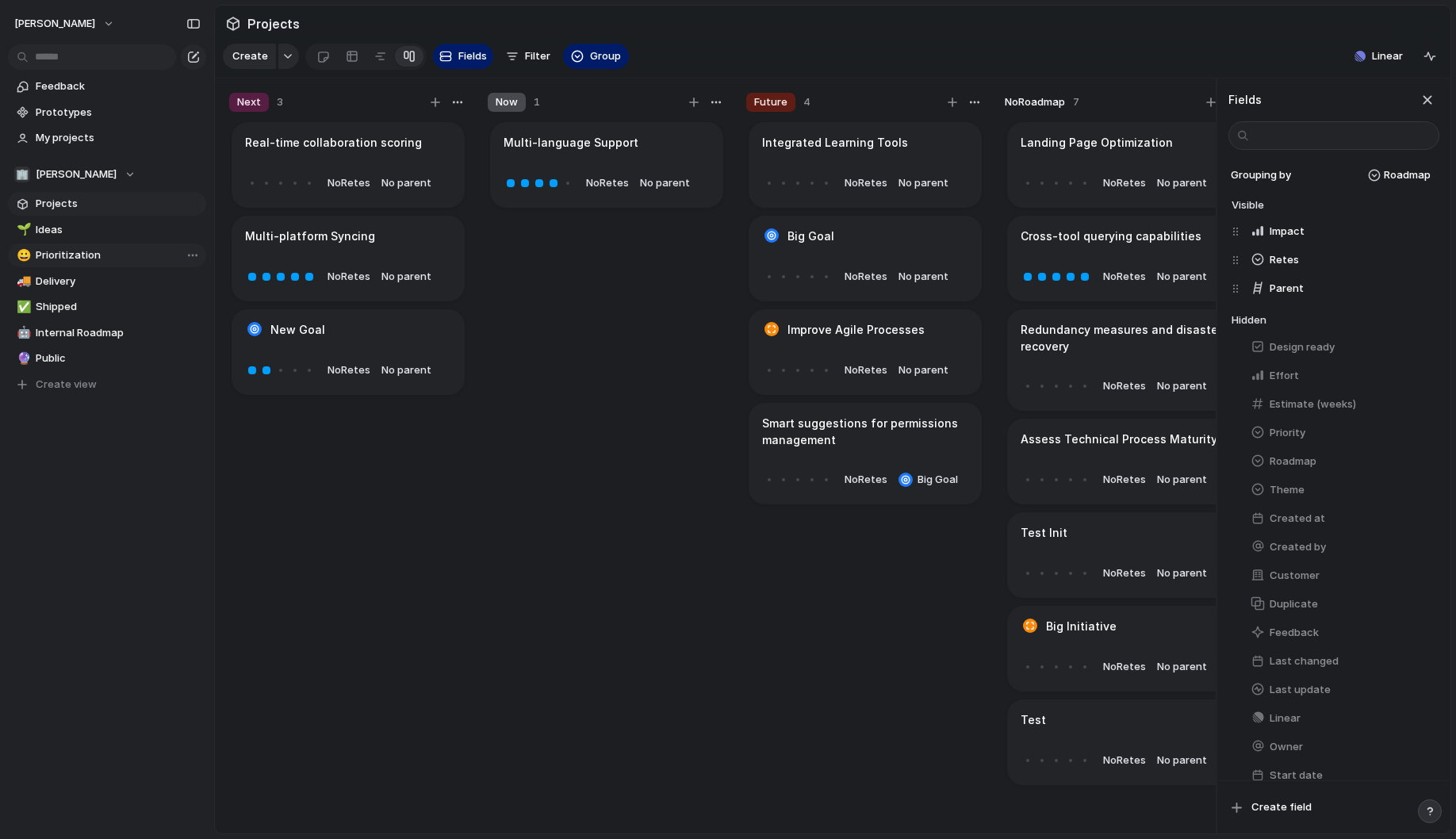
click at [1425, 233] on div "button" at bounding box center [1423, 231] width 13 height 13
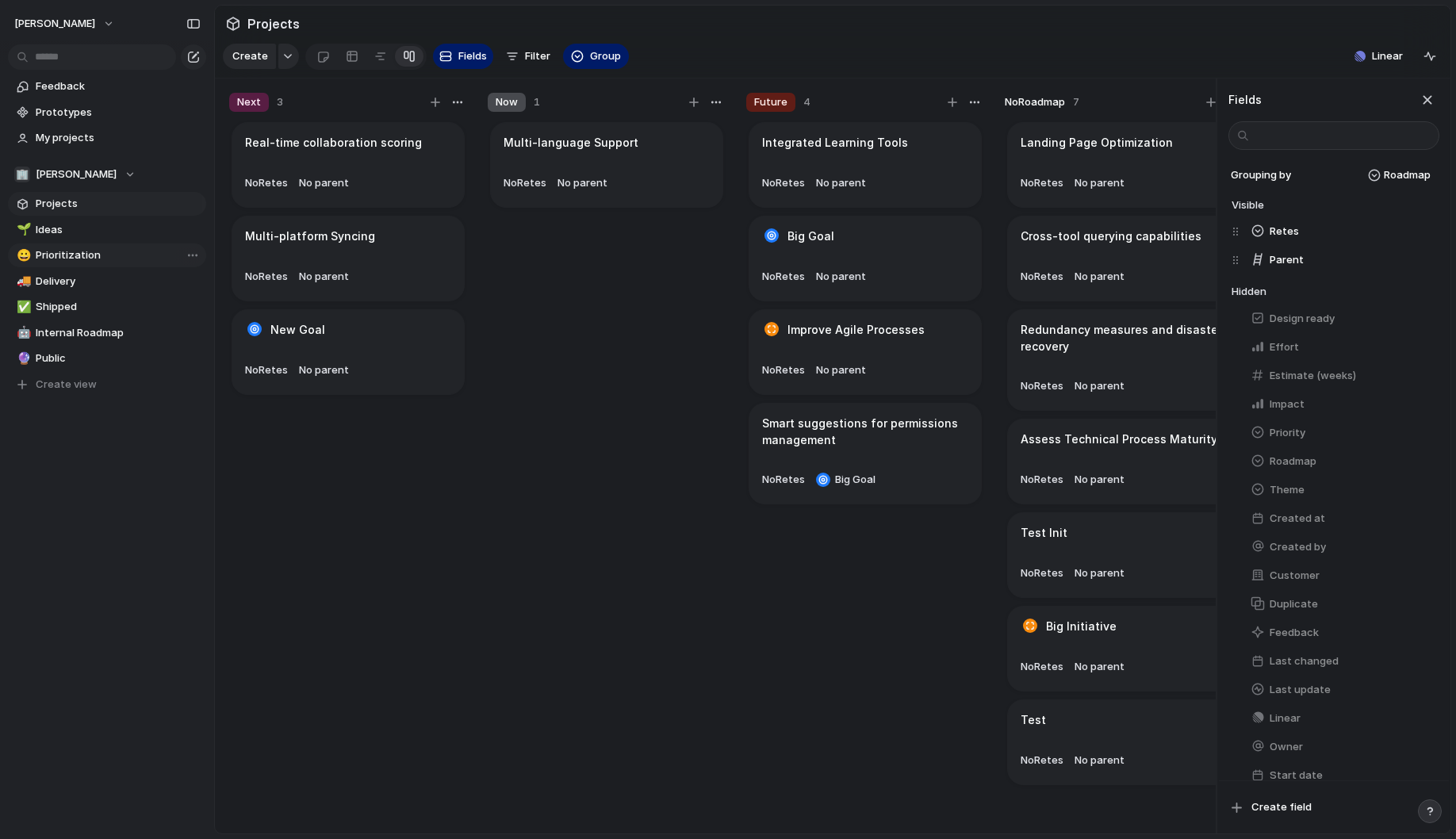
click at [1425, 233] on div "button" at bounding box center [1423, 231] width 13 height 13
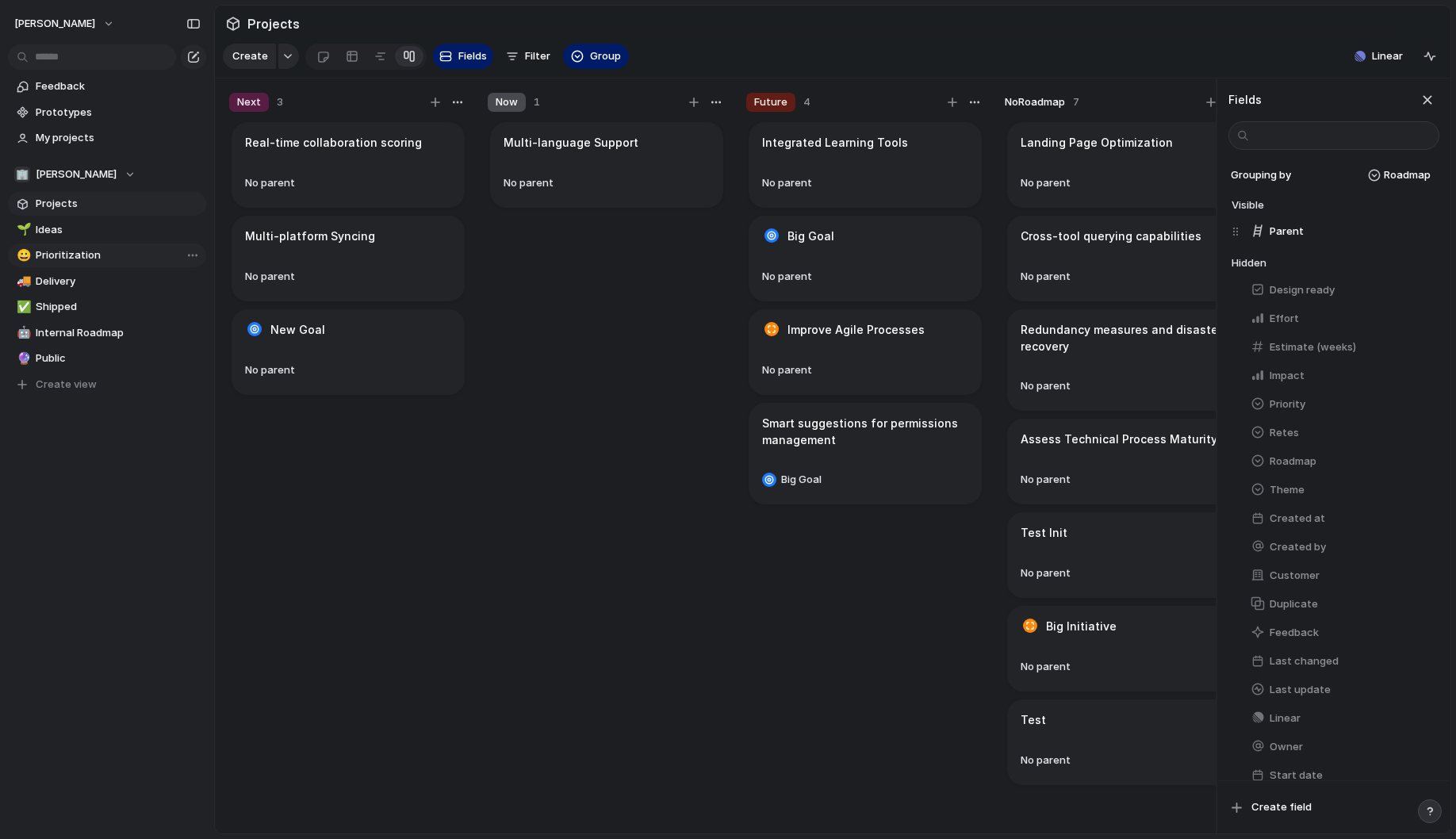
click at [1425, 233] on div "button" at bounding box center [1423, 231] width 13 height 13
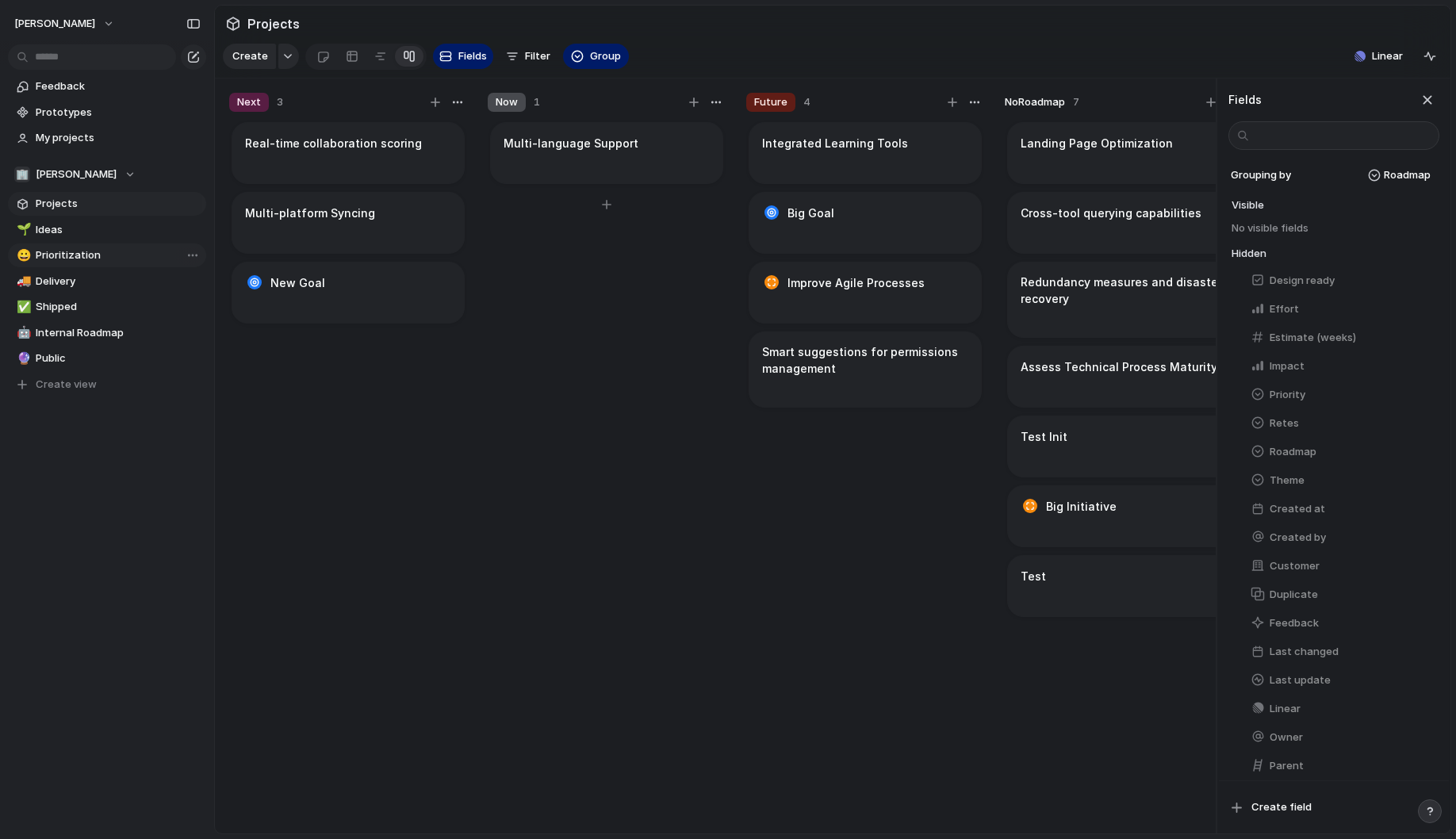
click at [595, 159] on article "Multi-language Support" at bounding box center [606, 153] width 233 height 62
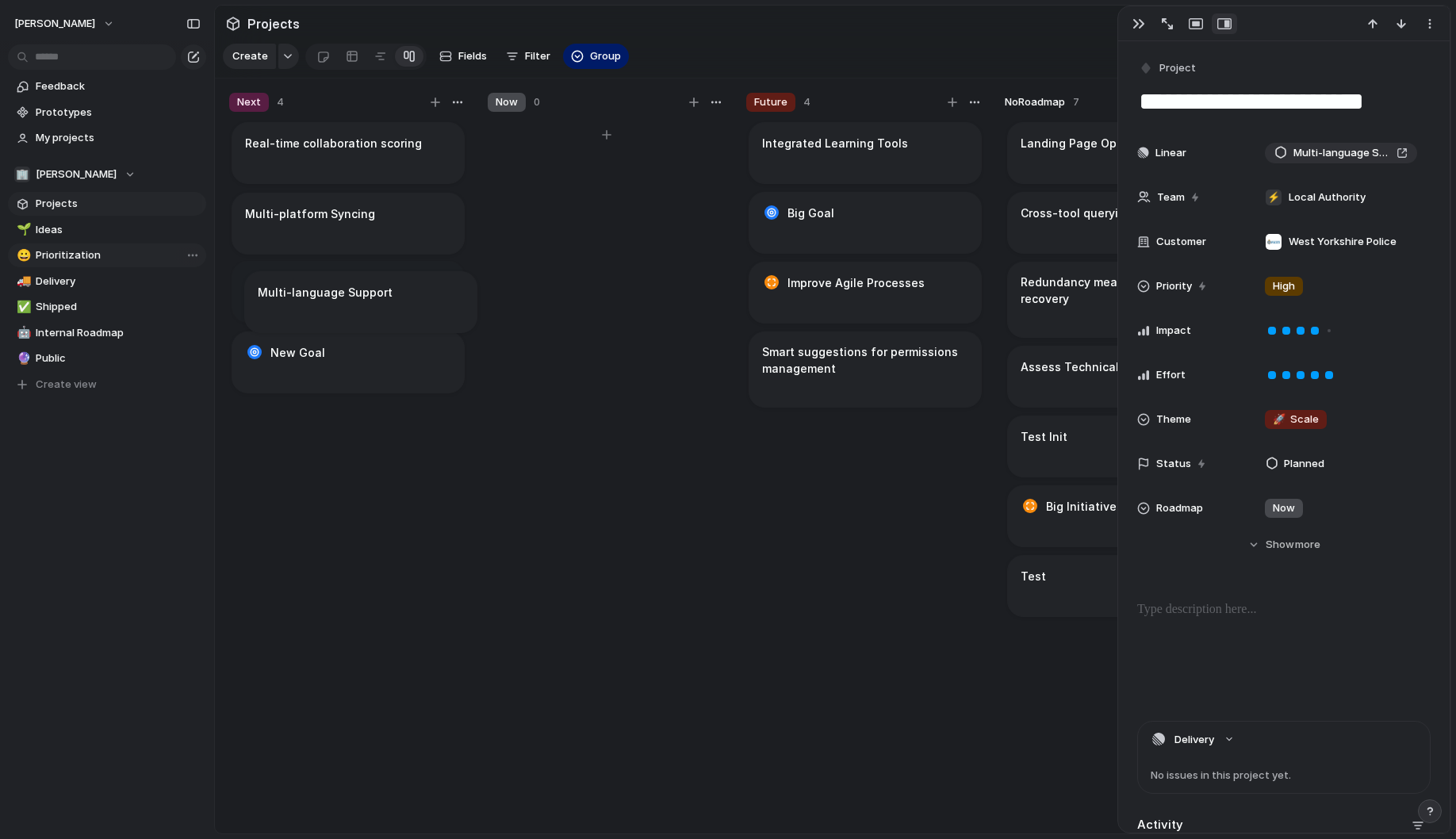
drag, startPoint x: 600, startPoint y: 152, endPoint x: 354, endPoint y: 298, distance: 286.1
drag, startPoint x: 323, startPoint y: 299, endPoint x: 579, endPoint y: 199, distance: 274.8
click at [777, 298] on article "Improve Agile Processes" at bounding box center [865, 292] width 233 height 62
type textarea "**********"
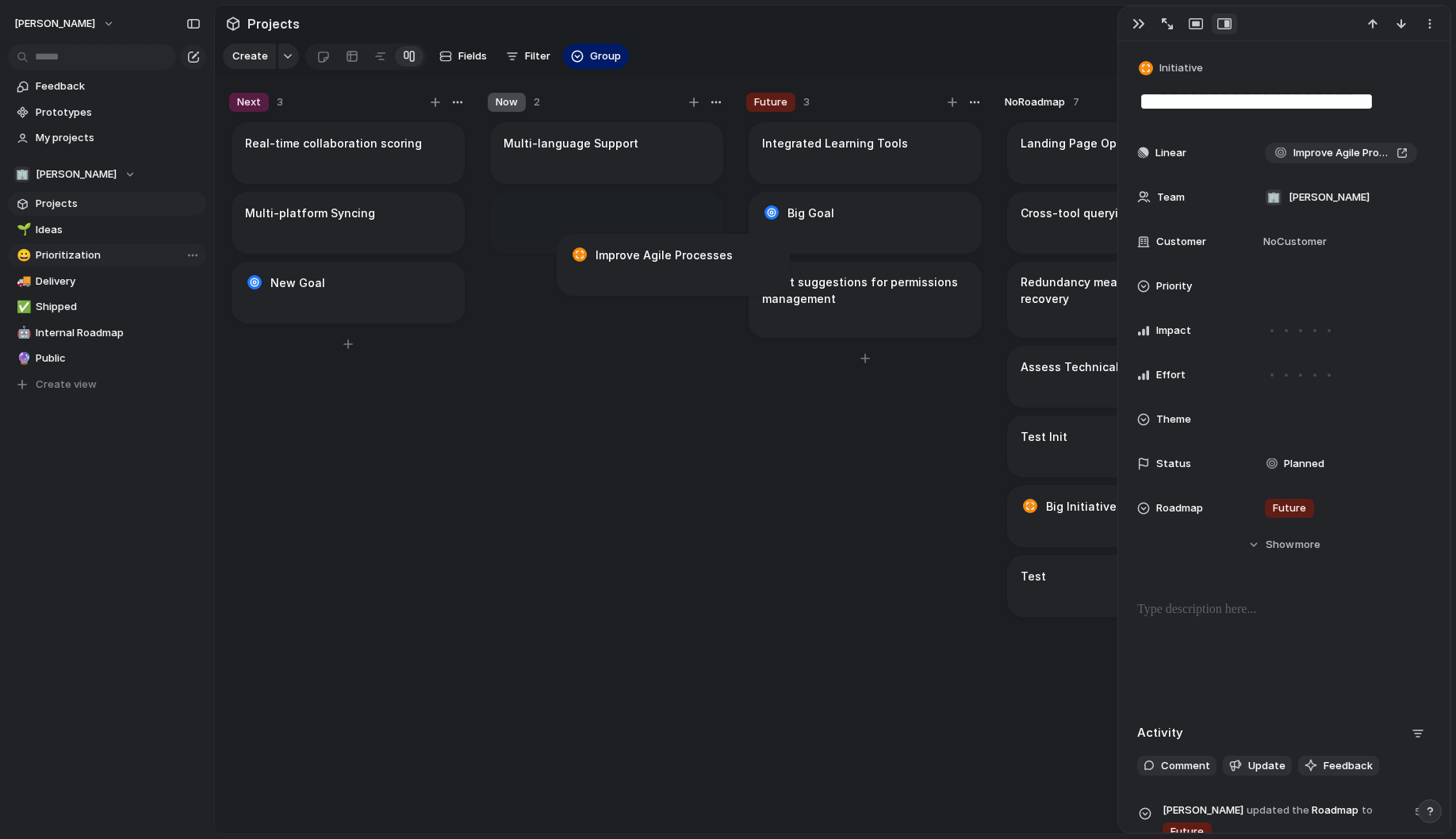
drag, startPoint x: 819, startPoint y: 302, endPoint x: 618, endPoint y: 273, distance: 203.1
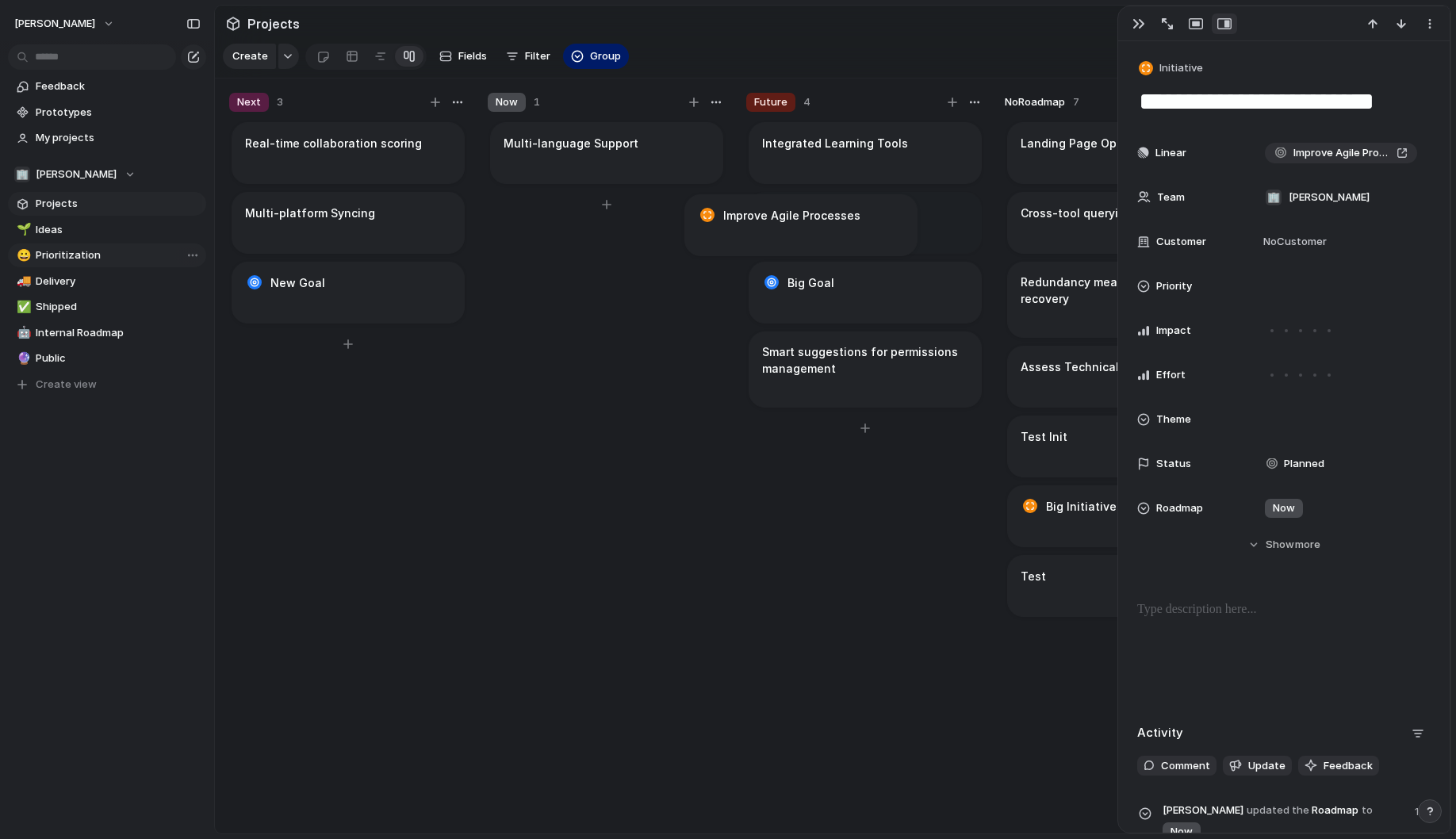
drag, startPoint x: 612, startPoint y: 243, endPoint x: 830, endPoint y: 249, distance: 218.1
drag, startPoint x: 864, startPoint y: 235, endPoint x: 575, endPoint y: 232, distance: 289.0
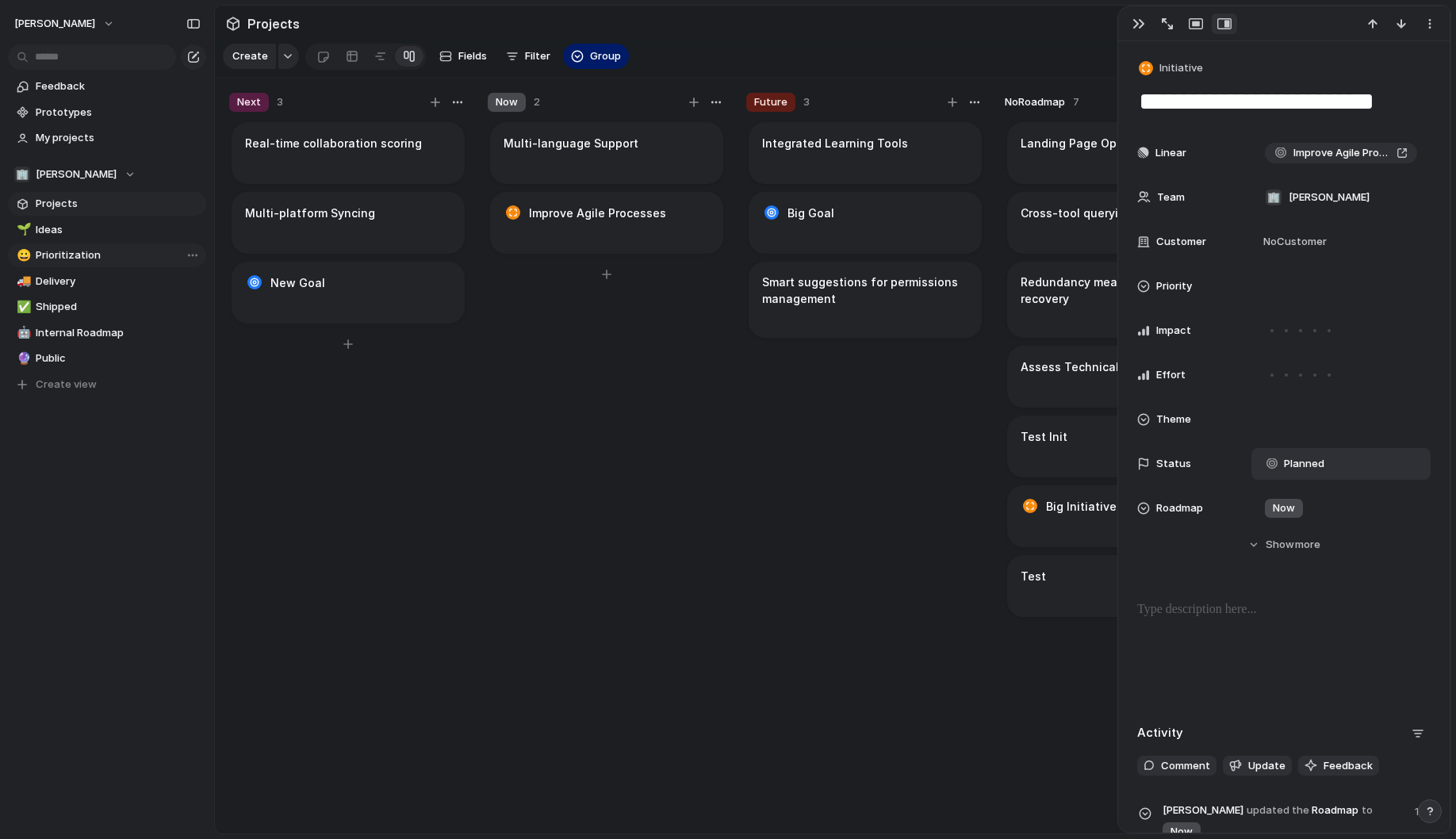
click at [1321, 466] on span "Planned" at bounding box center [1303, 464] width 40 height 16
click at [820, 398] on div "Planned Active Completed" at bounding box center [728, 420] width 1456 height 839
click at [597, 67] on button "Group" at bounding box center [595, 56] width 66 height 26
click at [525, 60] on div "Owner Team Customer Priority Impact Effort Theme Status Roadmap Retes Design re…" at bounding box center [728, 420] width 1456 height 839
click at [525, 60] on span "Filter" at bounding box center [538, 56] width 26 height 16
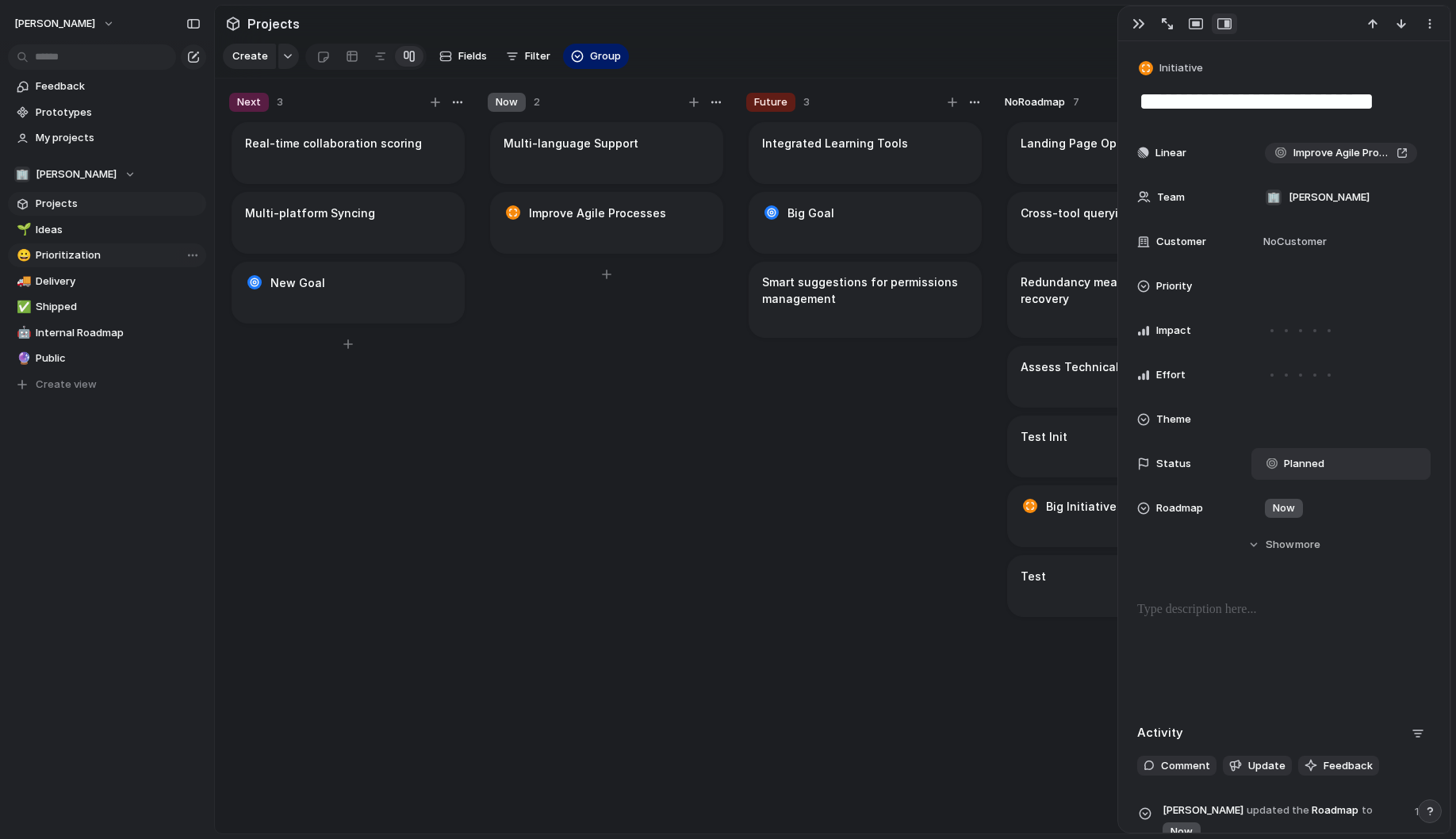
click at [547, 33] on div "Description Start date Target date Owner Team Customer Priority Impact Effort T…" at bounding box center [728, 420] width 1456 height 839
click at [1141, 26] on div "button" at bounding box center [1139, 23] width 13 height 13
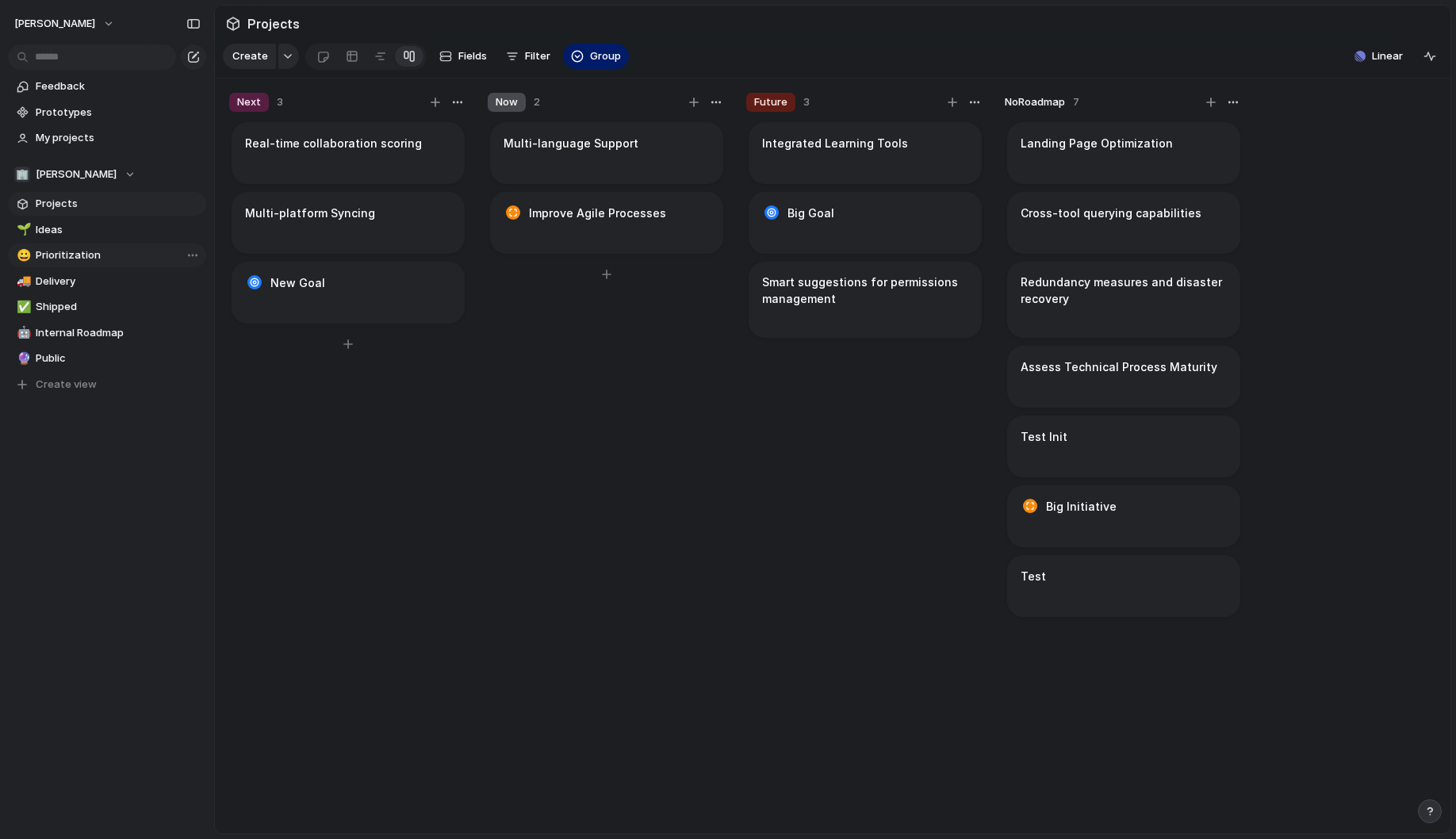
click at [79, 246] on link "😀 Prioritization" at bounding box center [107, 255] width 198 height 24
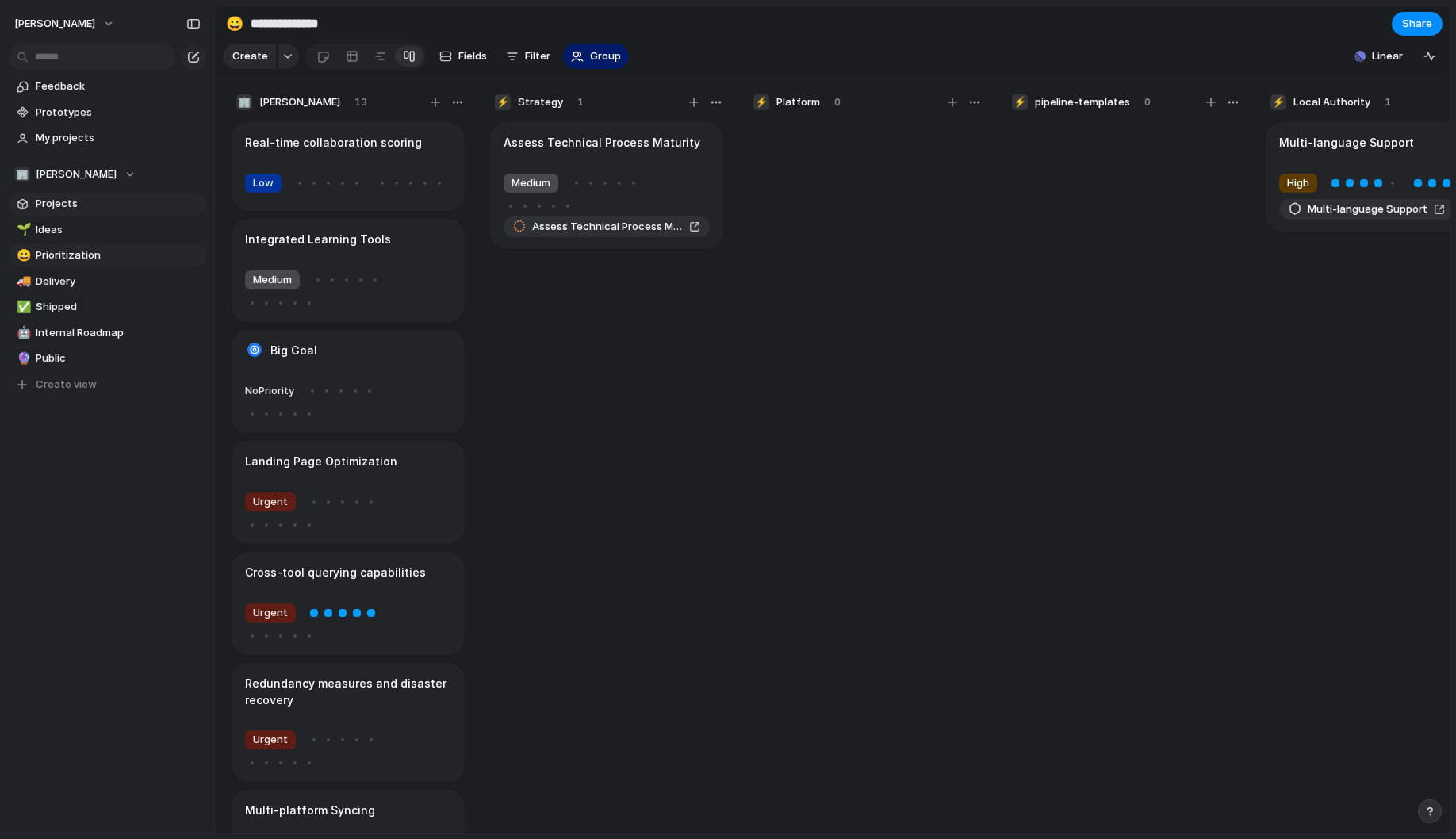
click at [81, 206] on span "Projects" at bounding box center [118, 204] width 165 height 16
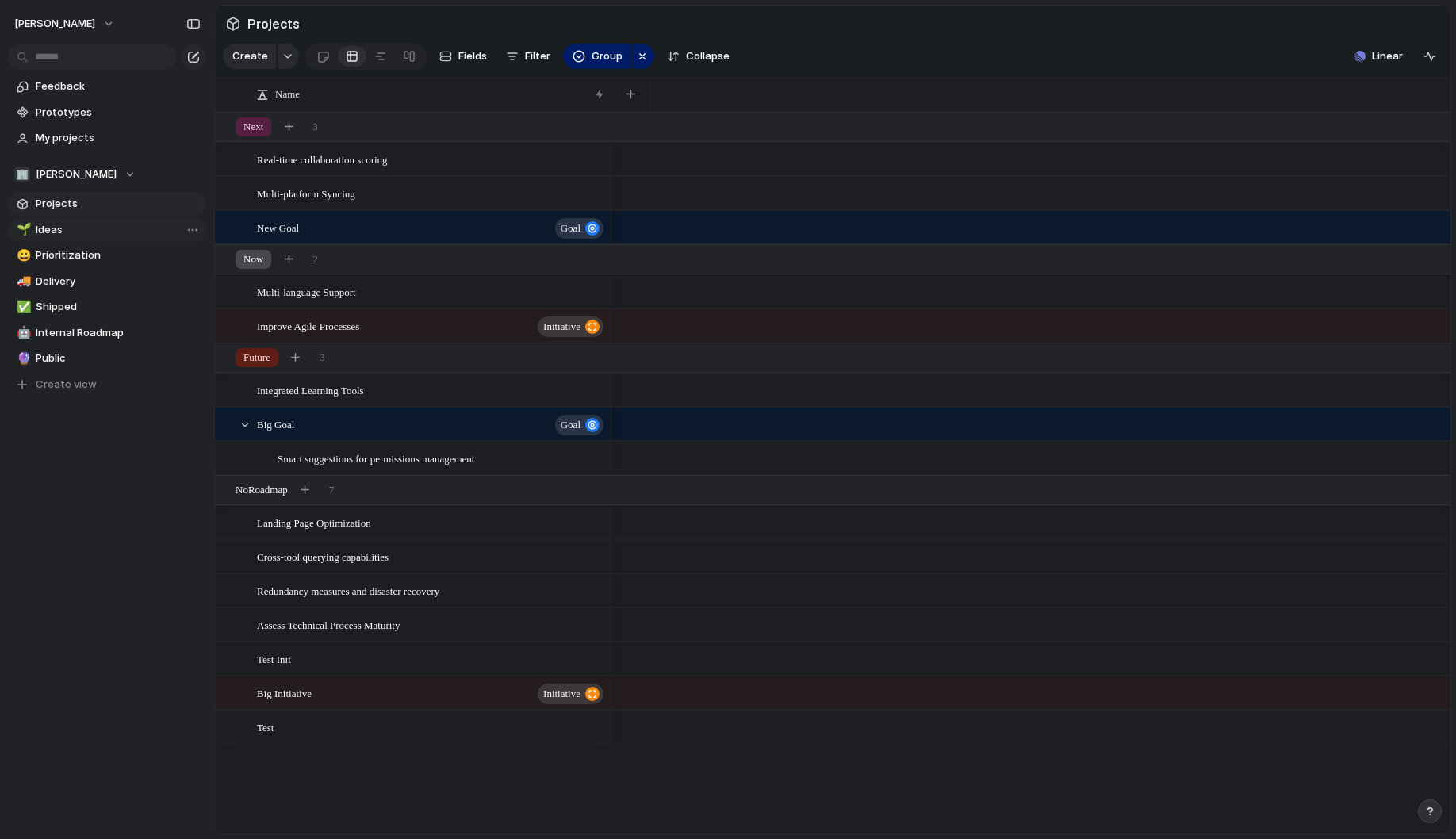
click at [72, 225] on span "Ideas" at bounding box center [118, 229] width 165 height 16
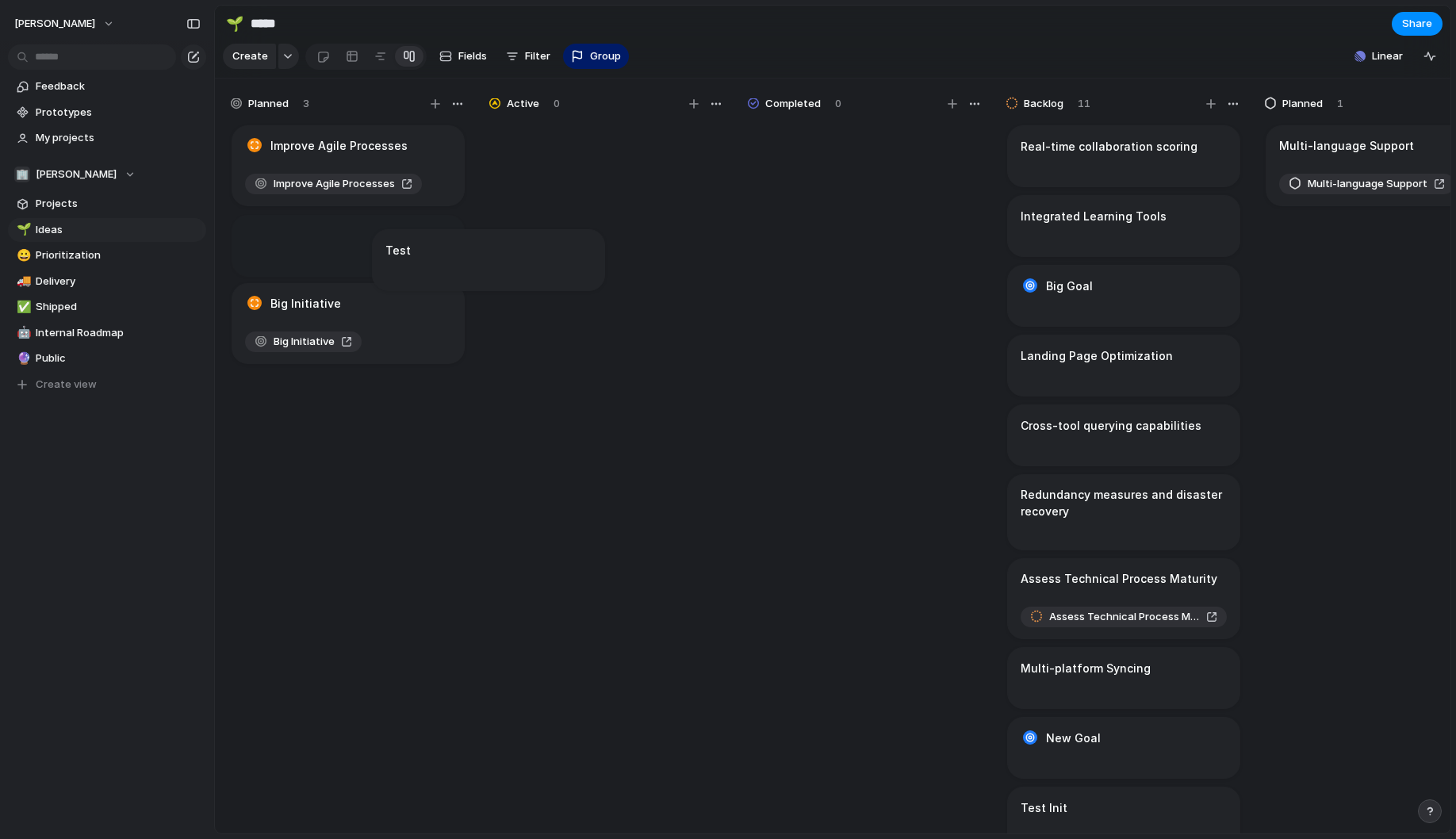
scroll to position [0, 12]
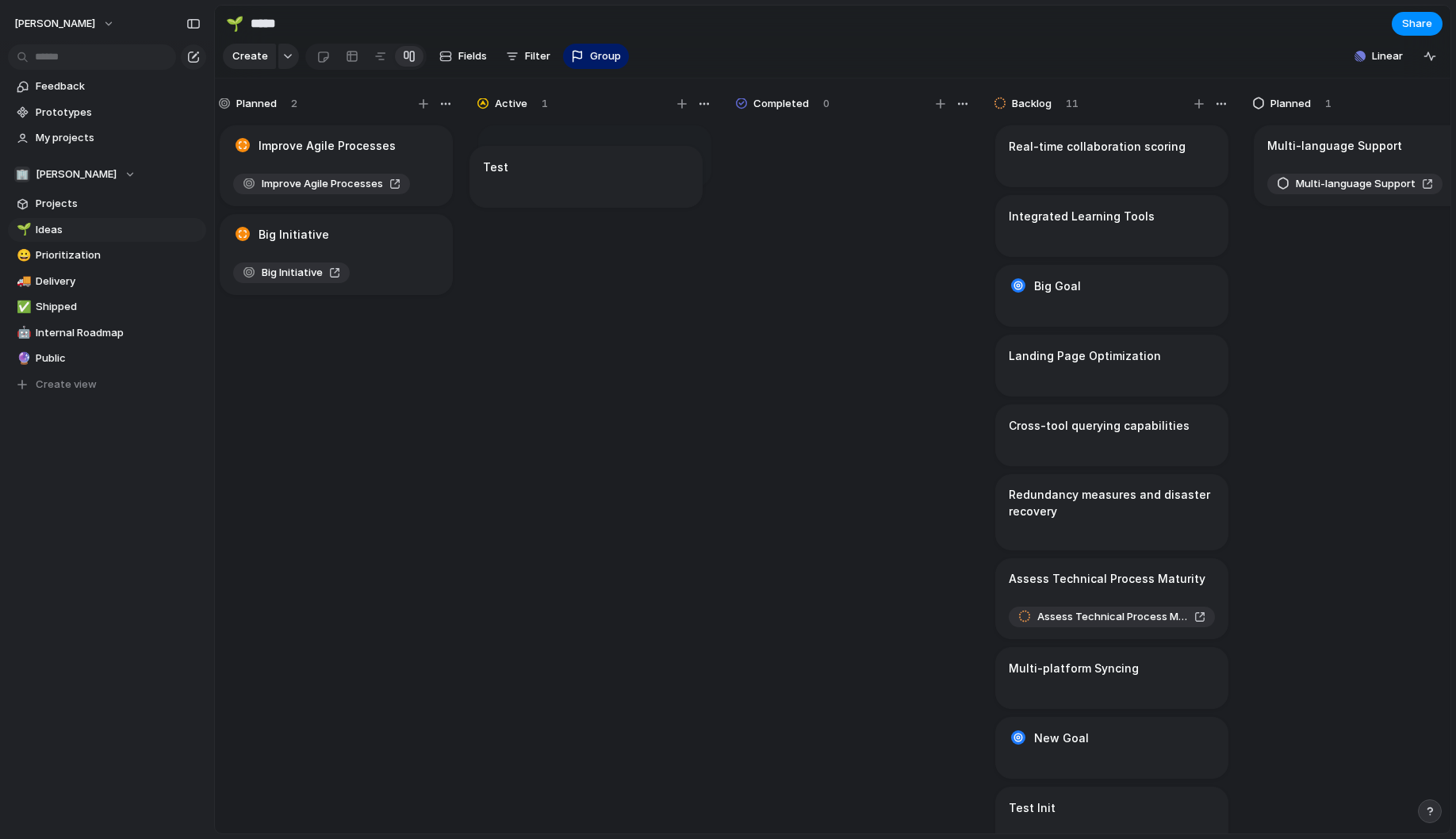
drag, startPoint x: 333, startPoint y: 334, endPoint x: 571, endPoint y: 177, distance: 285.1
click at [705, 108] on div "button" at bounding box center [704, 103] width 13 height 13
click at [706, 104] on div "Change color" at bounding box center [728, 420] width 1456 height 839
click at [447, 103] on div "button" at bounding box center [445, 103] width 13 height 13
click at [953, 51] on div "Change color" at bounding box center [728, 420] width 1456 height 839
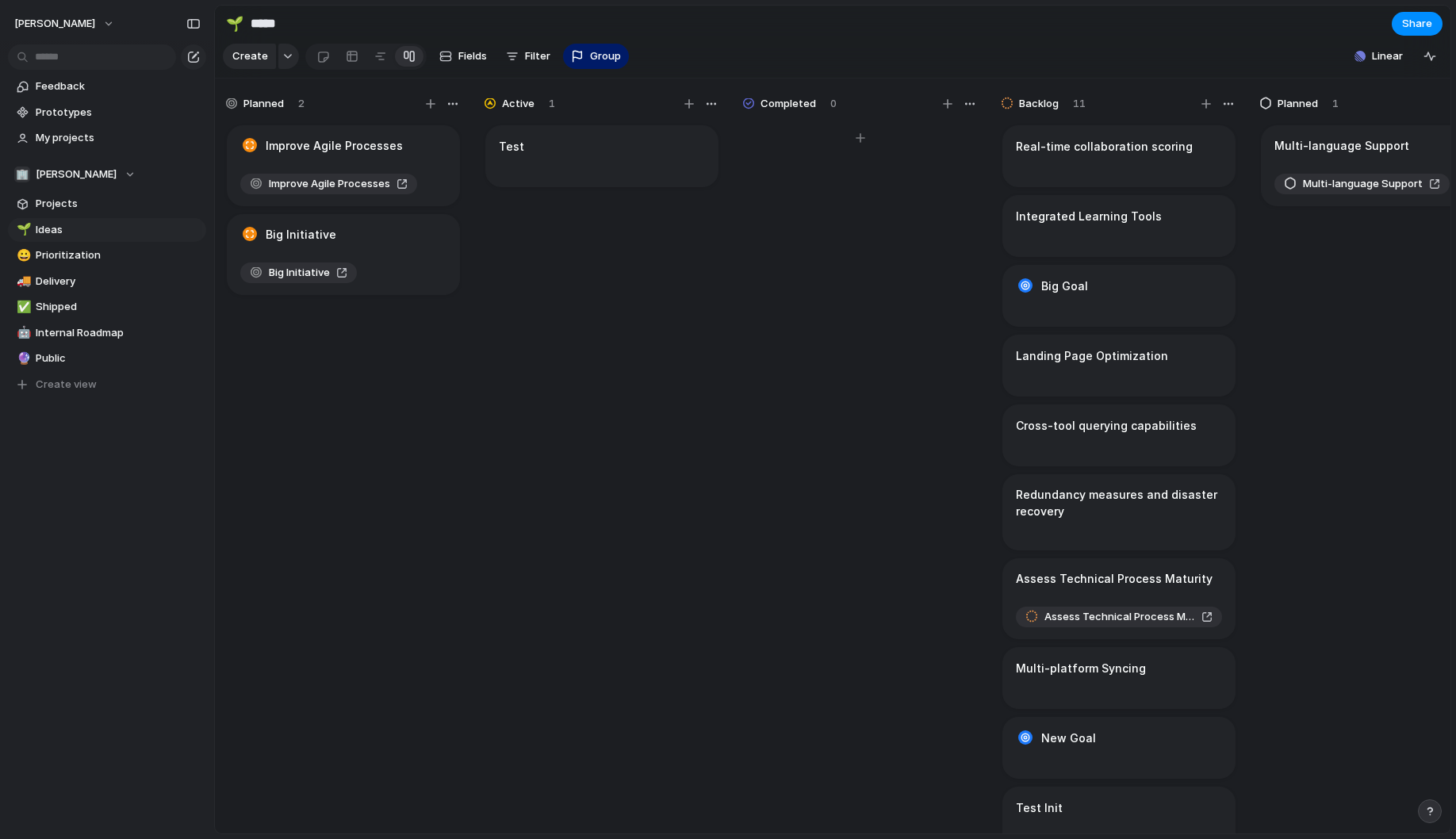
scroll to position [0, 0]
click at [287, 65] on button "button" at bounding box center [288, 56] width 20 height 26
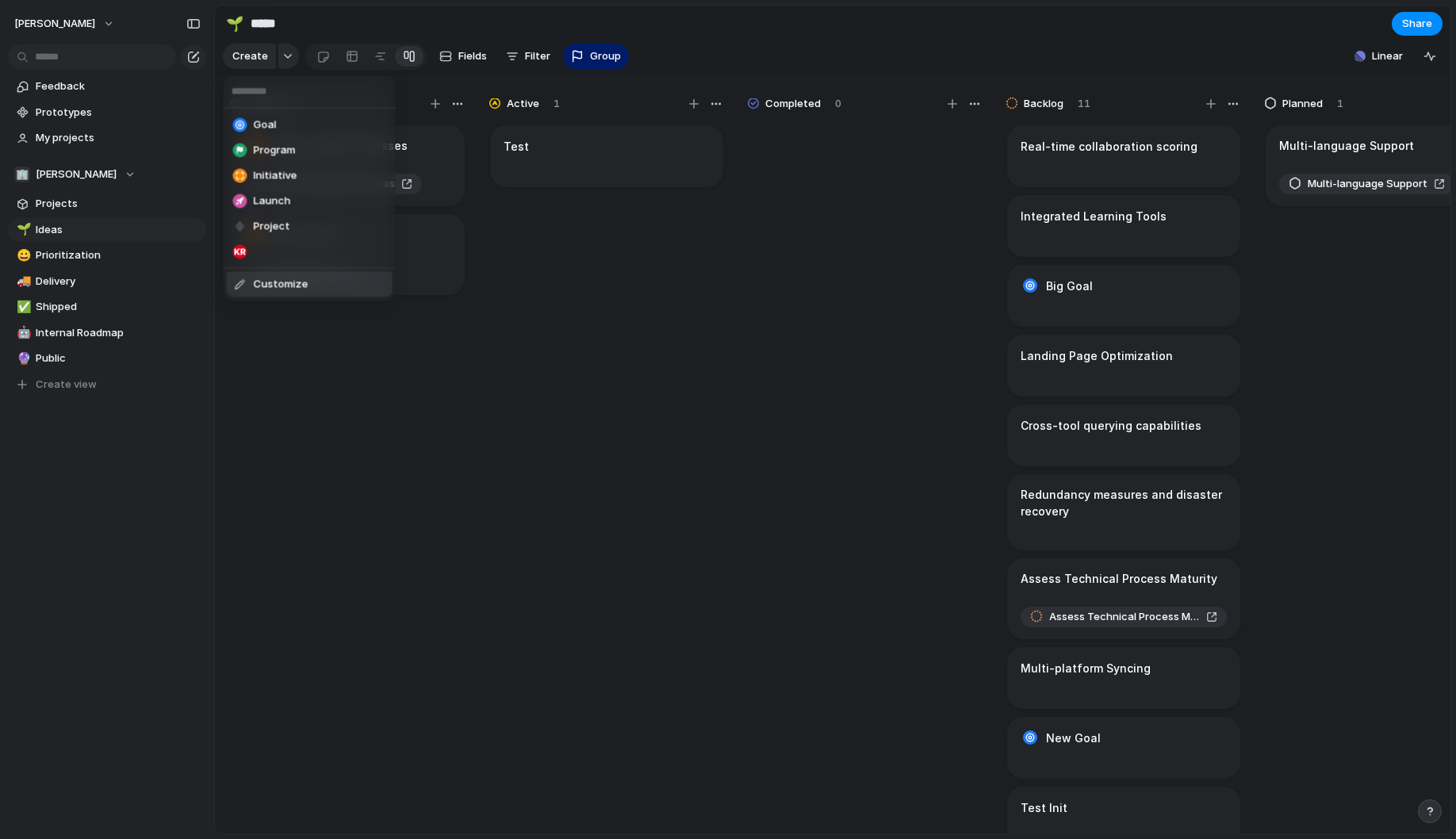
click at [270, 282] on span "Customize" at bounding box center [281, 285] width 55 height 16
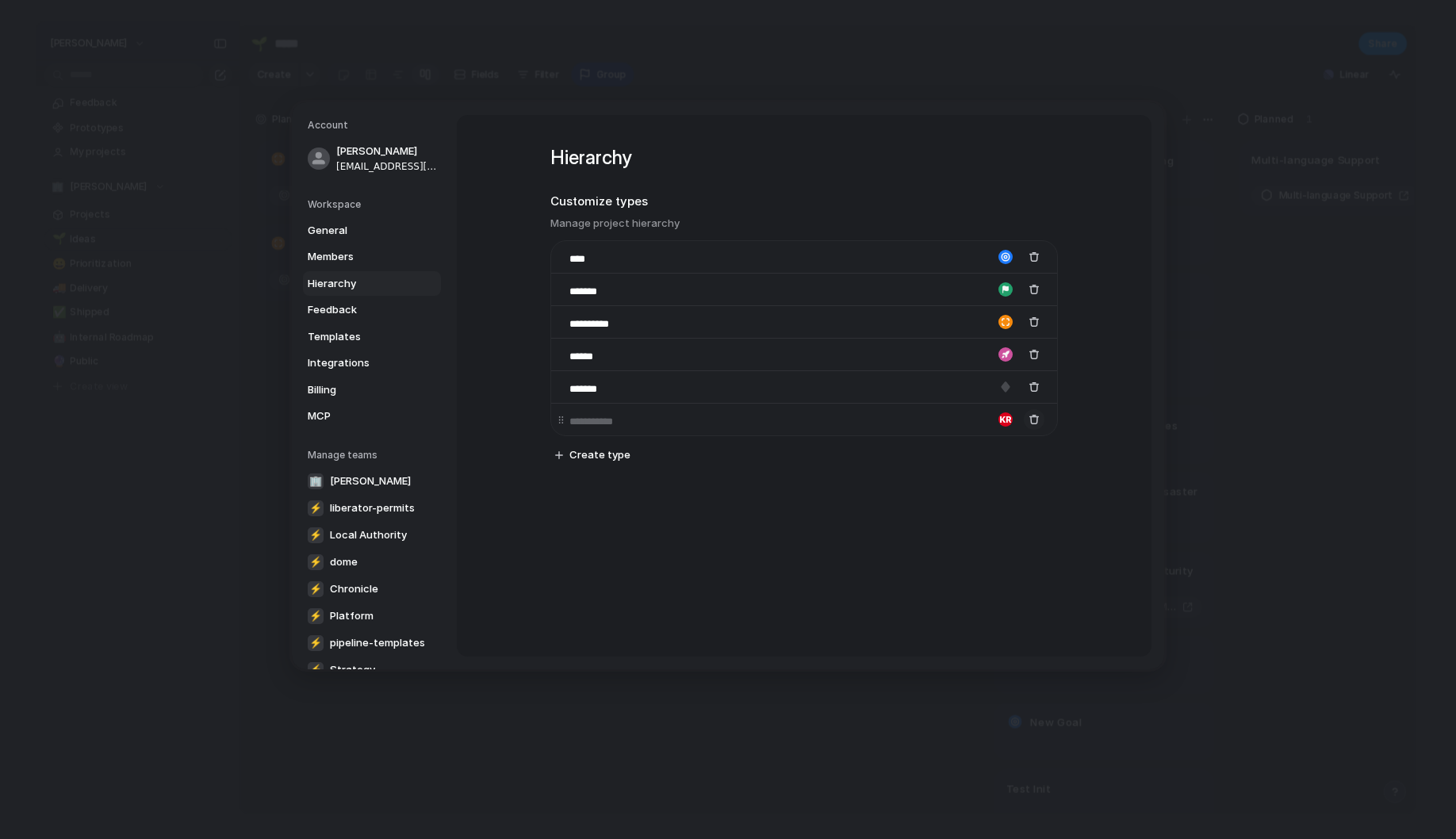
click at [1039, 420] on button "button" at bounding box center [1034, 420] width 20 height 20
click at [1150, 324] on div "**********" at bounding box center [804, 385] width 695 height 541
